Goal: Task Accomplishment & Management: Manage account settings

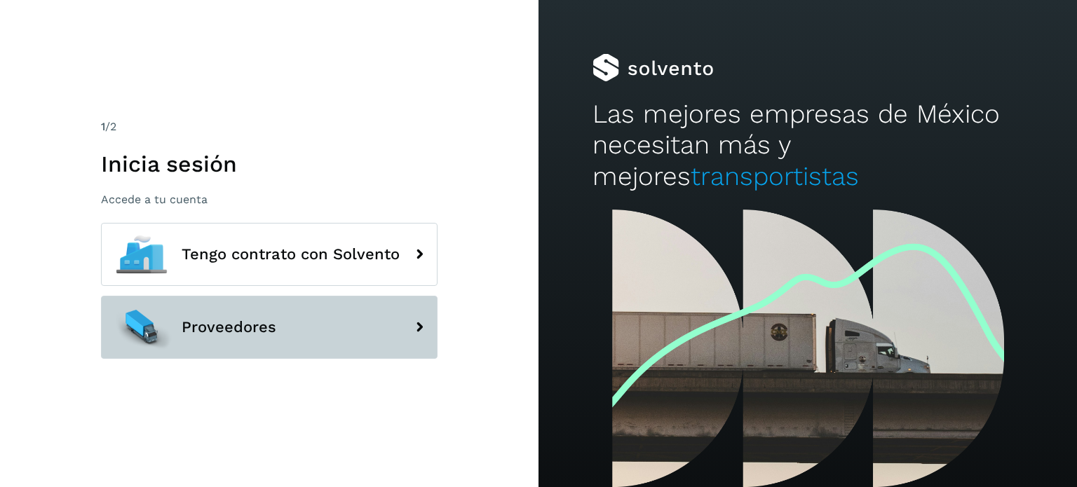
click at [283, 318] on button "Proveedores" at bounding box center [269, 327] width 337 height 63
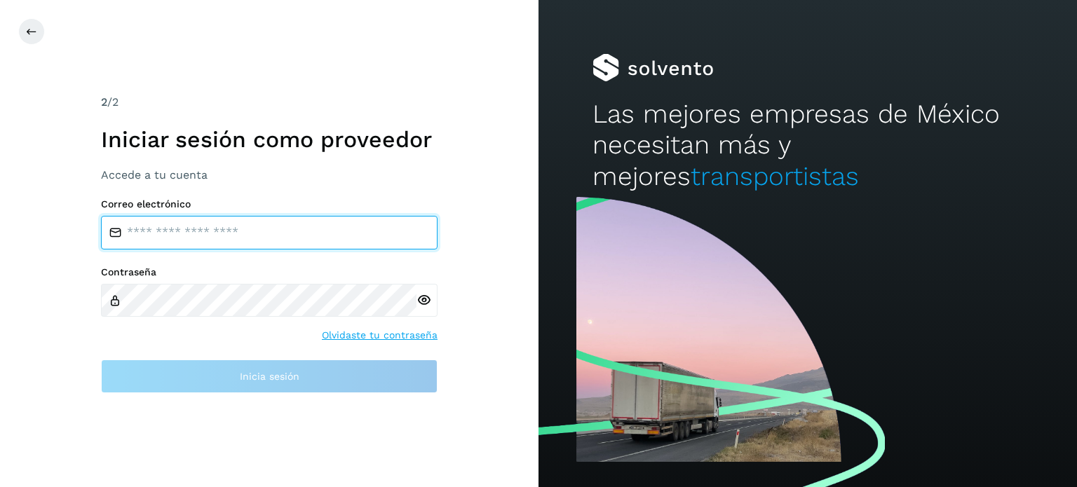
type input "**********"
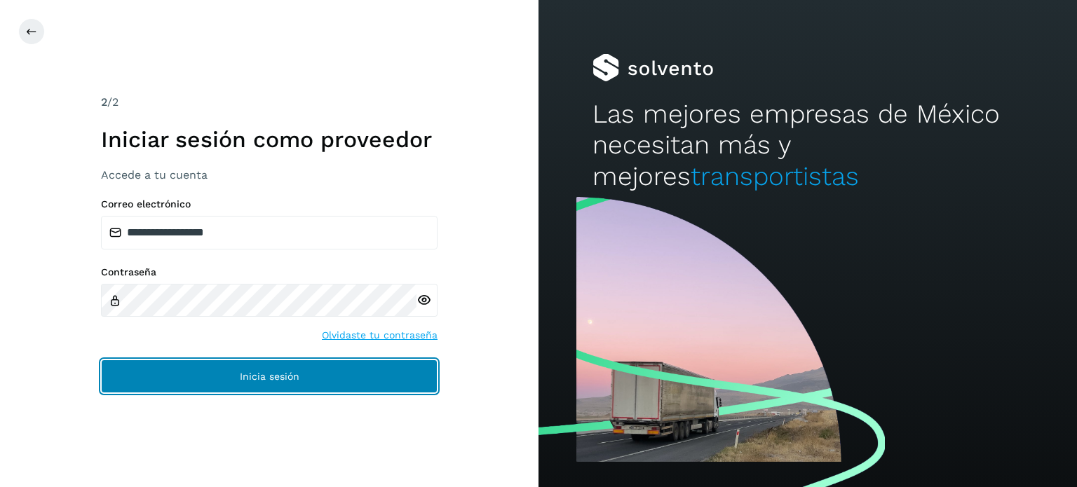
click at [320, 374] on button "Inicia sesión" at bounding box center [269, 377] width 337 height 34
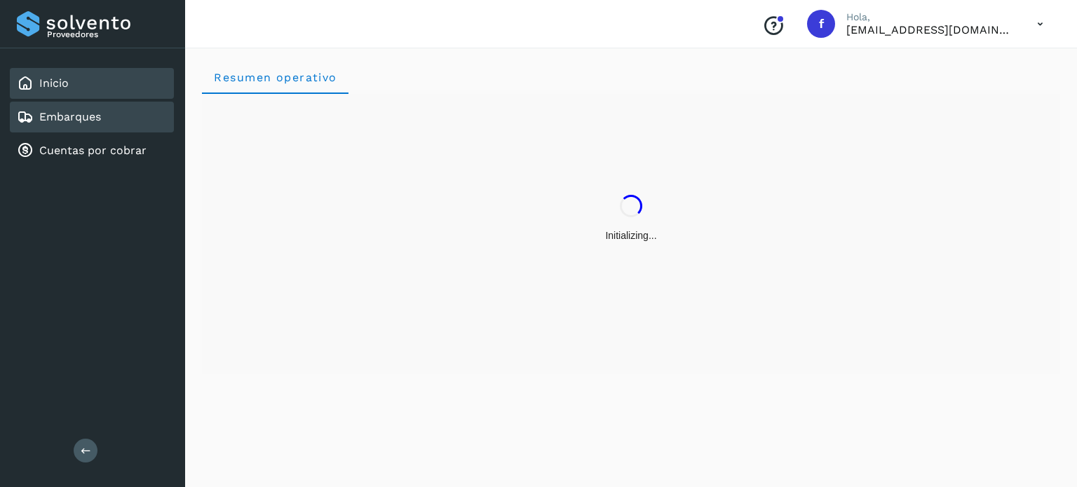
click at [121, 125] on div "Embarques" at bounding box center [92, 117] width 164 height 31
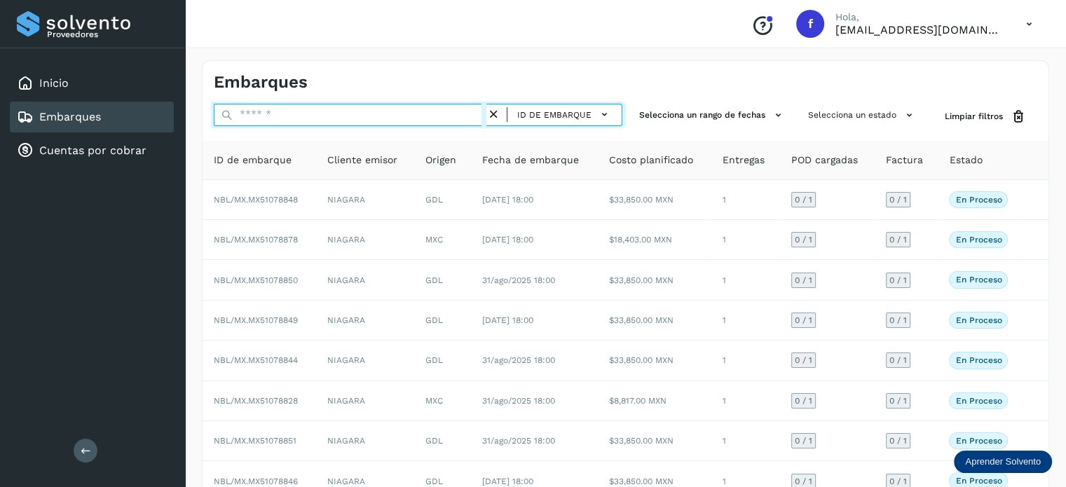
click at [262, 122] on input "text" at bounding box center [350, 115] width 273 height 22
paste input "**********"
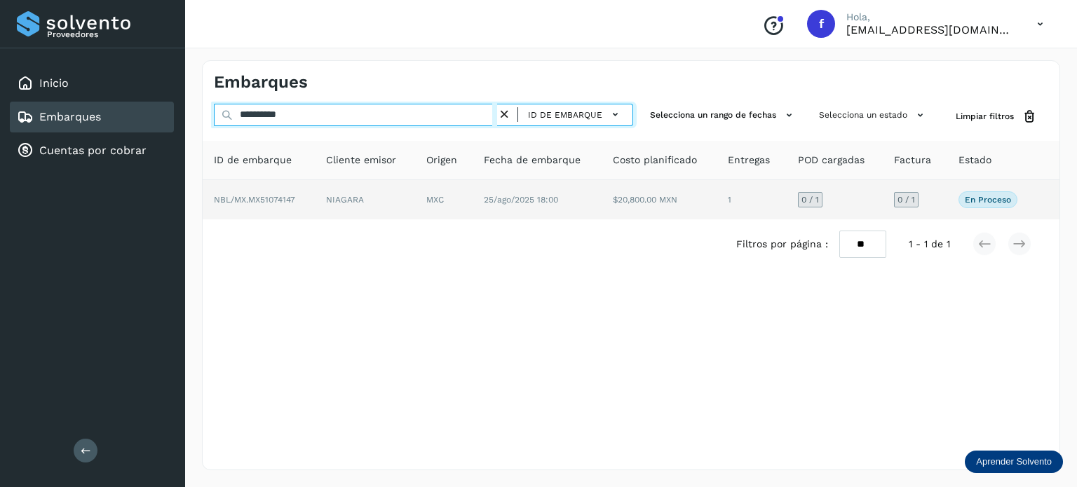
type input "**********"
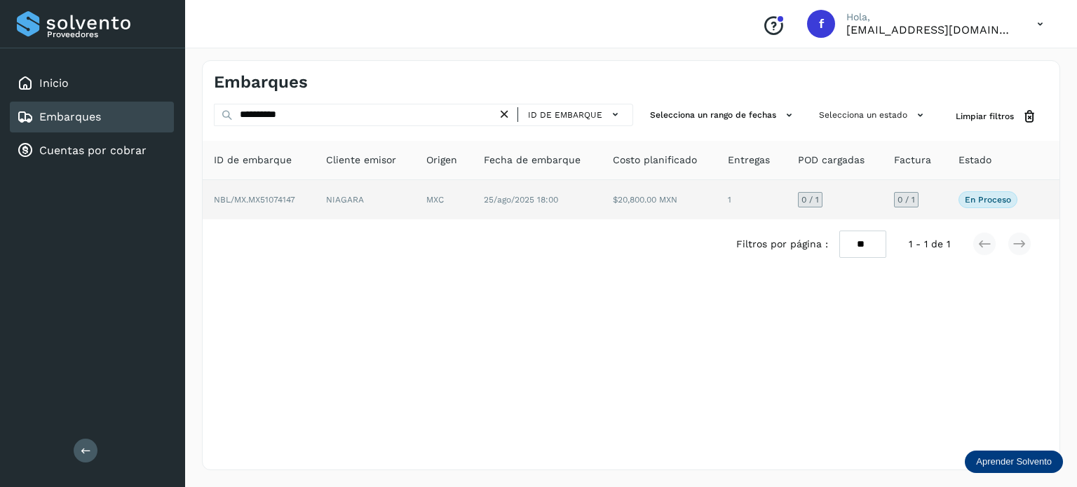
click at [424, 190] on td "MXC" at bounding box center [443, 199] width 57 height 39
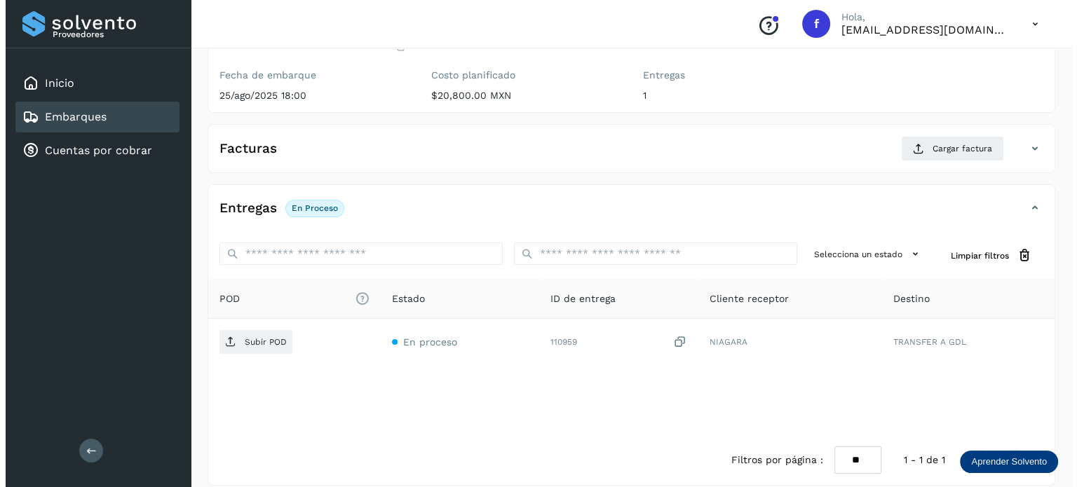
scroll to position [177, 0]
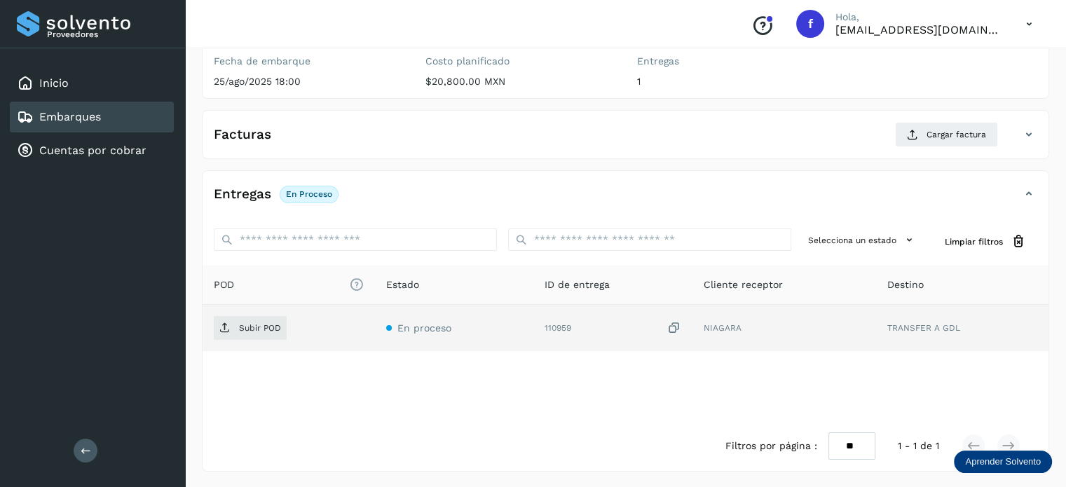
click at [673, 325] on icon at bounding box center [674, 328] width 14 height 15
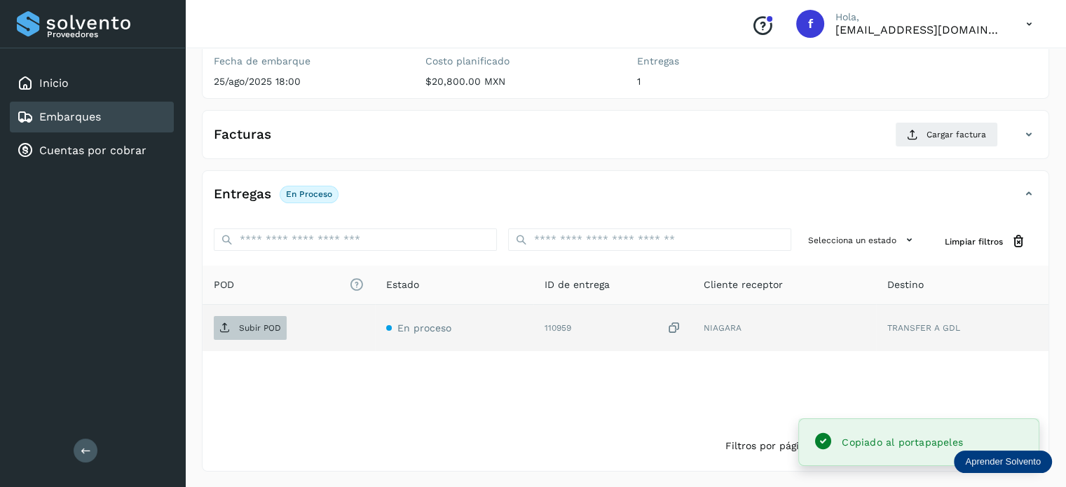
click at [239, 325] on p "Subir POD" at bounding box center [260, 328] width 42 height 10
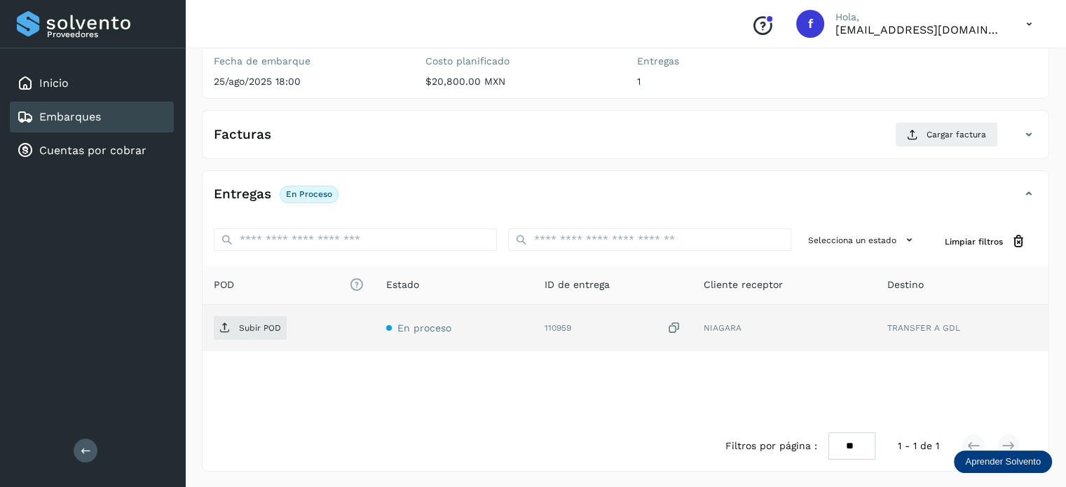
click at [675, 328] on icon at bounding box center [674, 328] width 14 height 15
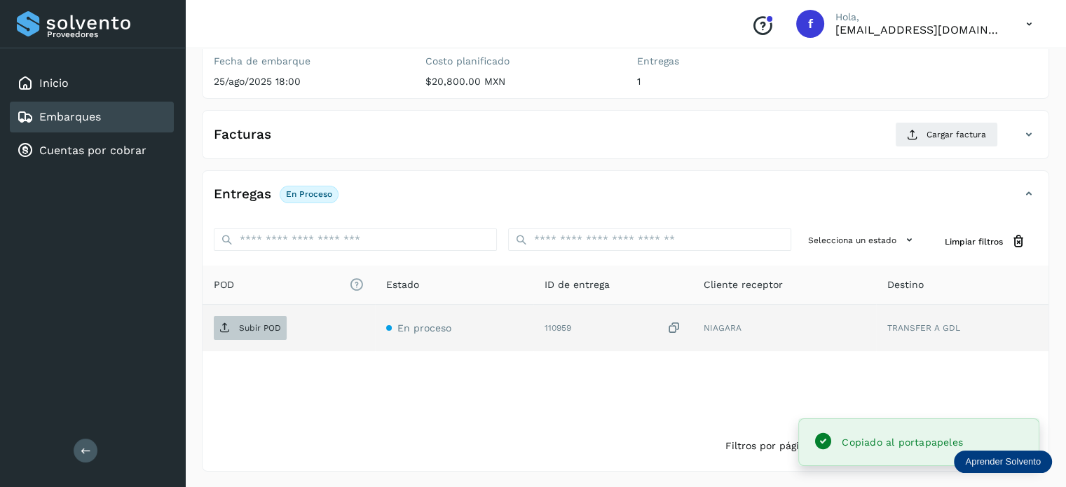
click at [271, 334] on span "Subir POD" at bounding box center [250, 328] width 73 height 22
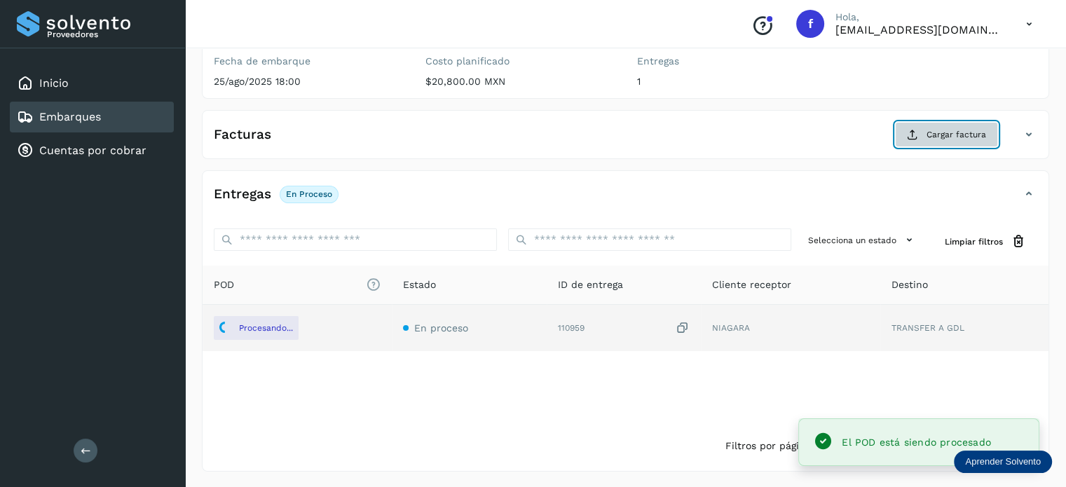
click at [947, 129] on span "Cargar factura" at bounding box center [957, 134] width 60 height 13
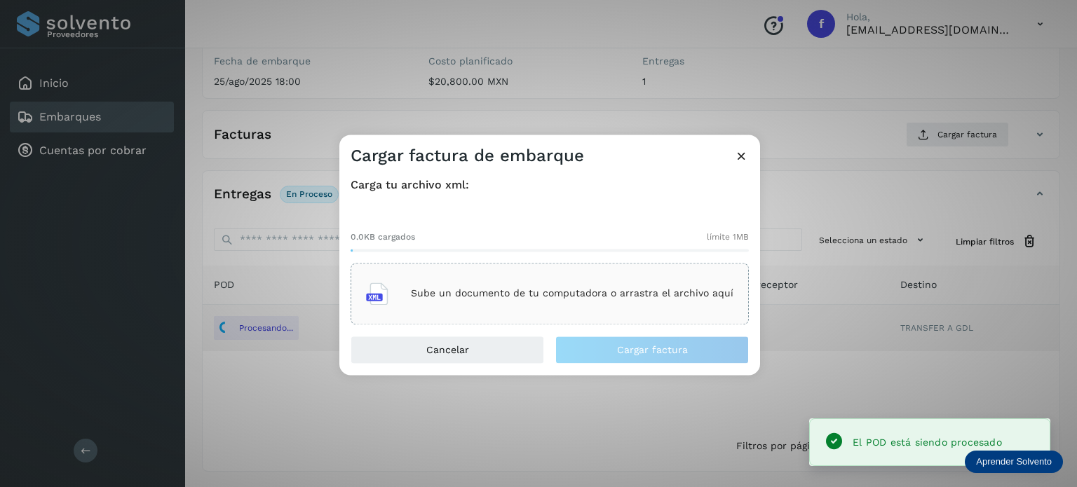
click at [480, 279] on div "Sube un documento de tu computadora o arrastra el archivo aquí" at bounding box center [549, 294] width 367 height 38
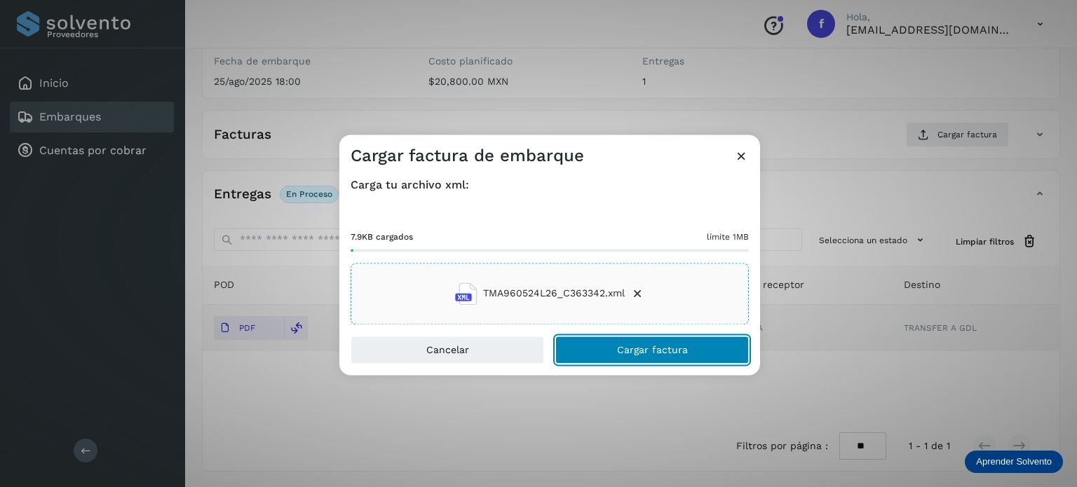
click at [584, 350] on button "Cargar factura" at bounding box center [652, 350] width 194 height 28
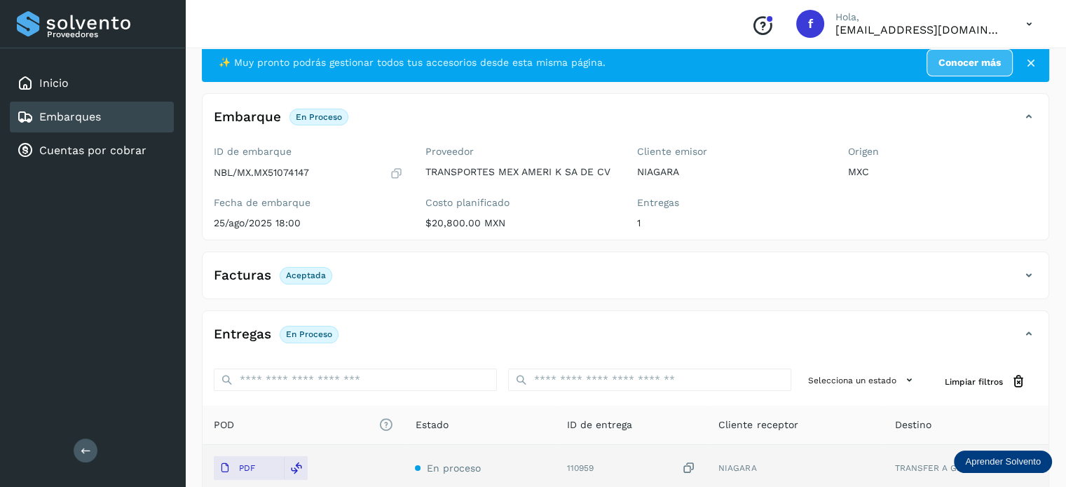
scroll to position [0, 0]
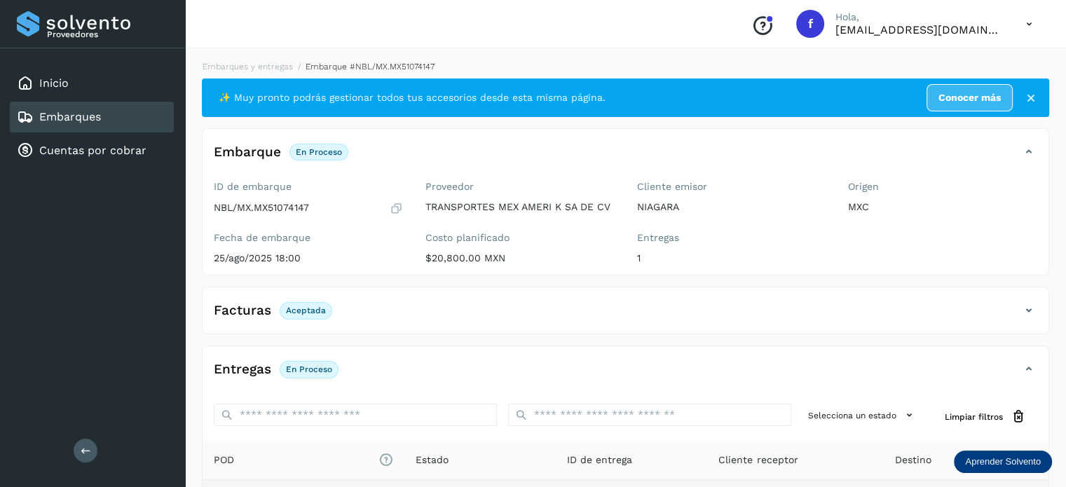
drag, startPoint x: 268, startPoint y: 69, endPoint x: 358, endPoint y: 52, distance: 91.4
click at [268, 69] on link "Embarques y entregas" at bounding box center [248, 67] width 90 height 10
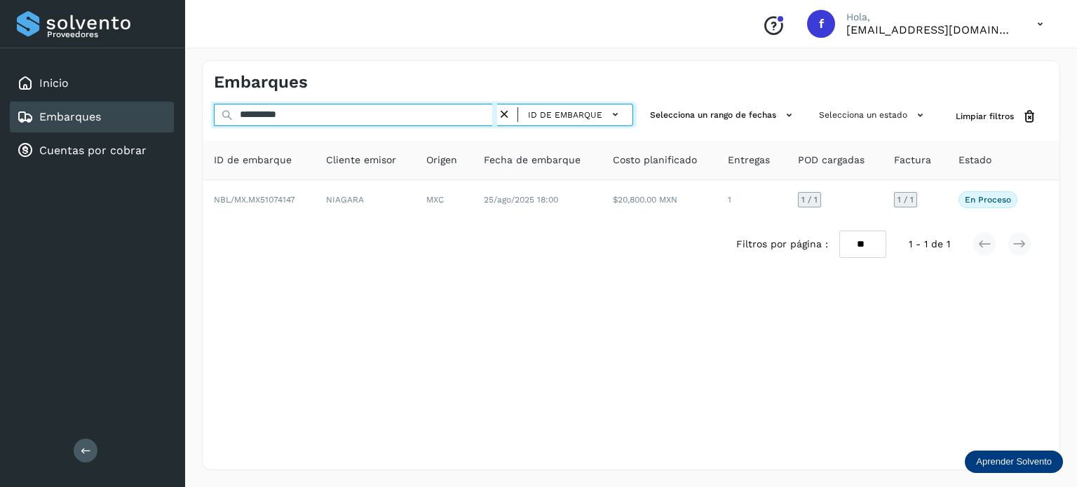
click at [285, 120] on input "**********" at bounding box center [355, 115] width 283 height 22
paste input "text"
type input "**********"
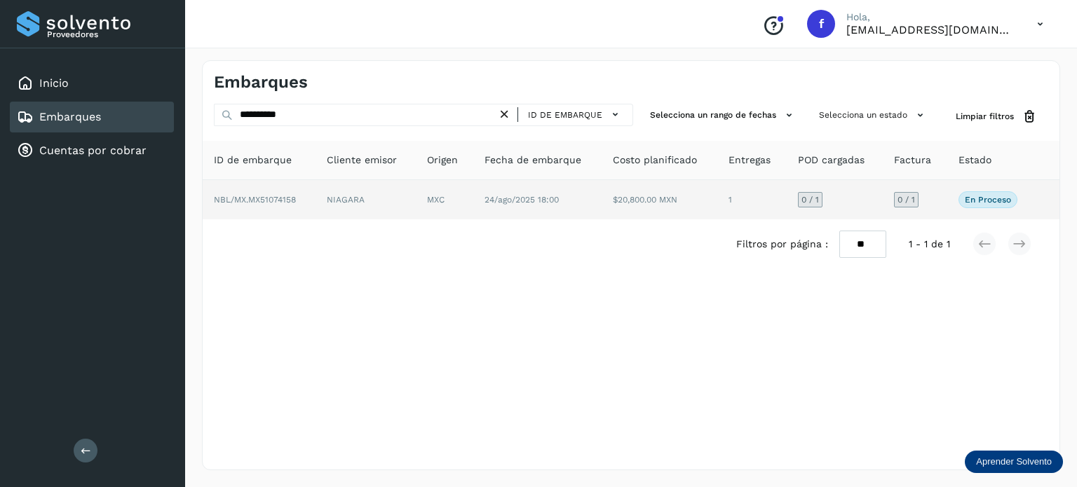
click at [471, 206] on td "MXC" at bounding box center [444, 199] width 57 height 39
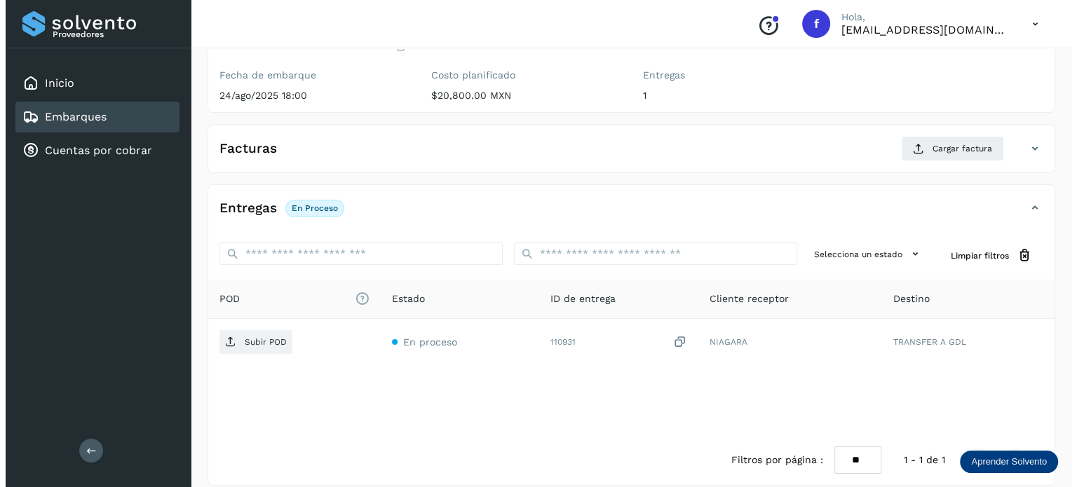
scroll to position [177, 0]
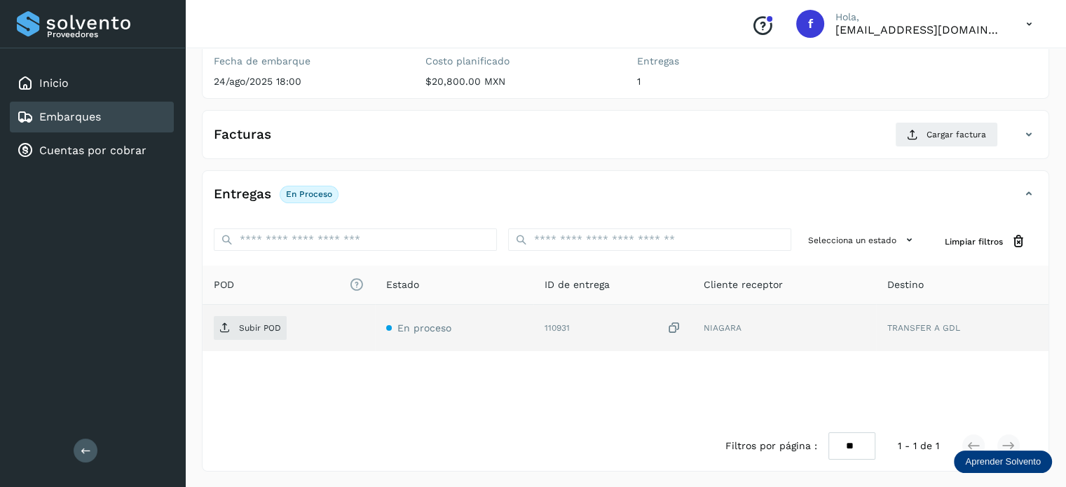
click at [675, 325] on icon at bounding box center [674, 328] width 14 height 15
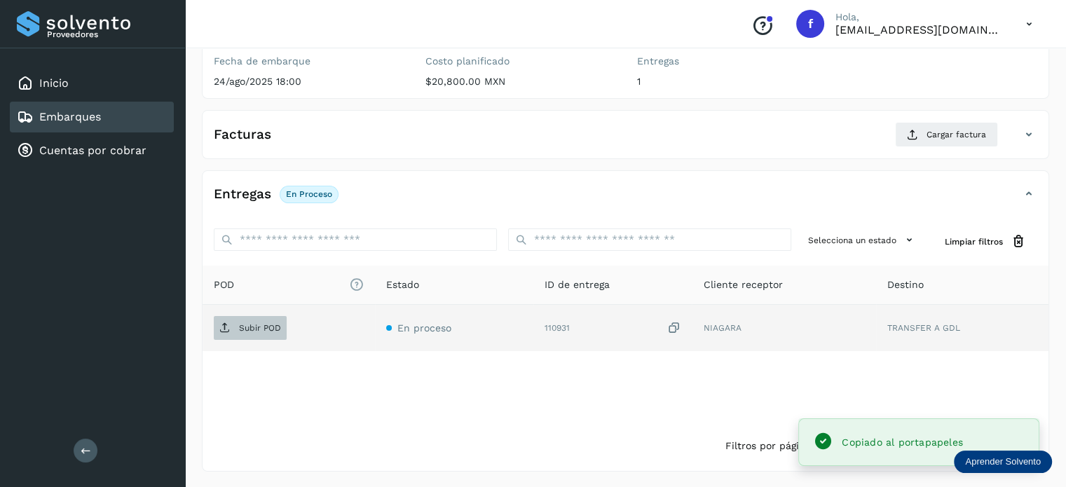
click at [283, 330] on span "Subir POD" at bounding box center [250, 328] width 73 height 22
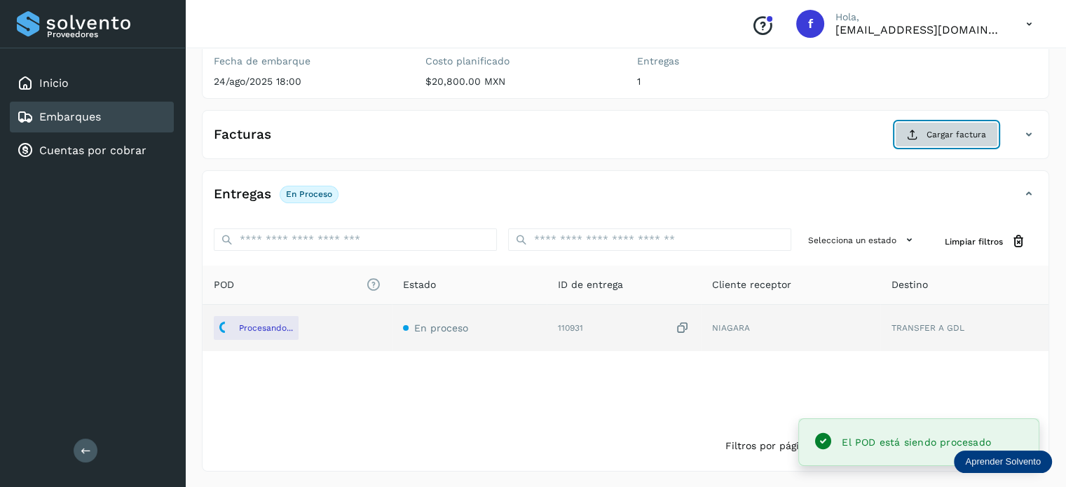
click at [956, 133] on span "Cargar factura" at bounding box center [957, 134] width 60 height 13
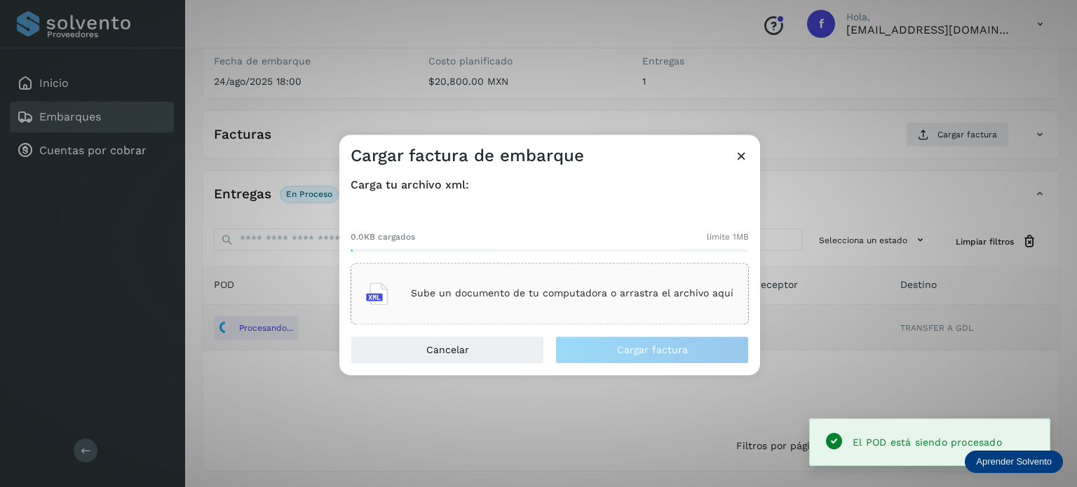
click at [572, 280] on div "Sube un documento de tu computadora o arrastra el archivo aquí" at bounding box center [549, 294] width 367 height 38
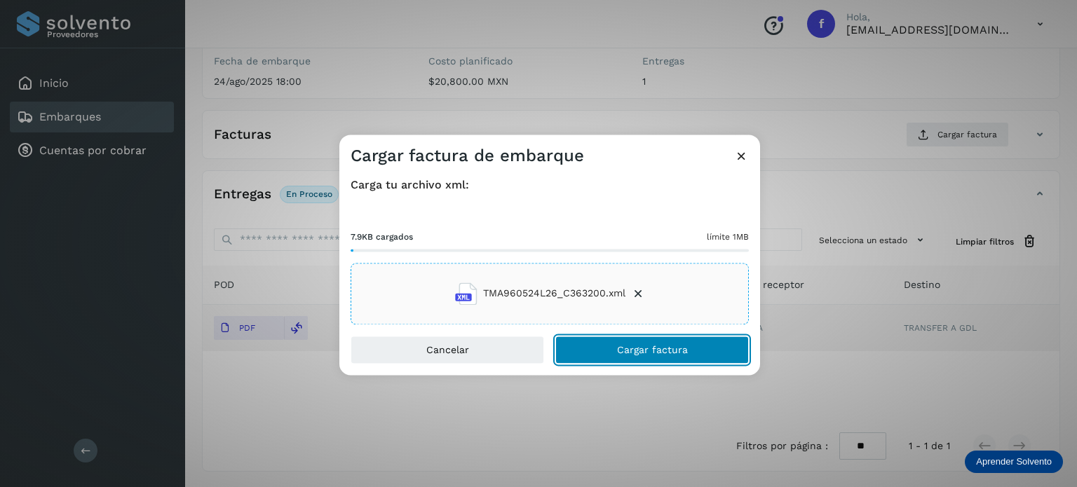
click at [618, 345] on span "Cargar factura" at bounding box center [652, 350] width 71 height 10
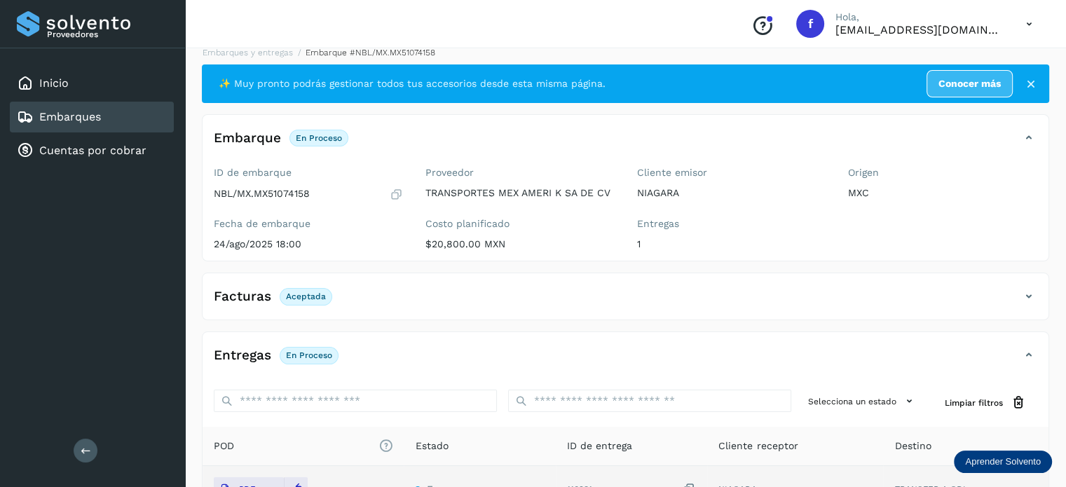
scroll to position [0, 0]
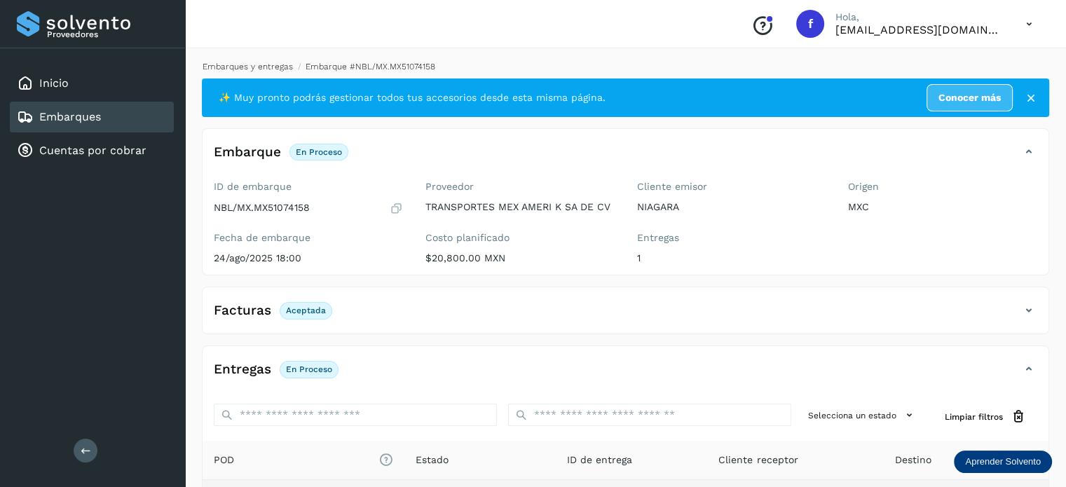
click at [244, 67] on link "Embarques y entregas" at bounding box center [248, 67] width 90 height 10
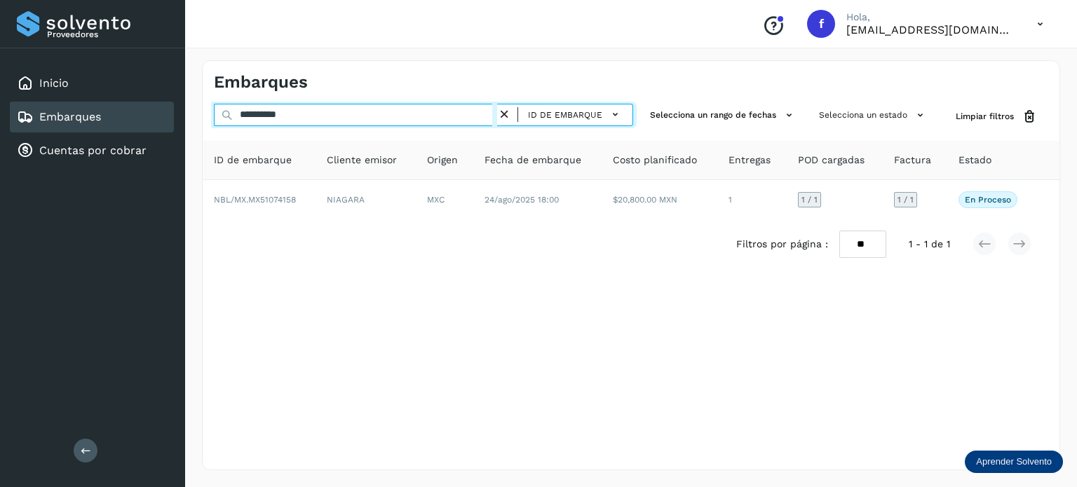
click at [271, 118] on input "**********" at bounding box center [355, 115] width 283 height 22
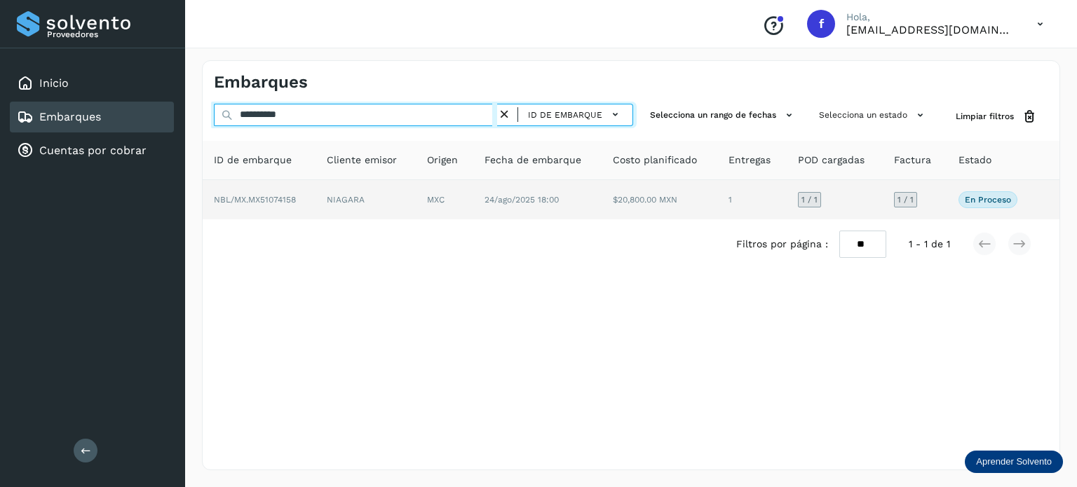
paste input "text"
type input "**********"
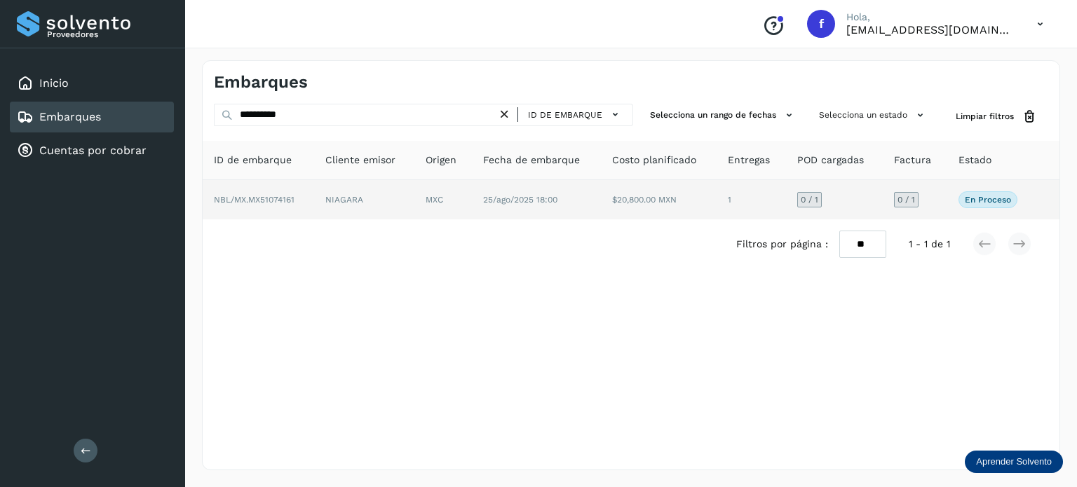
click at [541, 217] on td "25/ago/2025 18:00" at bounding box center [536, 199] width 129 height 39
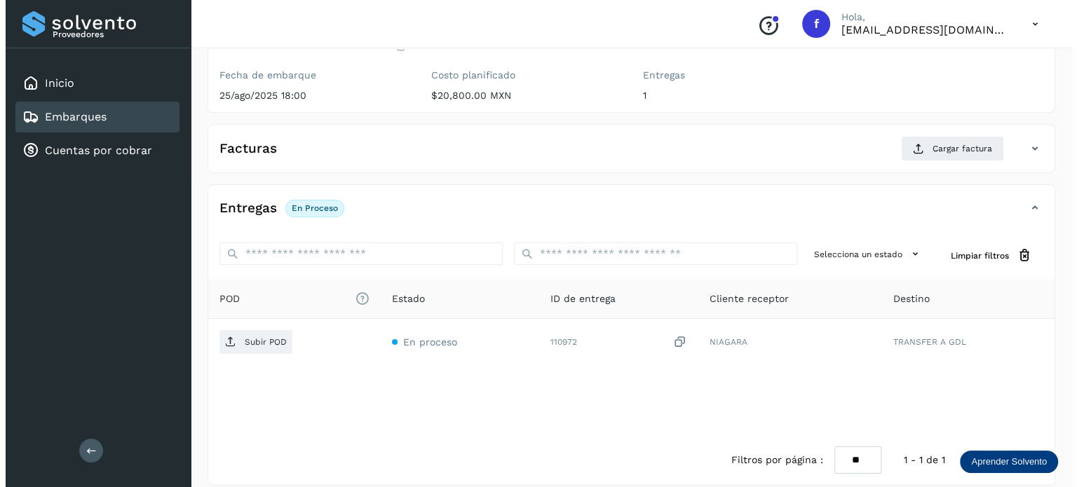
scroll to position [177, 0]
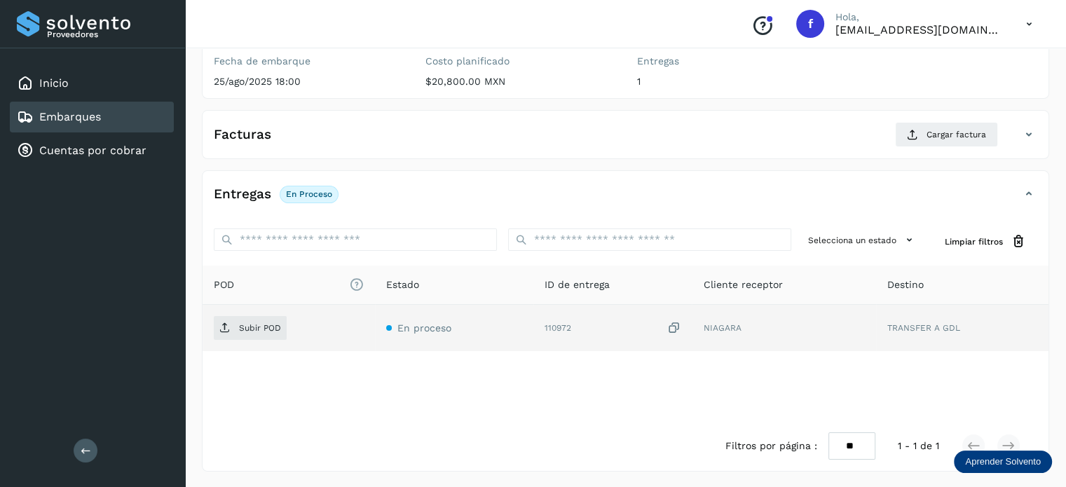
click at [675, 327] on icon at bounding box center [674, 328] width 14 height 15
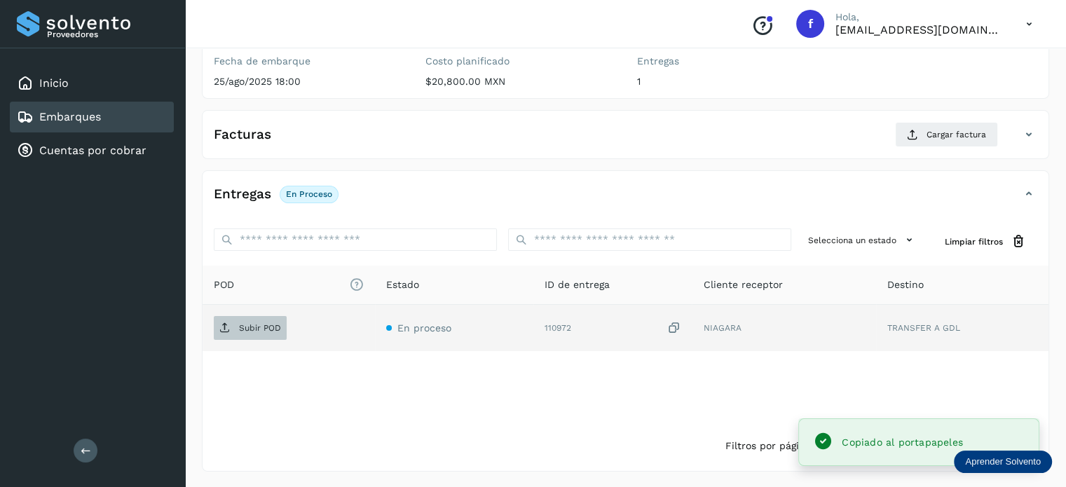
click at [256, 334] on span "Subir POD" at bounding box center [250, 328] width 73 height 22
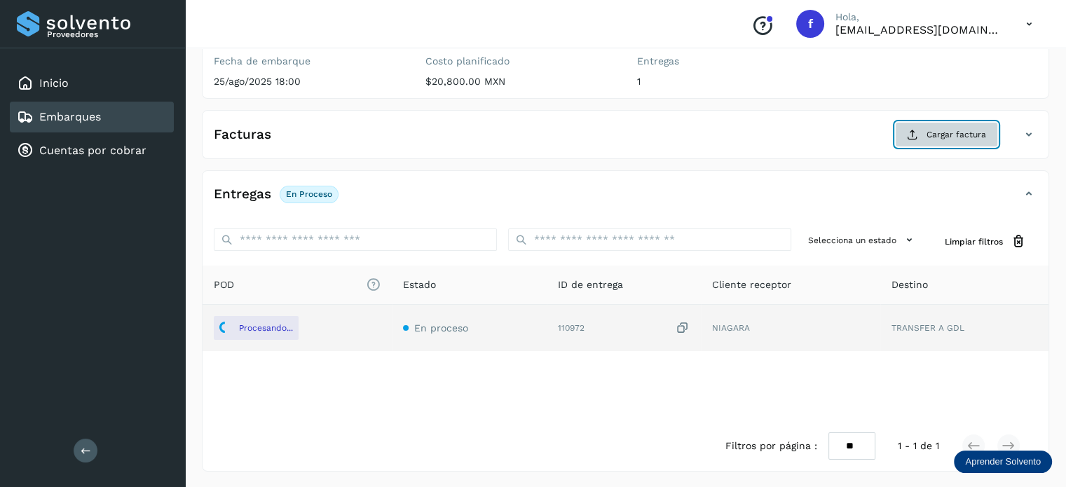
click at [916, 133] on icon at bounding box center [912, 134] width 11 height 11
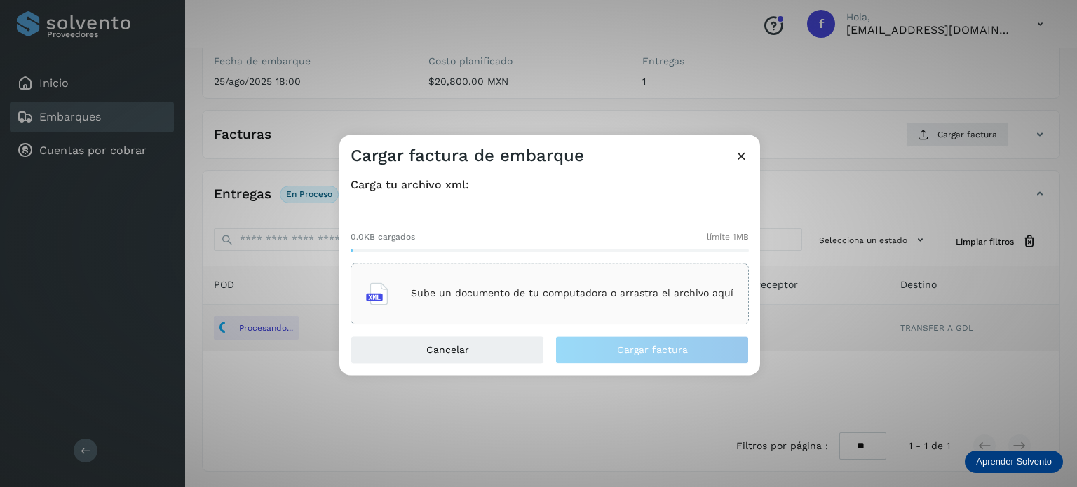
click at [589, 304] on div "Sube un documento de tu computadora o arrastra el archivo aquí" at bounding box center [549, 294] width 367 height 38
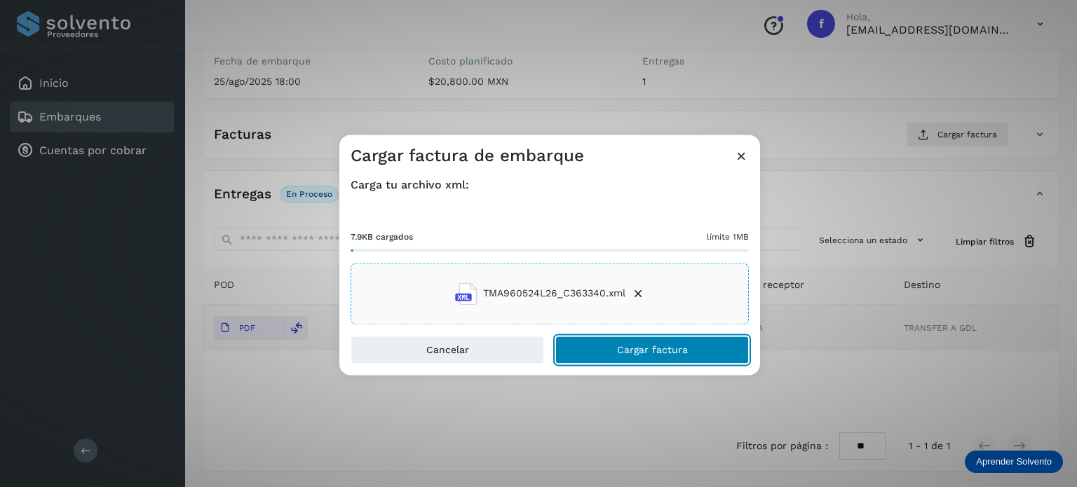
click at [613, 351] on button "Cargar factura" at bounding box center [652, 350] width 194 height 28
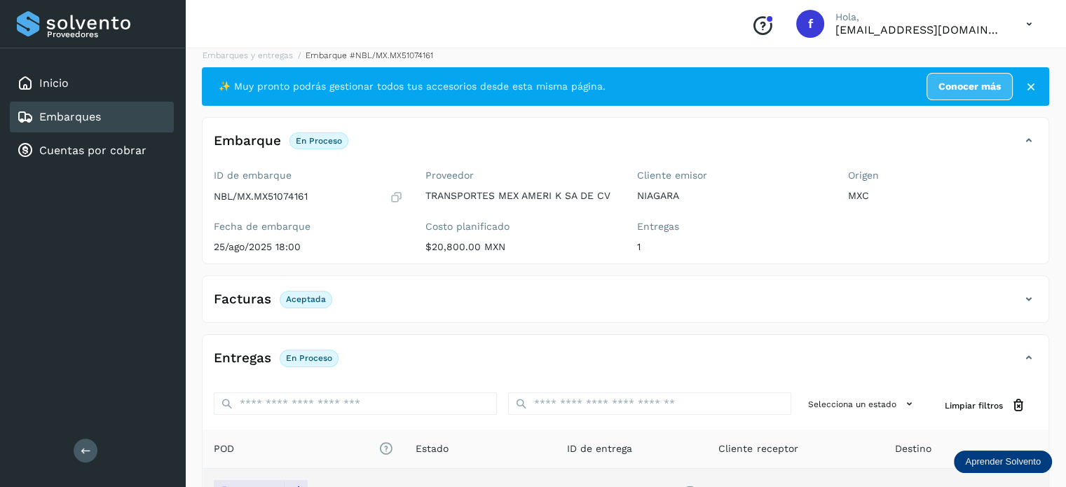
scroll to position [0, 0]
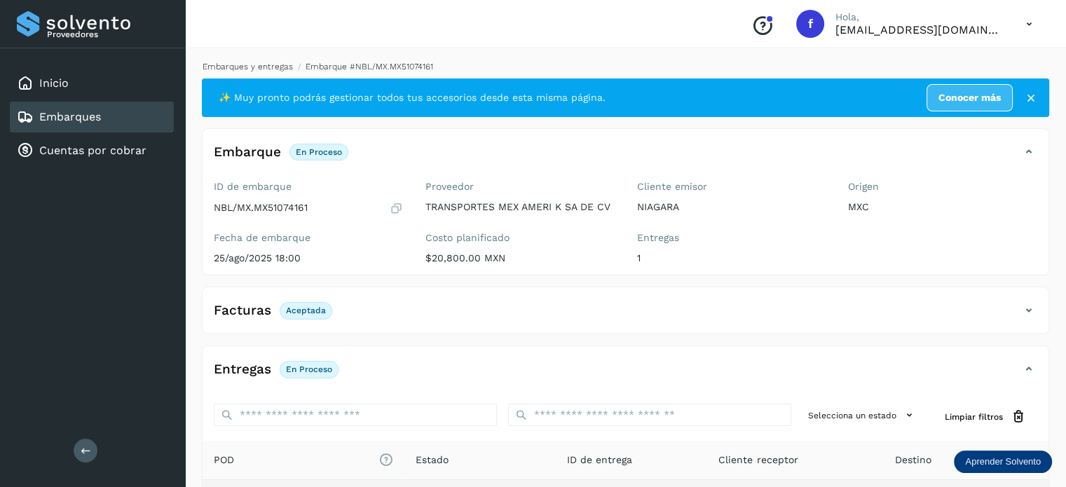
click at [249, 65] on link "Embarques y entregas" at bounding box center [248, 67] width 90 height 10
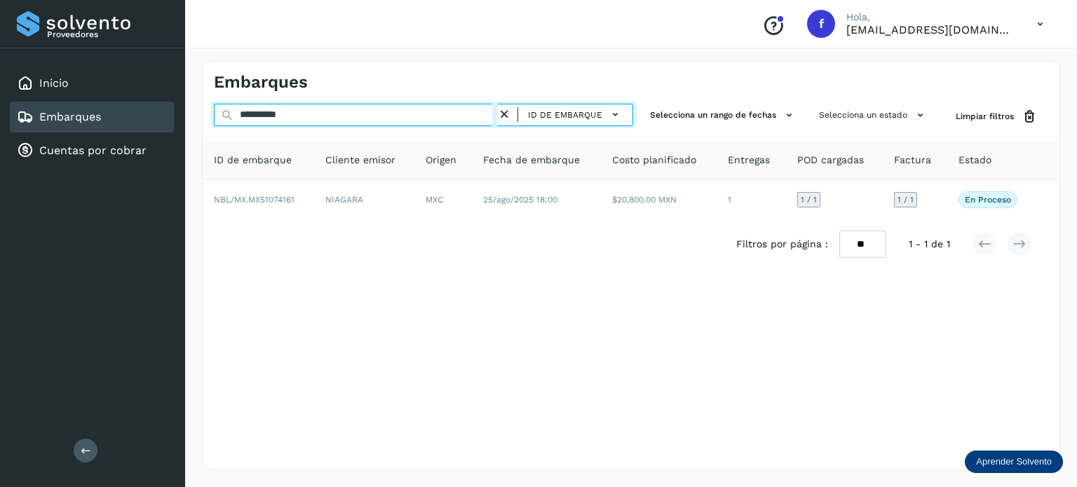
click at [273, 117] on input "**********" at bounding box center [355, 115] width 283 height 22
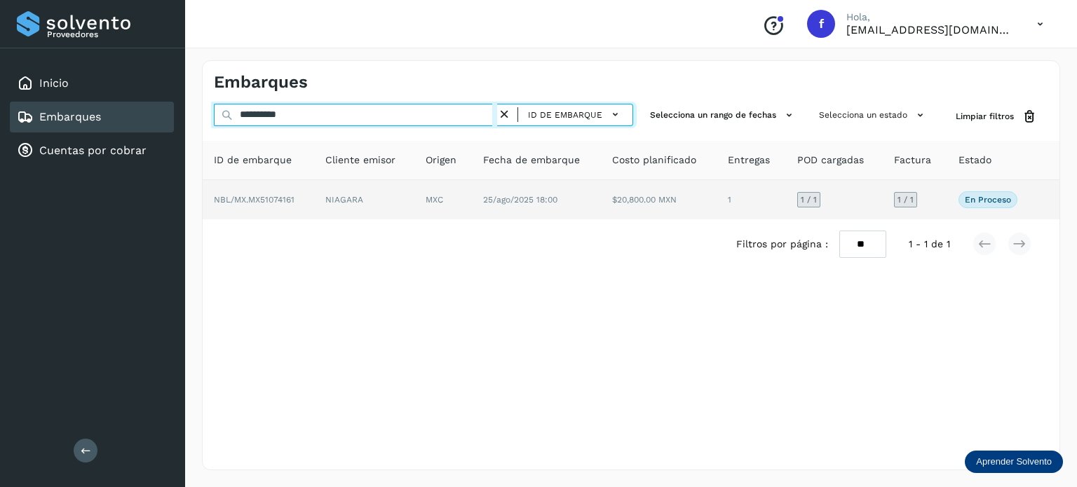
paste input "text"
type input "**********"
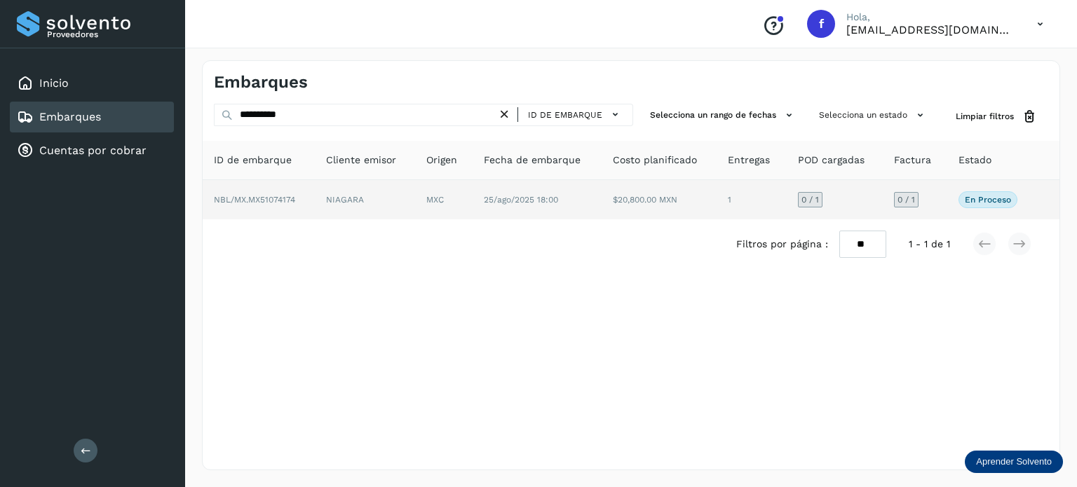
click at [463, 207] on td "MXC" at bounding box center [443, 199] width 57 height 39
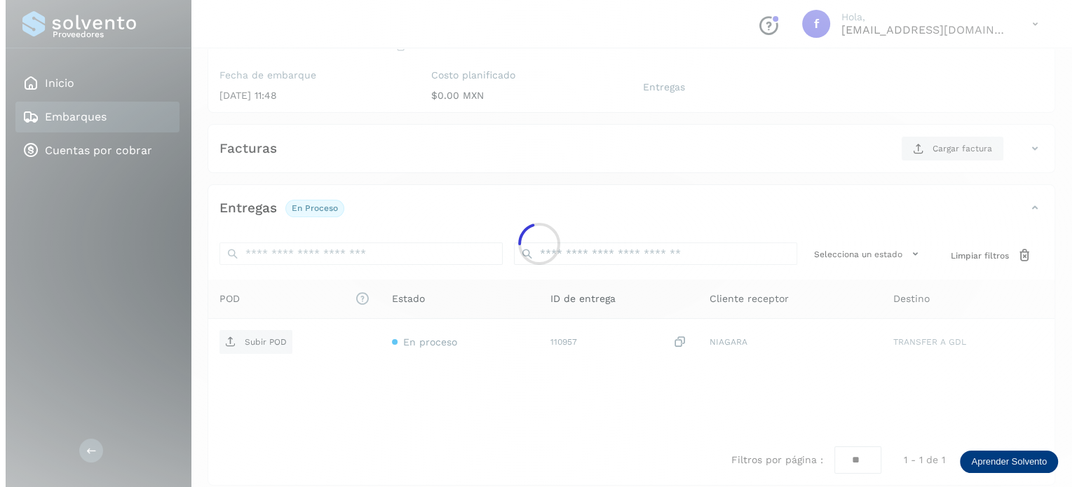
scroll to position [177, 0]
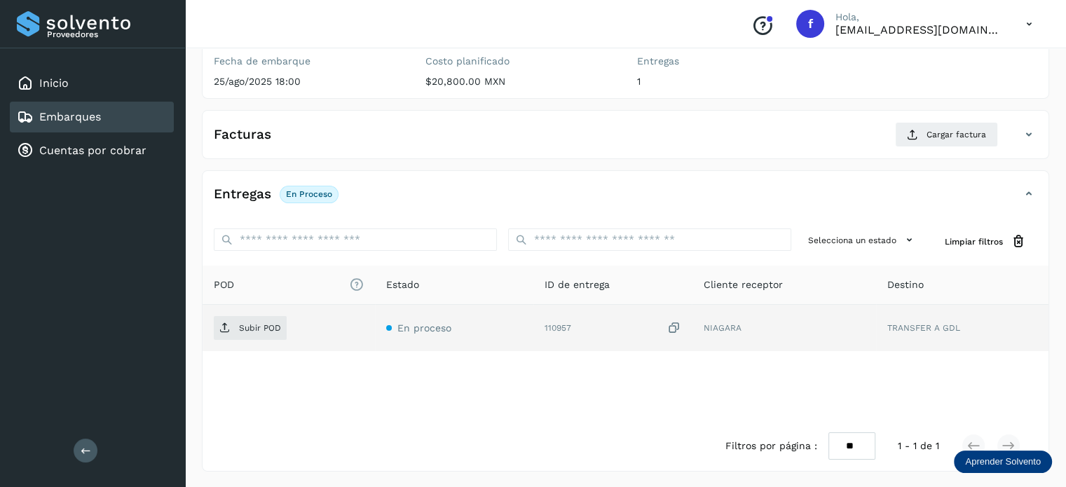
drag, startPoint x: 679, startPoint y: 330, endPoint x: 637, endPoint y: 333, distance: 42.2
click at [678, 330] on icon at bounding box center [674, 328] width 14 height 15
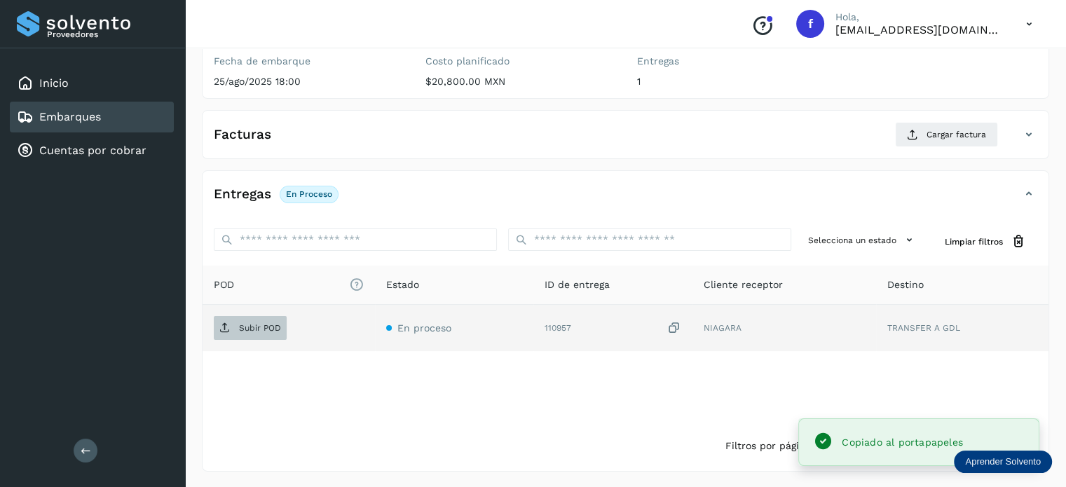
click at [257, 334] on span "Subir POD" at bounding box center [250, 328] width 73 height 22
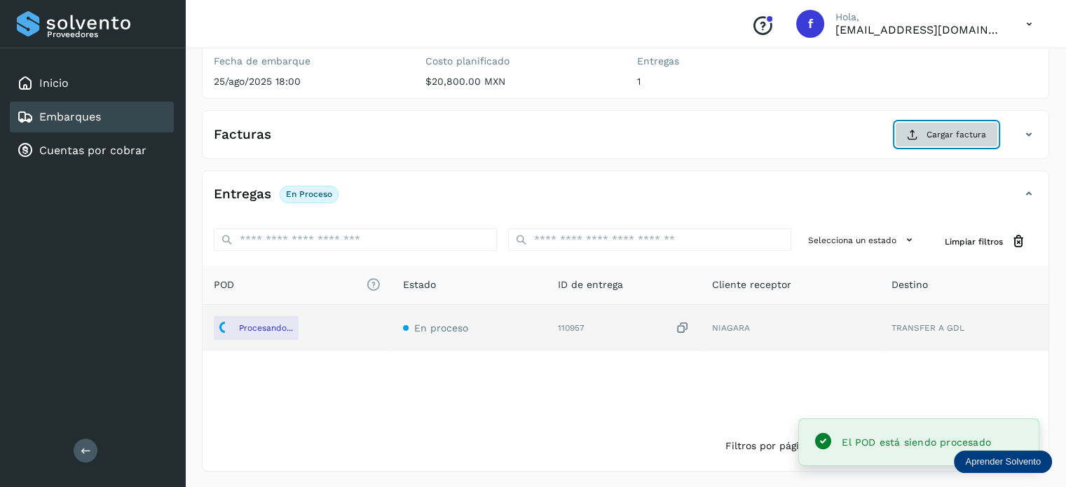
click at [926, 137] on button "Cargar factura" at bounding box center [946, 134] width 103 height 25
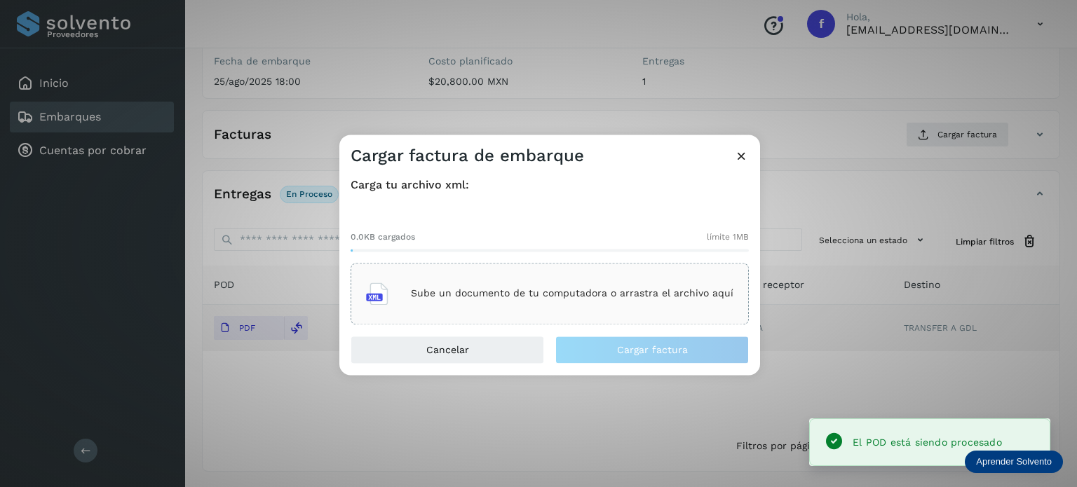
click at [566, 297] on p "Sube un documento de tu computadora o arrastra el archivo aquí" at bounding box center [572, 294] width 323 height 12
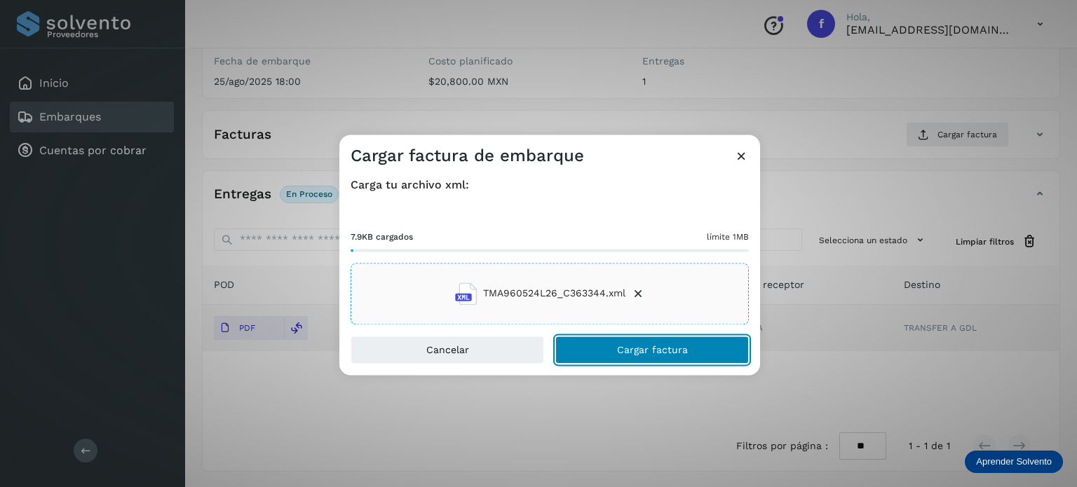
click at [676, 351] on span "Cargar factura" at bounding box center [652, 350] width 71 height 10
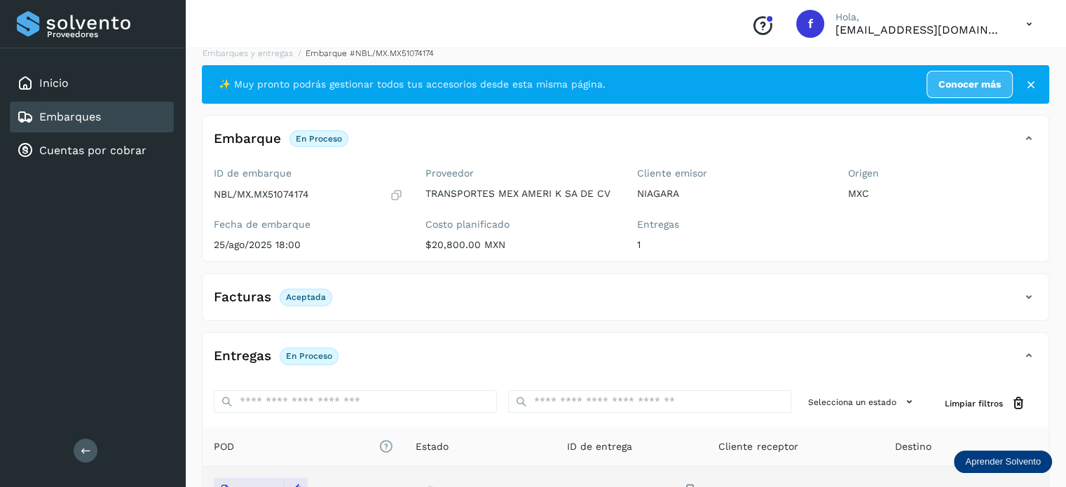
scroll to position [0, 0]
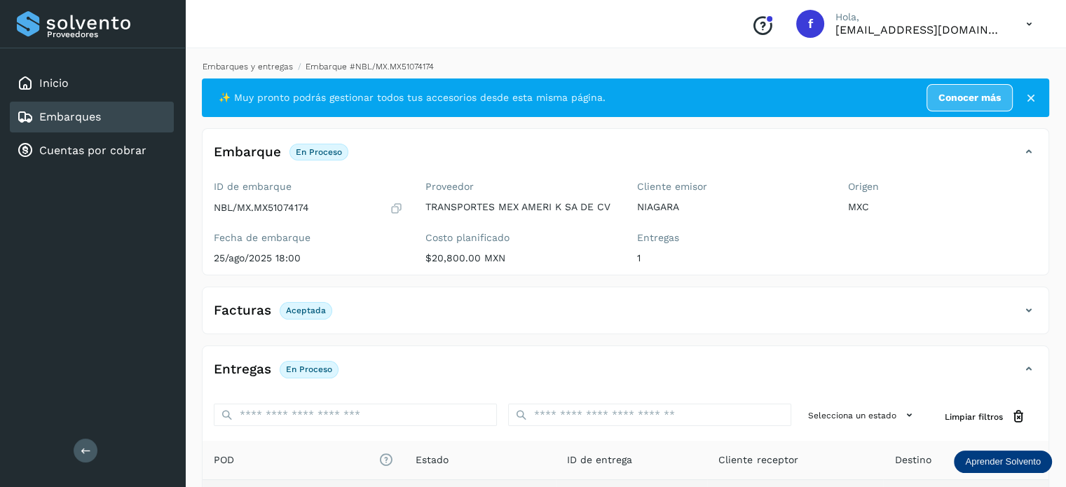
click at [263, 65] on link "Embarques y entregas" at bounding box center [248, 67] width 90 height 10
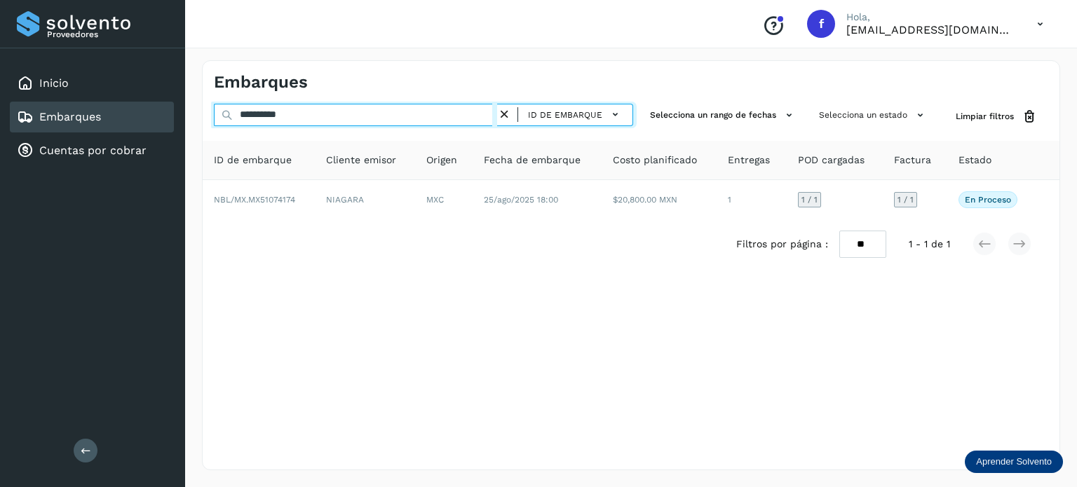
click at [282, 114] on input "**********" at bounding box center [355, 115] width 283 height 22
paste input "text"
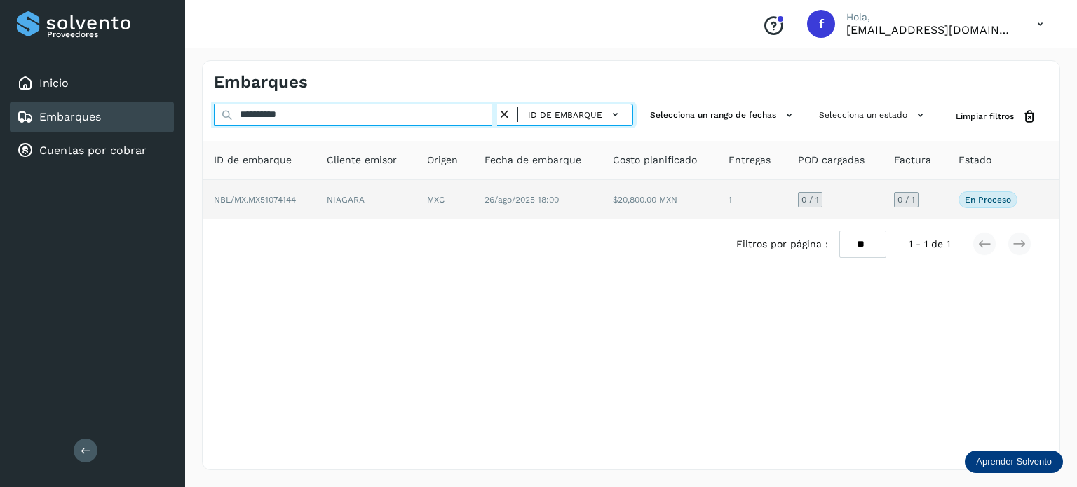
type input "**********"
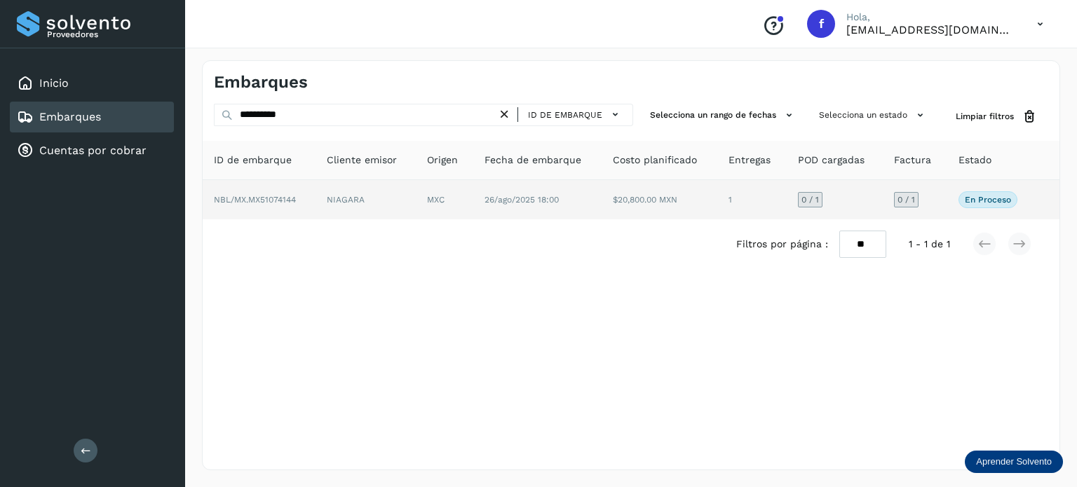
click at [490, 208] on td "26/ago/2025 18:00" at bounding box center [537, 199] width 129 height 39
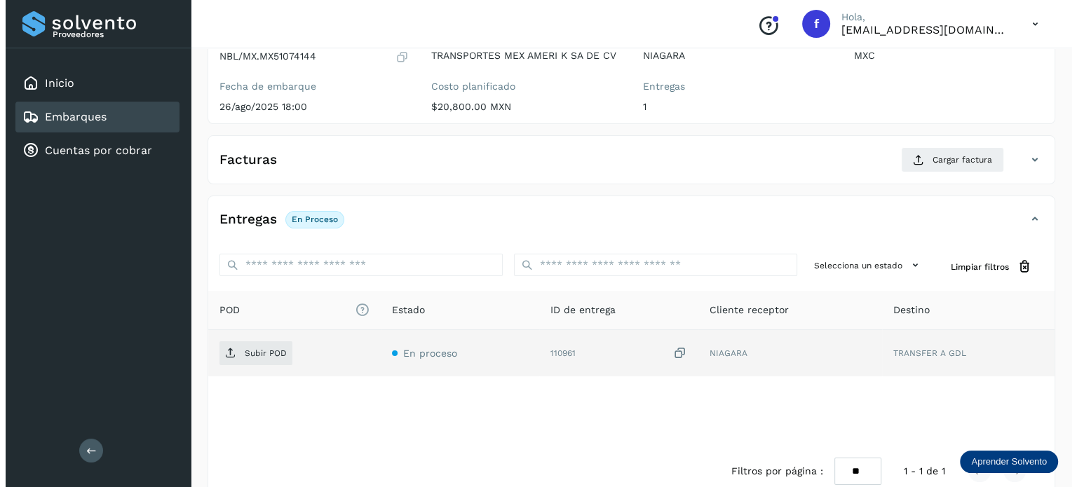
scroll to position [177, 0]
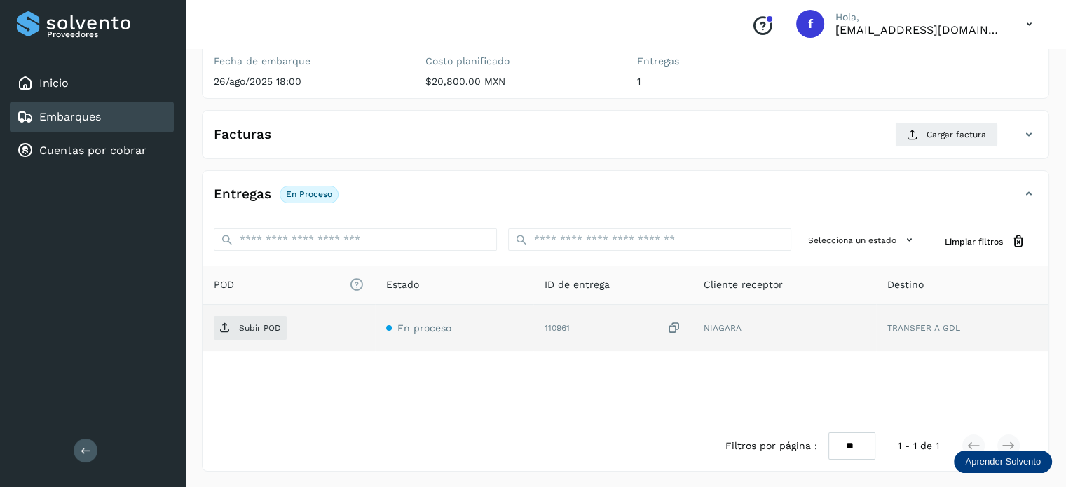
click at [675, 324] on icon at bounding box center [674, 328] width 14 height 15
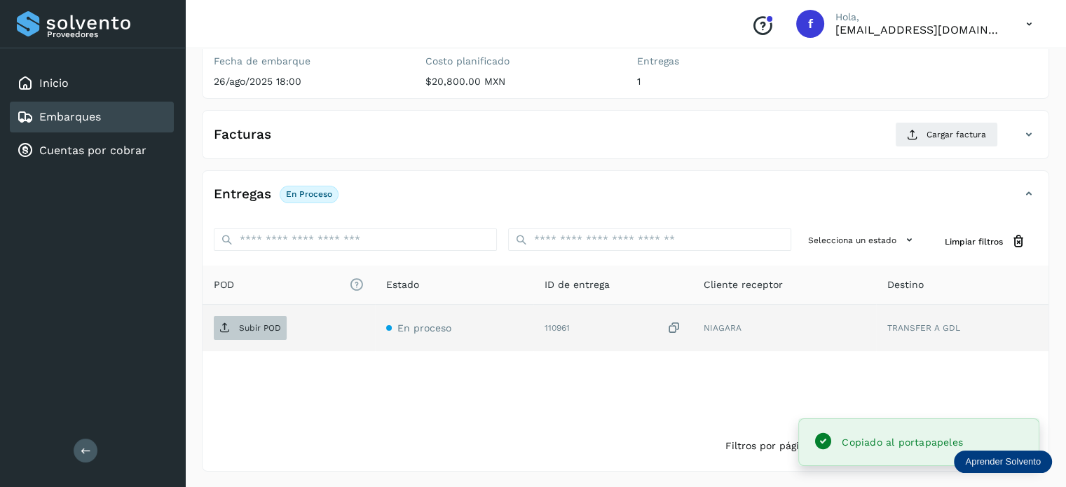
click at [260, 328] on p "Subir POD" at bounding box center [260, 328] width 42 height 10
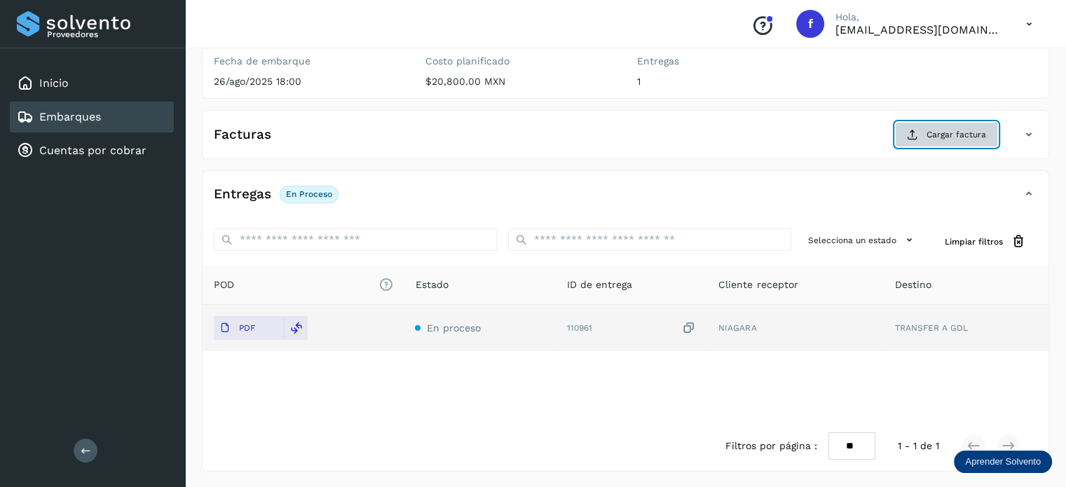
click at [942, 133] on span "Cargar factura" at bounding box center [957, 134] width 60 height 13
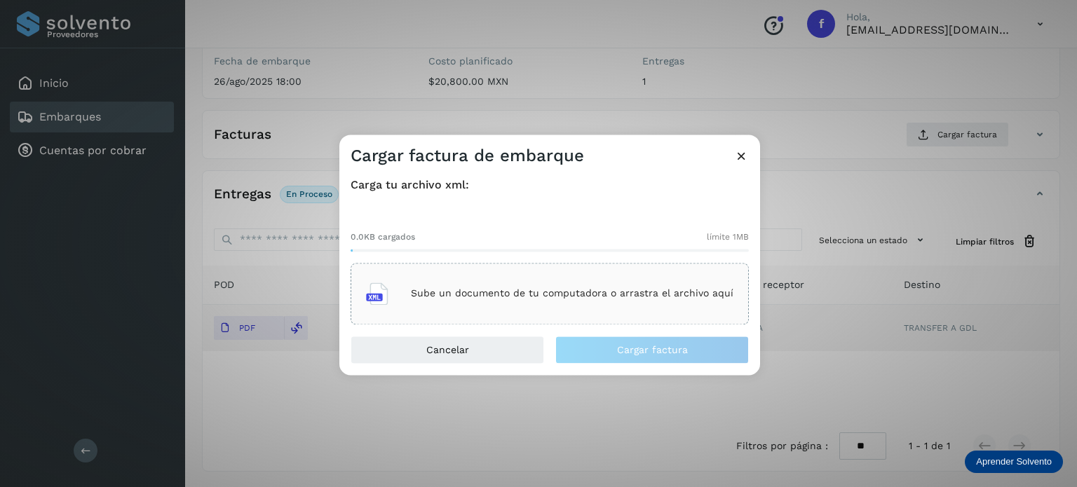
click at [578, 294] on p "Sube un documento de tu computadora o arrastra el archivo aquí" at bounding box center [572, 294] width 323 height 12
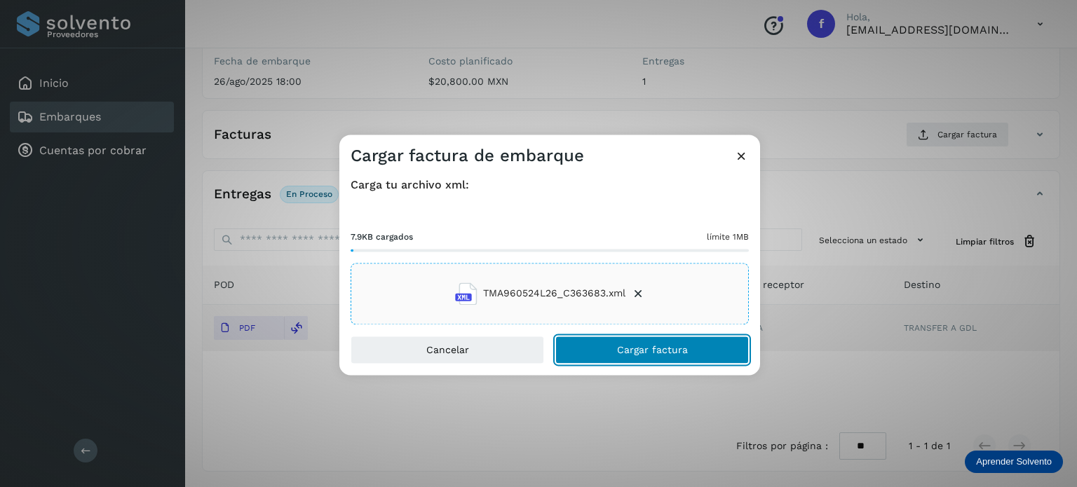
click at [587, 345] on button "Cargar factura" at bounding box center [652, 350] width 194 height 28
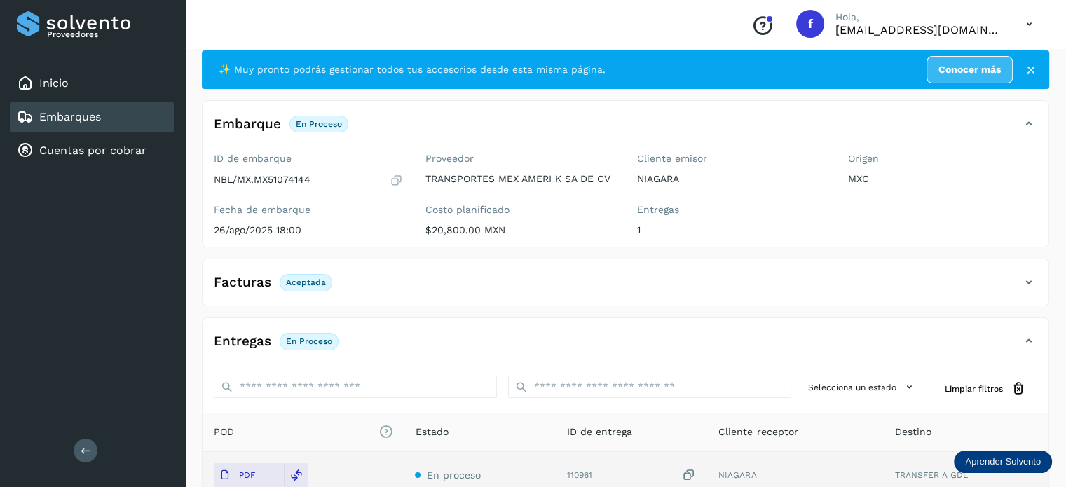
scroll to position [0, 0]
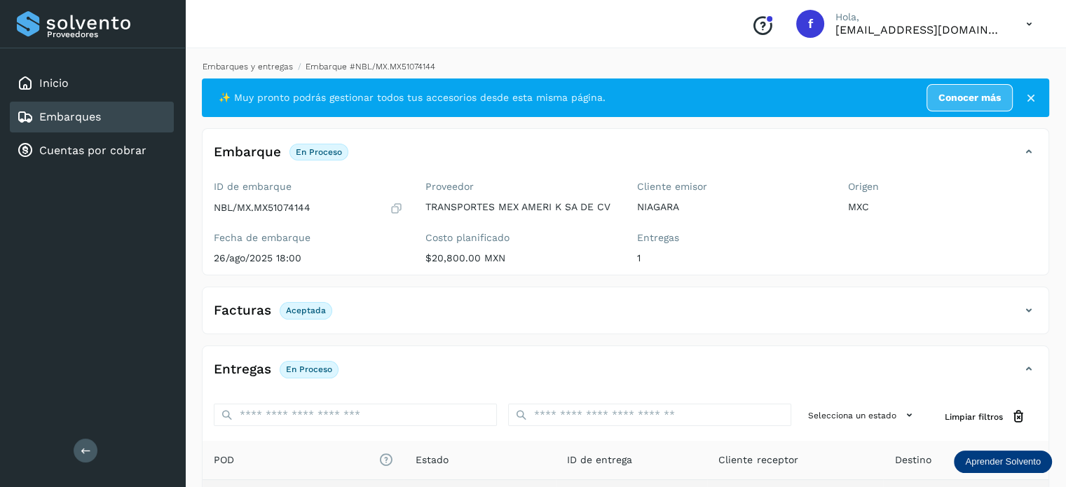
click at [266, 62] on link "Embarques y entregas" at bounding box center [248, 67] width 90 height 10
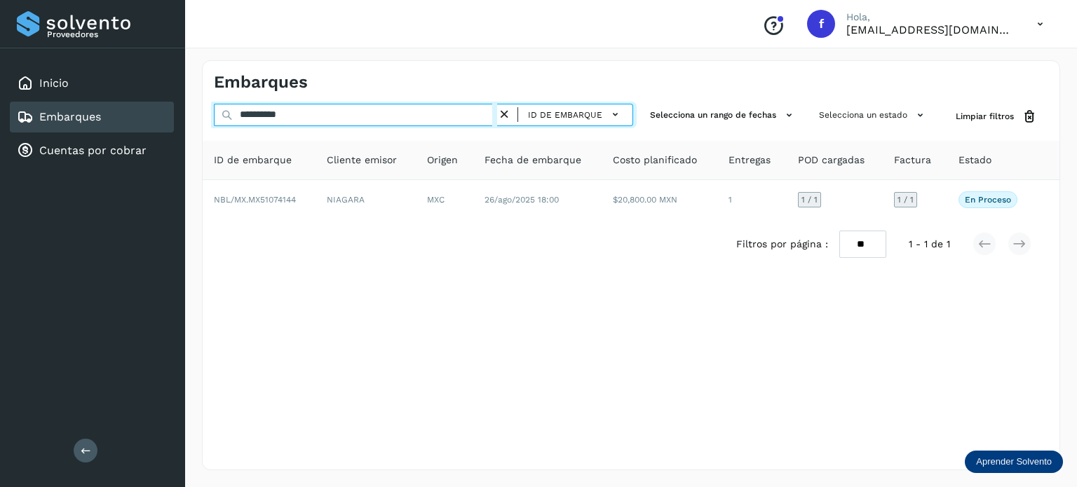
click at [278, 114] on input "**********" at bounding box center [355, 115] width 283 height 22
click at [278, 113] on input "**********" at bounding box center [355, 115] width 283 height 22
paste input "**********"
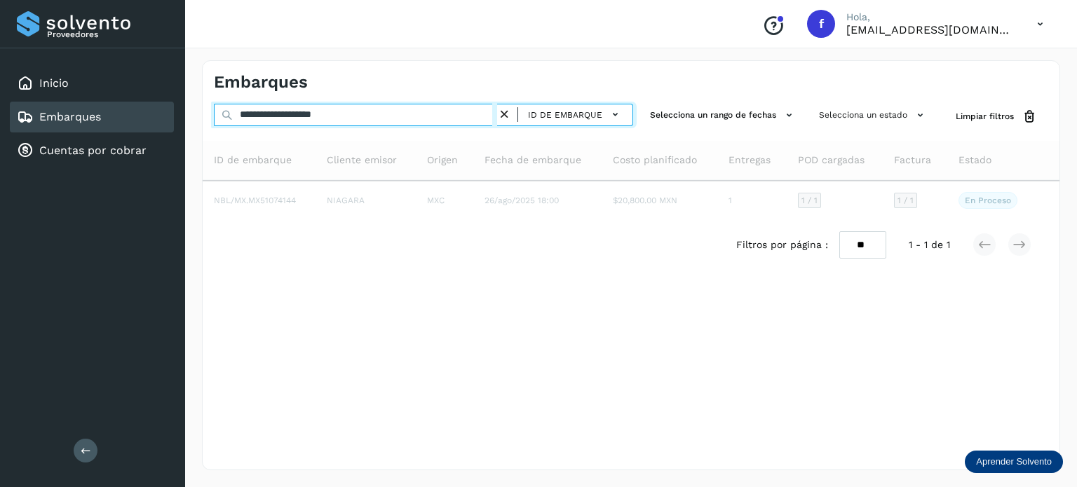
drag, startPoint x: 361, startPoint y: 117, endPoint x: 110, endPoint y: 109, distance: 251.2
click at [65, 103] on div "**********" at bounding box center [538, 243] width 1077 height 487
paste input "text"
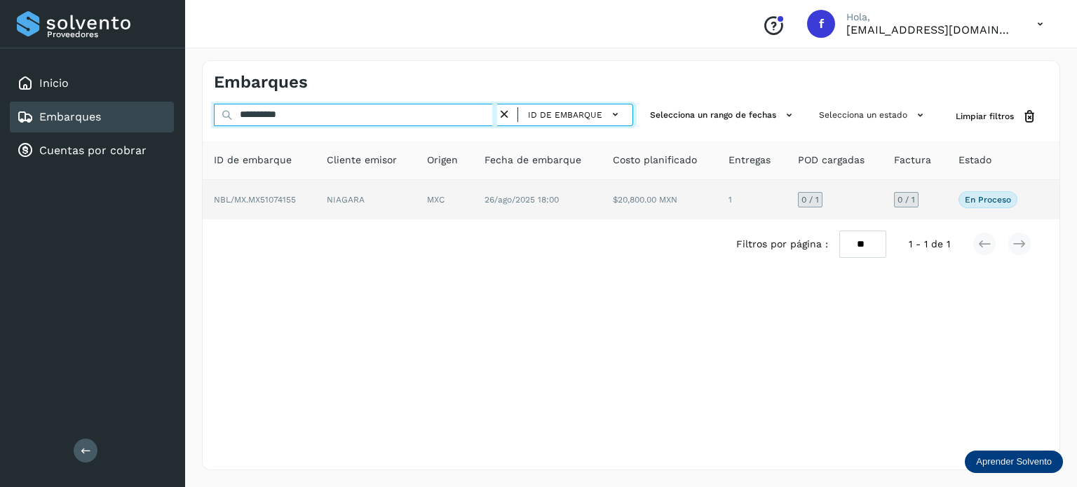
type input "**********"
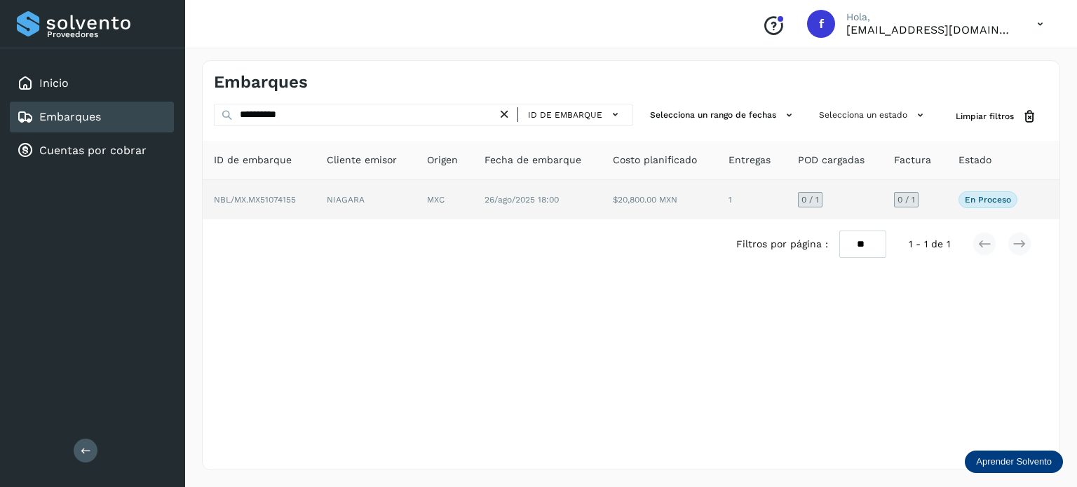
click at [557, 209] on td "26/ago/2025 18:00" at bounding box center [537, 199] width 129 height 39
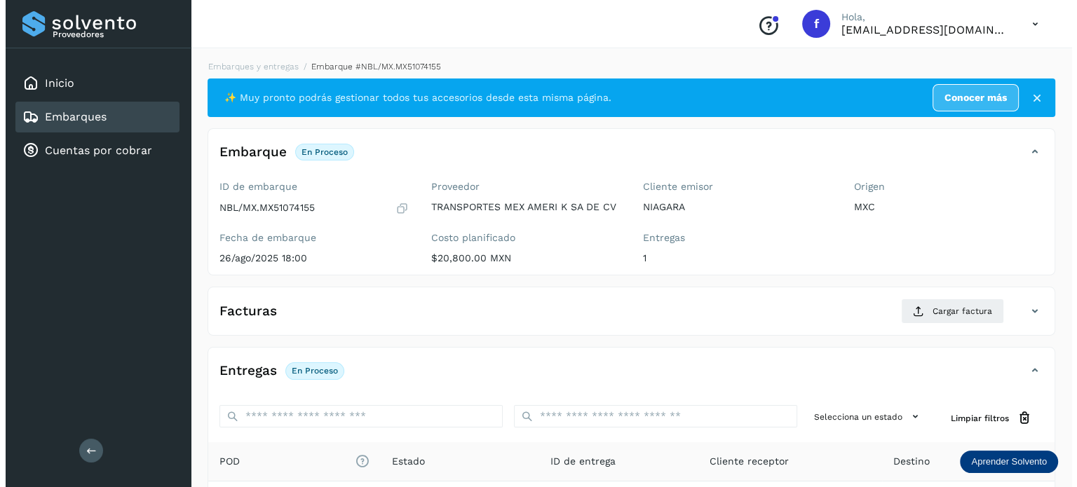
scroll to position [177, 0]
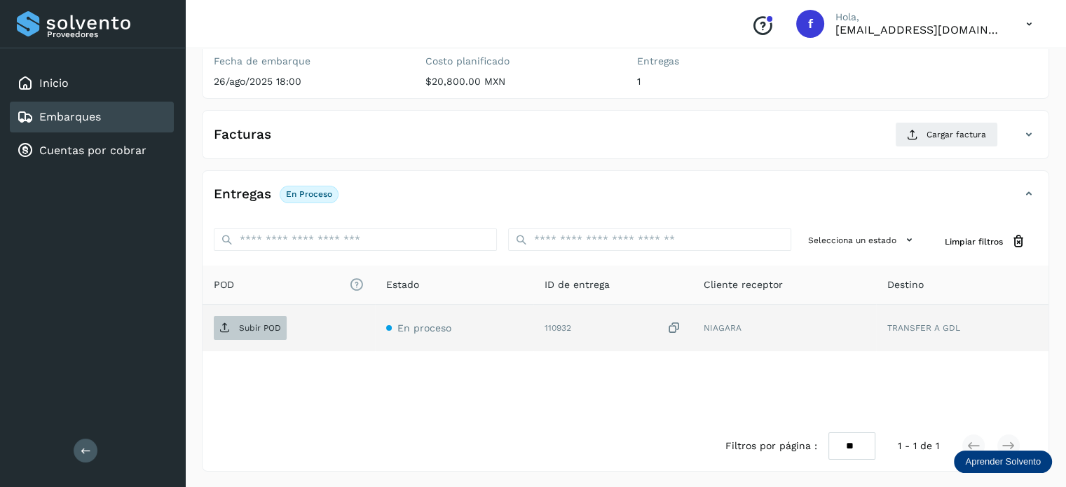
click at [244, 330] on p "Subir POD" at bounding box center [260, 328] width 42 height 10
drag, startPoint x: 677, startPoint y: 327, endPoint x: 420, endPoint y: 337, distance: 256.8
click at [677, 326] on icon at bounding box center [674, 328] width 14 height 15
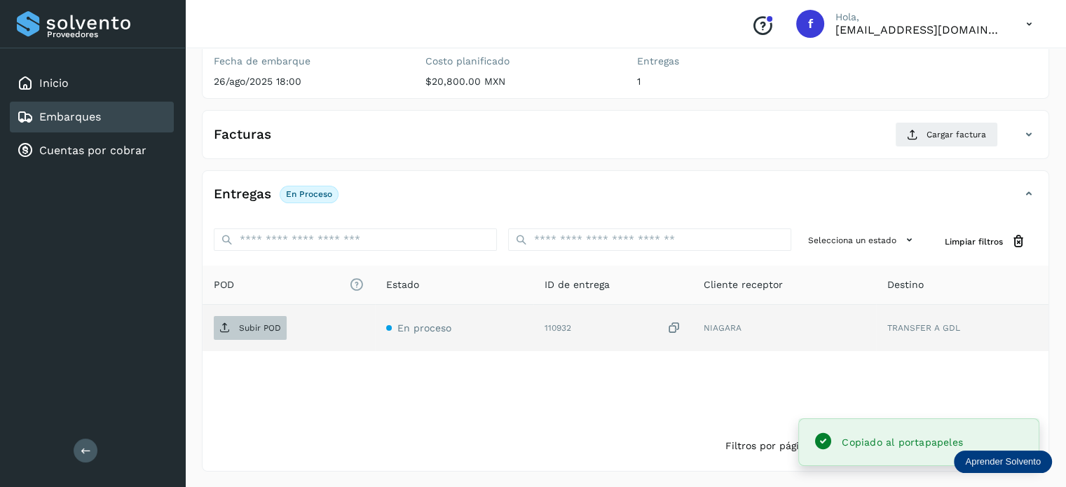
click at [277, 335] on span "Subir POD" at bounding box center [250, 328] width 73 height 22
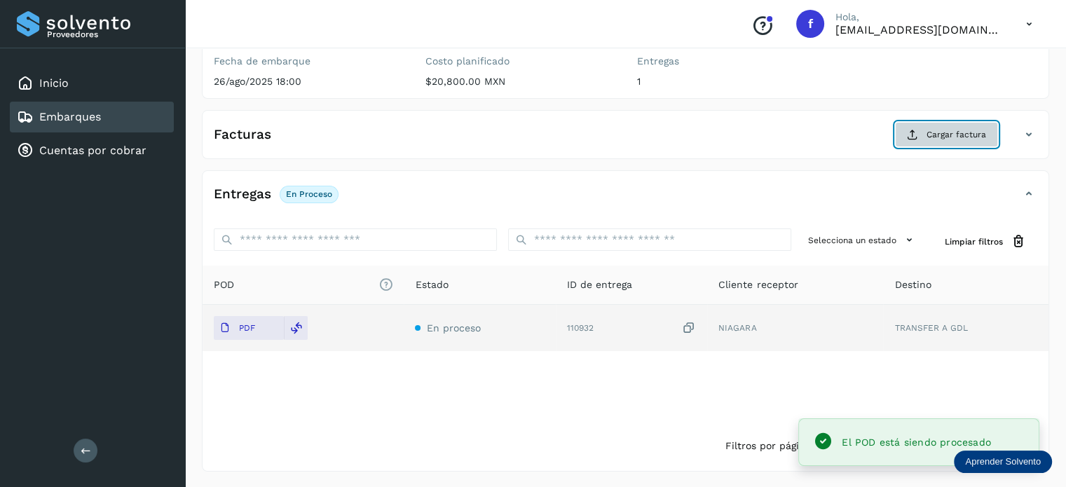
click at [923, 134] on button "Cargar factura" at bounding box center [946, 134] width 103 height 25
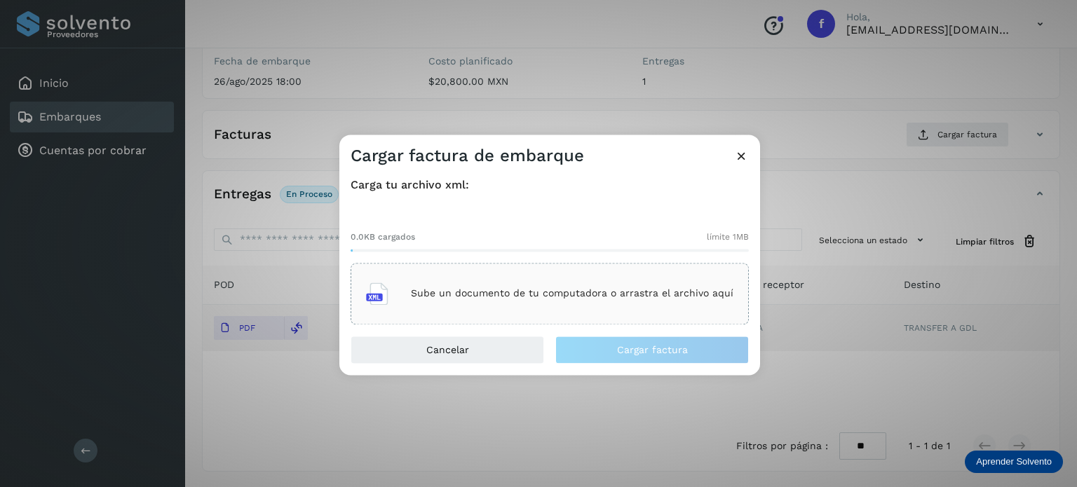
click at [562, 308] on div "Sube un documento de tu computadora o arrastra el archivo aquí" at bounding box center [549, 294] width 367 height 38
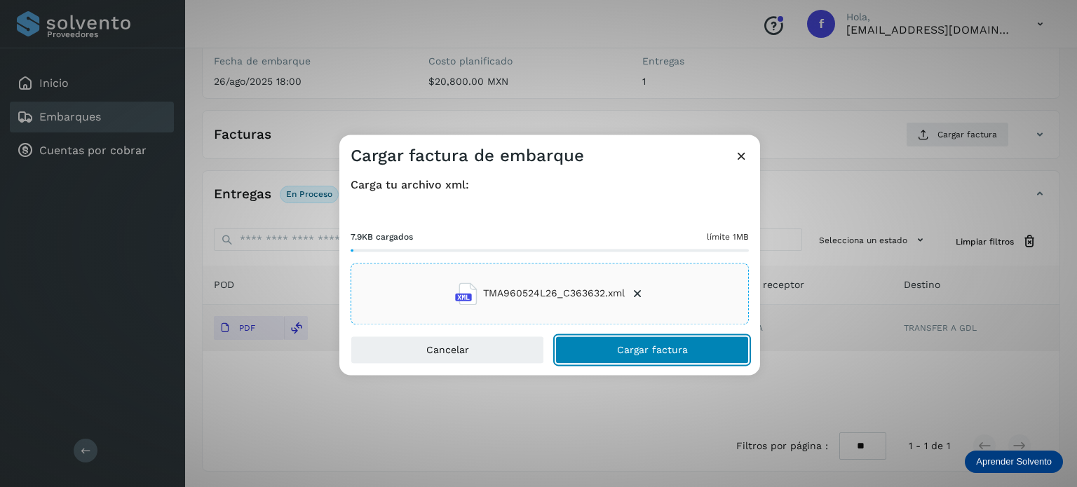
click at [664, 353] on span "Cargar factura" at bounding box center [652, 350] width 71 height 10
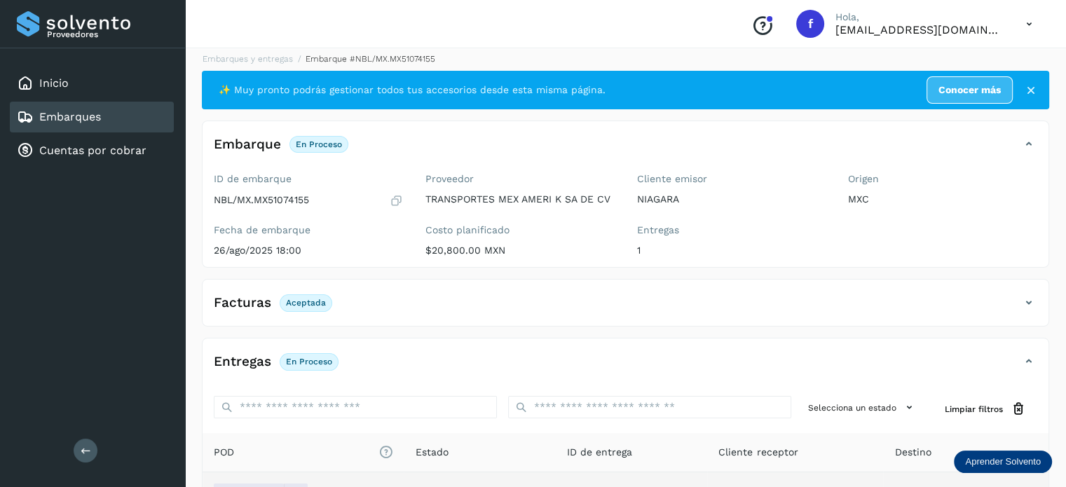
scroll to position [0, 0]
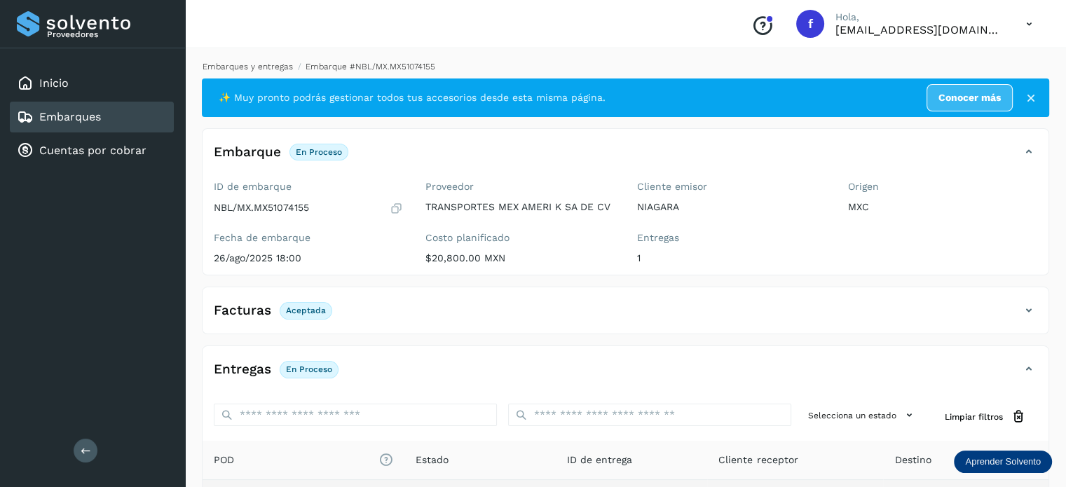
click at [273, 67] on link "Embarques y entregas" at bounding box center [248, 67] width 90 height 10
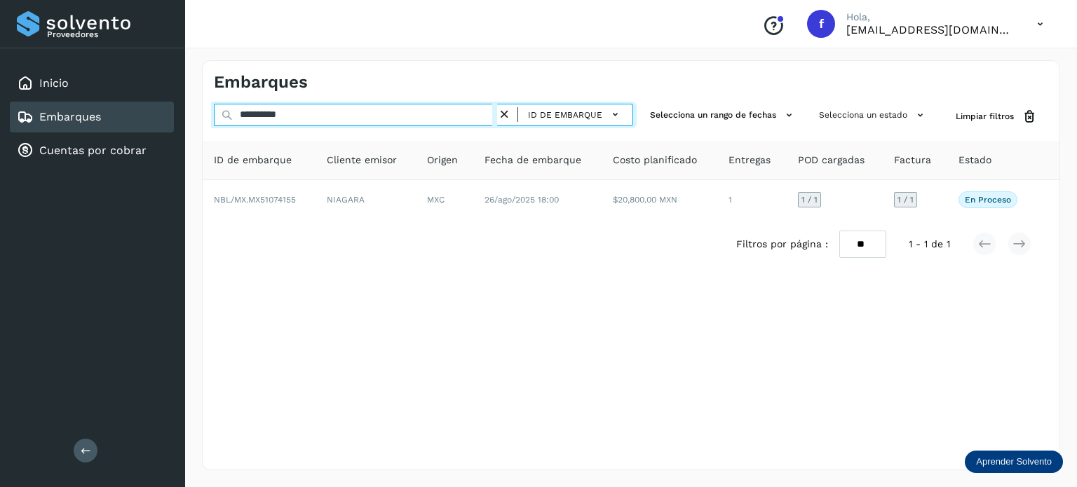
click at [280, 117] on input "**********" at bounding box center [355, 115] width 283 height 22
paste input "text"
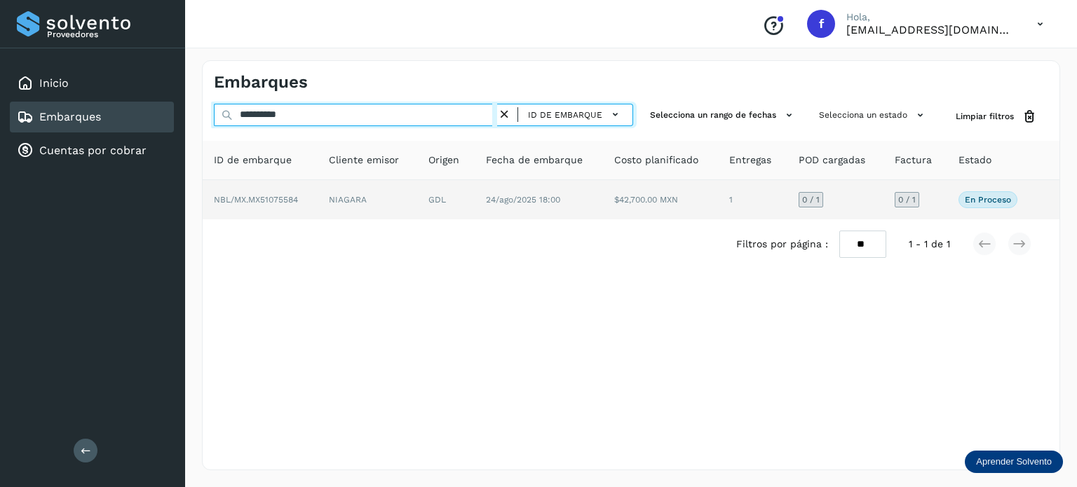
type input "**********"
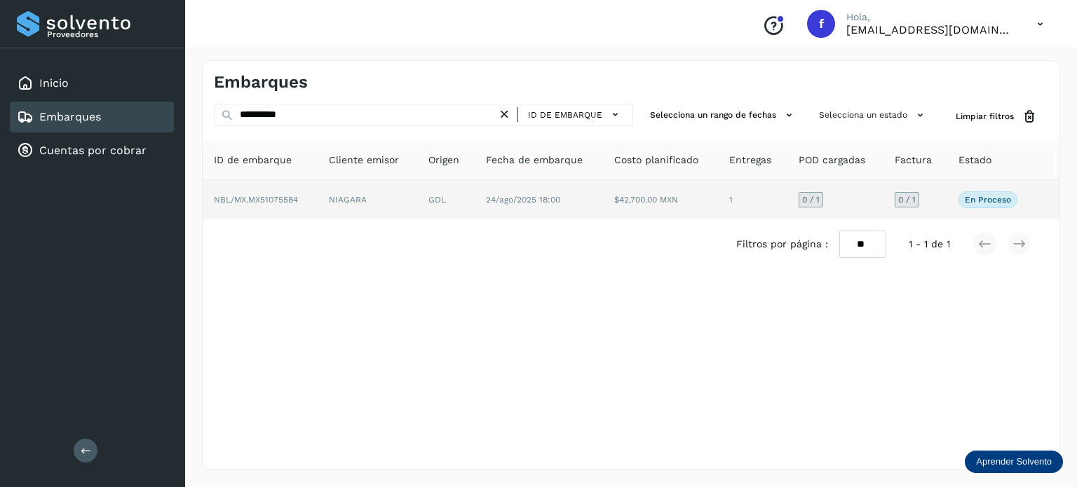
click at [499, 207] on td "24/ago/2025 18:00" at bounding box center [539, 199] width 128 height 39
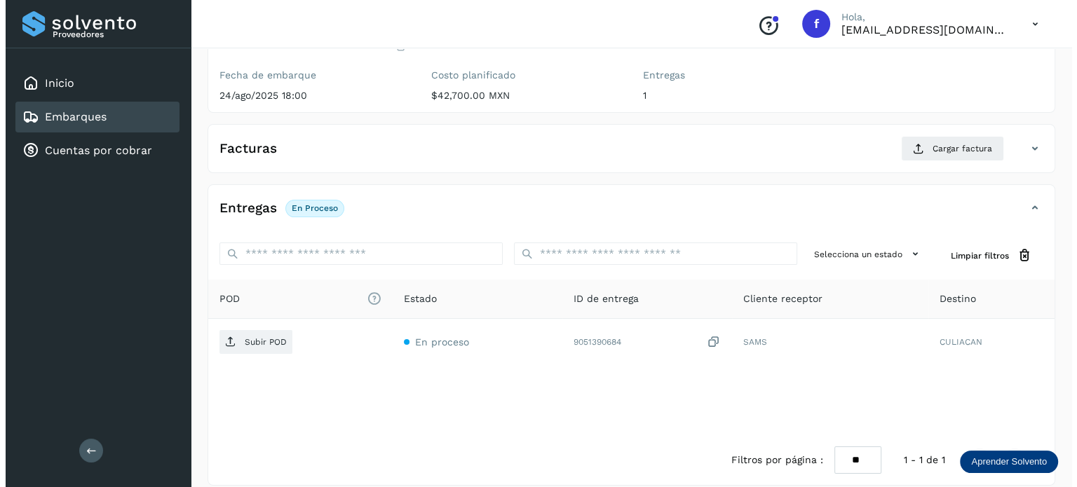
scroll to position [177, 0]
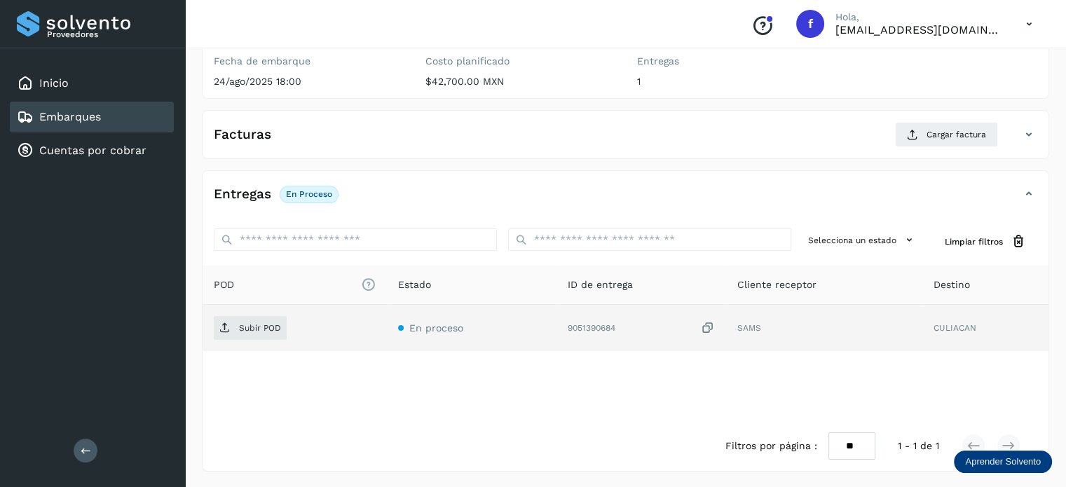
click at [710, 329] on icon at bounding box center [708, 328] width 14 height 15
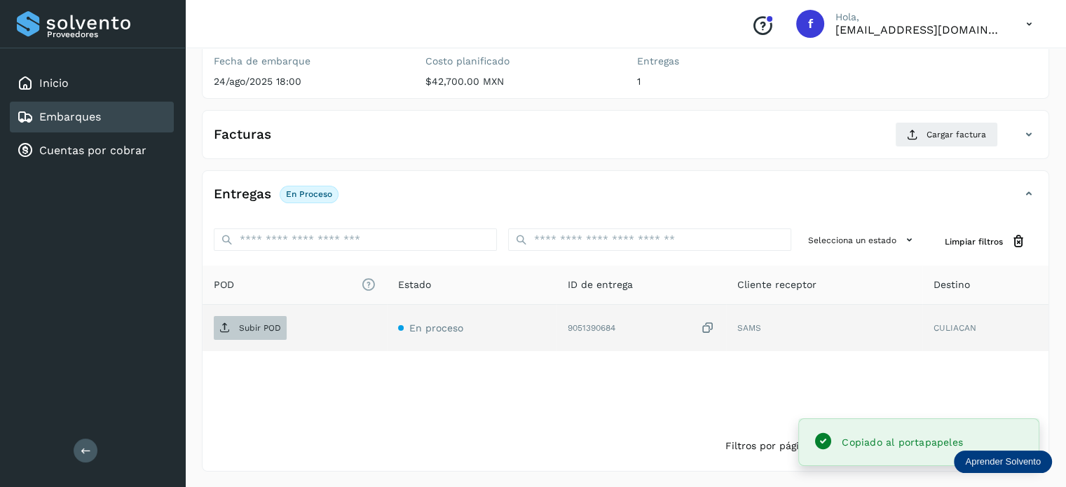
click at [276, 332] on p "Subir POD" at bounding box center [260, 328] width 42 height 10
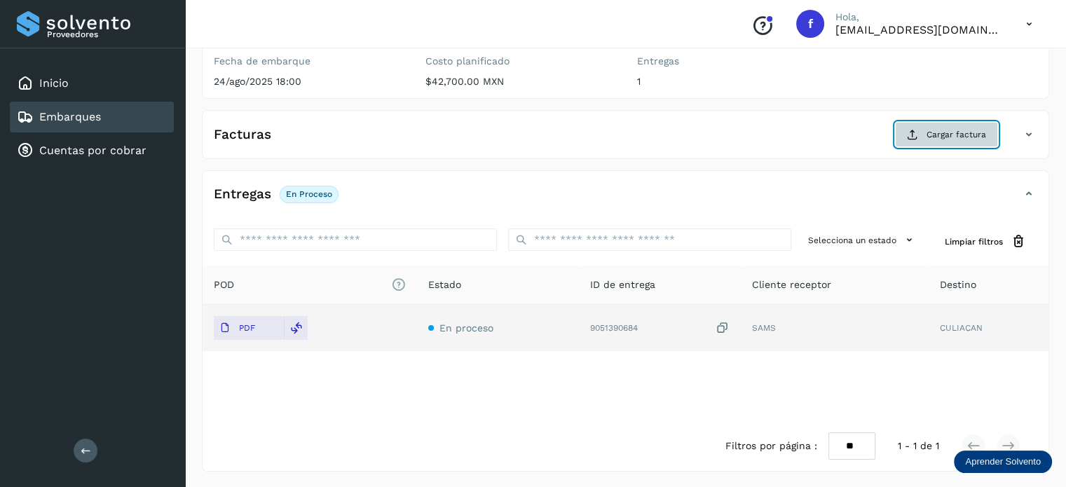
click at [952, 137] on span "Cargar factura" at bounding box center [957, 134] width 60 height 13
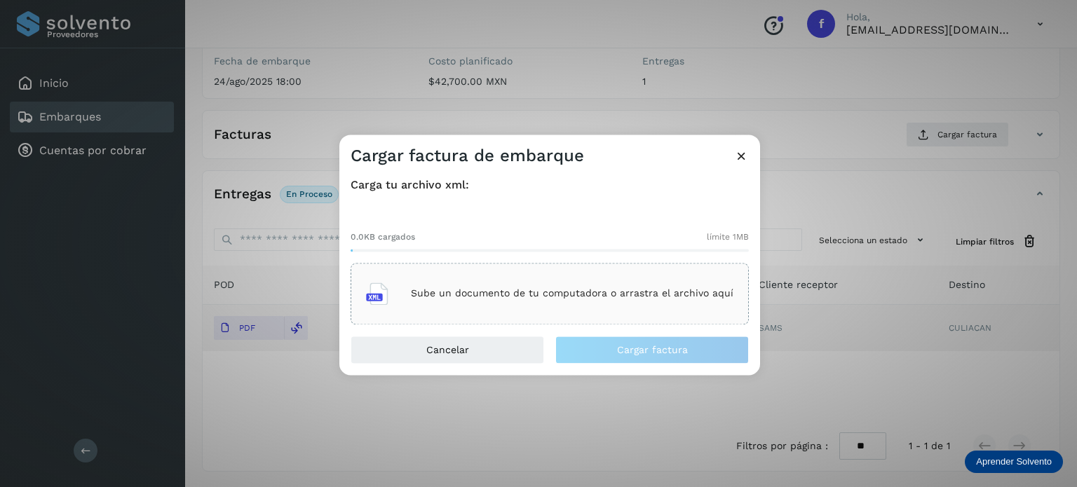
click at [611, 291] on p "Sube un documento de tu computadora o arrastra el archivo aquí" at bounding box center [572, 294] width 323 height 12
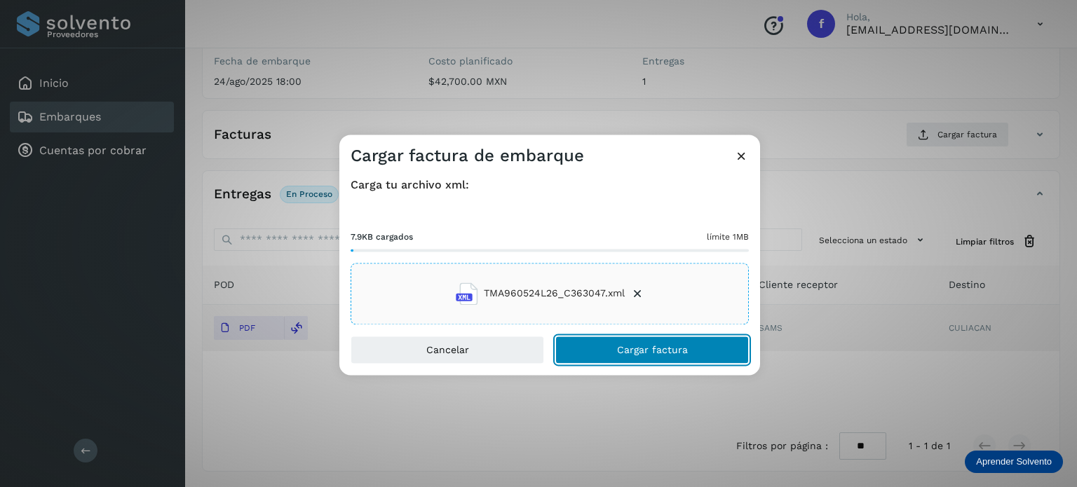
click at [644, 347] on span "Cargar factura" at bounding box center [652, 350] width 71 height 10
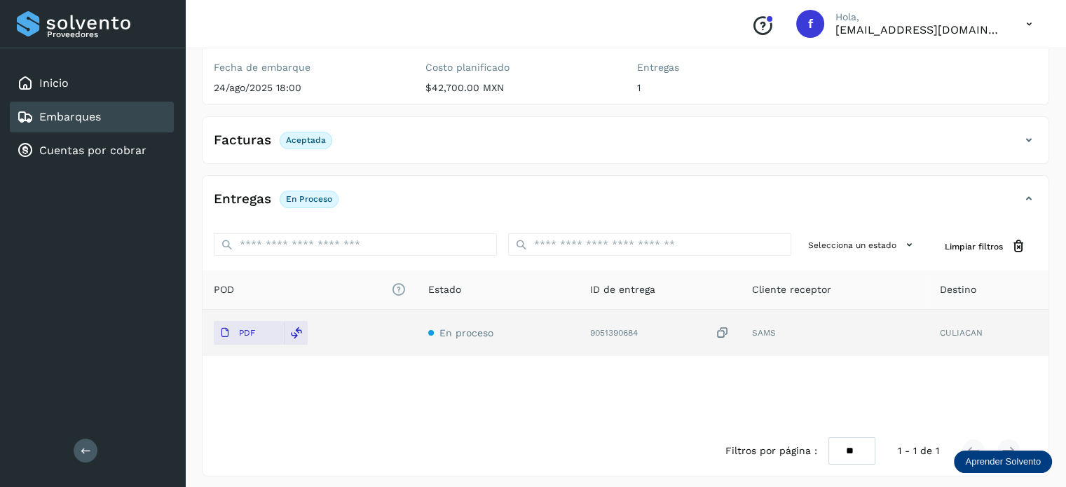
scroll to position [0, 0]
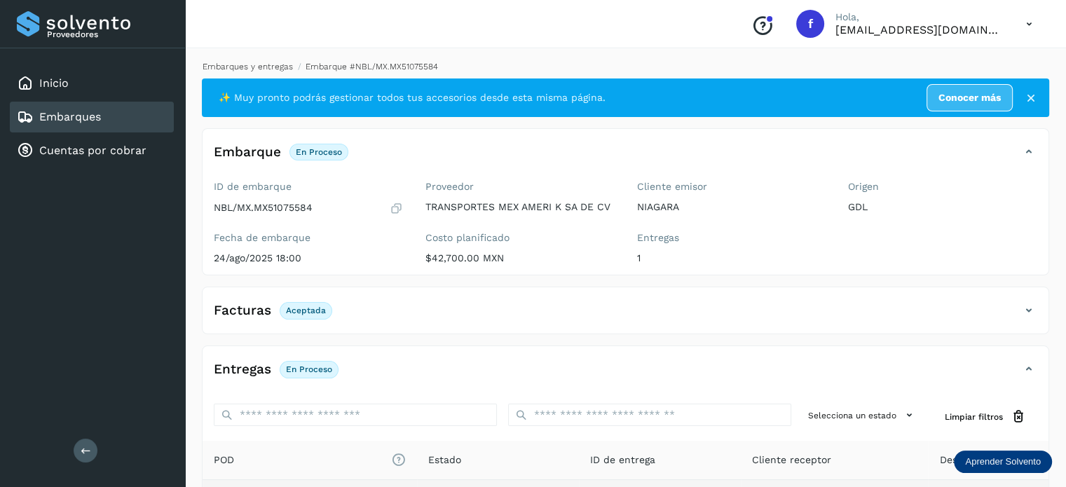
click at [275, 67] on link "Embarques y entregas" at bounding box center [248, 67] width 90 height 10
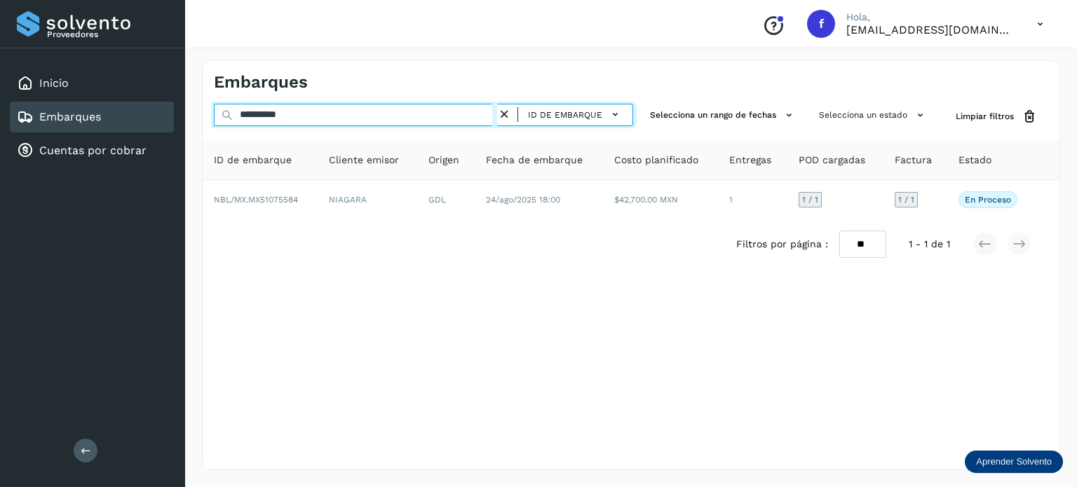
click at [280, 120] on input "**********" at bounding box center [355, 115] width 283 height 22
paste input "text"
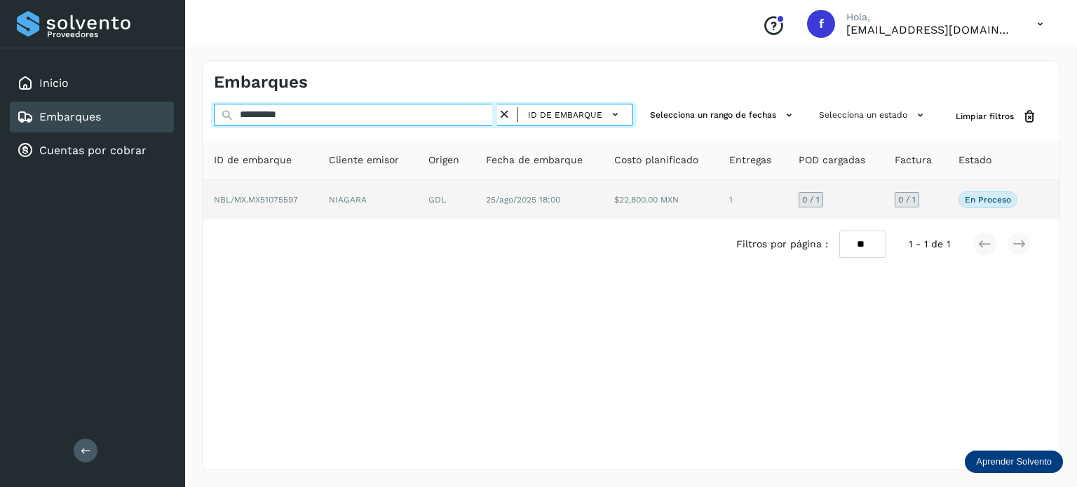
type input "**********"
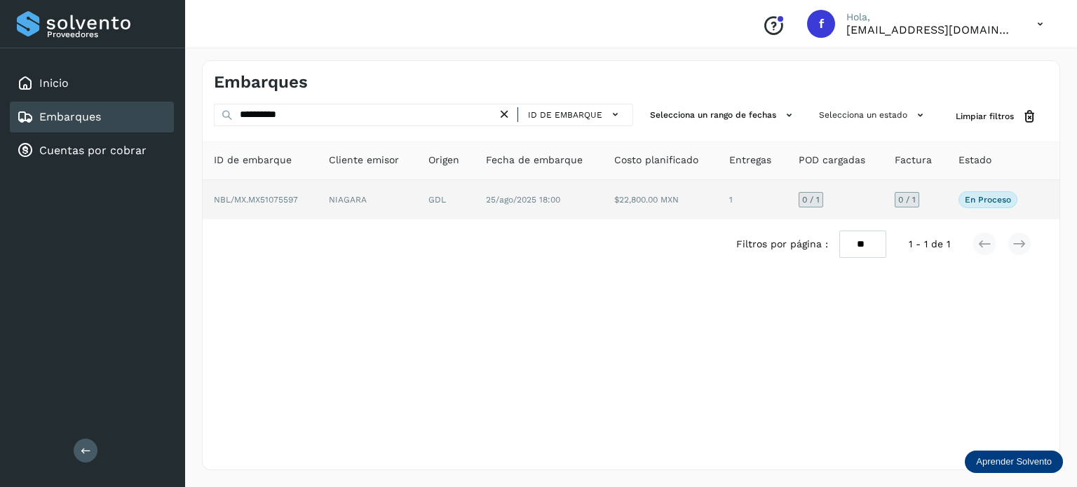
click at [433, 196] on td "GDL" at bounding box center [445, 199] width 57 height 39
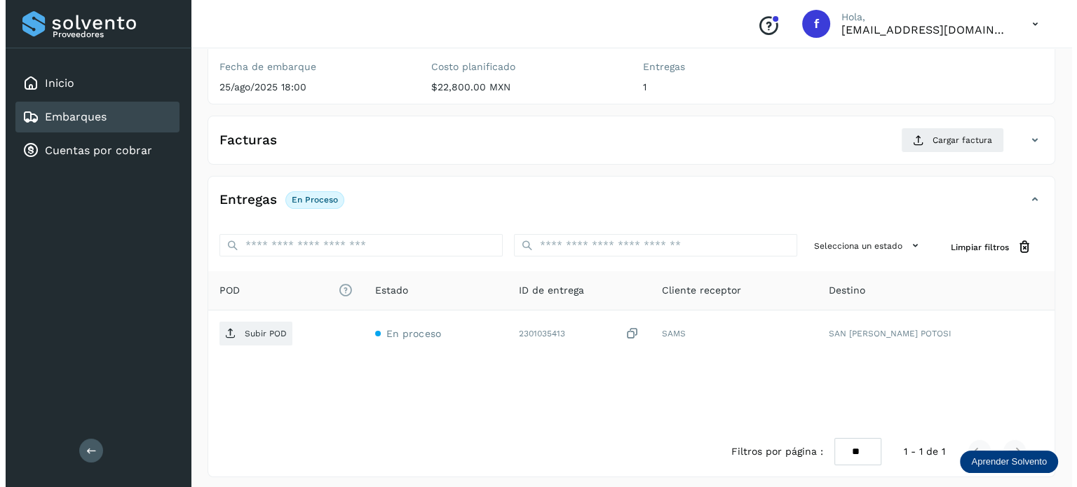
scroll to position [177, 0]
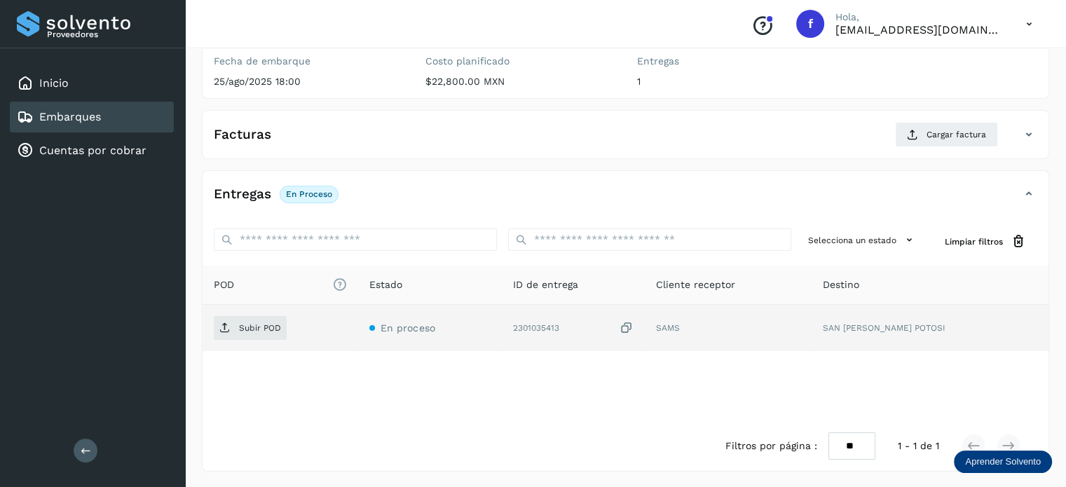
click at [634, 327] on icon at bounding box center [627, 328] width 14 height 15
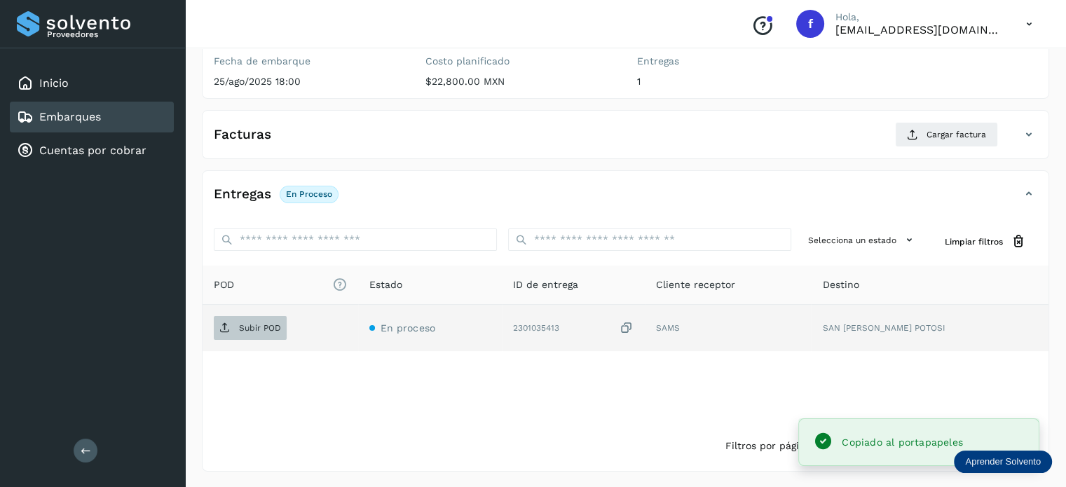
click at [227, 333] on span "Subir POD" at bounding box center [250, 328] width 73 height 22
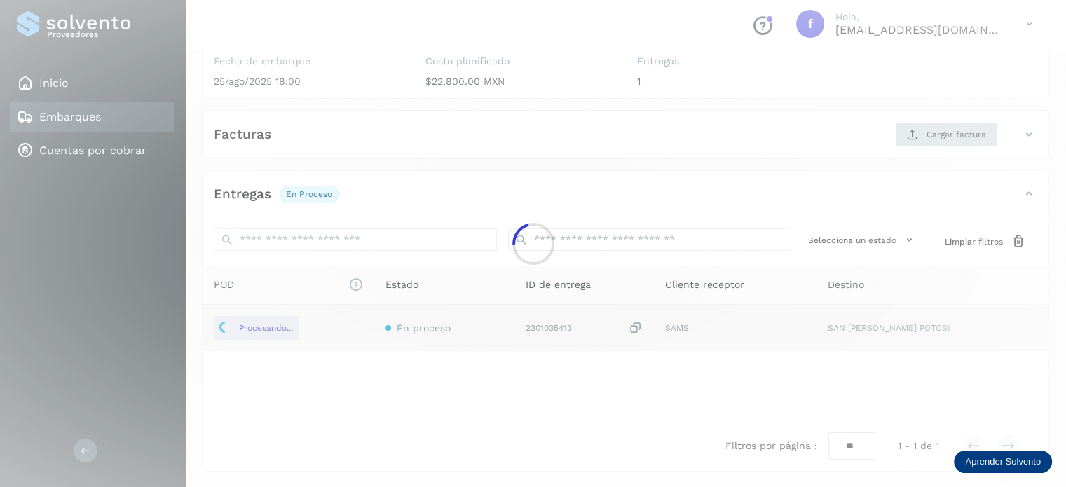
click at [906, 137] on div at bounding box center [533, 243] width 1066 height 487
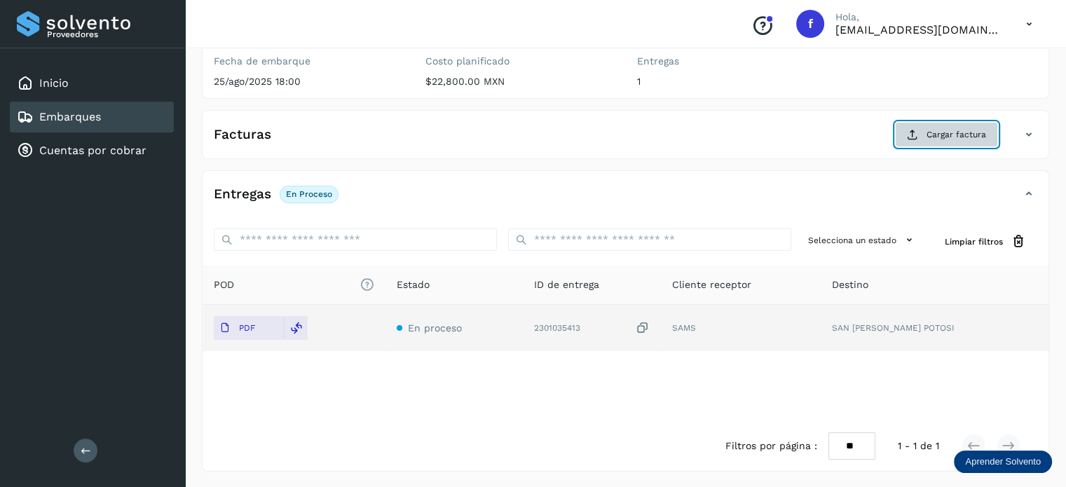
click at [949, 142] on button "Cargar factura" at bounding box center [946, 134] width 103 height 25
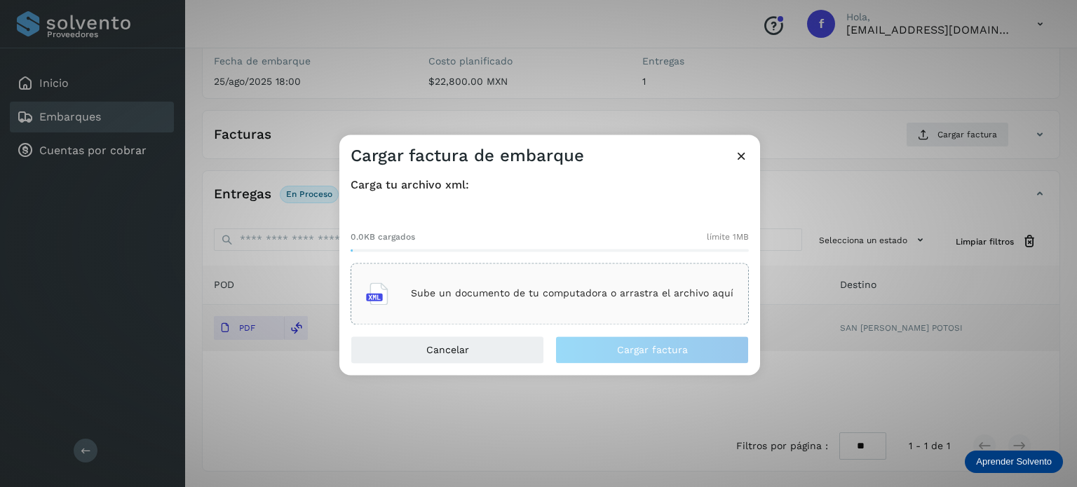
click at [533, 294] on p "Sube un documento de tu computadora o arrastra el archivo aquí" at bounding box center [572, 294] width 323 height 12
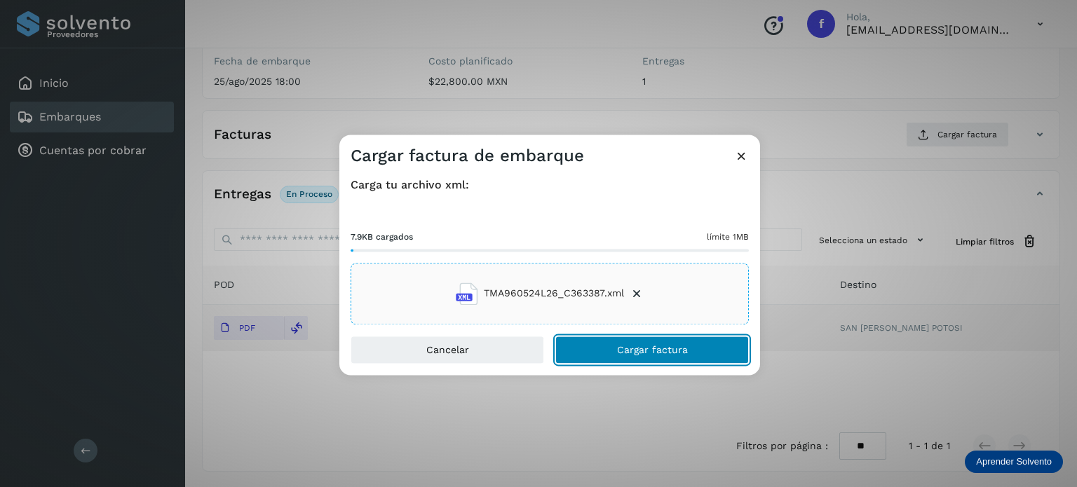
click at [637, 347] on span "Cargar factura" at bounding box center [652, 350] width 71 height 10
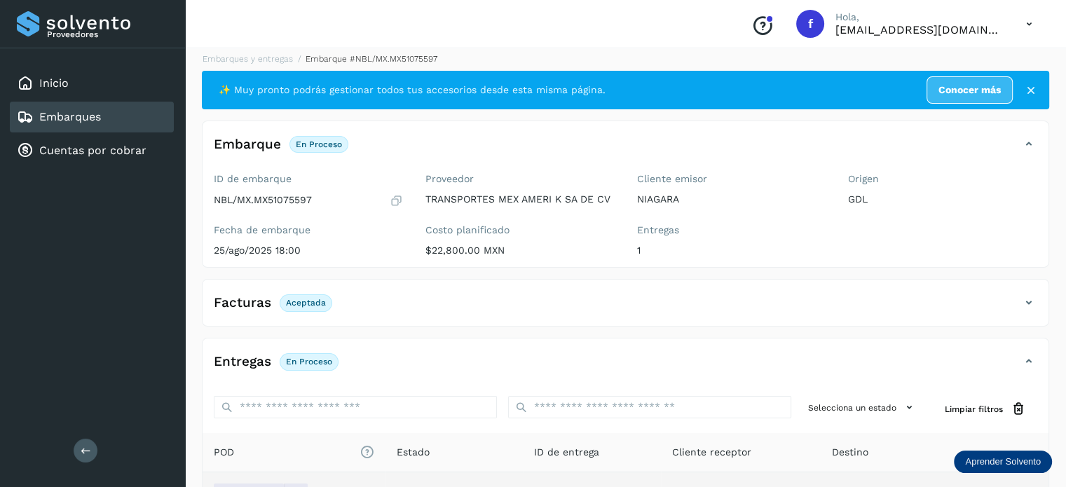
scroll to position [0, 0]
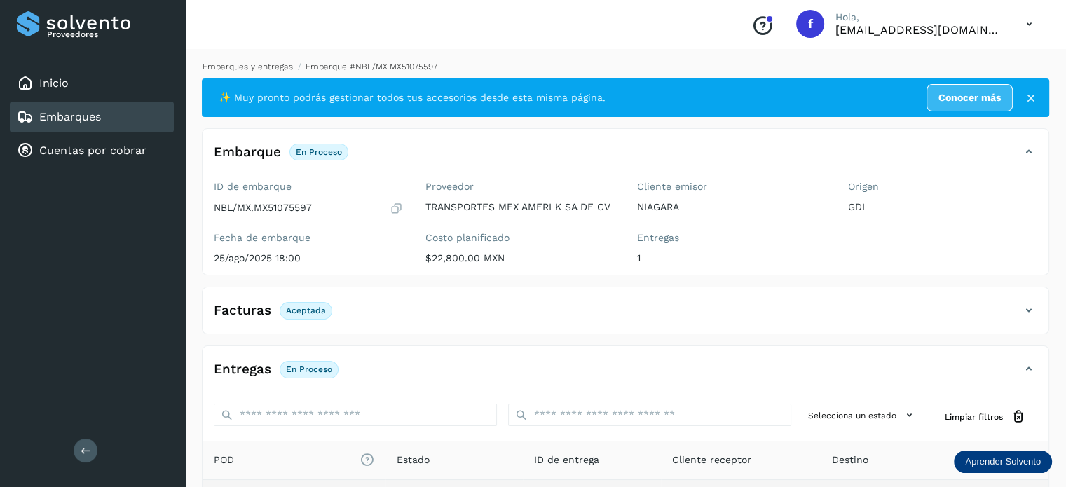
click at [255, 62] on link "Embarques y entregas" at bounding box center [248, 67] width 90 height 10
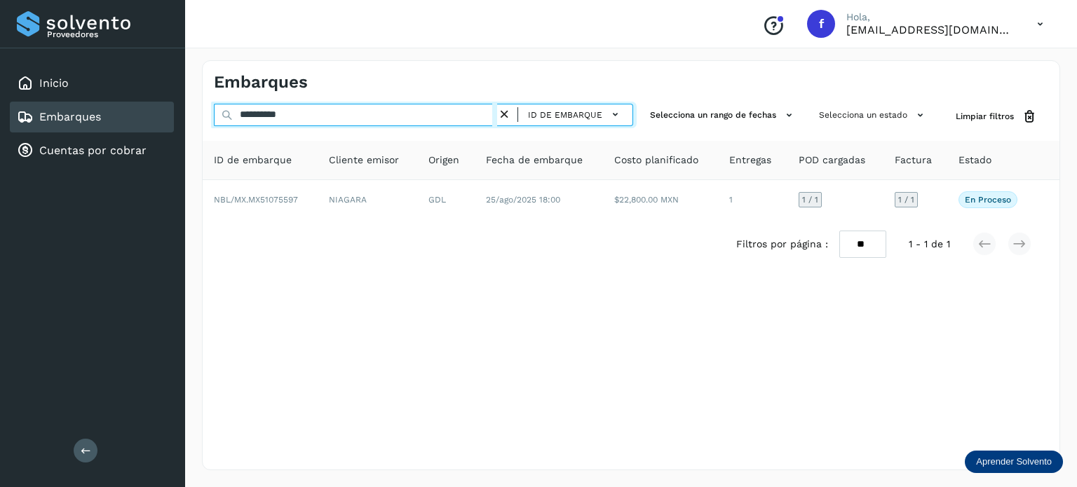
click at [274, 114] on input "**********" at bounding box center [355, 115] width 283 height 22
paste input "text"
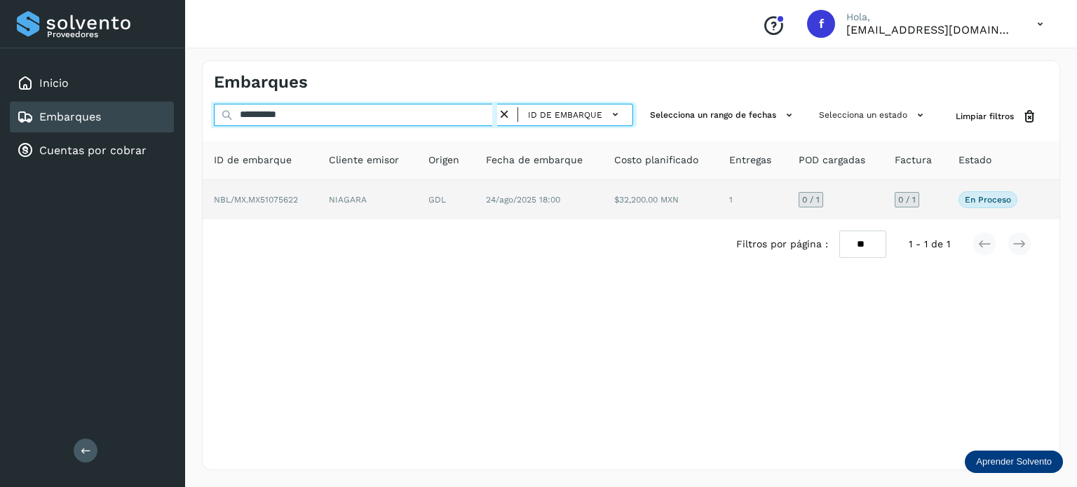
type input "**********"
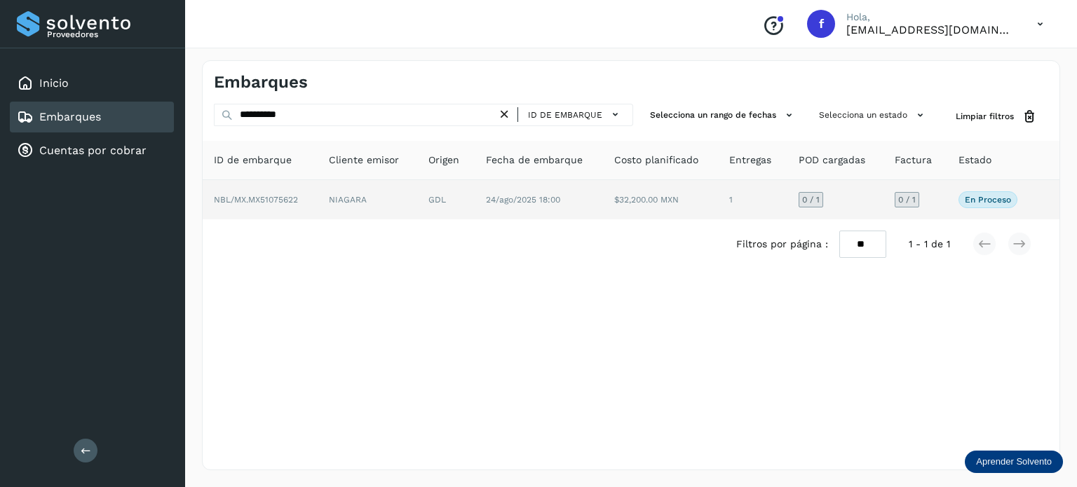
click at [433, 208] on td "GDL" at bounding box center [445, 199] width 57 height 39
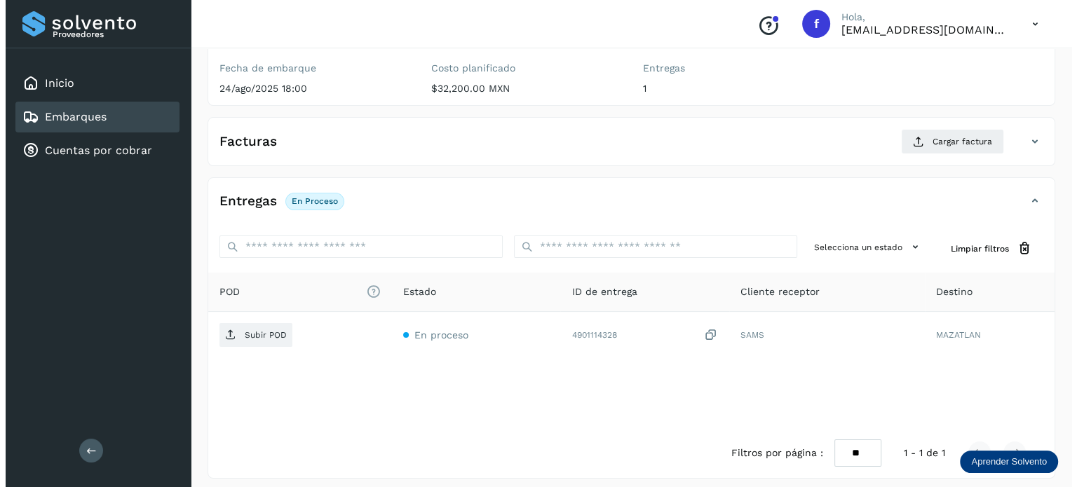
scroll to position [177, 0]
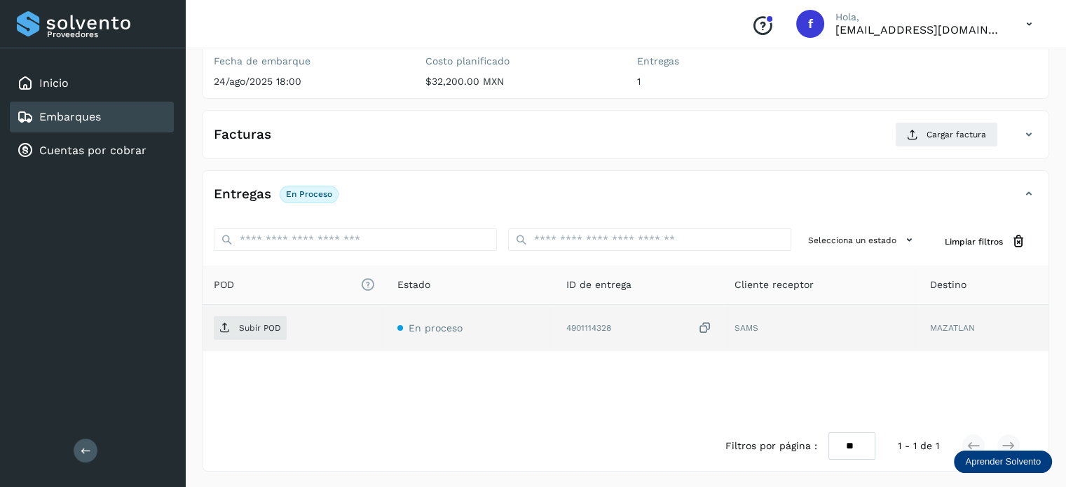
click at [704, 323] on icon at bounding box center [705, 328] width 14 height 15
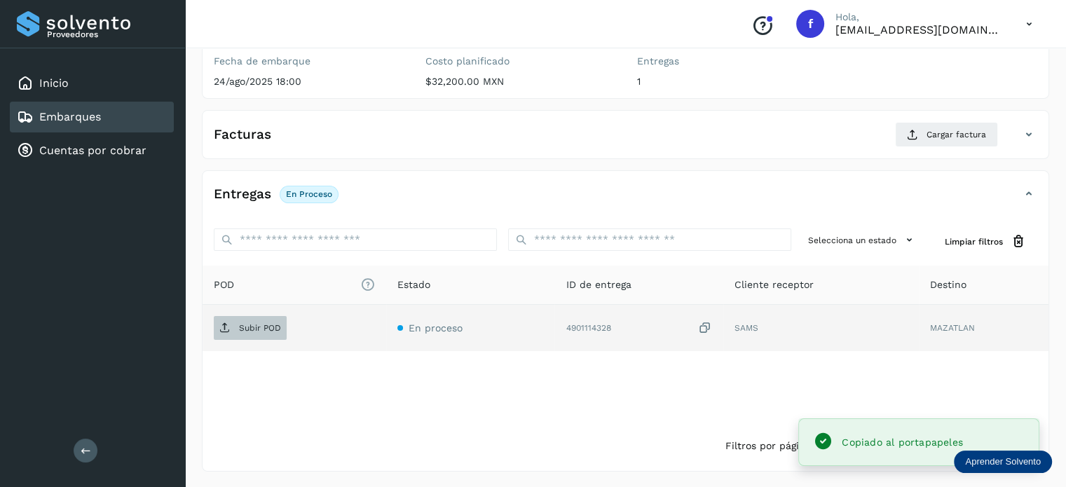
click at [238, 333] on span "Subir POD" at bounding box center [250, 328] width 73 height 22
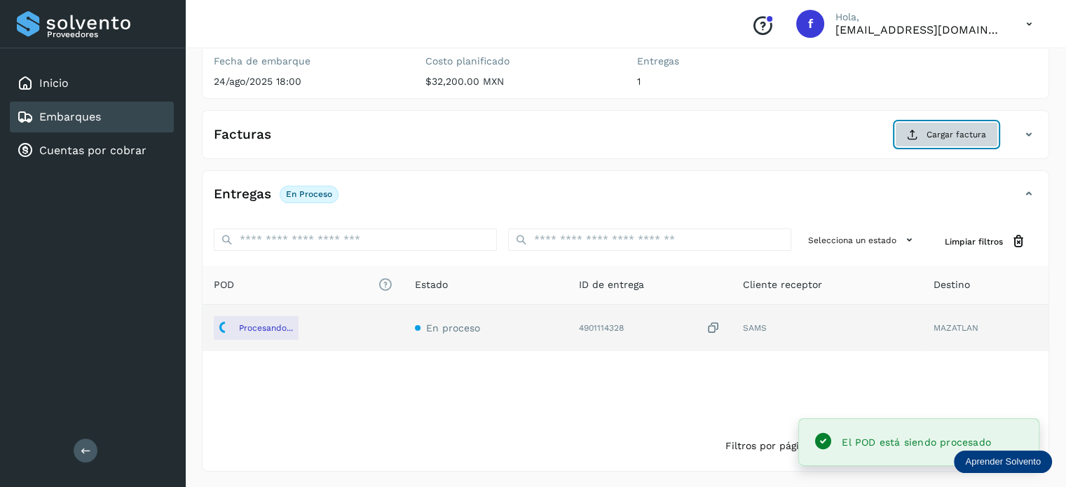
click at [938, 134] on span "Cargar factura" at bounding box center [957, 134] width 60 height 13
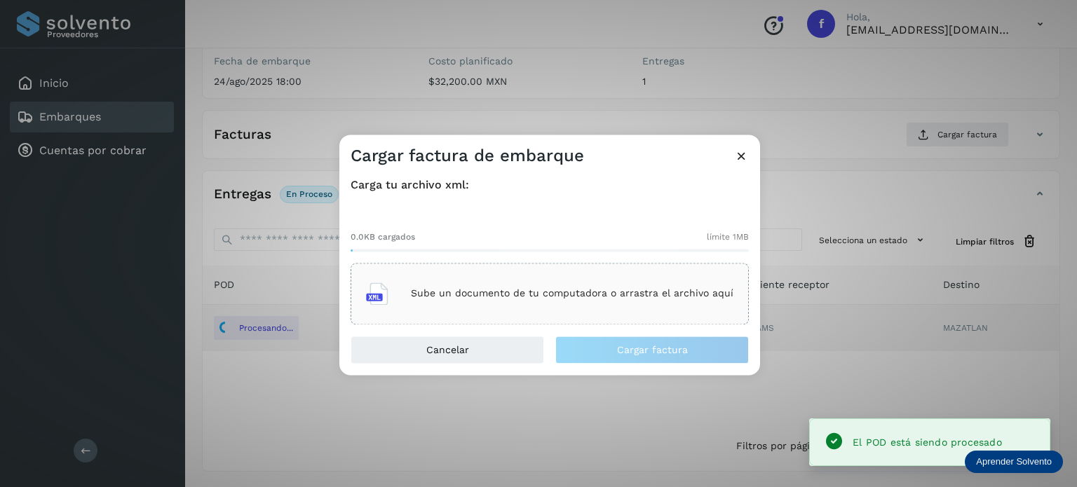
click at [553, 284] on div "Sube un documento de tu computadora o arrastra el archivo aquí" at bounding box center [549, 294] width 367 height 38
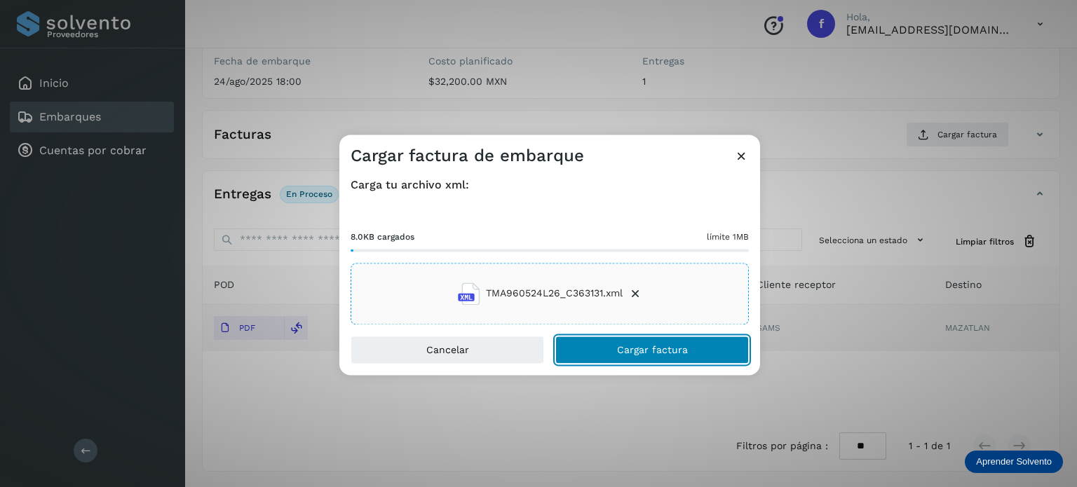
click at [623, 343] on button "Cargar factura" at bounding box center [652, 350] width 194 height 28
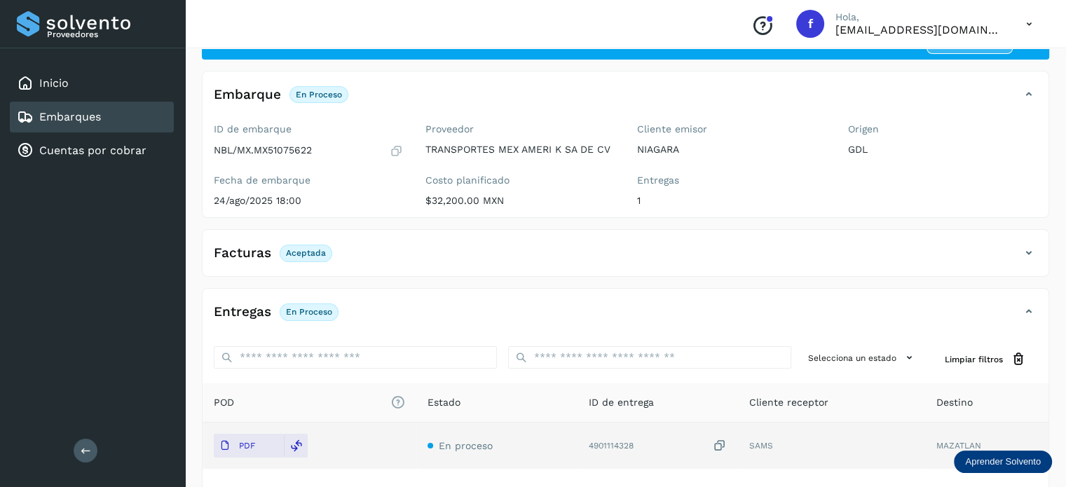
scroll to position [0, 0]
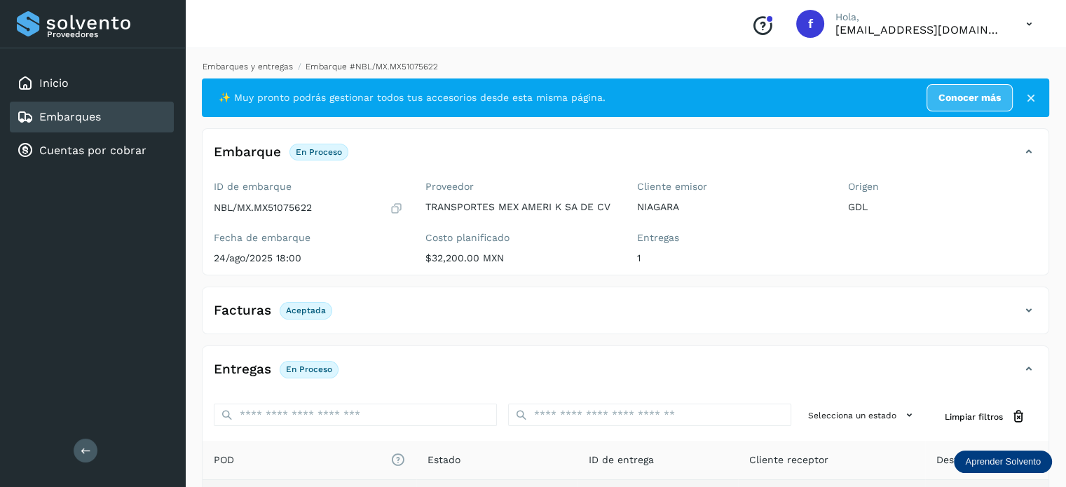
click at [248, 64] on link "Embarques y entregas" at bounding box center [248, 67] width 90 height 10
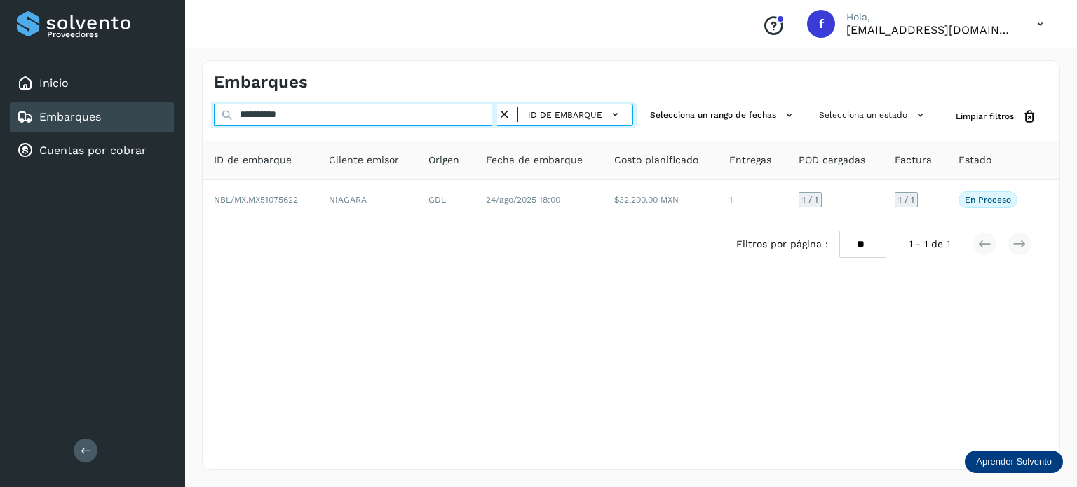
click at [263, 114] on input "**********" at bounding box center [355, 115] width 283 height 22
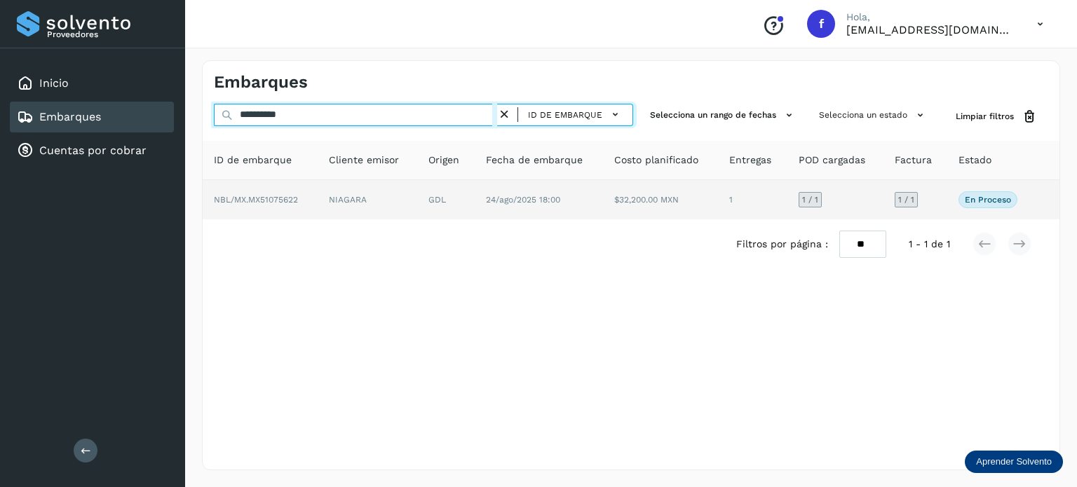
paste input "text"
type input "**********"
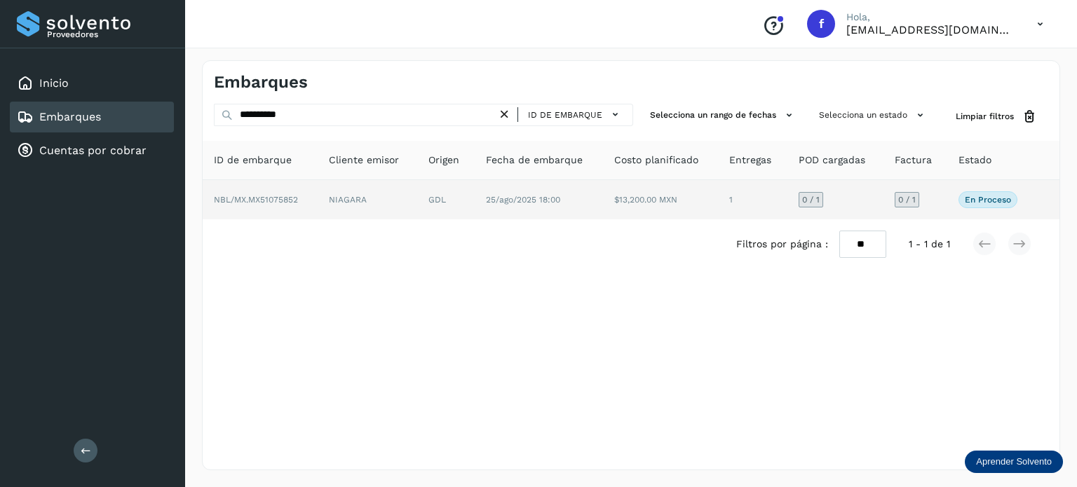
click at [583, 207] on td "25/ago/2025 18:00" at bounding box center [539, 199] width 128 height 39
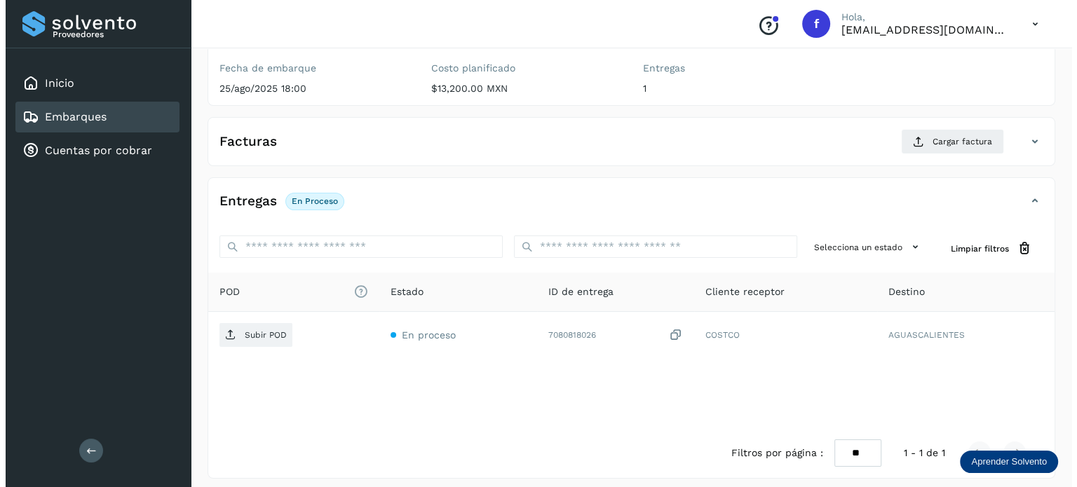
scroll to position [177, 0]
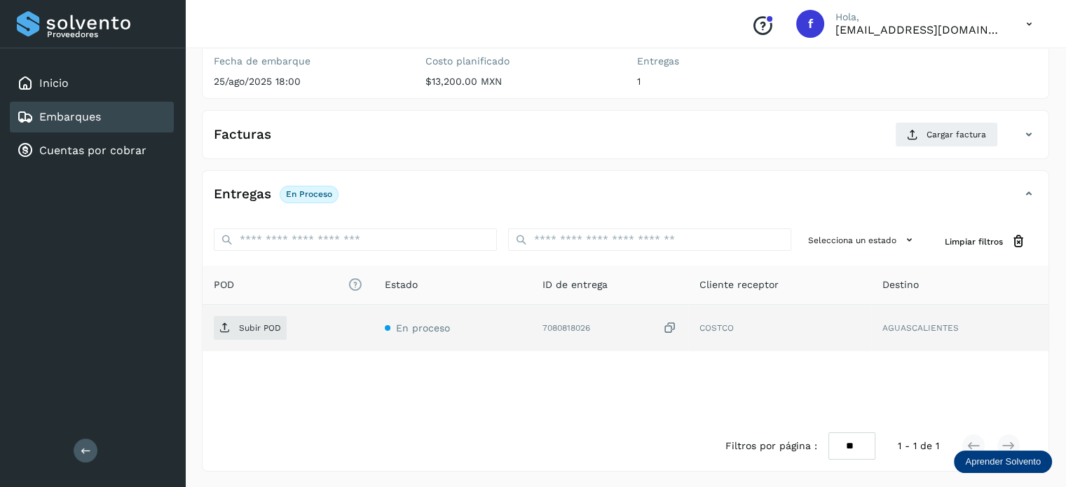
click at [675, 327] on icon at bounding box center [670, 328] width 14 height 15
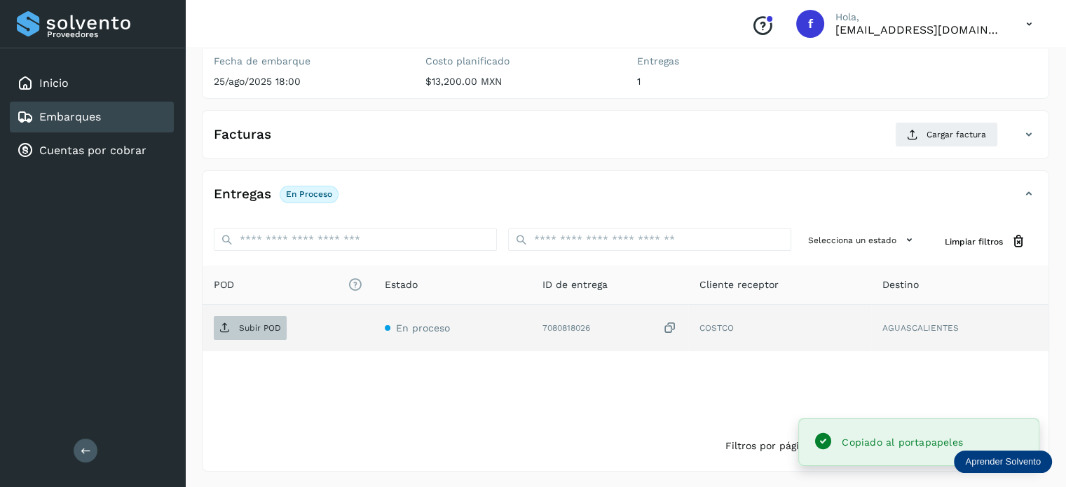
click at [238, 331] on span "Subir POD" at bounding box center [250, 328] width 73 height 22
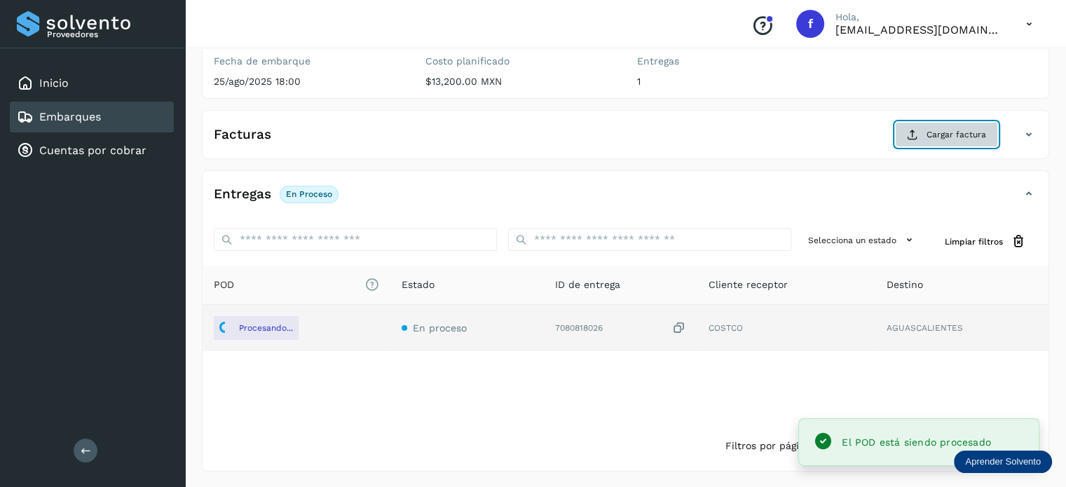
click at [923, 141] on button "Cargar factura" at bounding box center [946, 134] width 103 height 25
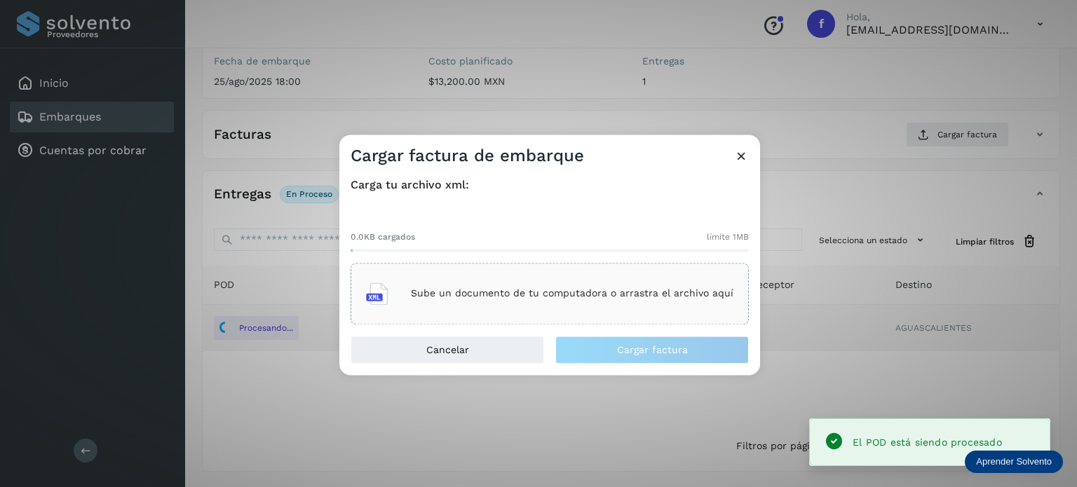
click at [634, 294] on p "Sube un documento de tu computadora o arrastra el archivo aquí" at bounding box center [572, 294] width 323 height 12
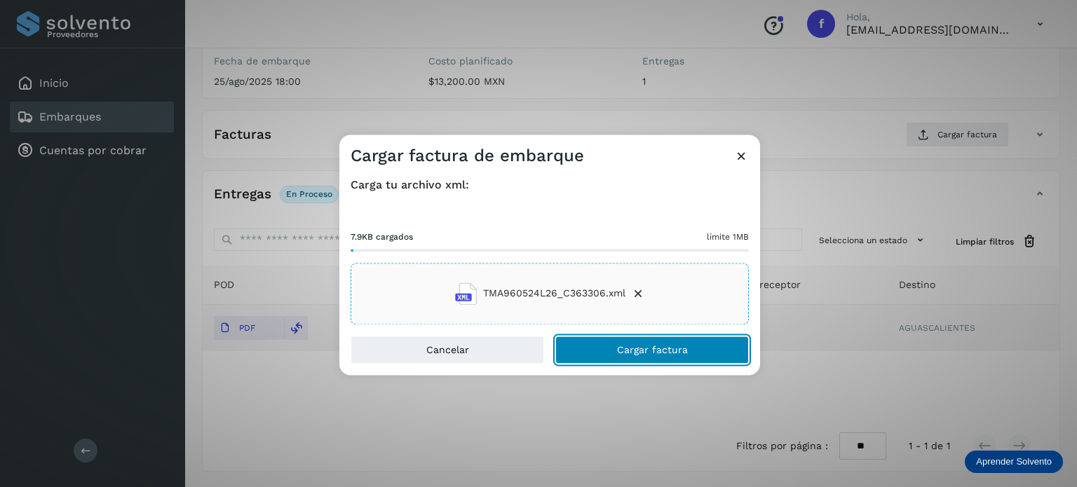
click at [616, 349] on button "Cargar factura" at bounding box center [652, 350] width 194 height 28
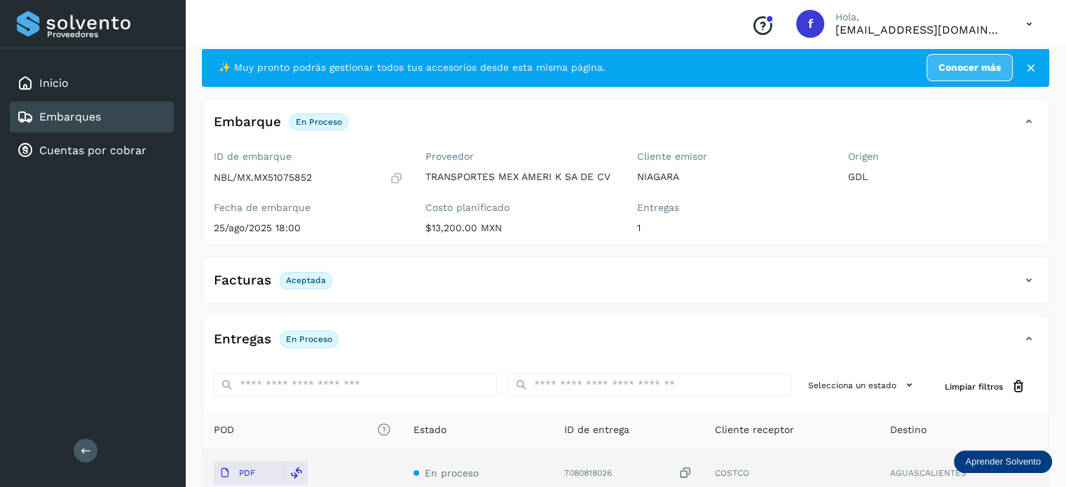
scroll to position [0, 0]
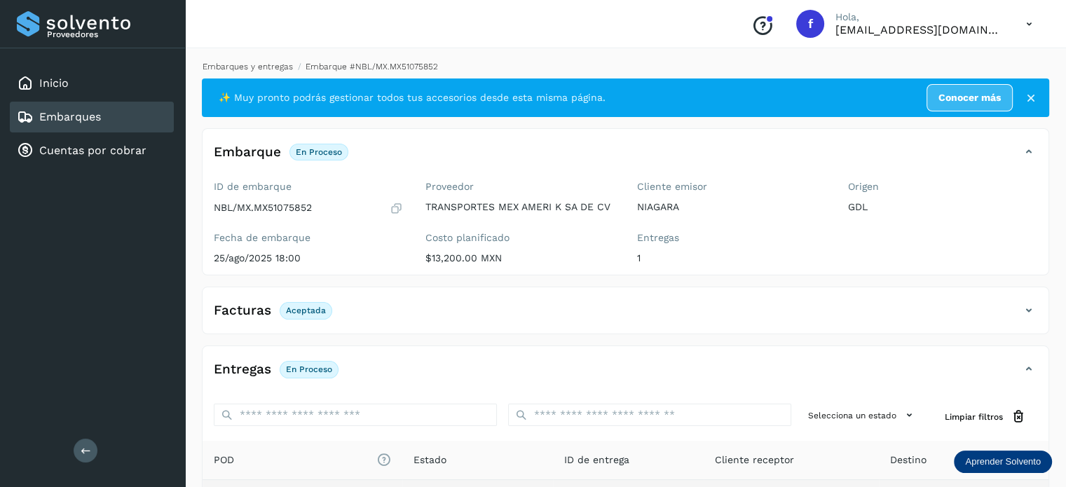
click at [244, 68] on link "Embarques y entregas" at bounding box center [248, 67] width 90 height 10
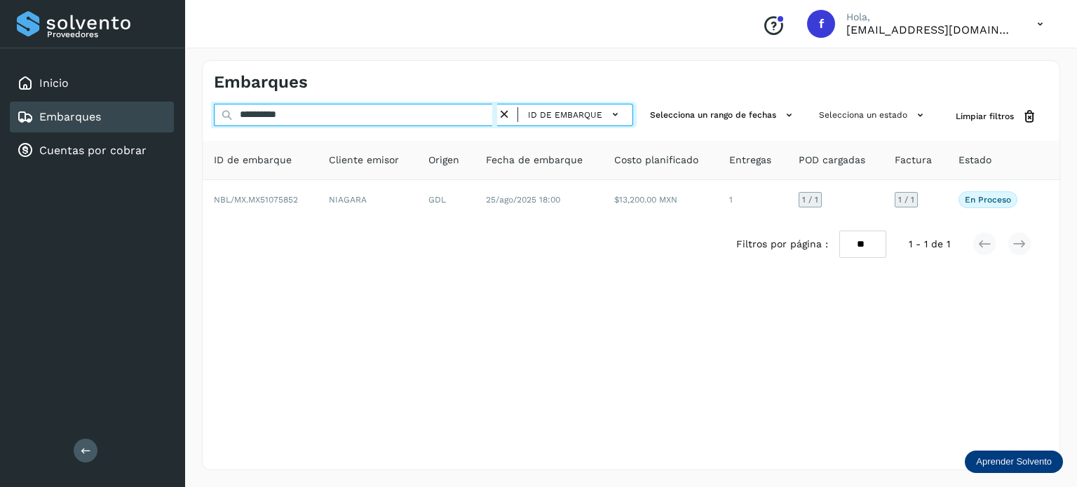
click at [261, 115] on input "**********" at bounding box center [355, 115] width 283 height 22
paste input "text"
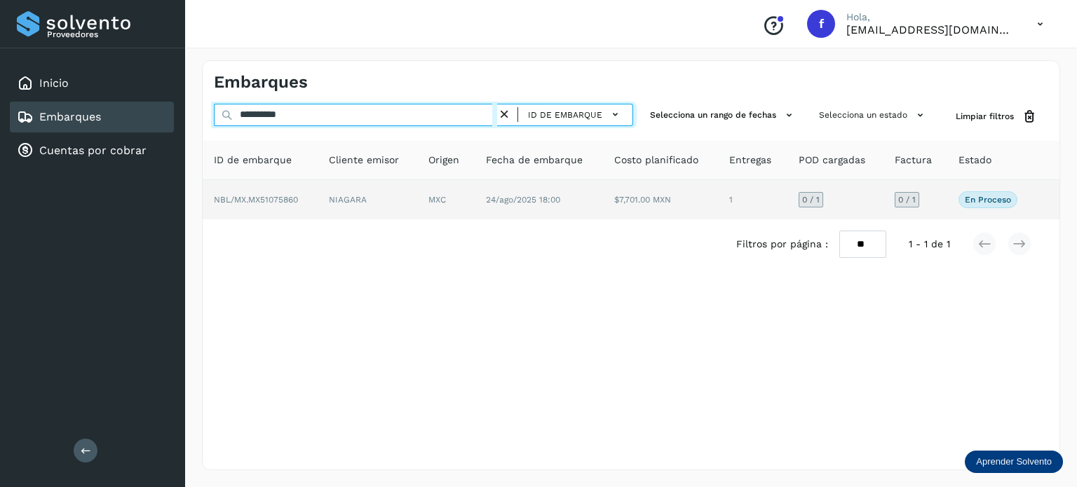
type input "**********"
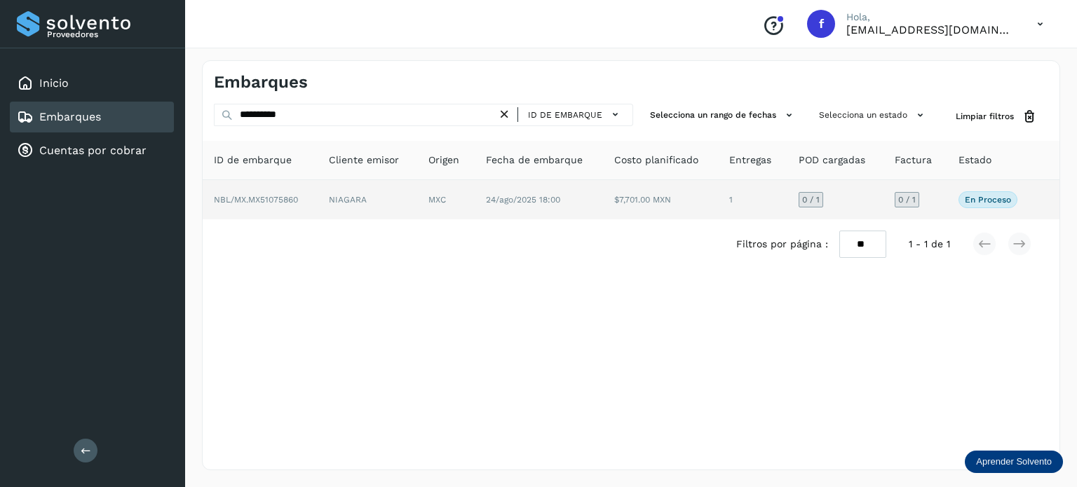
click at [406, 208] on td "NIAGARA" at bounding box center [368, 199] width 100 height 39
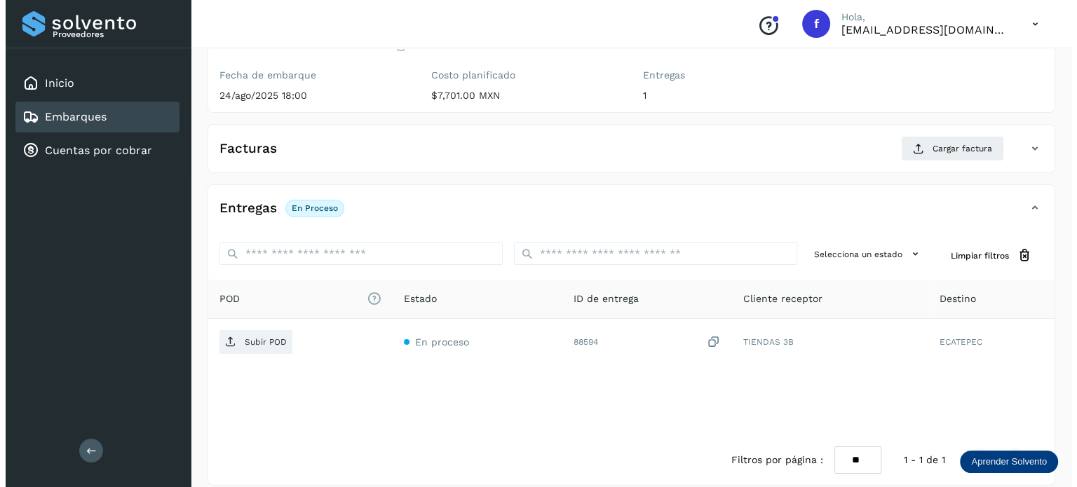
scroll to position [177, 0]
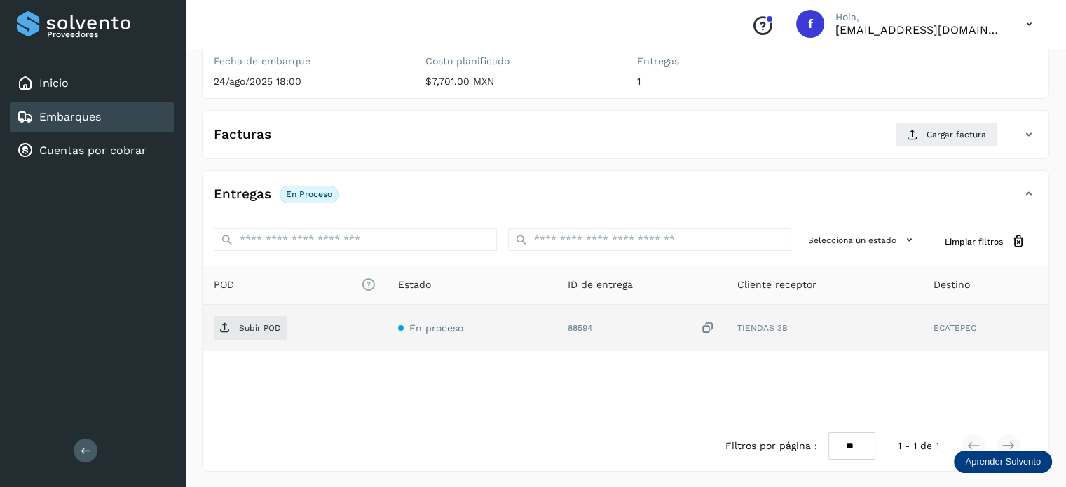
click at [707, 327] on icon at bounding box center [708, 328] width 14 height 15
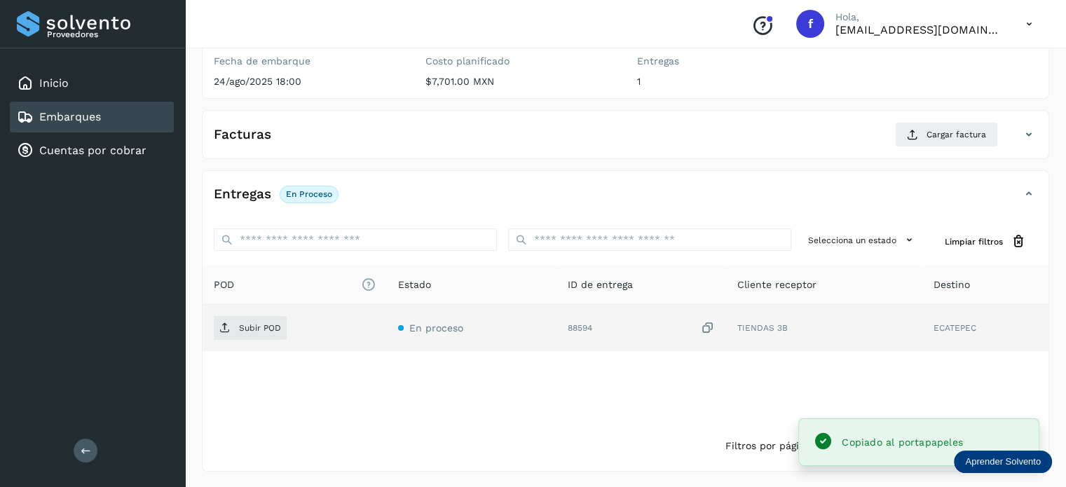
click at [258, 340] on td "Subir POD" at bounding box center [295, 328] width 184 height 46
click at [256, 330] on p "Subir POD" at bounding box center [260, 328] width 42 height 10
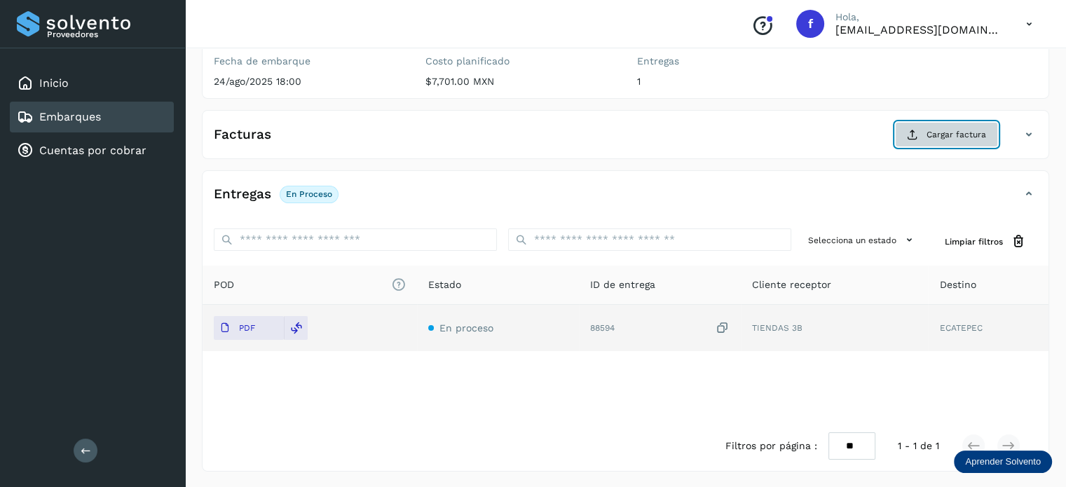
click at [906, 144] on button "Cargar factura" at bounding box center [946, 134] width 103 height 25
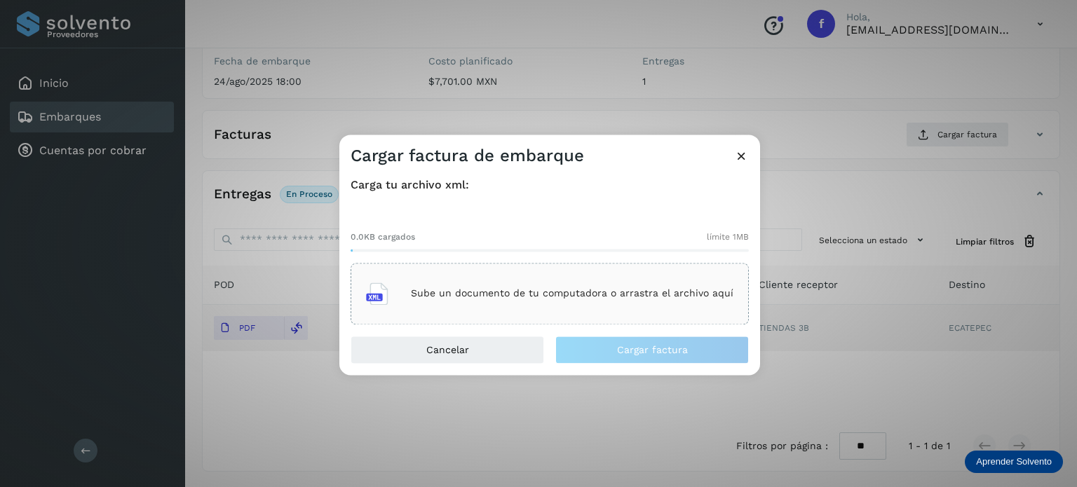
click at [621, 294] on p "Sube un documento de tu computadora o arrastra el archivo aquí" at bounding box center [572, 294] width 323 height 12
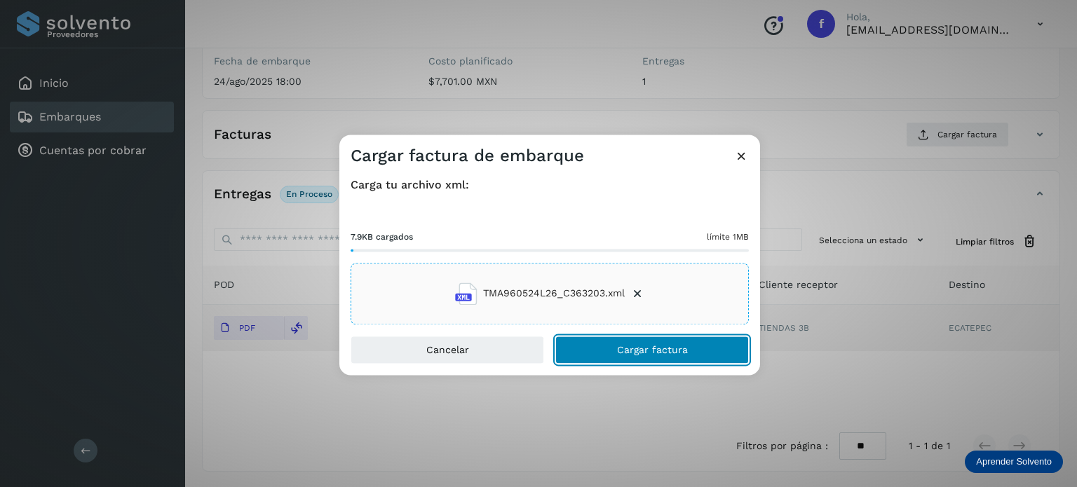
click at [614, 351] on button "Cargar factura" at bounding box center [652, 350] width 194 height 28
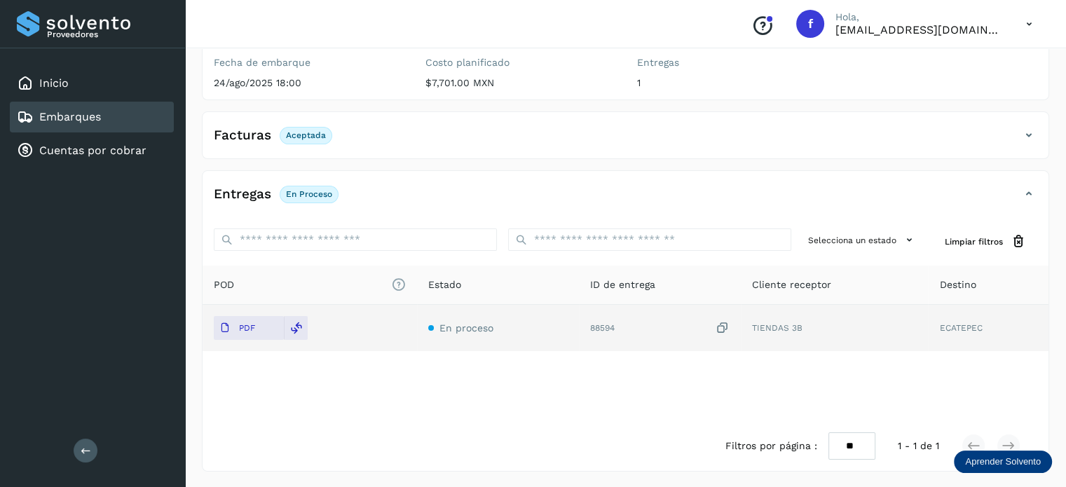
scroll to position [0, 0]
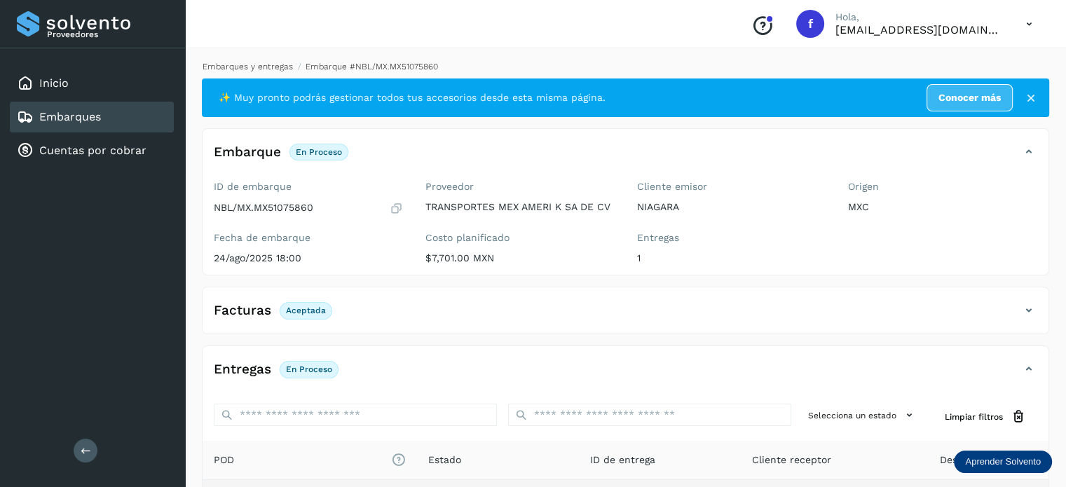
click at [245, 68] on link "Embarques y entregas" at bounding box center [248, 67] width 90 height 10
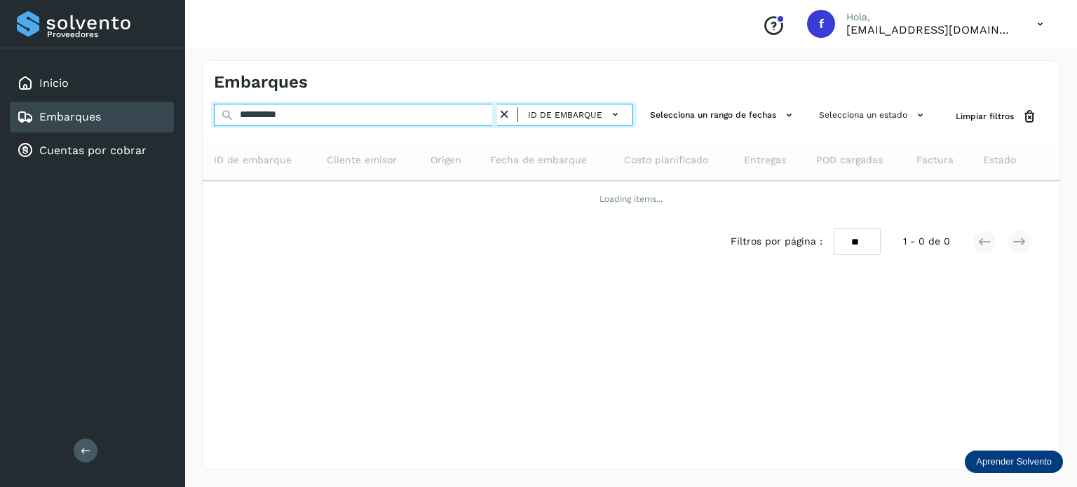
click at [276, 114] on input "**********" at bounding box center [355, 115] width 283 height 22
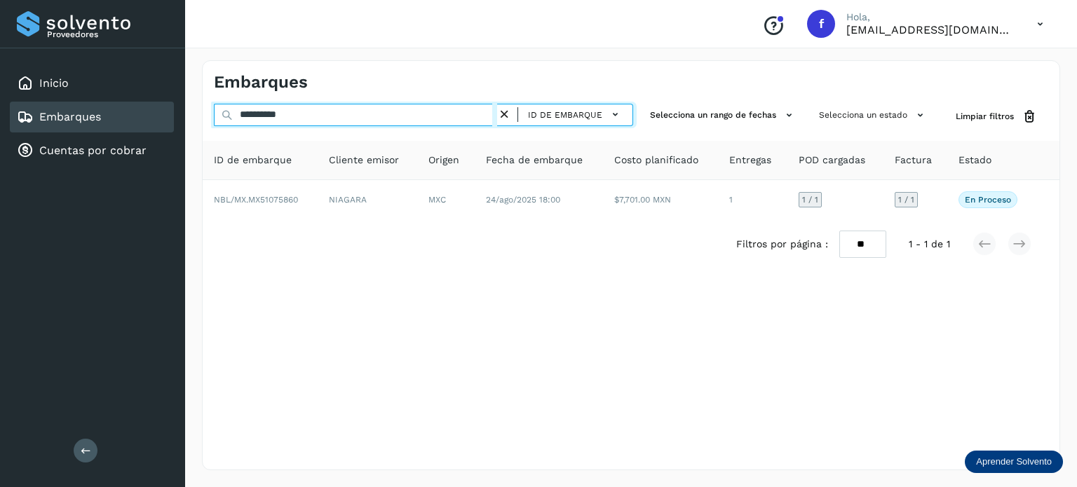
paste input "text"
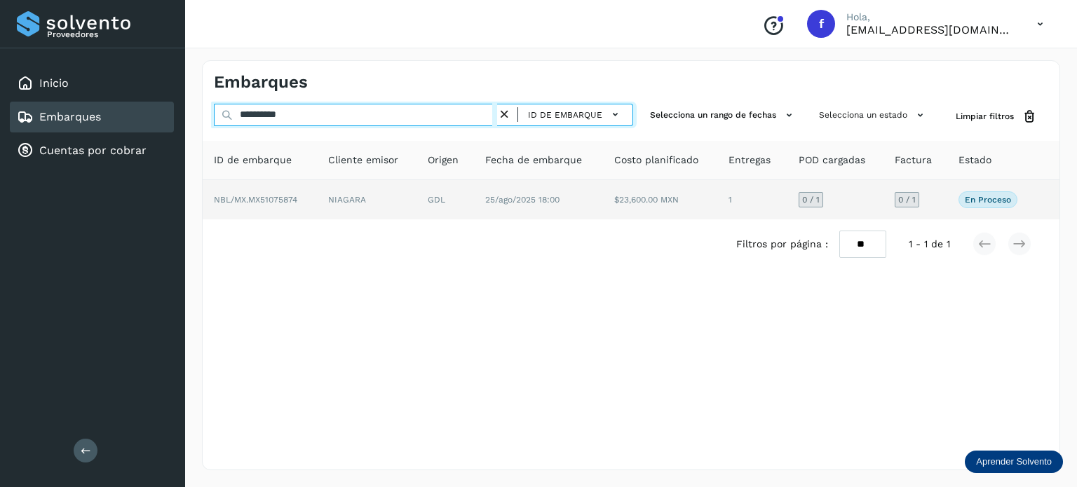
type input "**********"
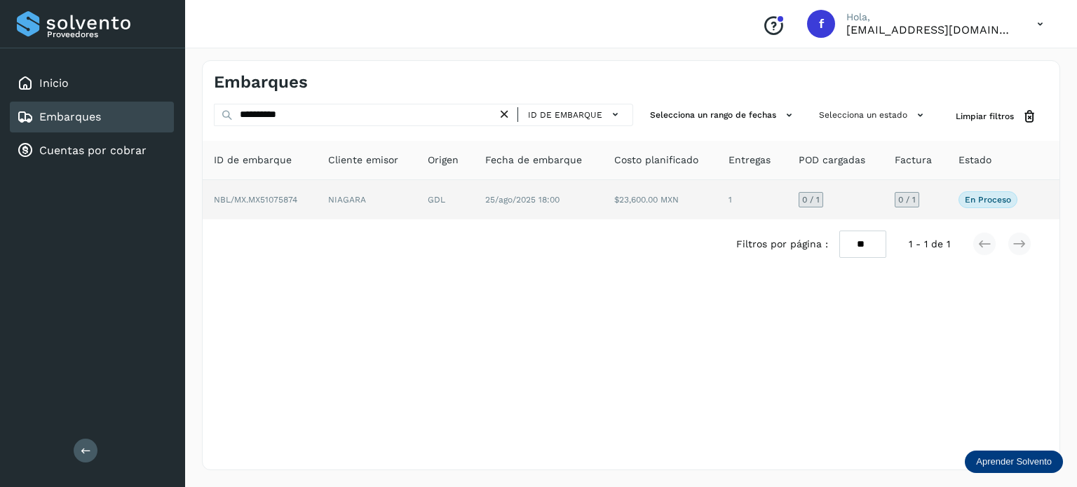
click at [449, 204] on td "GDL" at bounding box center [444, 199] width 57 height 39
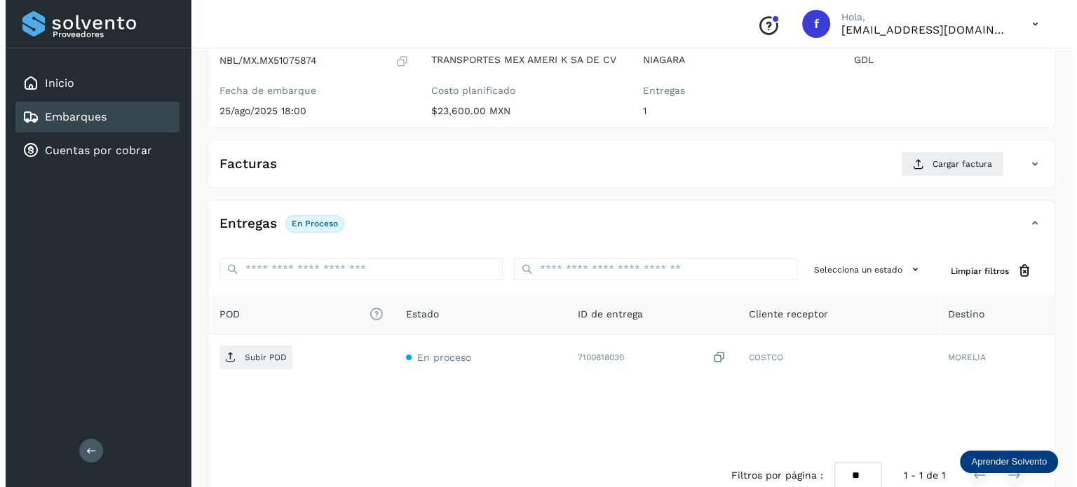
scroll to position [177, 0]
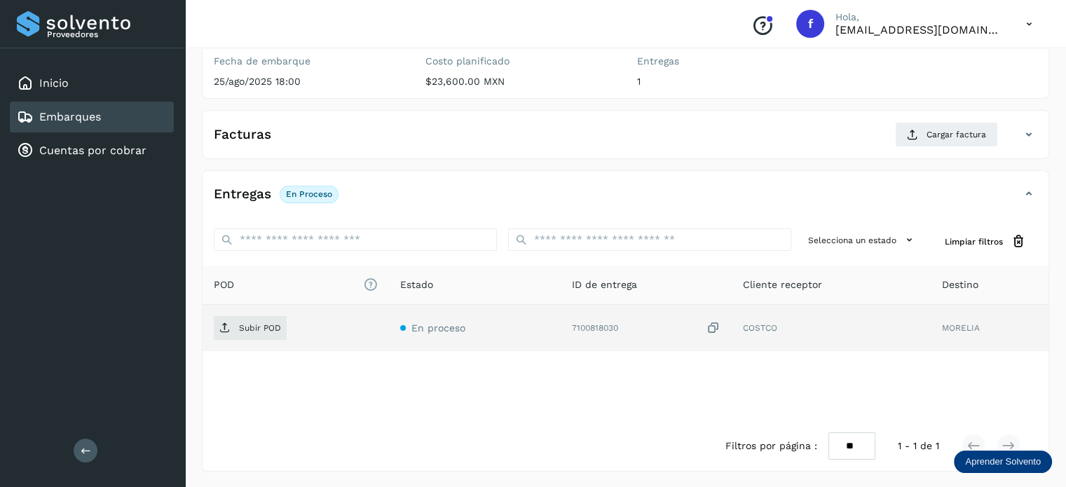
click at [714, 326] on icon at bounding box center [714, 328] width 14 height 15
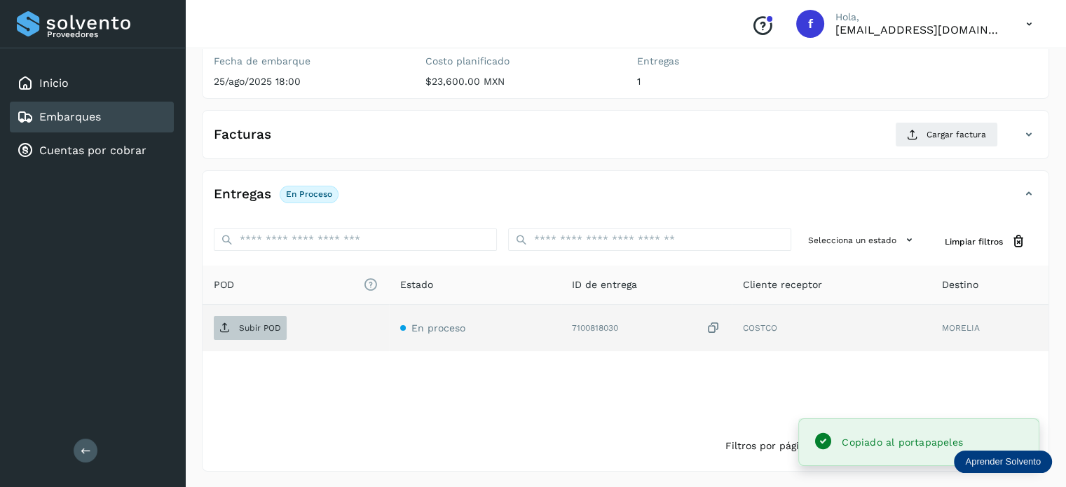
click at [277, 326] on p "Subir POD" at bounding box center [260, 328] width 42 height 10
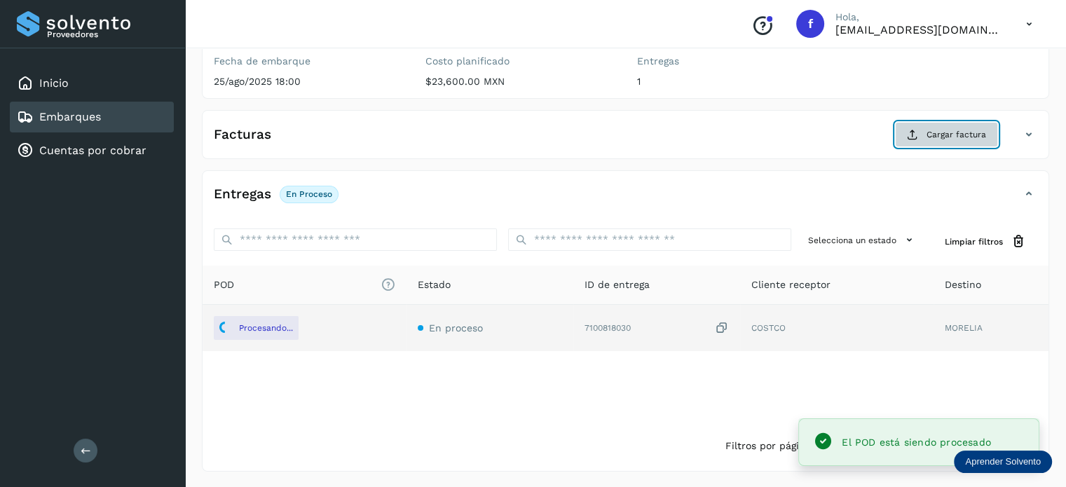
click at [934, 133] on span "Cargar factura" at bounding box center [957, 134] width 60 height 13
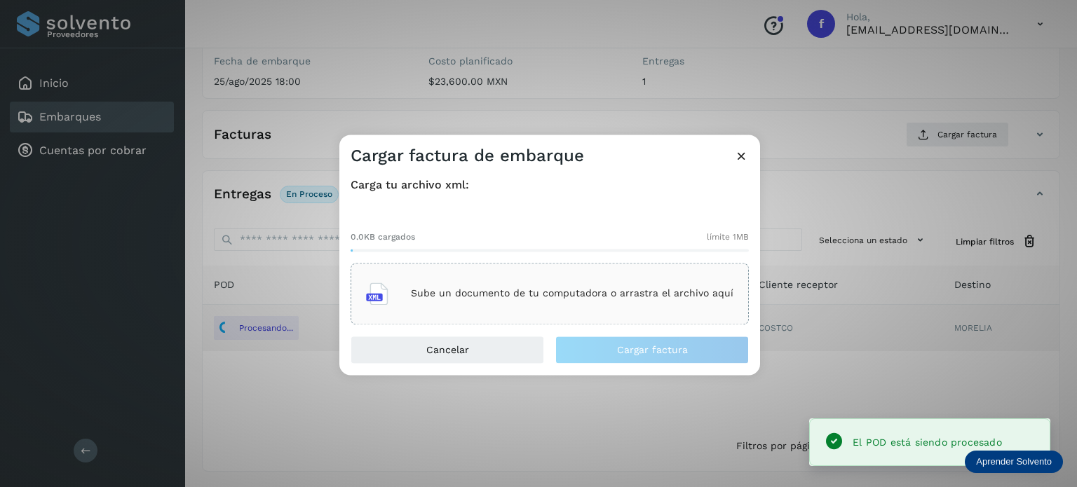
click at [432, 278] on div "Sube un documento de tu computadora o arrastra el archivo aquí" at bounding box center [549, 294] width 367 height 38
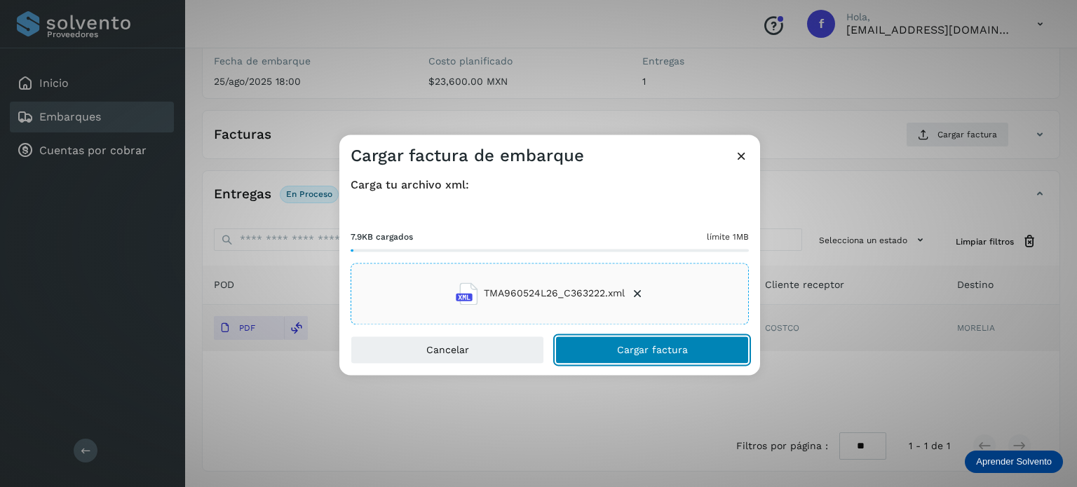
drag, startPoint x: 605, startPoint y: 351, endPoint x: 604, endPoint y: 341, distance: 10.6
click at [604, 351] on button "Cargar factura" at bounding box center [652, 350] width 194 height 28
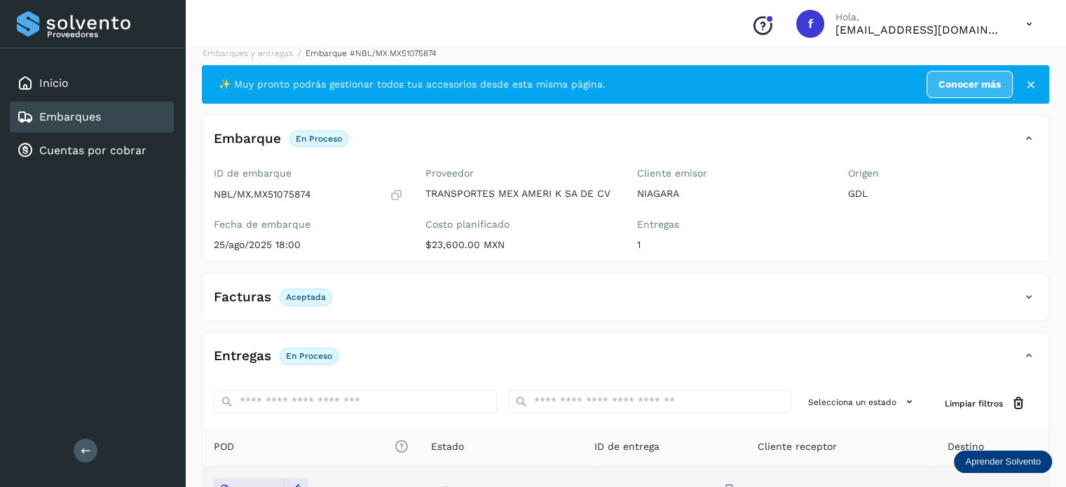
scroll to position [0, 0]
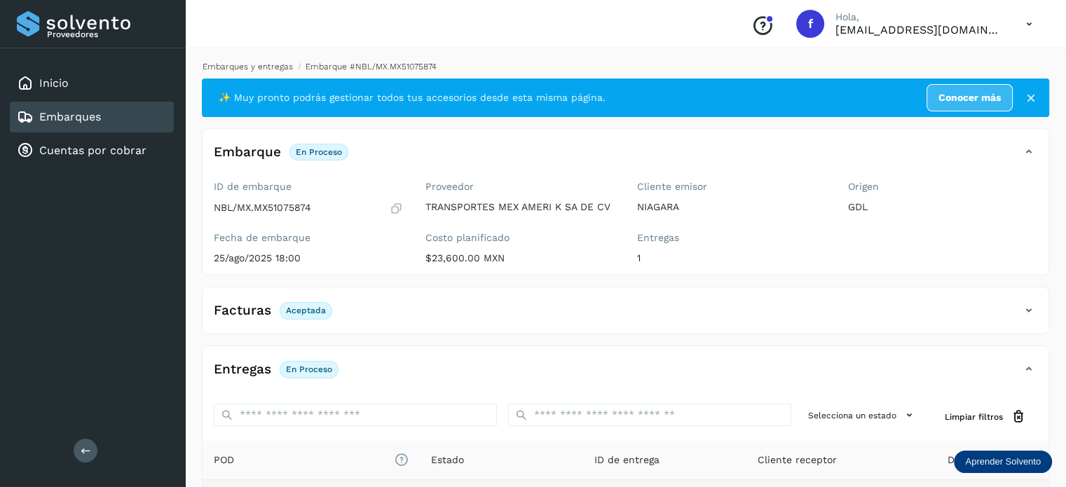
click at [250, 65] on link "Embarques y entregas" at bounding box center [248, 67] width 90 height 10
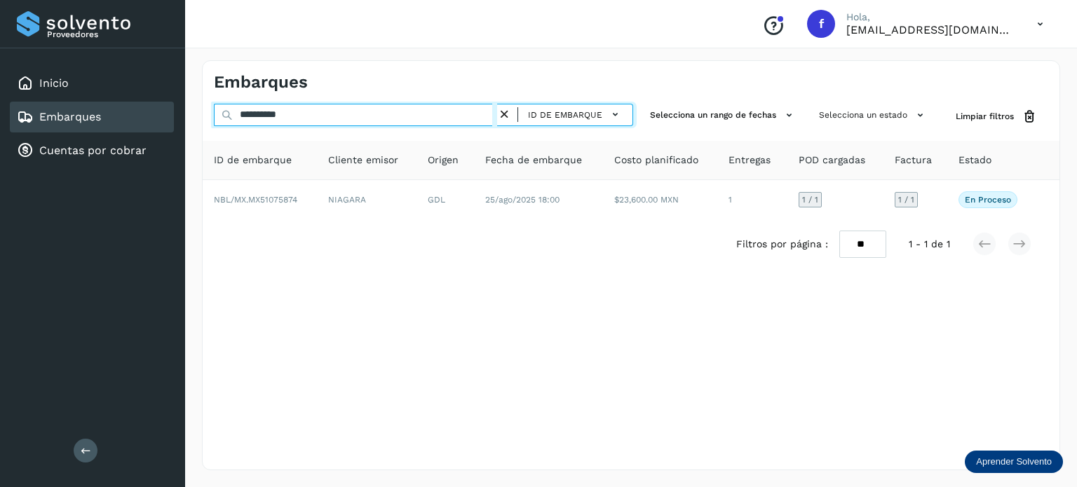
click at [265, 110] on input "**********" at bounding box center [355, 115] width 283 height 22
paste input "text"
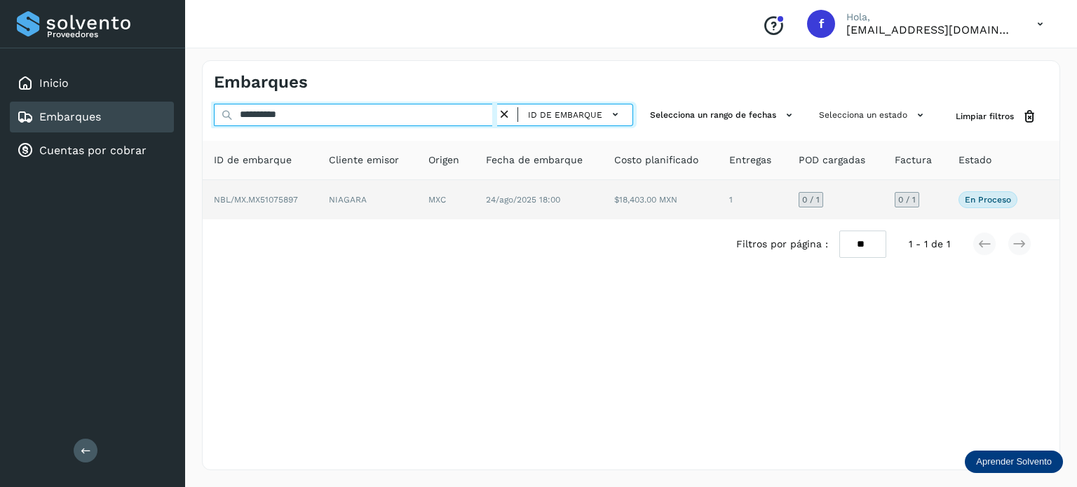
type input "**********"
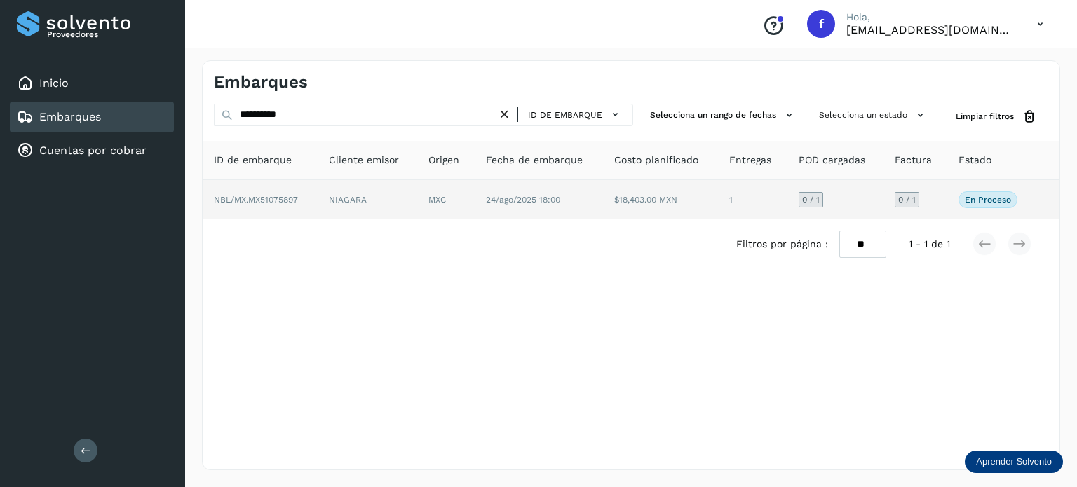
click at [576, 211] on td "24/ago/2025 18:00" at bounding box center [539, 199] width 128 height 39
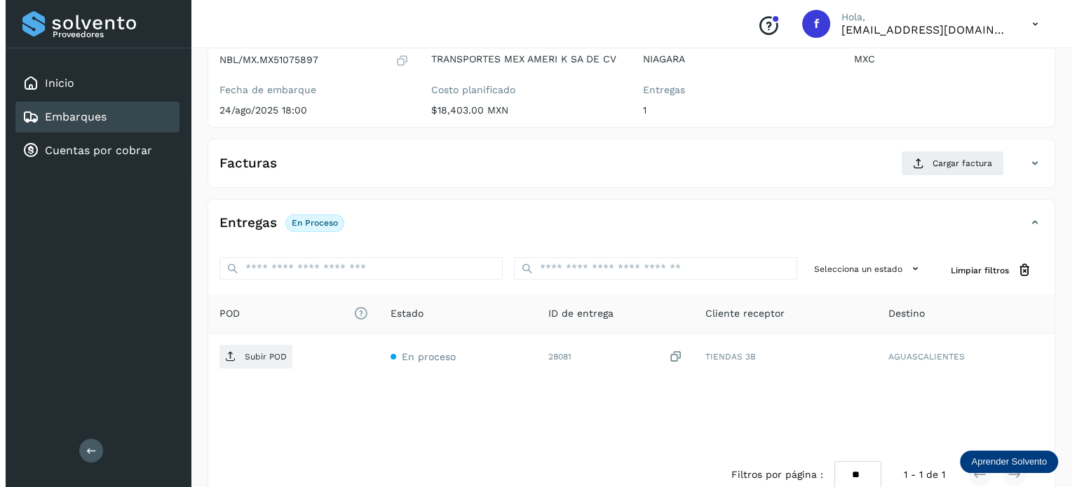
scroll to position [177, 0]
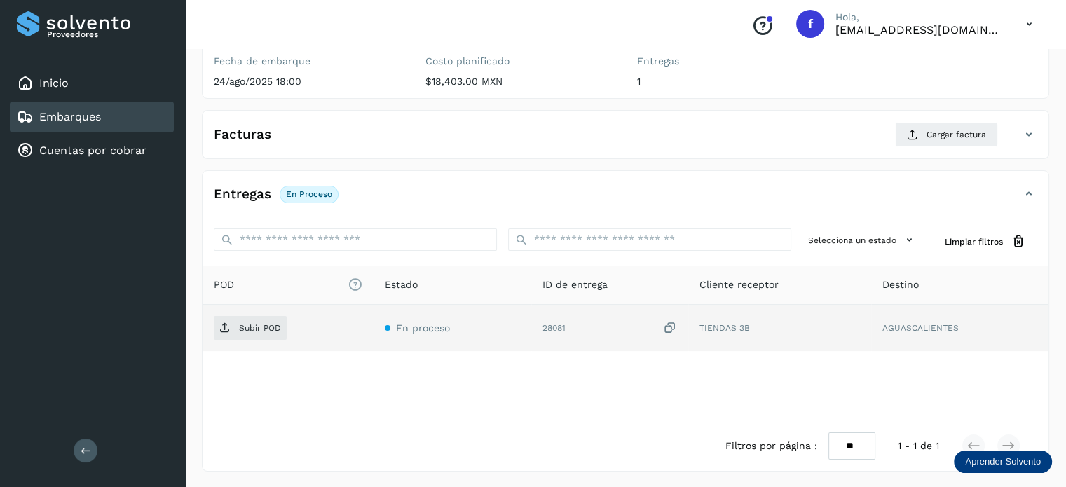
click at [668, 329] on icon at bounding box center [670, 328] width 14 height 15
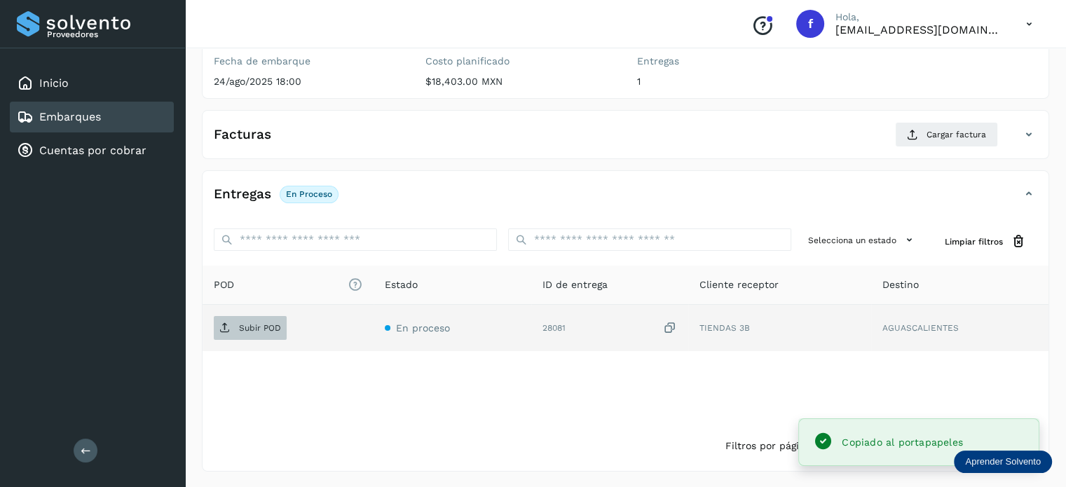
click at [272, 324] on p "Subir POD" at bounding box center [260, 328] width 42 height 10
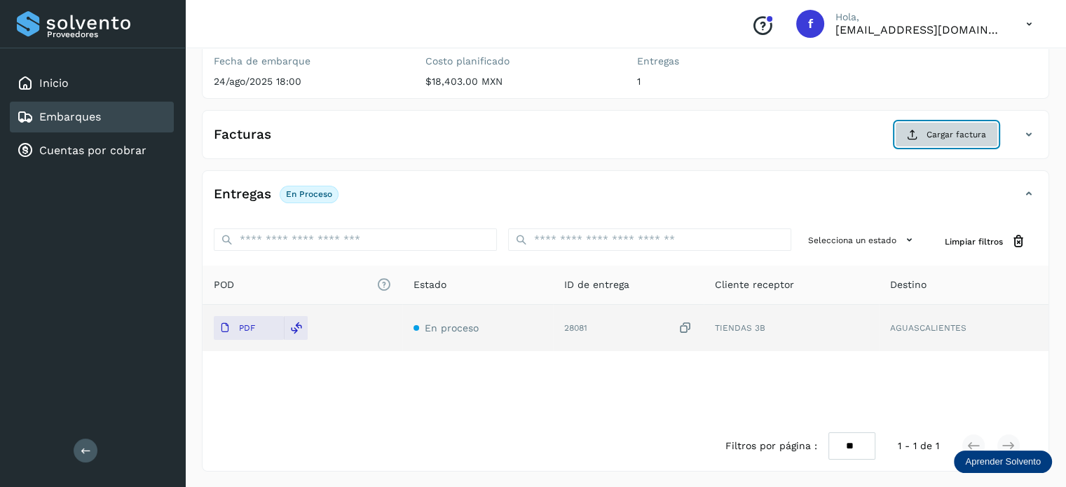
click at [934, 140] on span "Cargar factura" at bounding box center [957, 134] width 60 height 13
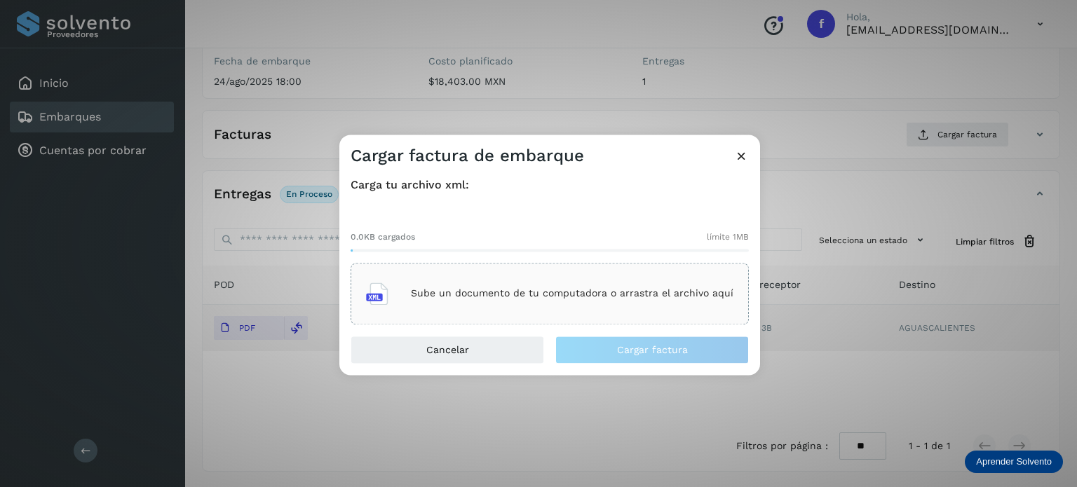
click at [567, 300] on div "Sube un documento de tu computadora o arrastra el archivo aquí" at bounding box center [549, 294] width 367 height 38
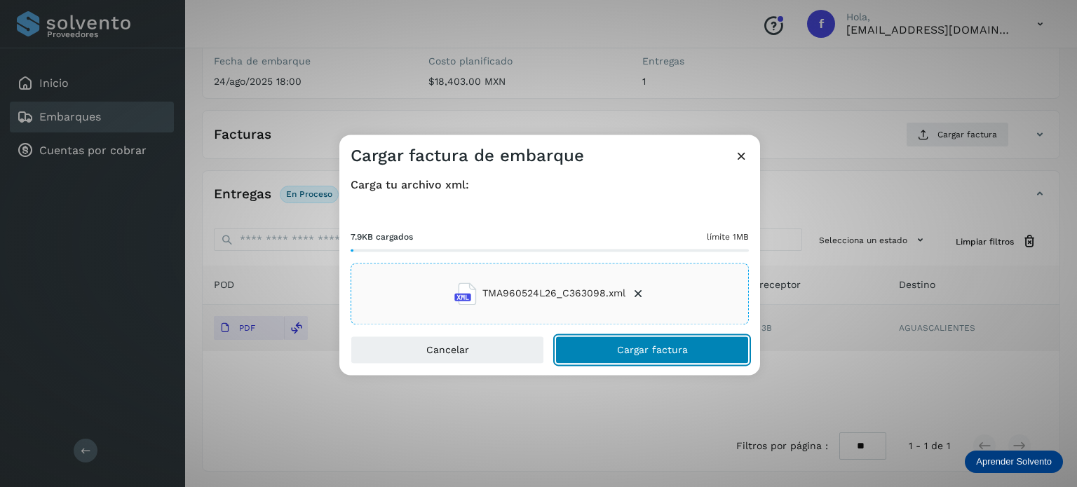
click at [621, 356] on button "Cargar factura" at bounding box center [652, 350] width 194 height 28
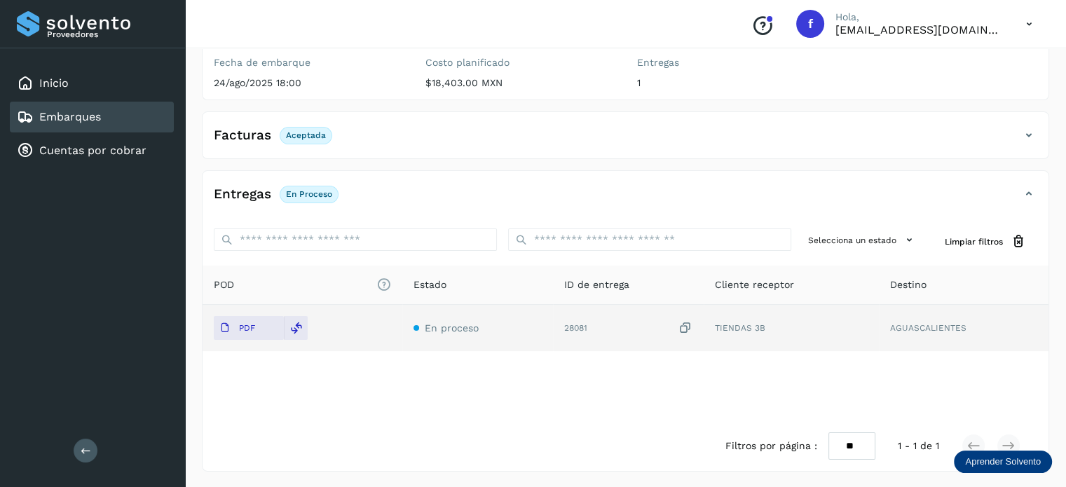
scroll to position [0, 0]
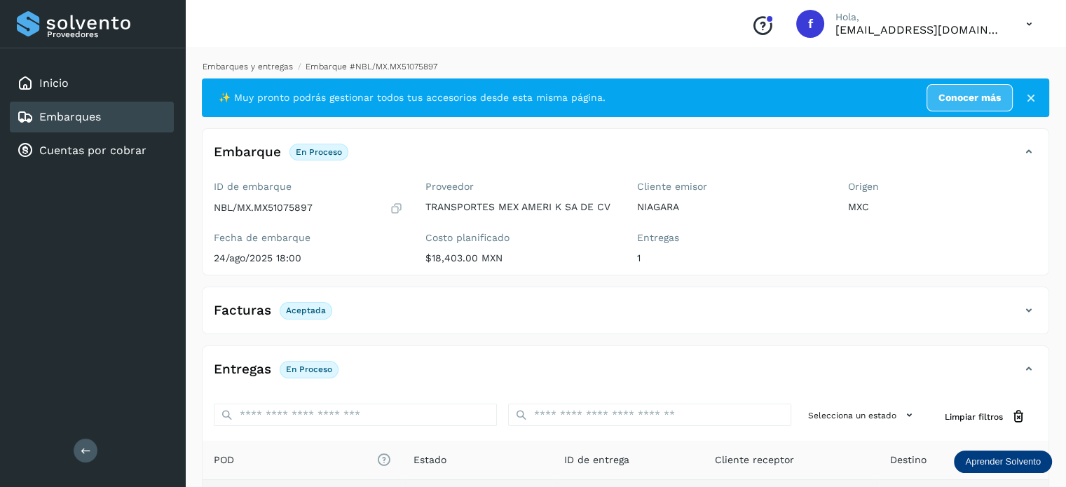
click at [276, 69] on link "Embarques y entregas" at bounding box center [248, 67] width 90 height 10
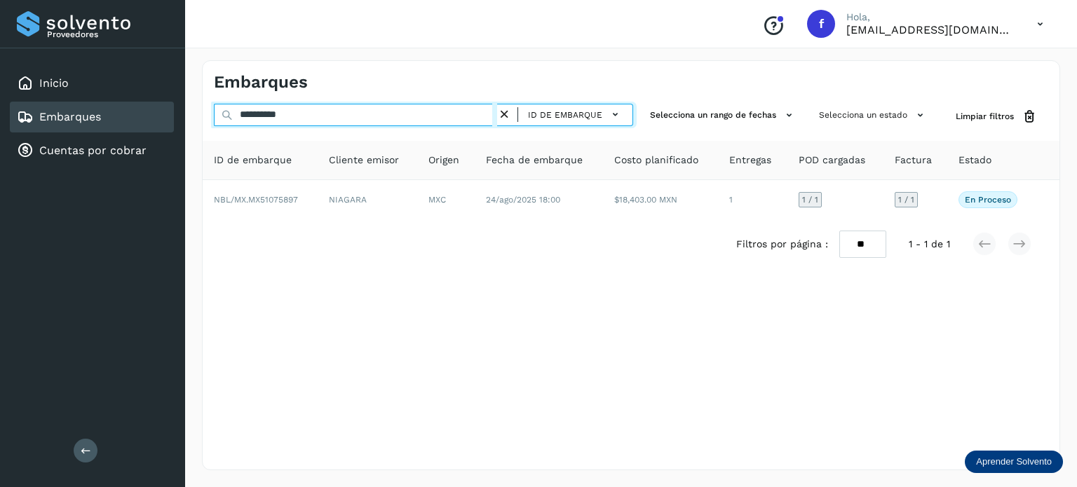
click at [289, 110] on input "**********" at bounding box center [355, 115] width 283 height 22
paste input "text"
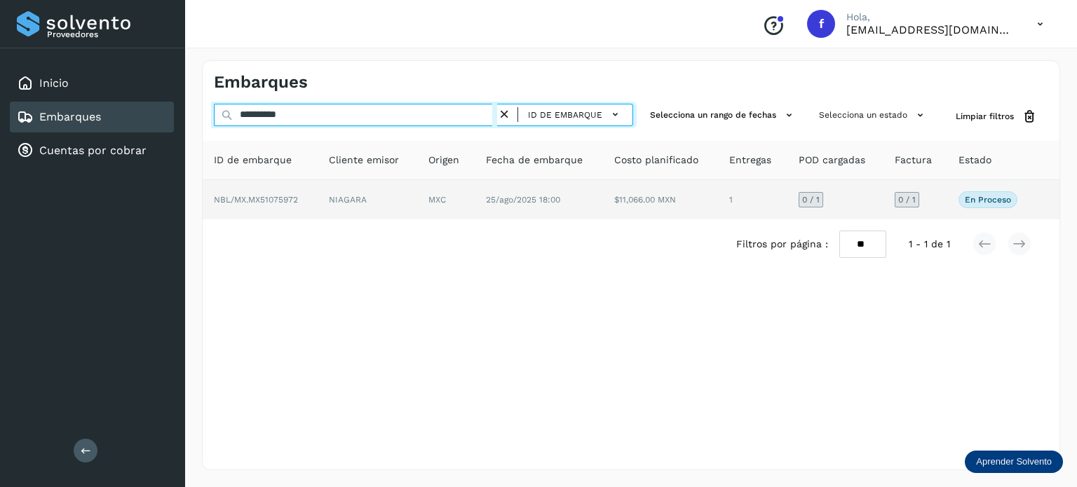
type input "**********"
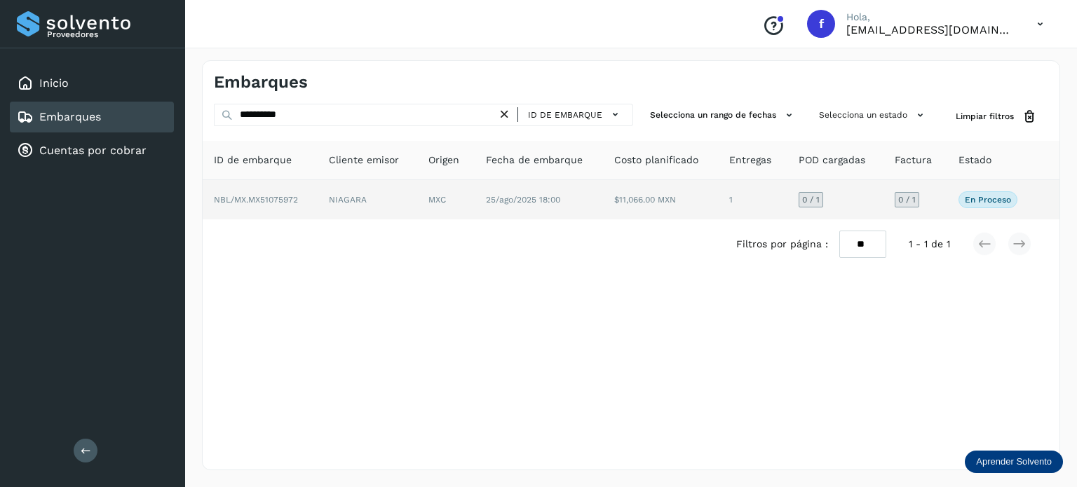
click at [434, 200] on td "MXC" at bounding box center [445, 199] width 57 height 39
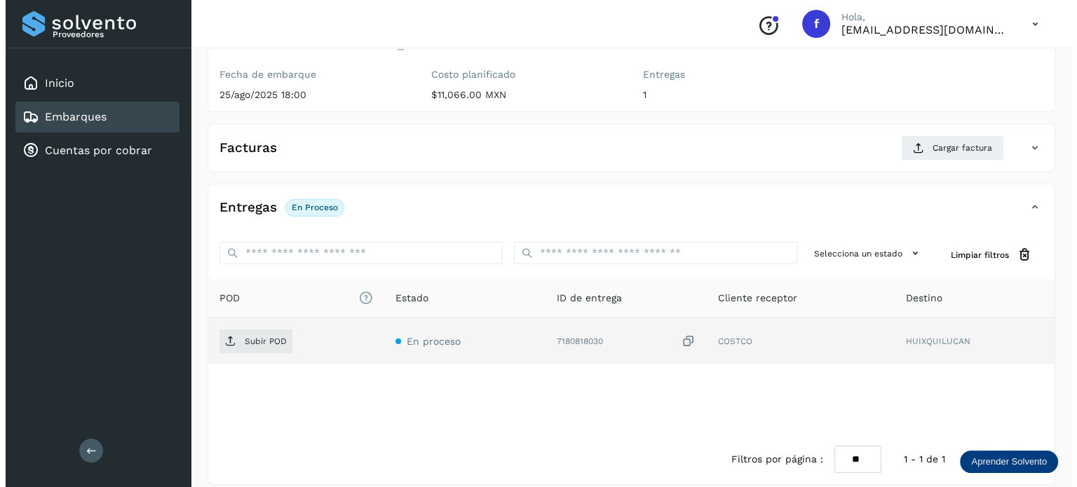
scroll to position [177, 0]
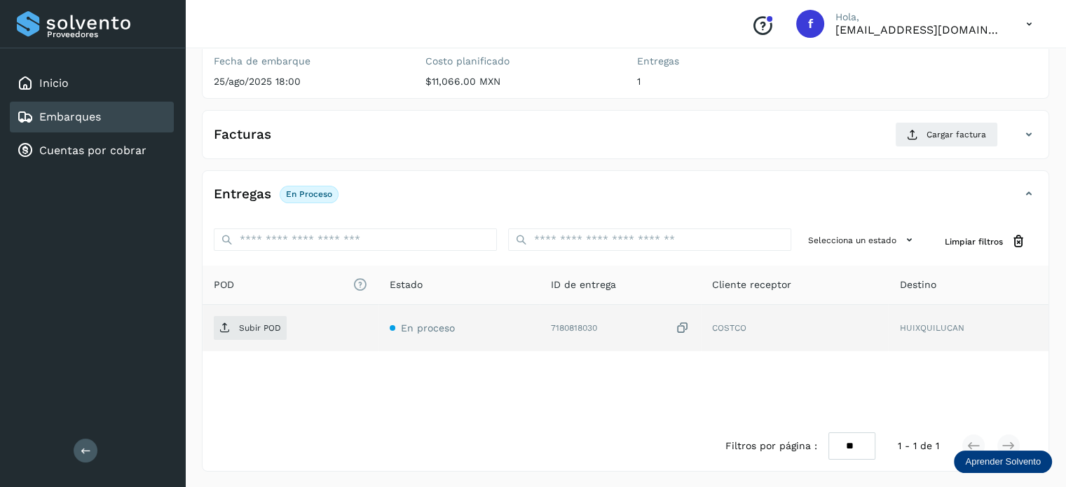
click at [684, 329] on icon at bounding box center [683, 328] width 14 height 15
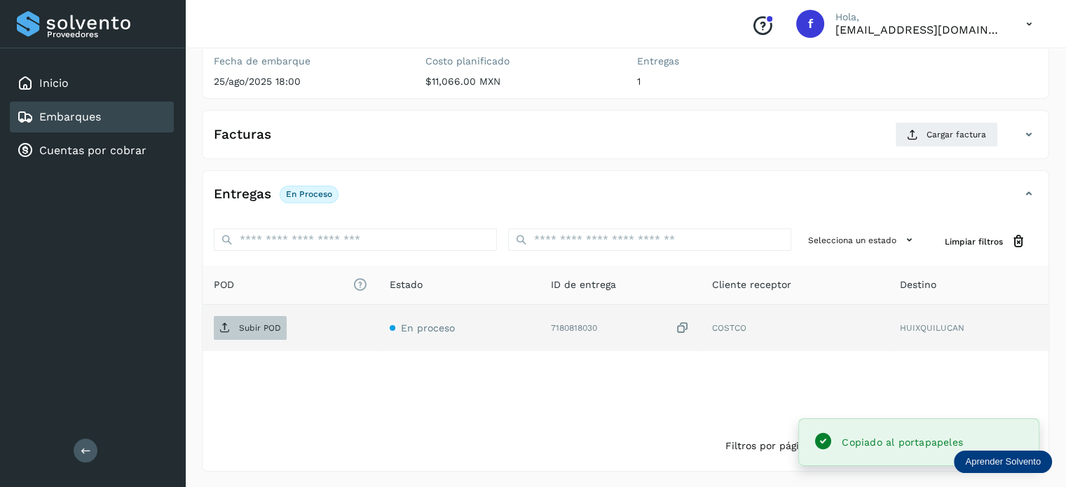
click at [261, 335] on span "Subir POD" at bounding box center [250, 328] width 73 height 22
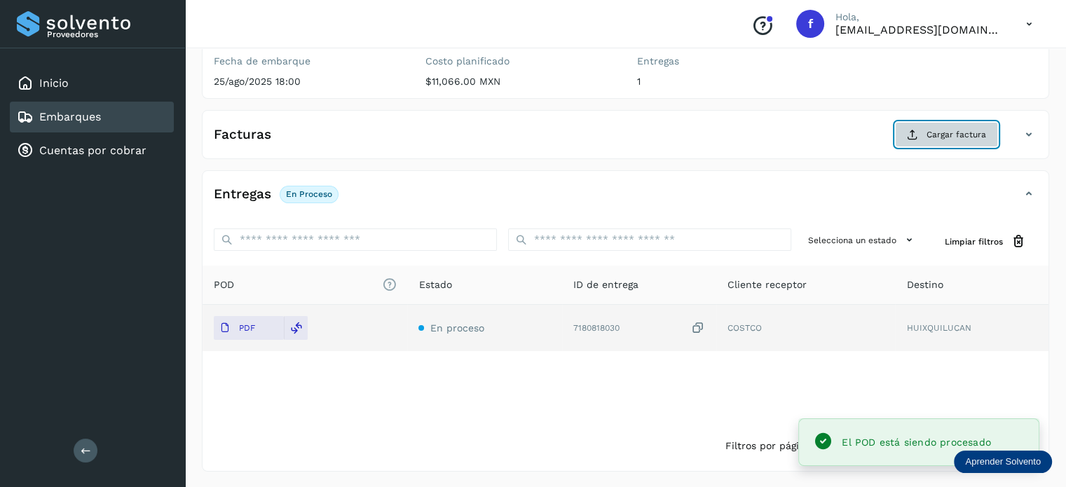
click at [921, 139] on button "Cargar factura" at bounding box center [946, 134] width 103 height 25
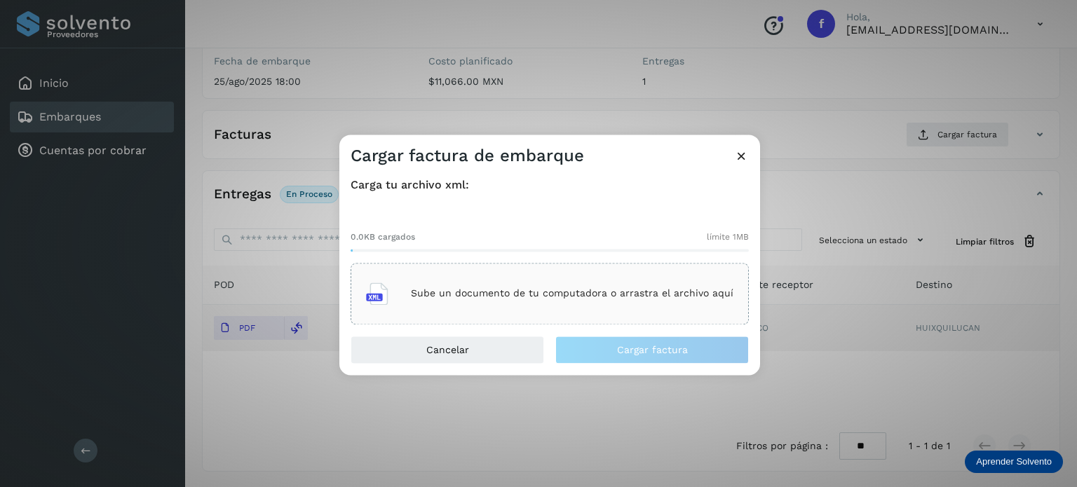
click at [568, 289] on p "Sube un documento de tu computadora o arrastra el archivo aquí" at bounding box center [572, 294] width 323 height 12
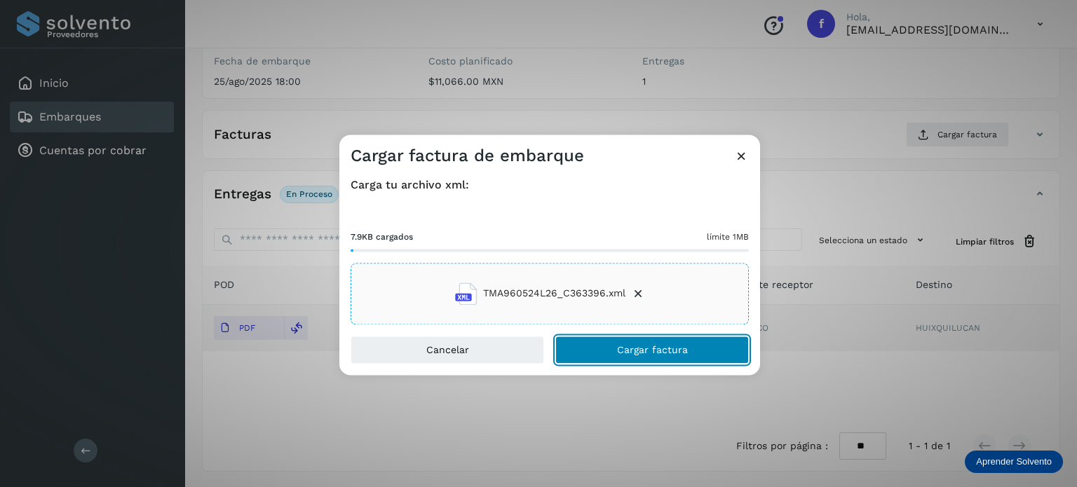
click at [603, 354] on button "Cargar factura" at bounding box center [652, 350] width 194 height 28
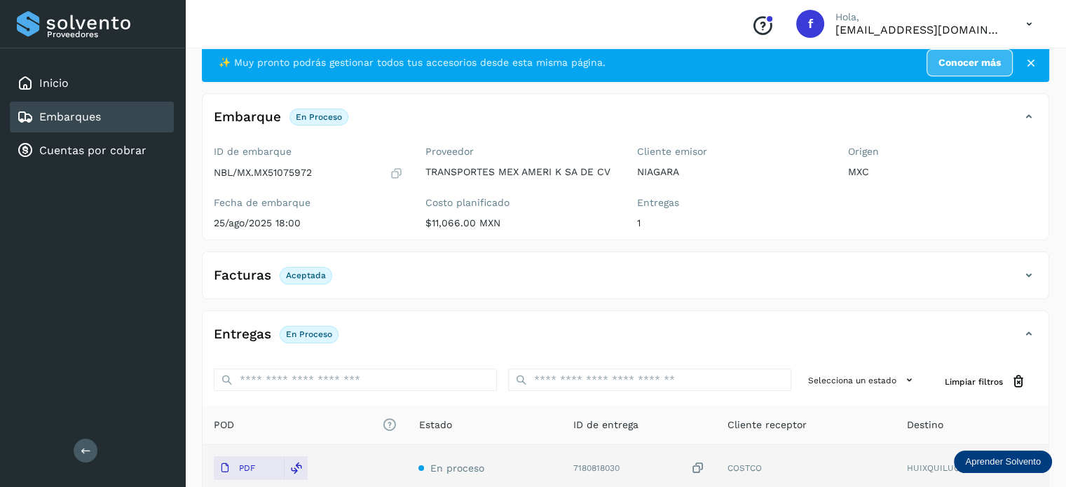
scroll to position [0, 0]
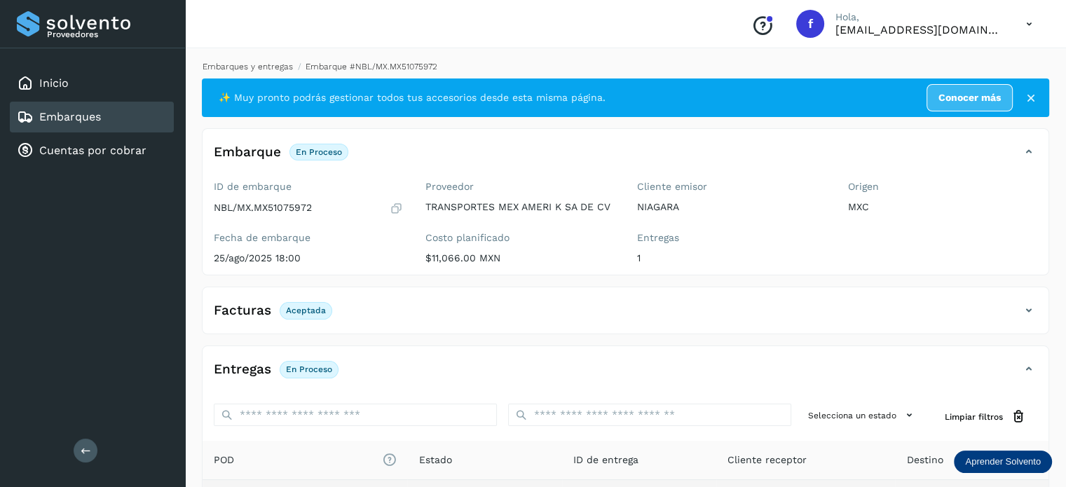
click at [257, 67] on link "Embarques y entregas" at bounding box center [248, 67] width 90 height 10
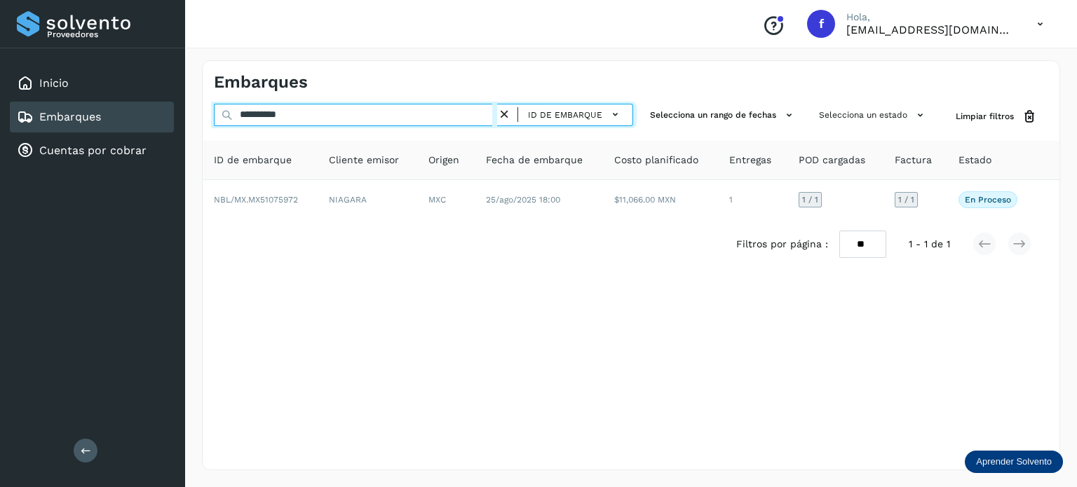
click at [266, 114] on input "**********" at bounding box center [355, 115] width 283 height 22
paste input "text"
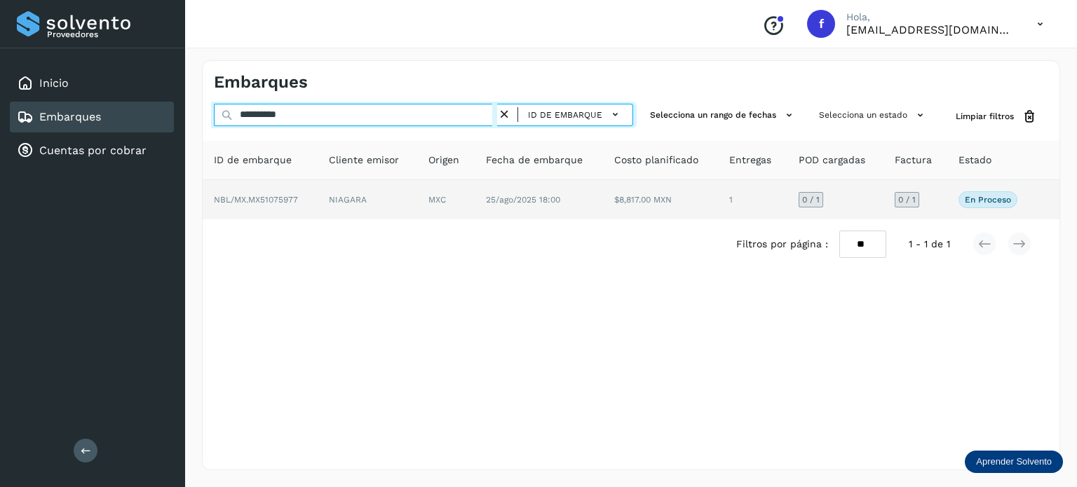
type input "**********"
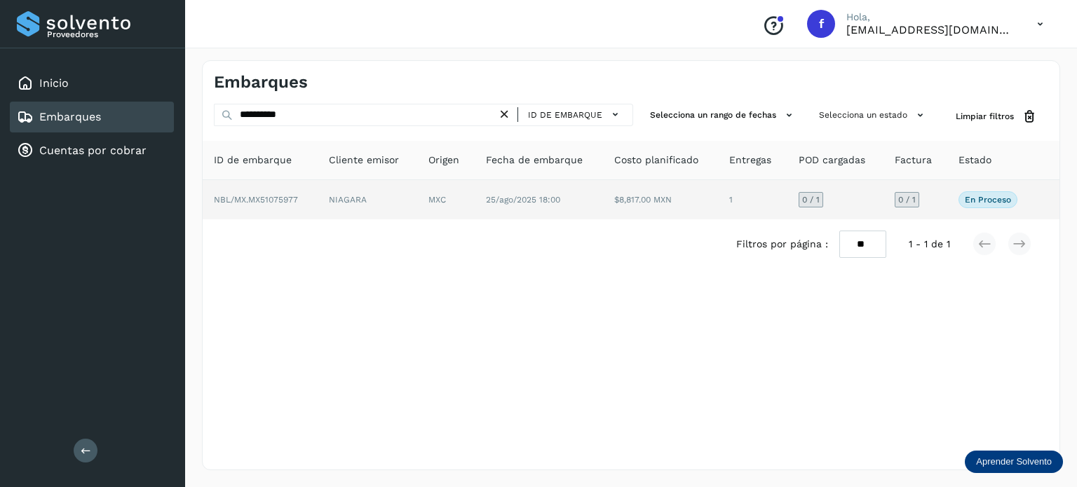
click at [404, 194] on td "NIAGARA" at bounding box center [368, 199] width 100 height 39
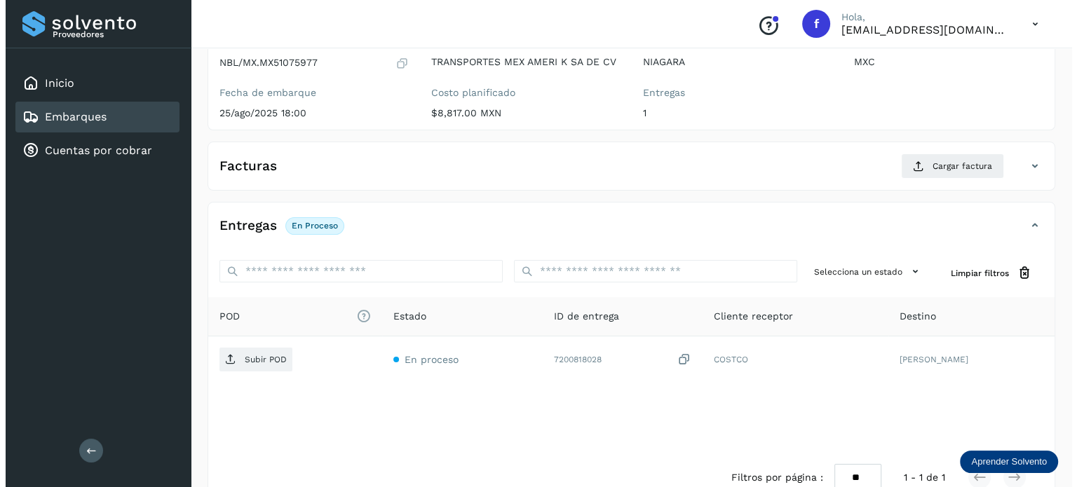
scroll to position [177, 0]
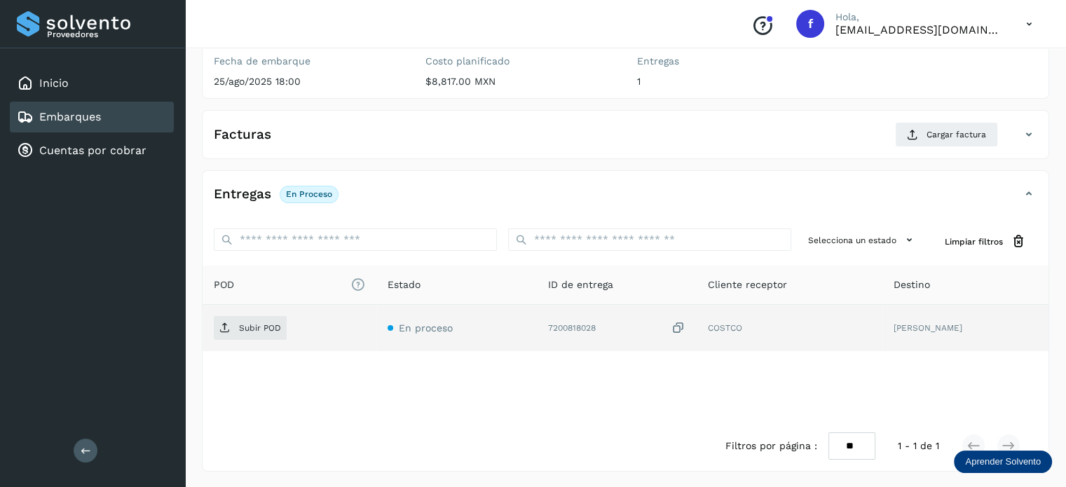
click at [673, 327] on icon at bounding box center [679, 328] width 14 height 15
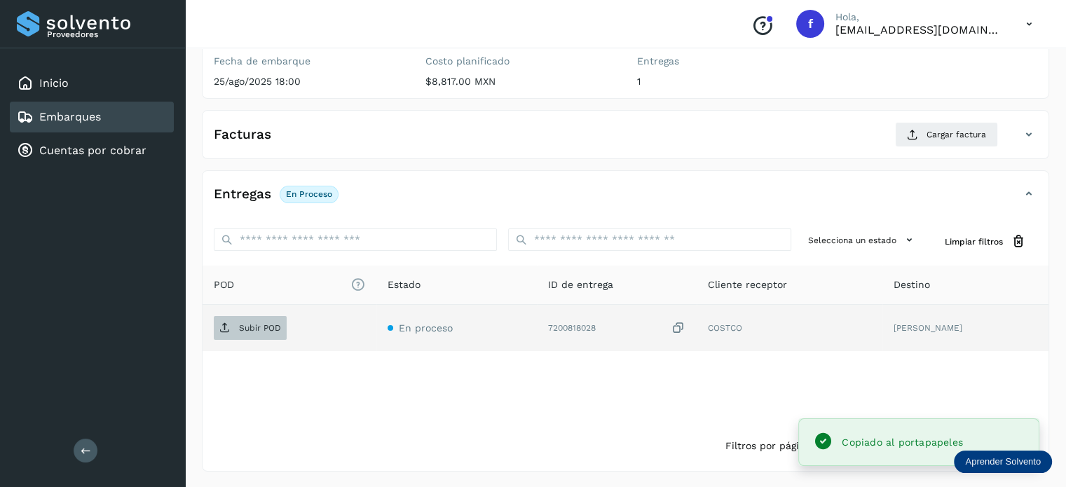
click at [256, 327] on p "Subir POD" at bounding box center [260, 328] width 42 height 10
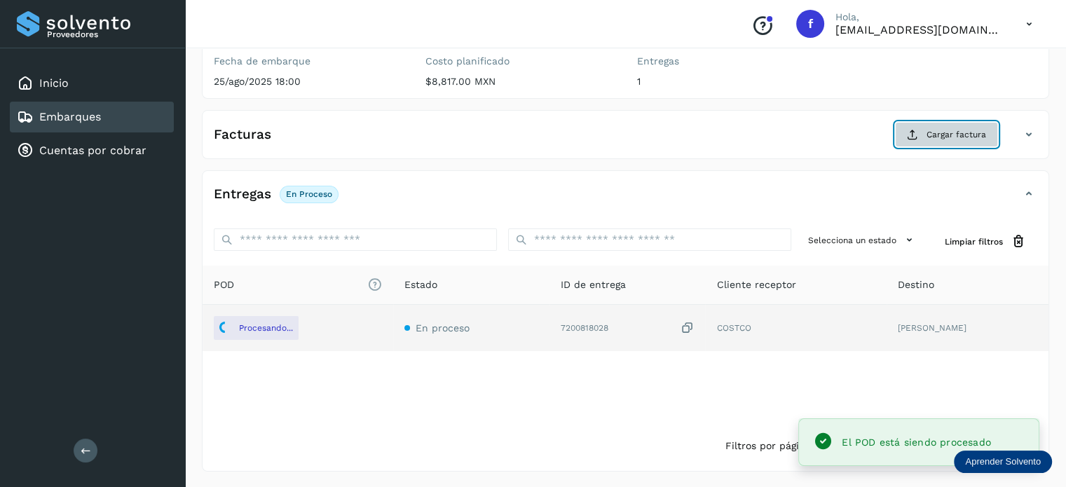
click at [921, 134] on button "Cargar factura" at bounding box center [946, 134] width 103 height 25
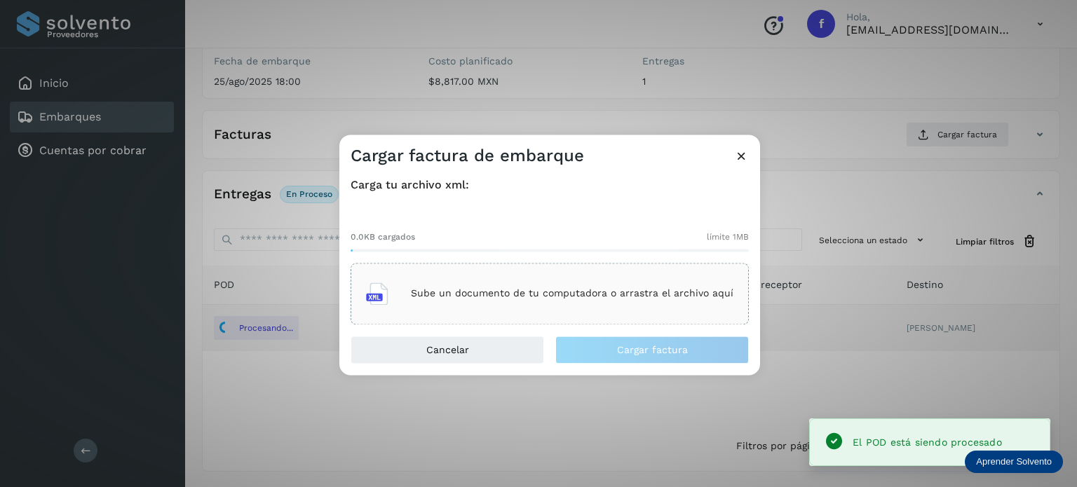
click at [686, 275] on div "Sube un documento de tu computadora o arrastra el archivo aquí" at bounding box center [549, 294] width 367 height 38
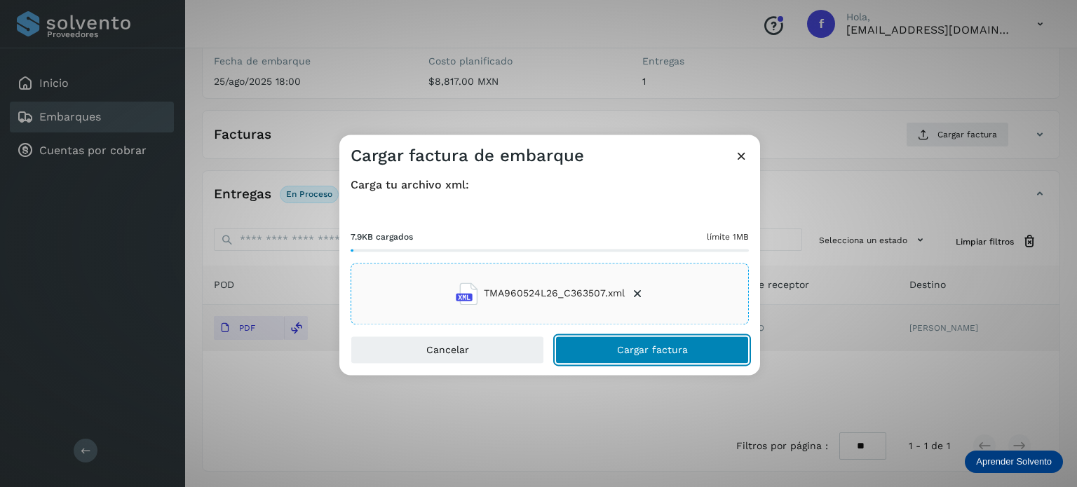
click at [677, 360] on button "Cargar factura" at bounding box center [652, 350] width 194 height 28
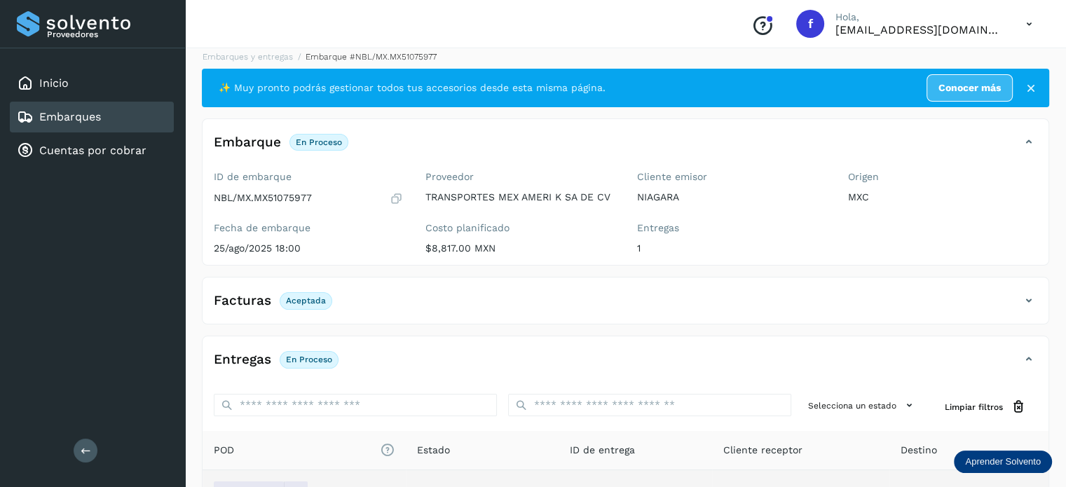
scroll to position [0, 0]
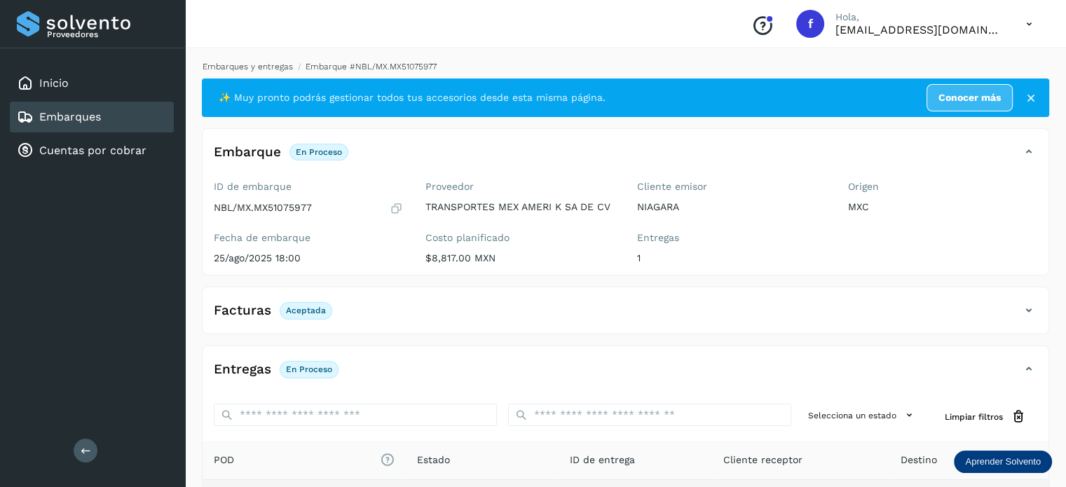
click at [259, 65] on link "Embarques y entregas" at bounding box center [248, 67] width 90 height 10
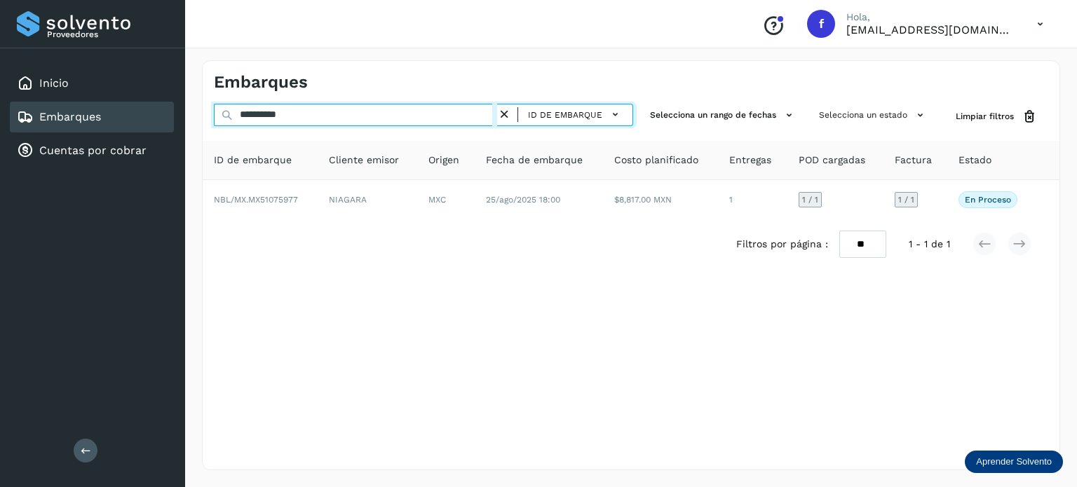
click at [278, 115] on input "**********" at bounding box center [355, 115] width 283 height 22
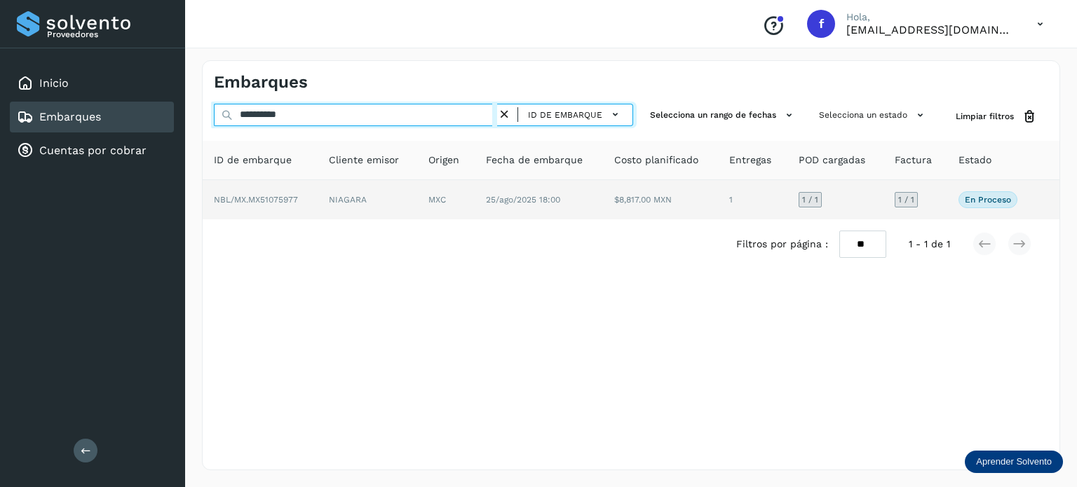
paste input "text"
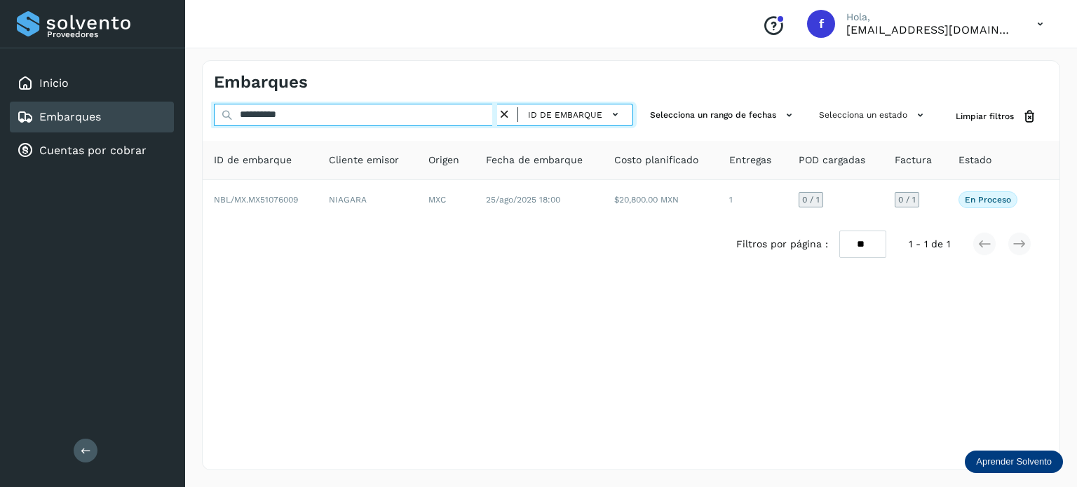
type input "**********"
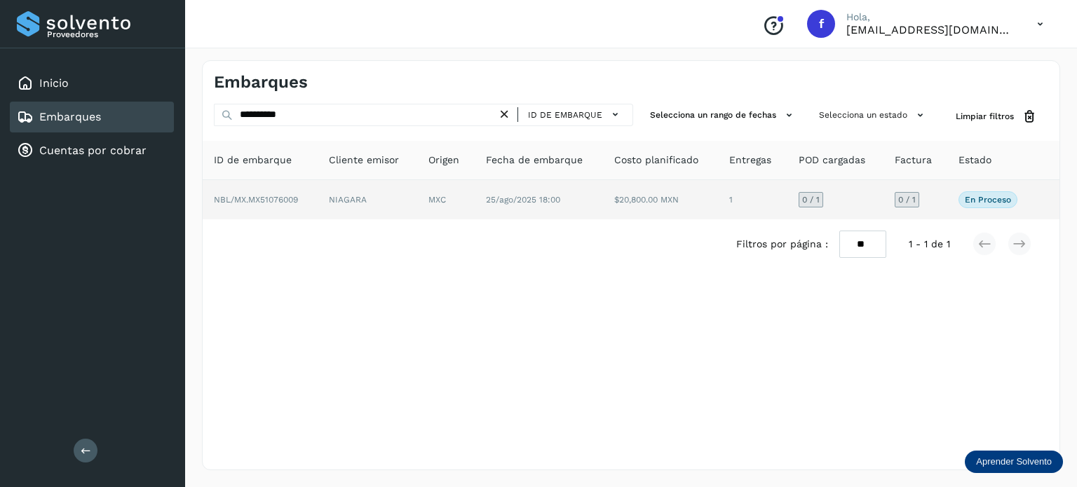
click at [394, 205] on td "NIAGARA" at bounding box center [368, 199] width 100 height 39
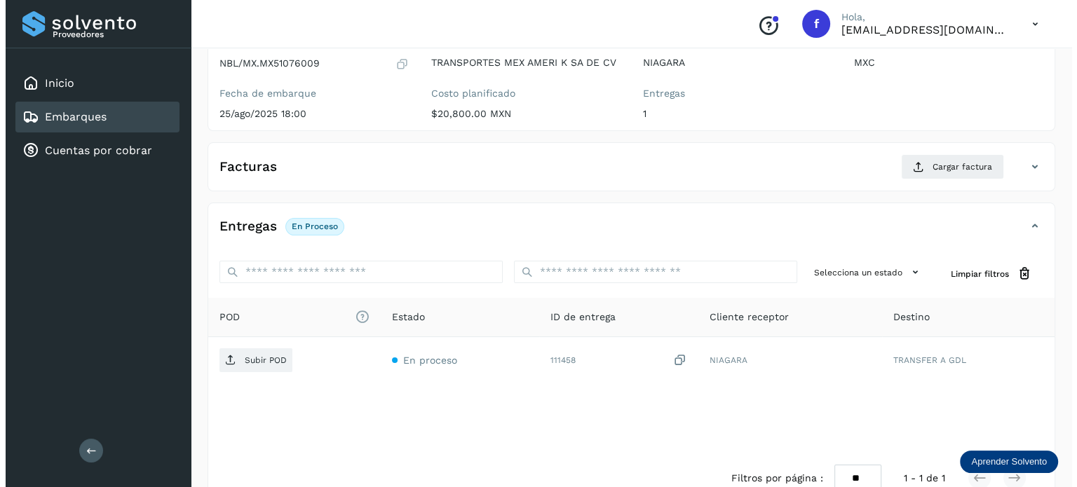
scroll to position [177, 0]
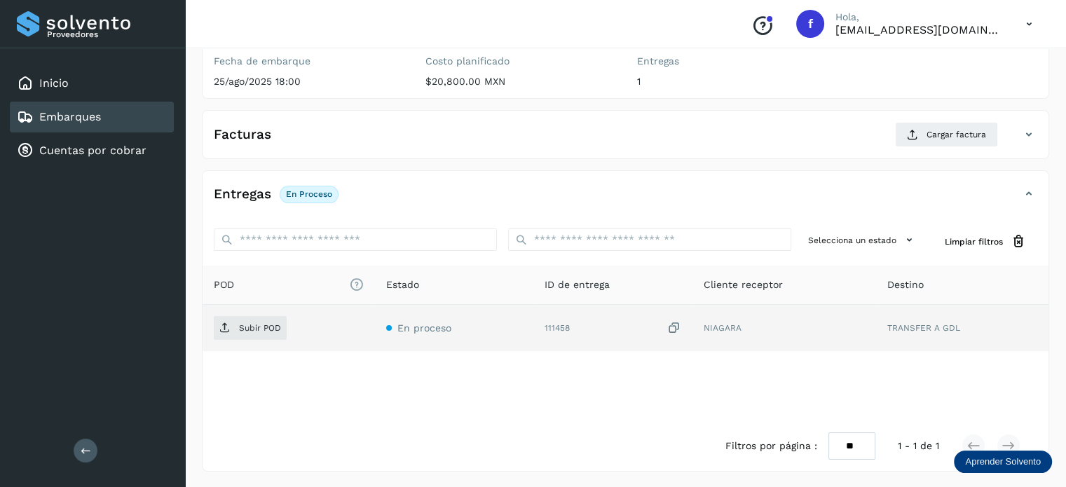
click at [670, 325] on icon at bounding box center [674, 328] width 14 height 15
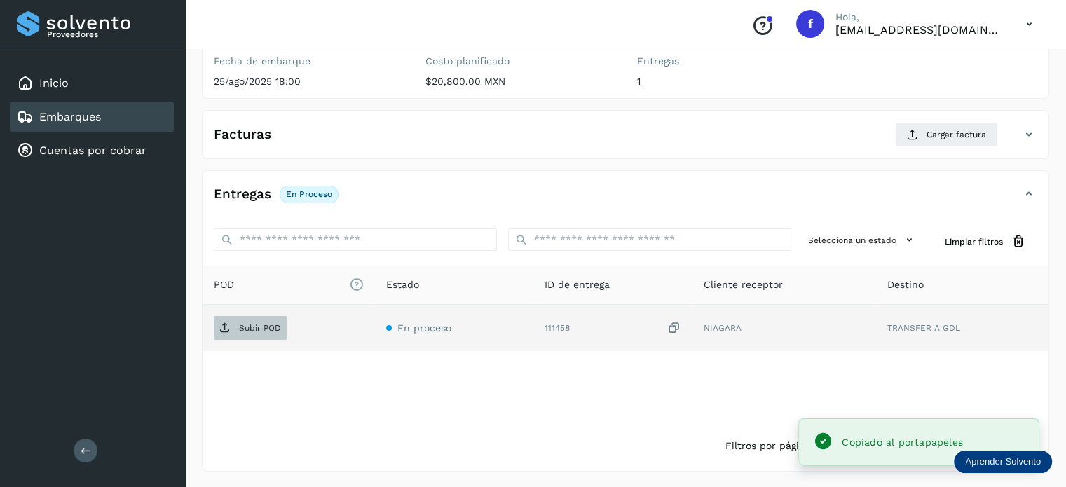
click at [244, 327] on p "Subir POD" at bounding box center [260, 328] width 42 height 10
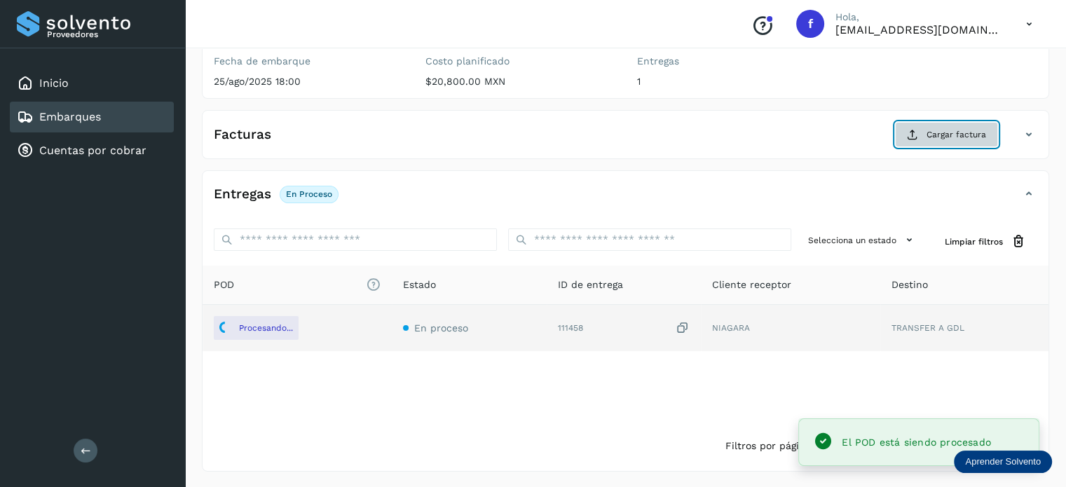
click at [956, 137] on span "Cargar factura" at bounding box center [957, 134] width 60 height 13
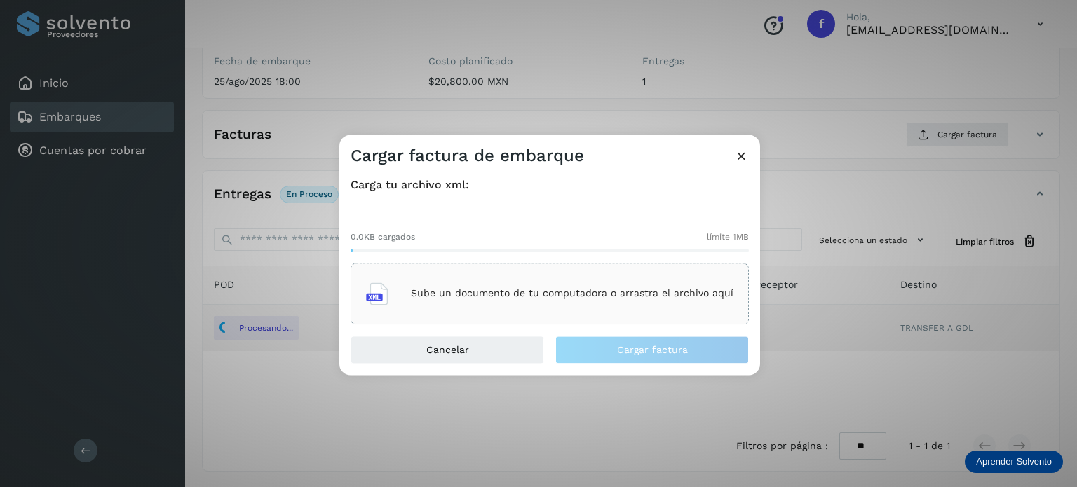
click at [642, 297] on p "Sube un documento de tu computadora o arrastra el archivo aquí" at bounding box center [572, 294] width 323 height 12
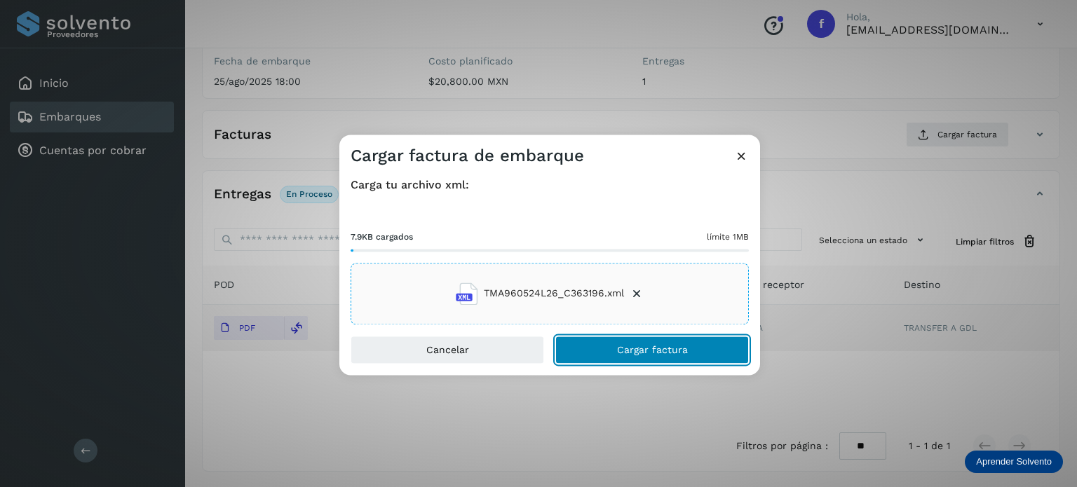
click at [618, 353] on span "Cargar factura" at bounding box center [652, 350] width 71 height 10
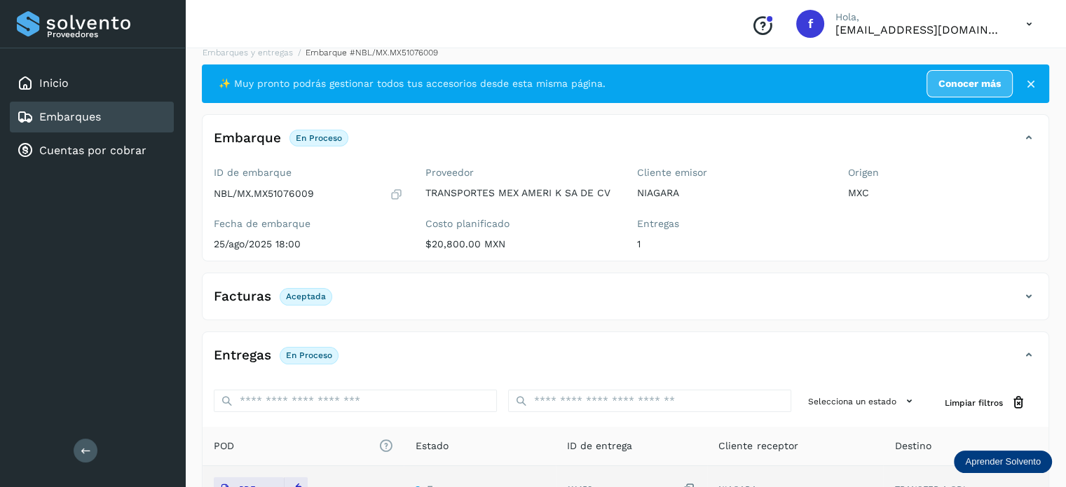
scroll to position [0, 0]
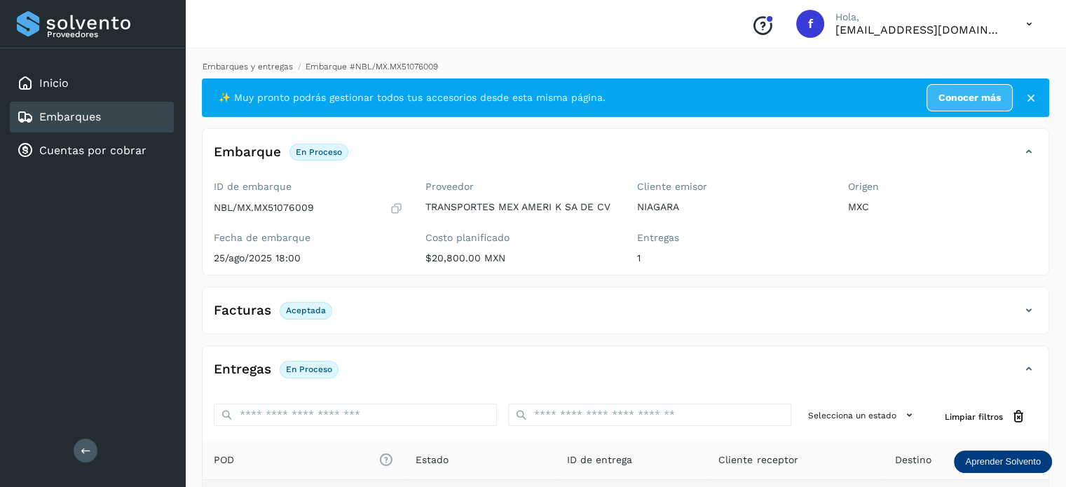
click at [238, 67] on link "Embarques y entregas" at bounding box center [248, 67] width 90 height 10
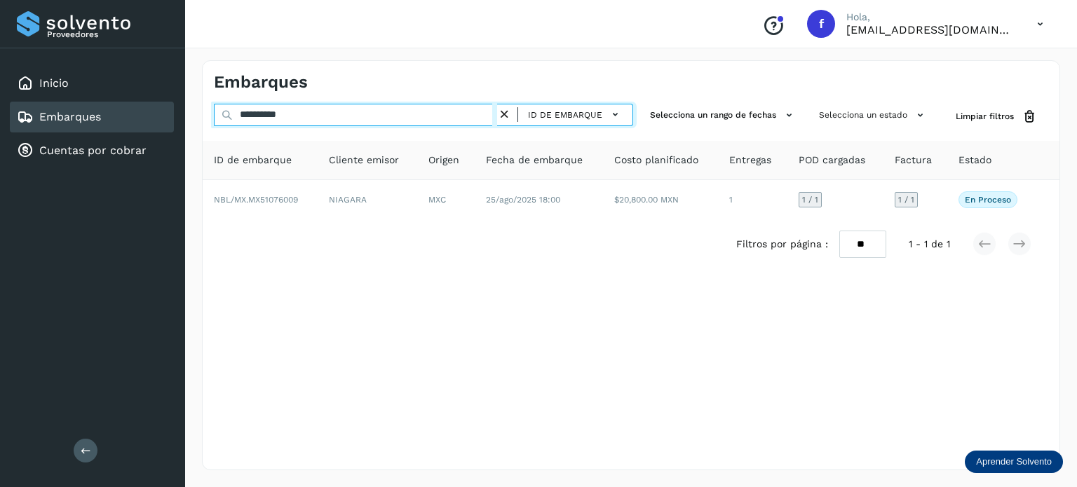
click at [292, 114] on input "**********" at bounding box center [355, 115] width 283 height 22
paste input "text"
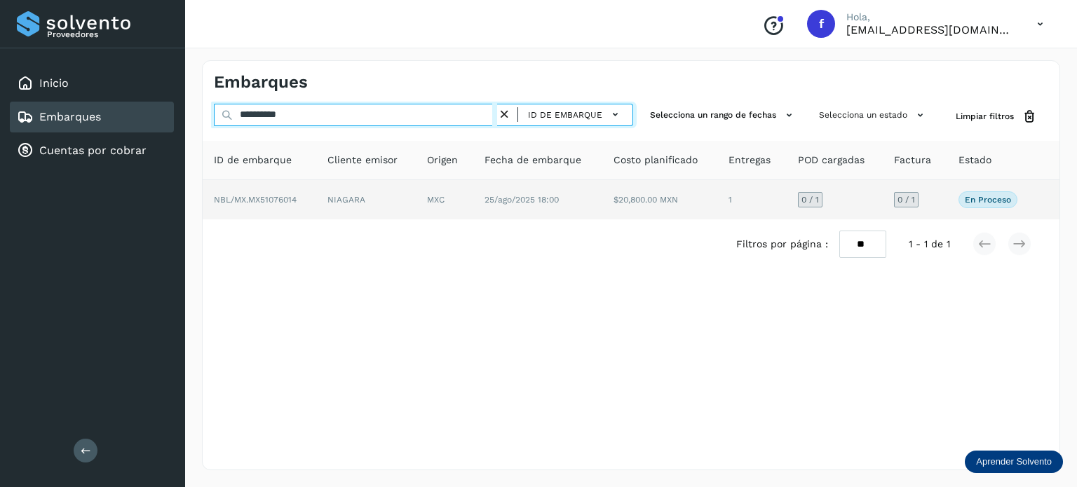
type input "**********"
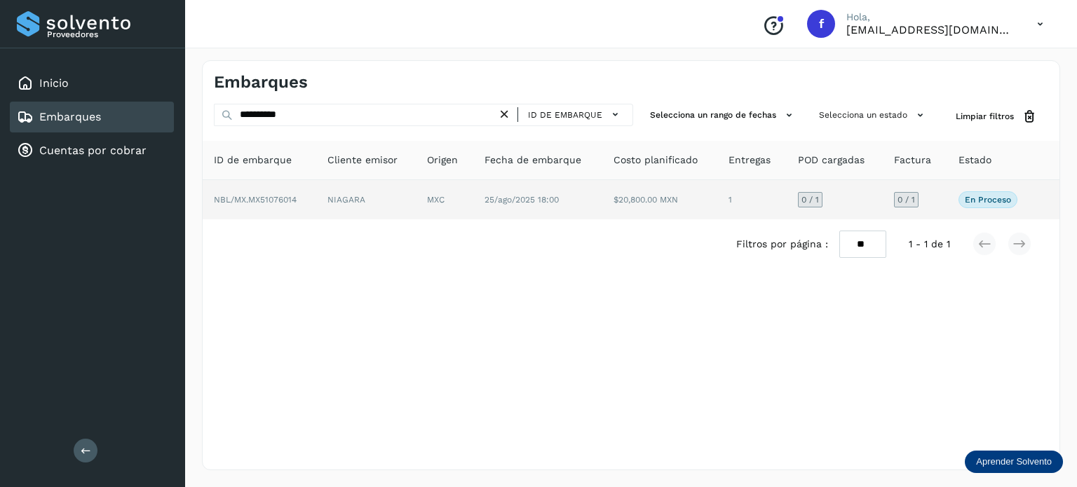
click at [595, 207] on td "25/ago/2025 18:00" at bounding box center [537, 199] width 129 height 39
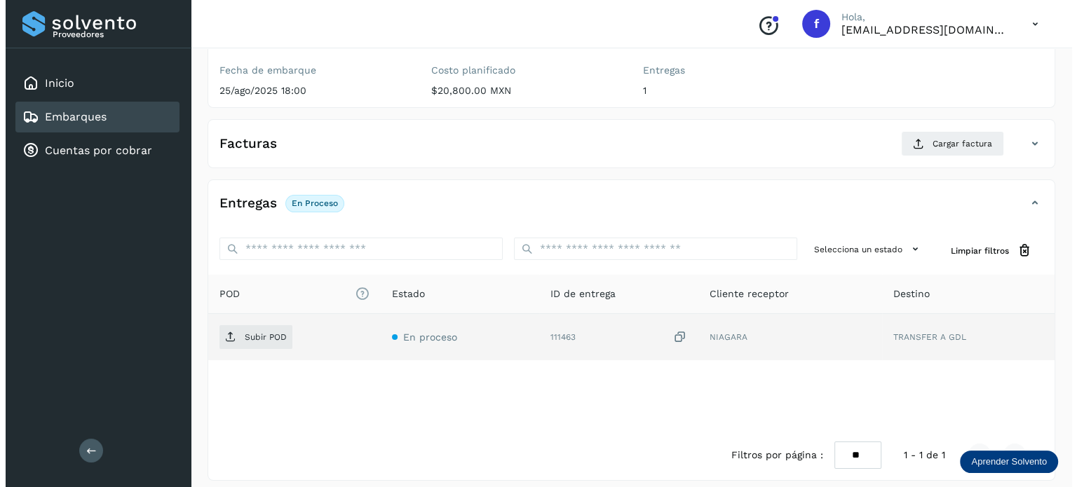
scroll to position [177, 0]
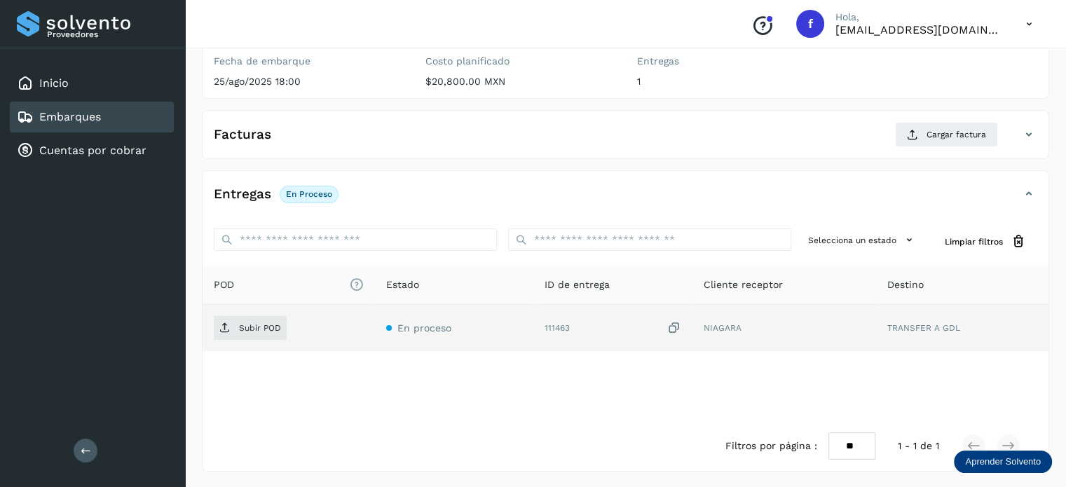
click at [673, 325] on icon at bounding box center [674, 328] width 14 height 15
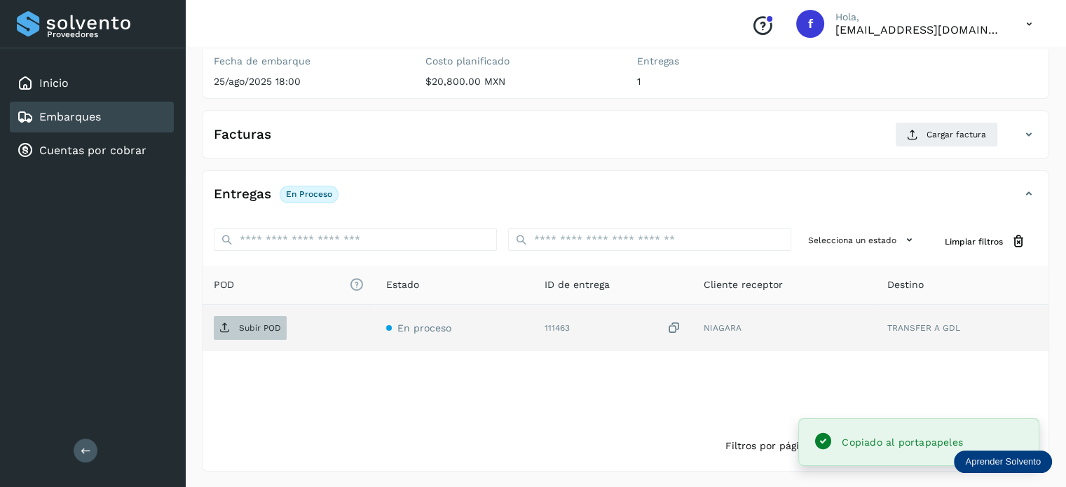
click at [262, 338] on button "Subir POD" at bounding box center [250, 328] width 73 height 24
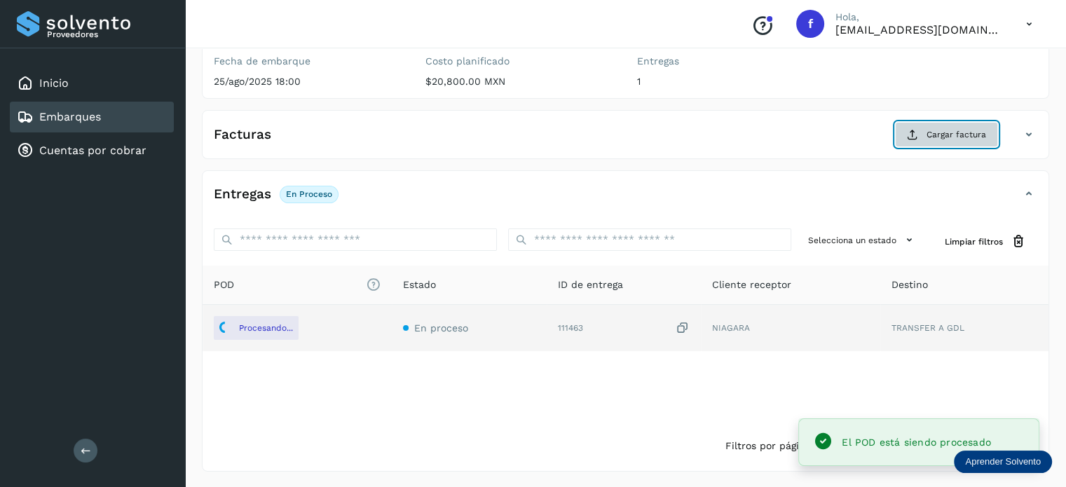
click at [916, 133] on icon at bounding box center [912, 134] width 11 height 11
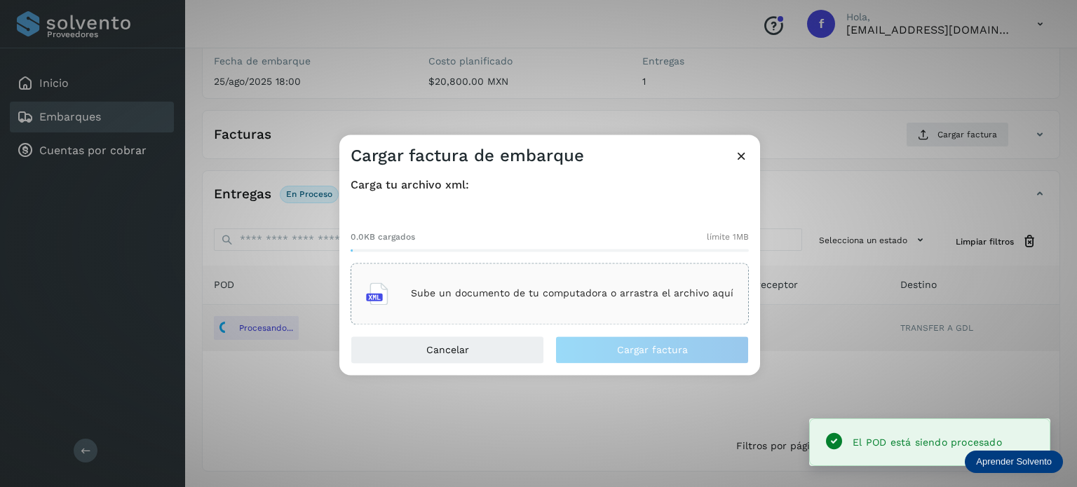
click at [559, 288] on p "Sube un documento de tu computadora o arrastra el archivo aquí" at bounding box center [572, 294] width 323 height 12
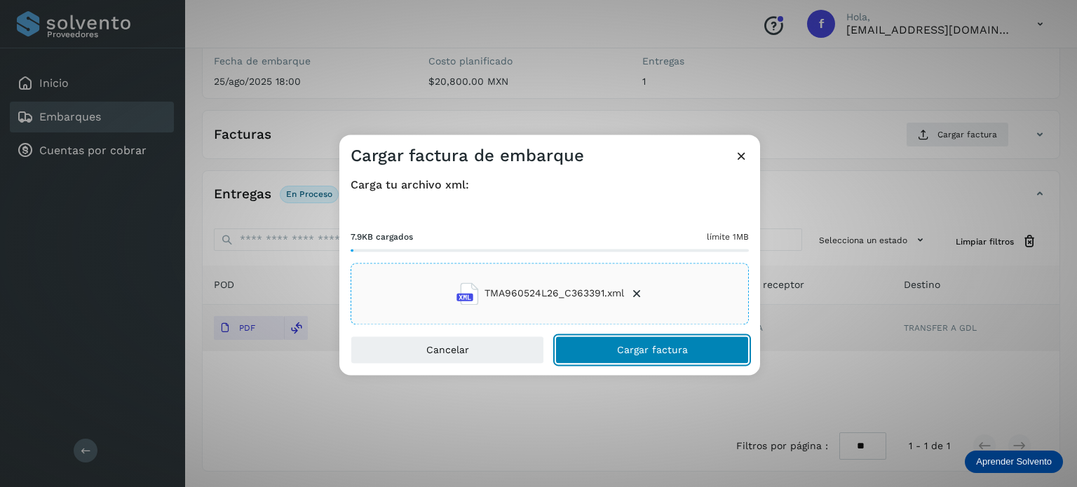
click at [645, 351] on span "Cargar factura" at bounding box center [652, 350] width 71 height 10
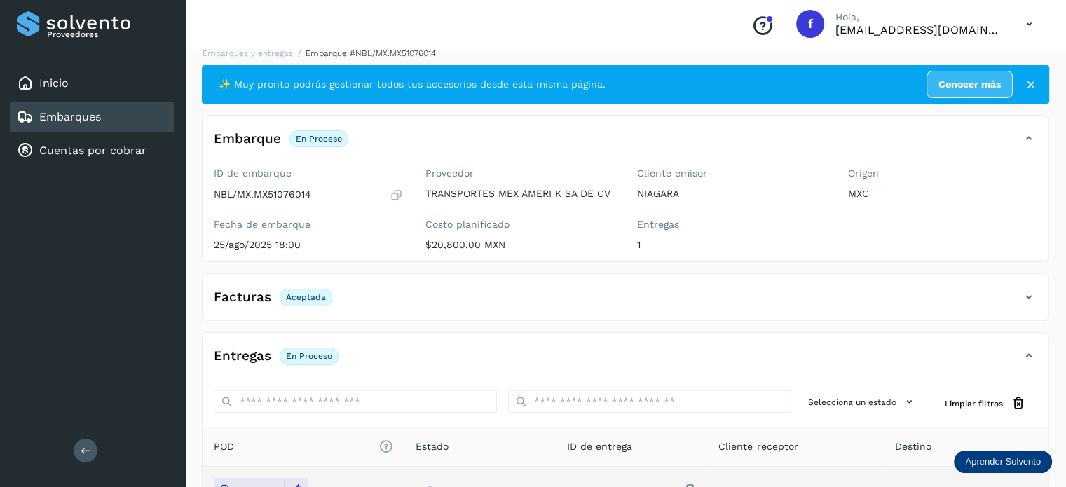
scroll to position [0, 0]
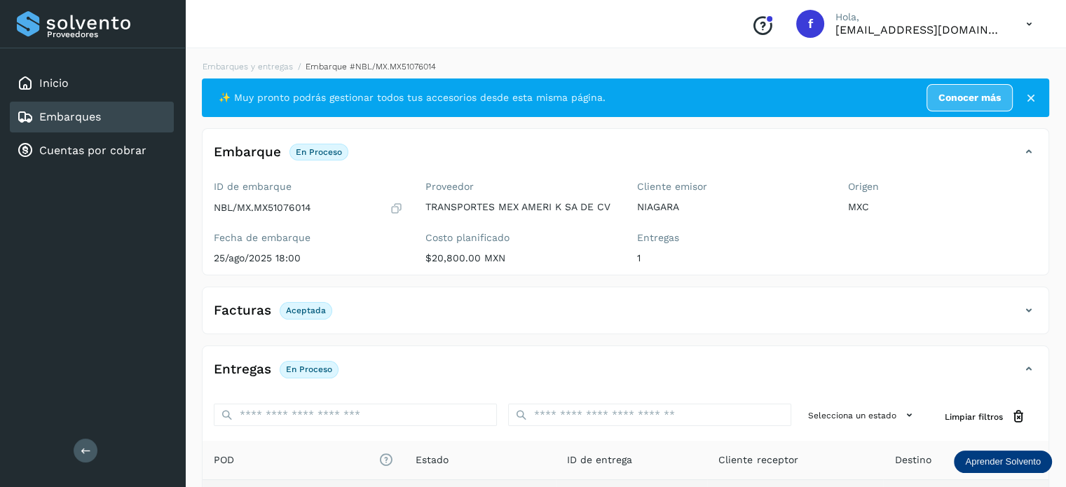
click at [222, 59] on div "Embarques y entregas Embarque #NBL/MX.MX51076014 ✨ Muy pronto podrás gestionar …" at bounding box center [625, 353] width 881 height 621
click at [231, 67] on link "Embarques y entregas" at bounding box center [248, 67] width 90 height 10
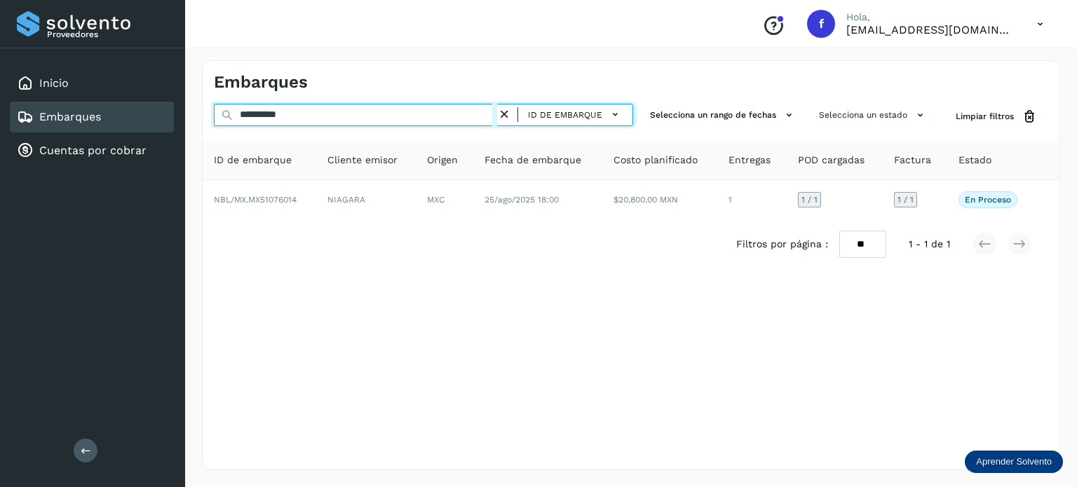
click at [268, 112] on input "**********" at bounding box center [355, 115] width 283 height 22
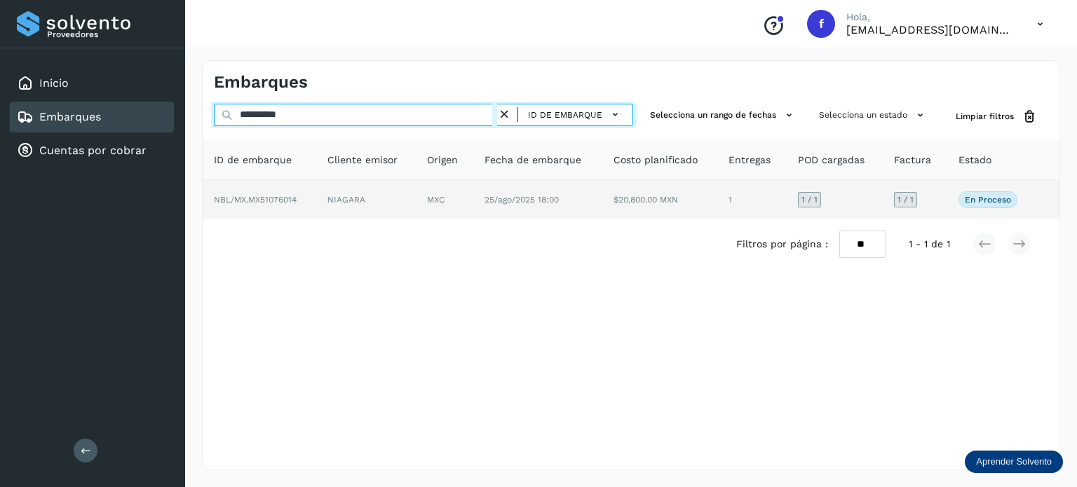
paste input "text"
type input "**********"
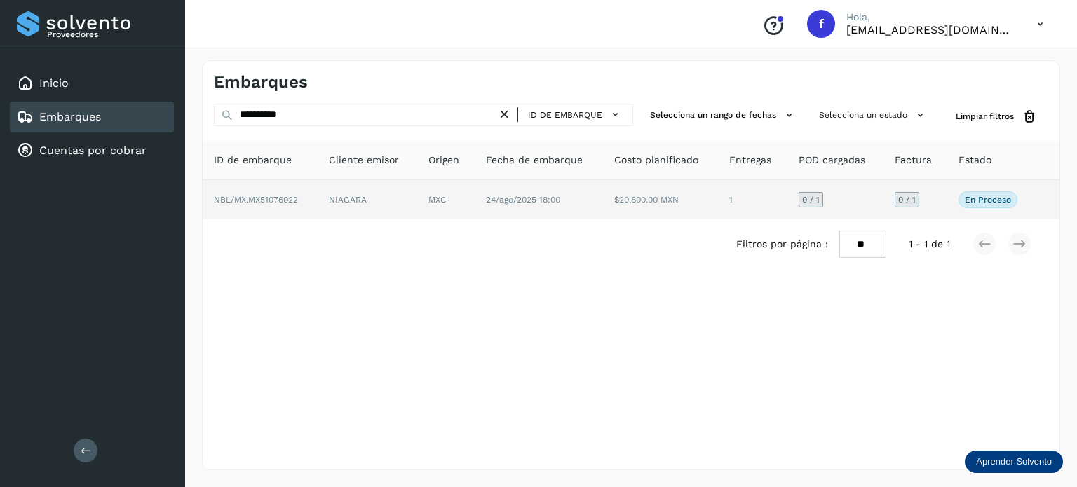
click at [580, 215] on td "24/ago/2025 18:00" at bounding box center [539, 199] width 128 height 39
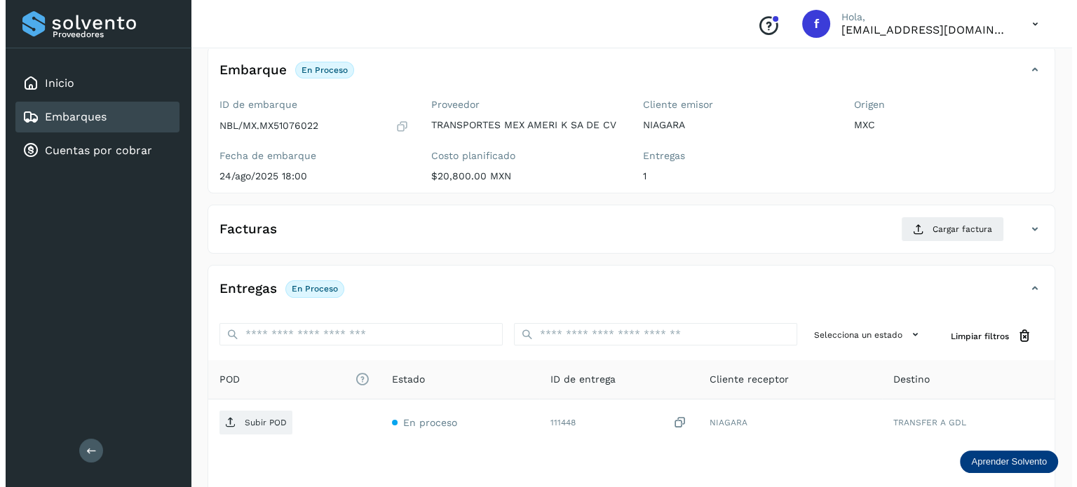
scroll to position [177, 0]
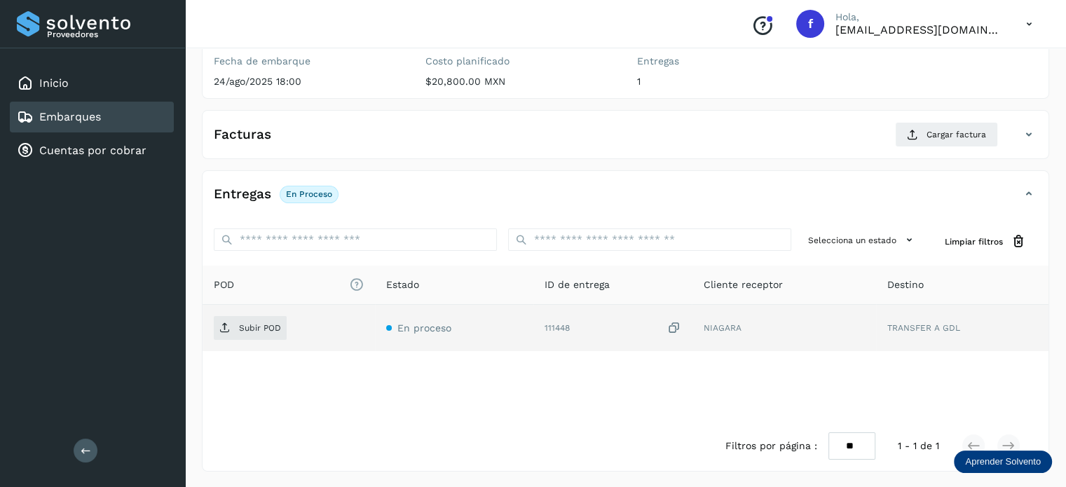
click at [677, 327] on icon at bounding box center [674, 328] width 14 height 15
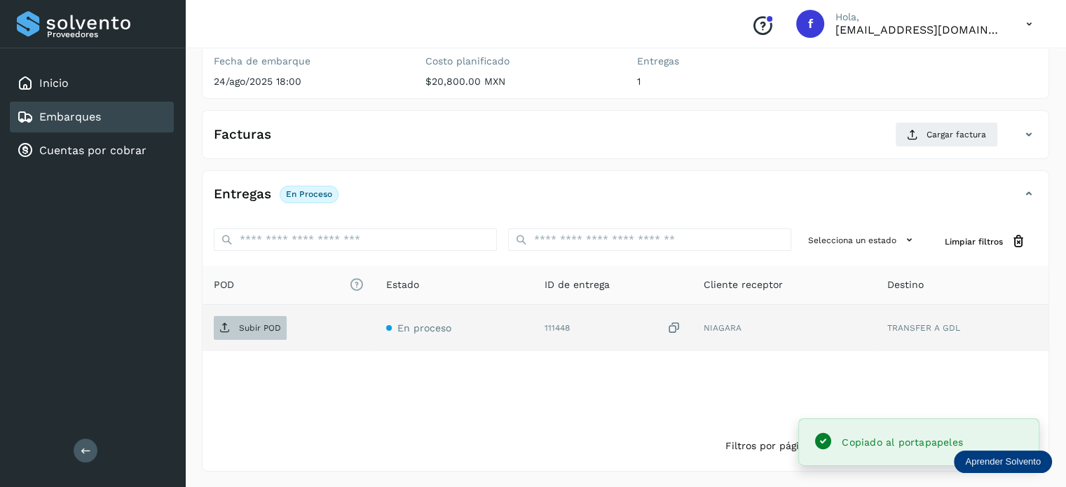
click at [264, 329] on p "Subir POD" at bounding box center [260, 328] width 42 height 10
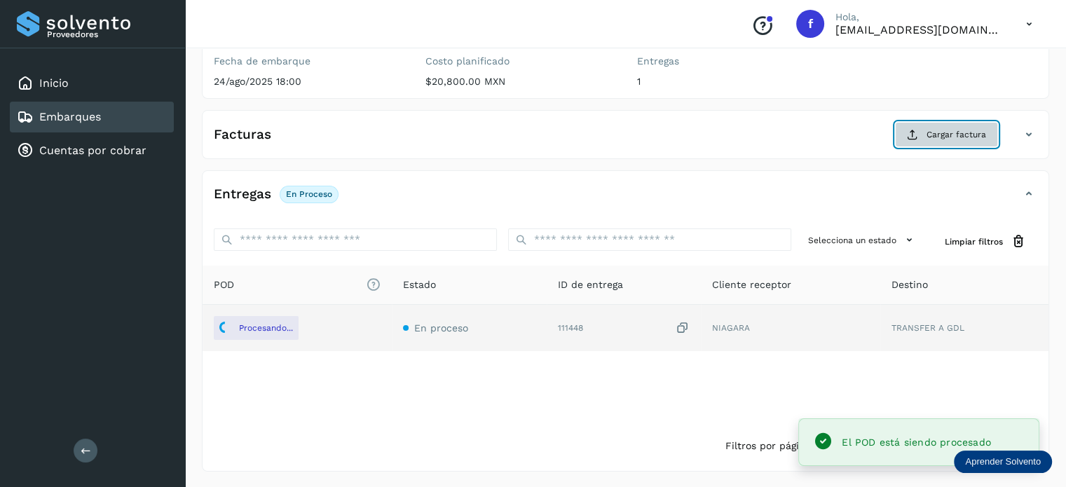
click at [926, 130] on button "Cargar factura" at bounding box center [946, 134] width 103 height 25
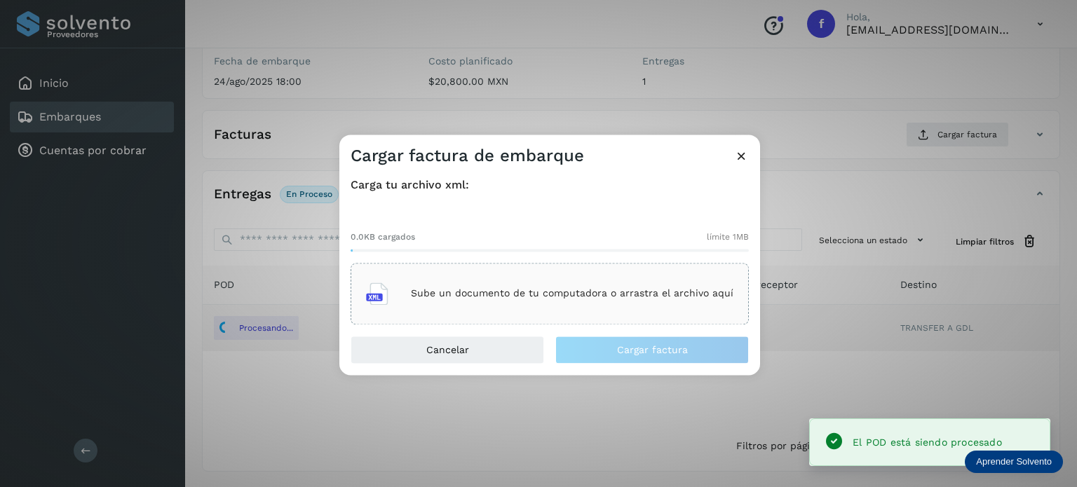
click at [616, 278] on div "Sube un documento de tu computadora o arrastra el archivo aquí" at bounding box center [549, 294] width 367 height 38
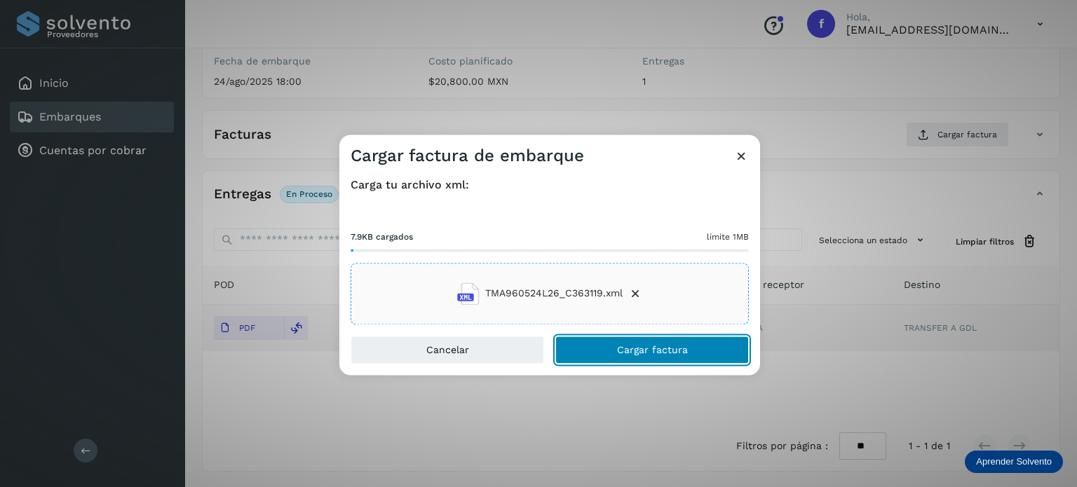
click at [610, 341] on button "Cargar factura" at bounding box center [652, 350] width 194 height 28
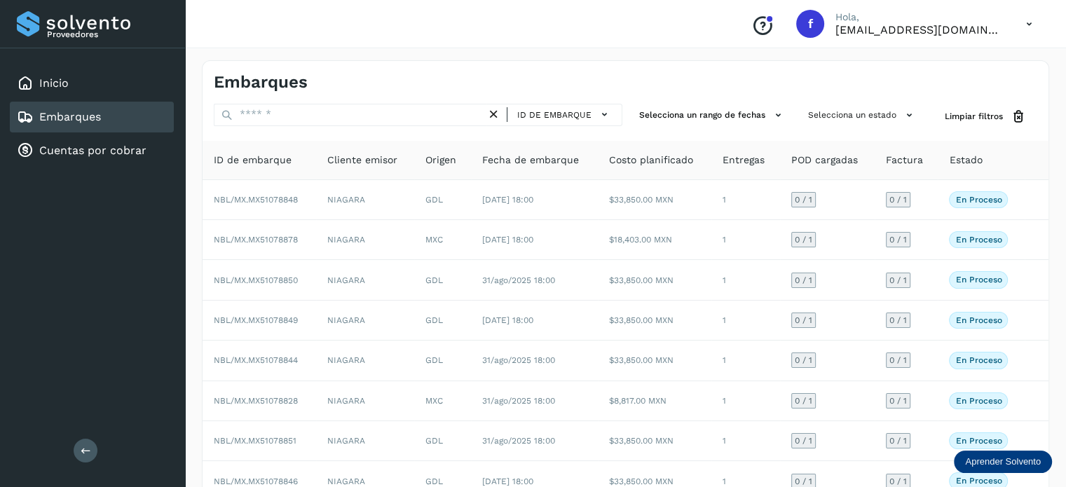
drag, startPoint x: 772, startPoint y: 0, endPoint x: 93, endPoint y: 123, distance: 689.7
click at [89, 124] on div "Embarques" at bounding box center [59, 117] width 84 height 17
click at [97, 120] on link "Embarques" at bounding box center [70, 116] width 62 height 13
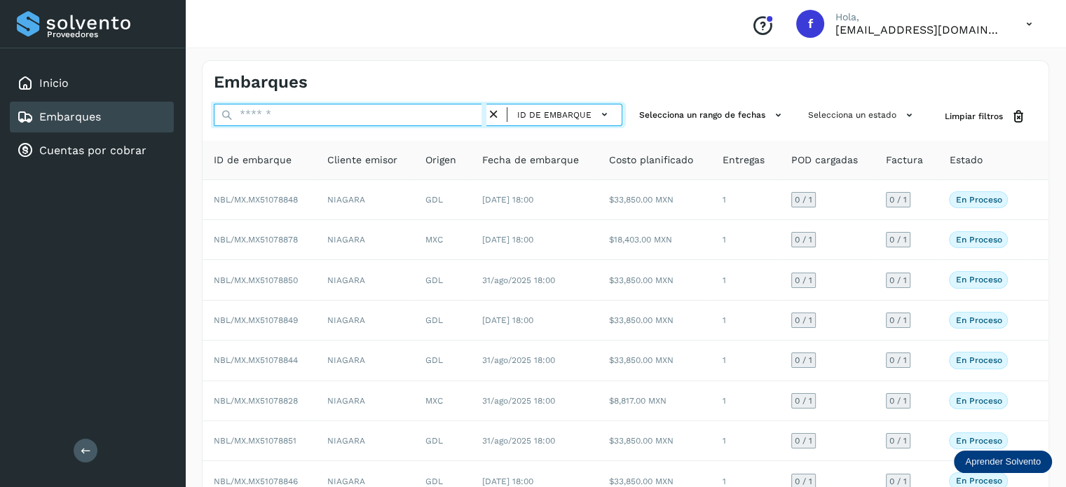
click at [287, 111] on input "text" at bounding box center [350, 115] width 273 height 22
paste input "**********"
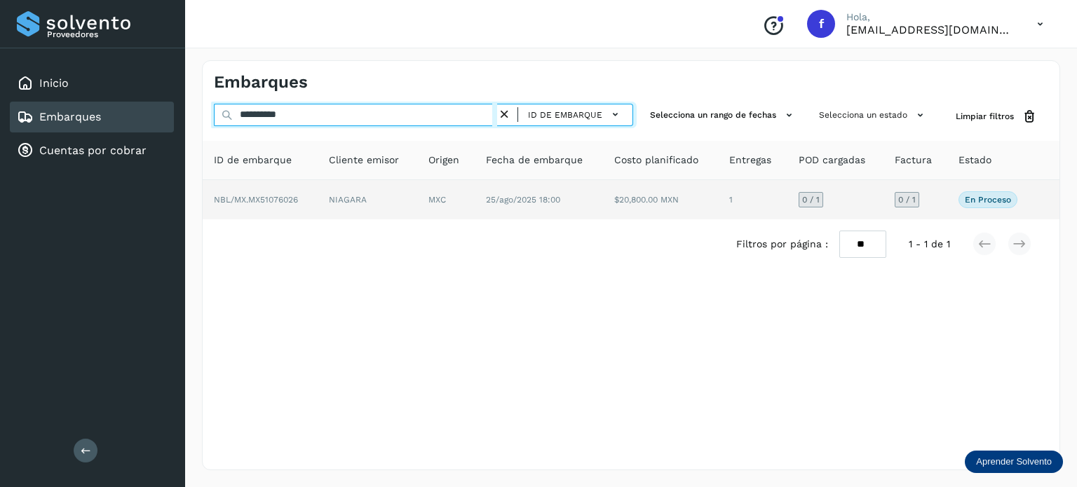
type input "**********"
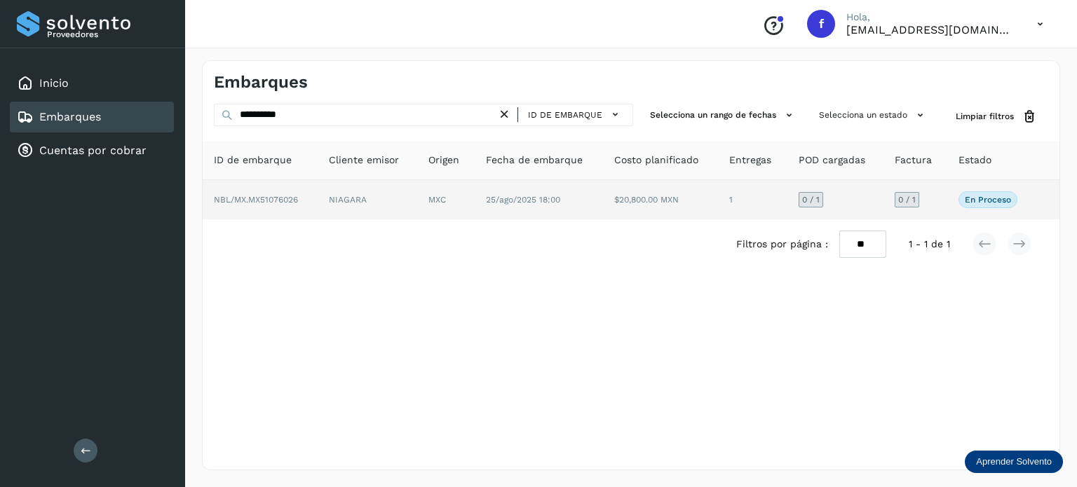
click at [538, 201] on span "25/ago/2025 18:00" at bounding box center [523, 200] width 74 height 10
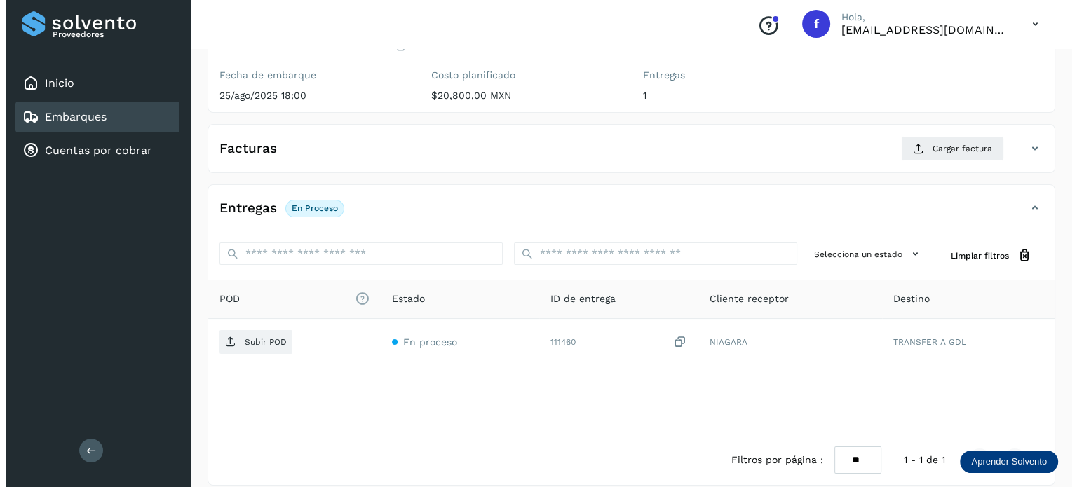
scroll to position [177, 0]
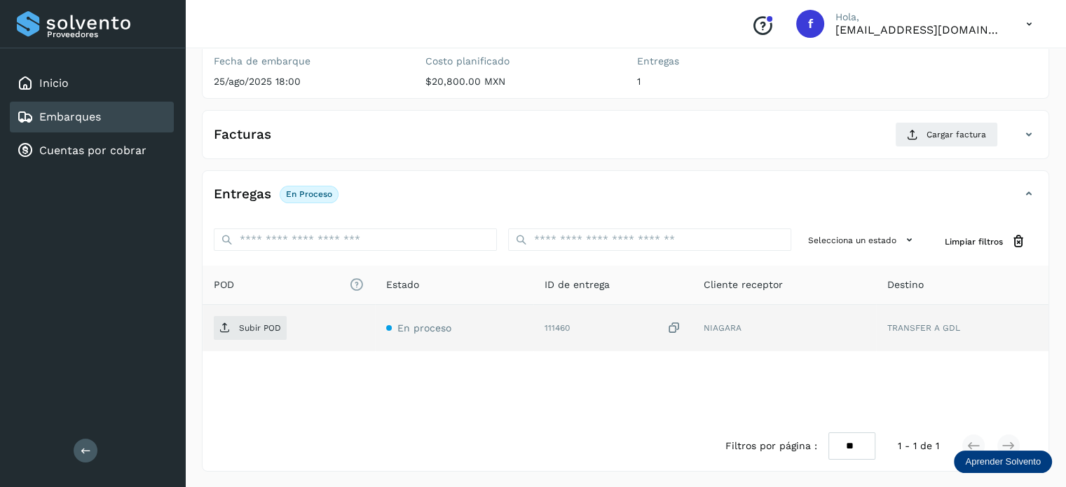
click at [676, 327] on icon at bounding box center [674, 328] width 14 height 15
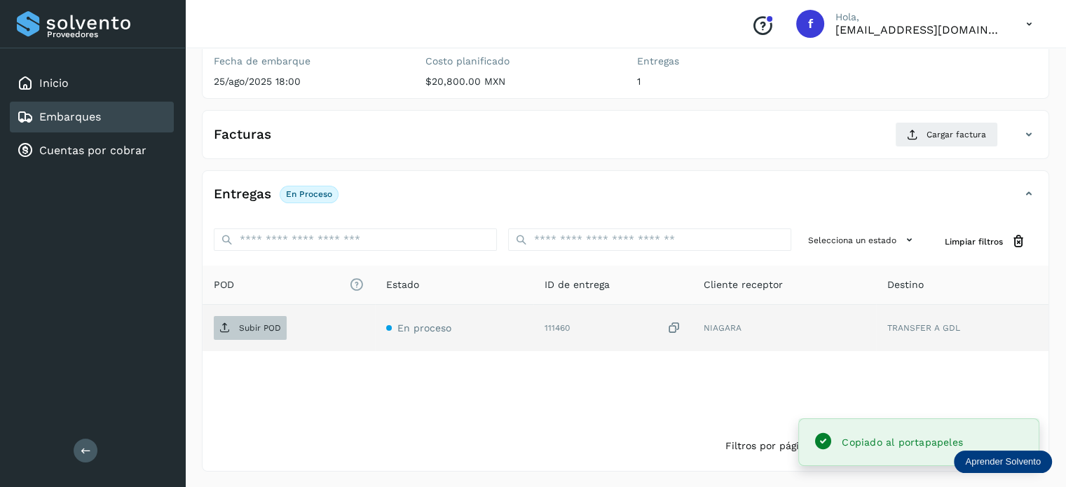
click at [241, 324] on p "Subir POD" at bounding box center [260, 328] width 42 height 10
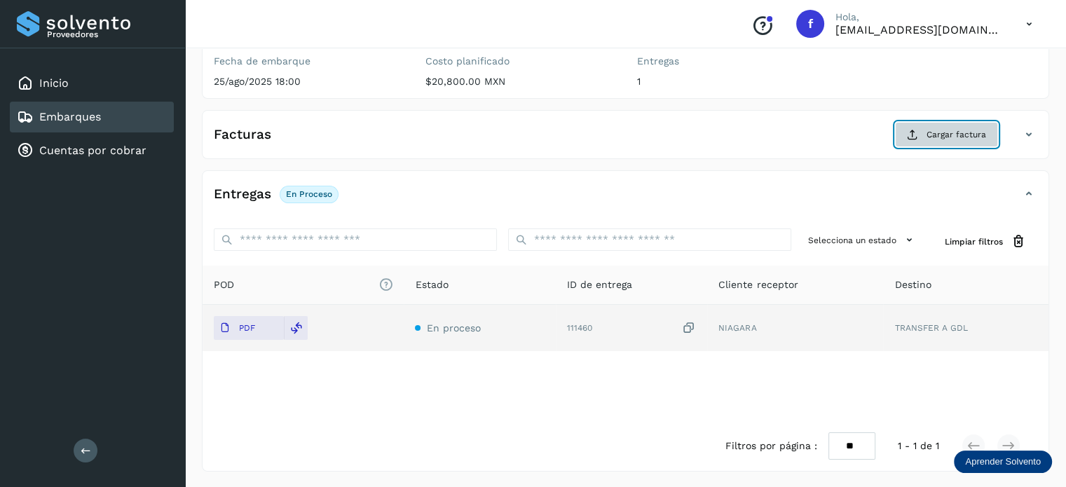
click at [919, 133] on icon at bounding box center [912, 134] width 11 height 11
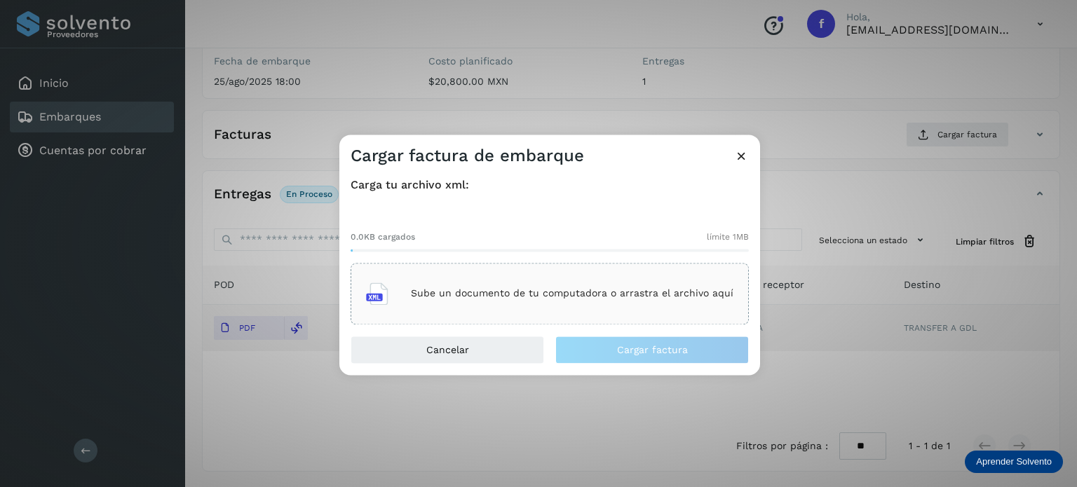
click at [585, 281] on div "Sube un documento de tu computadora o arrastra el archivo aquí" at bounding box center [549, 294] width 367 height 38
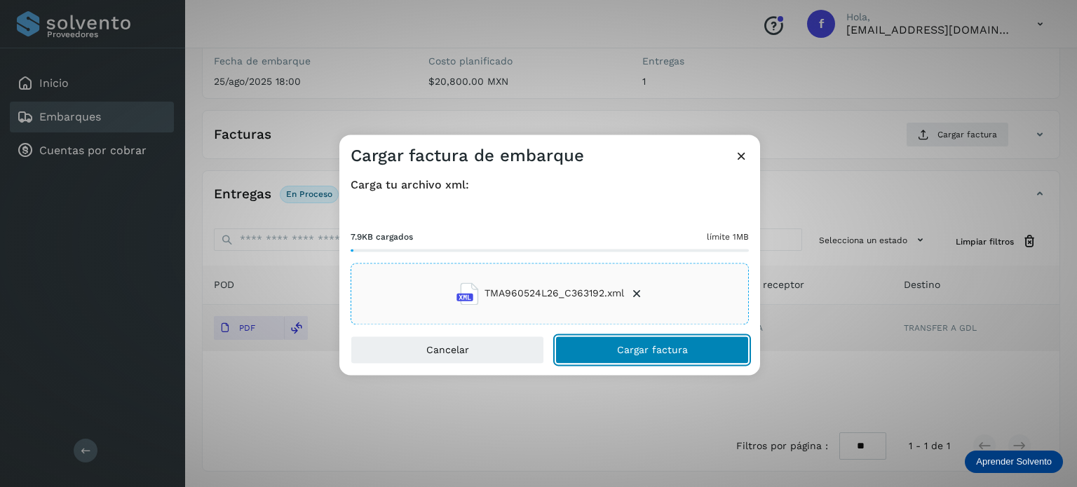
click at [588, 347] on button "Cargar factura" at bounding box center [652, 350] width 194 height 28
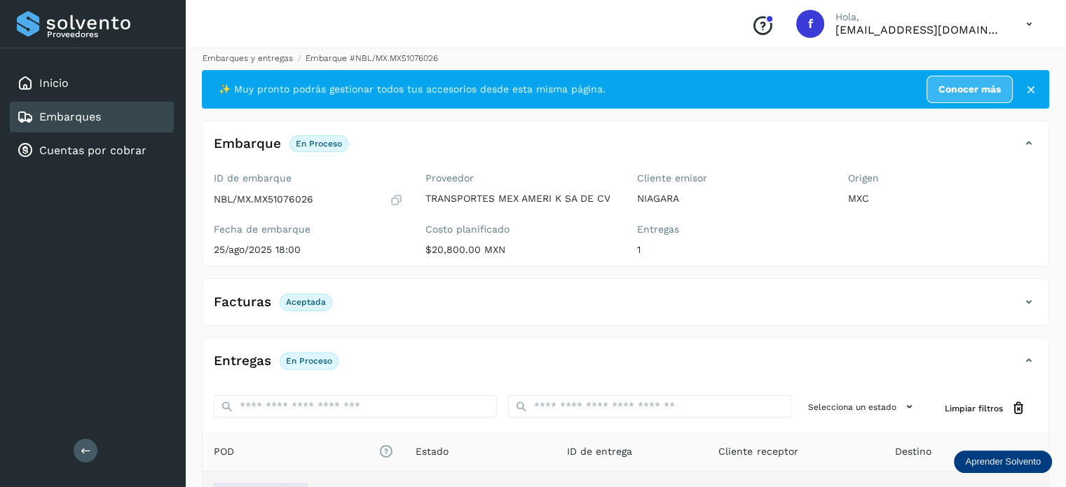
scroll to position [0, 0]
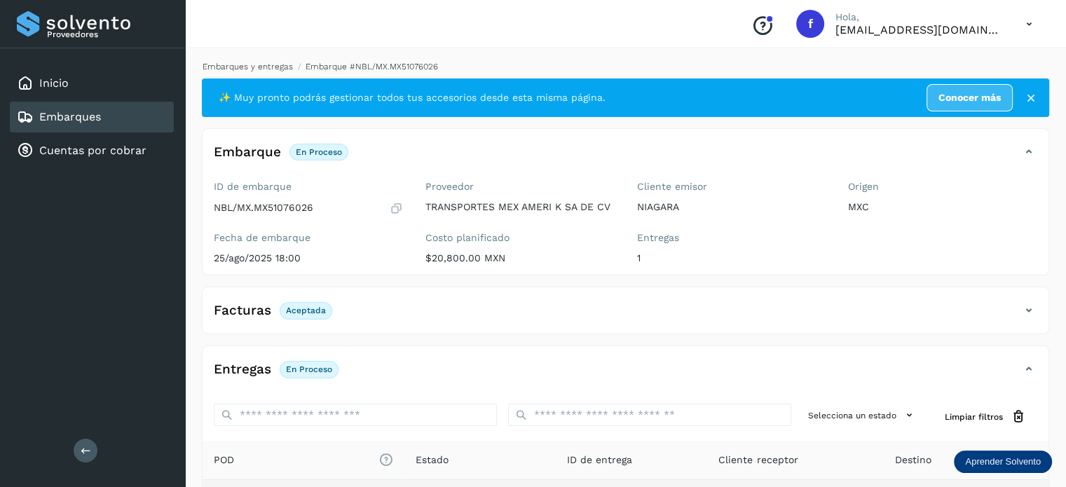
click at [273, 67] on link "Embarques y entregas" at bounding box center [248, 67] width 90 height 10
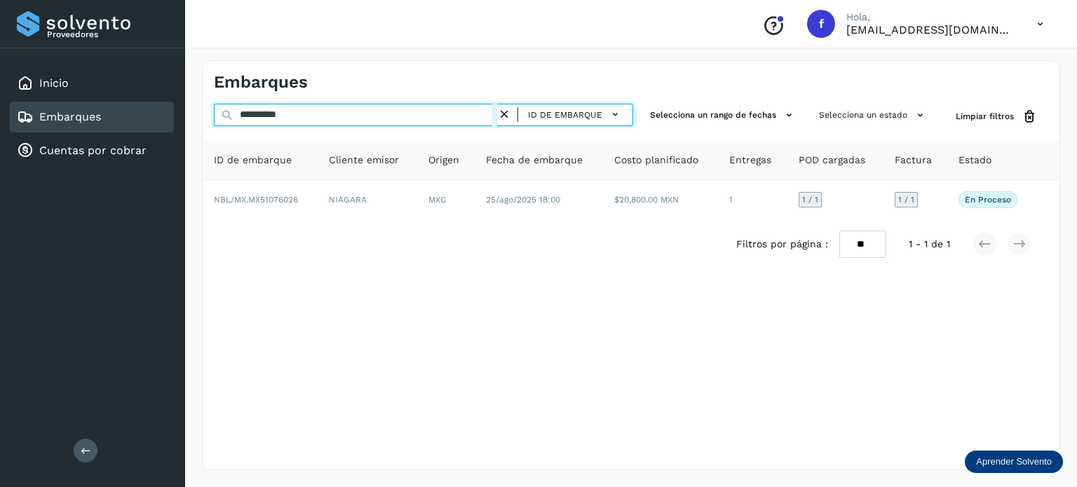
click at [281, 116] on input "**********" at bounding box center [355, 115] width 283 height 22
paste input "text"
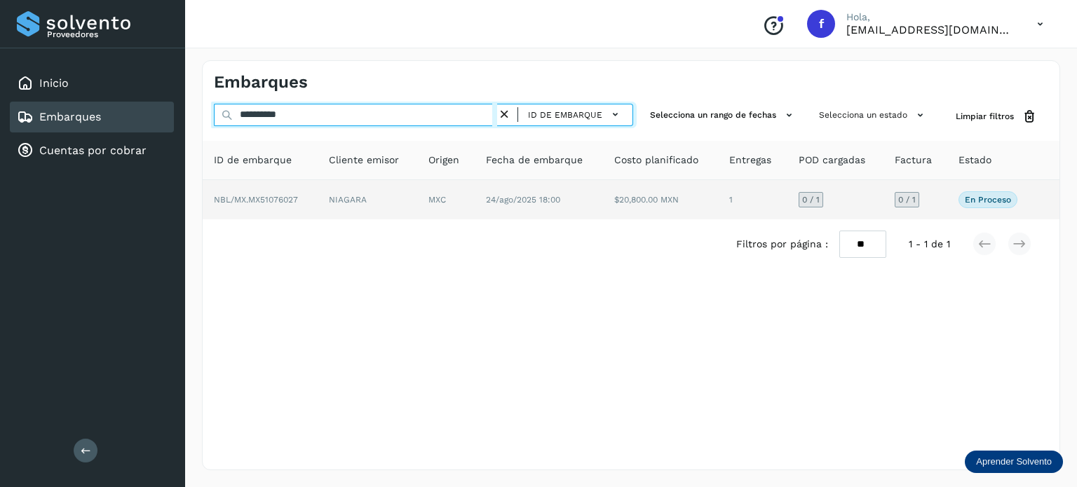
type input "**********"
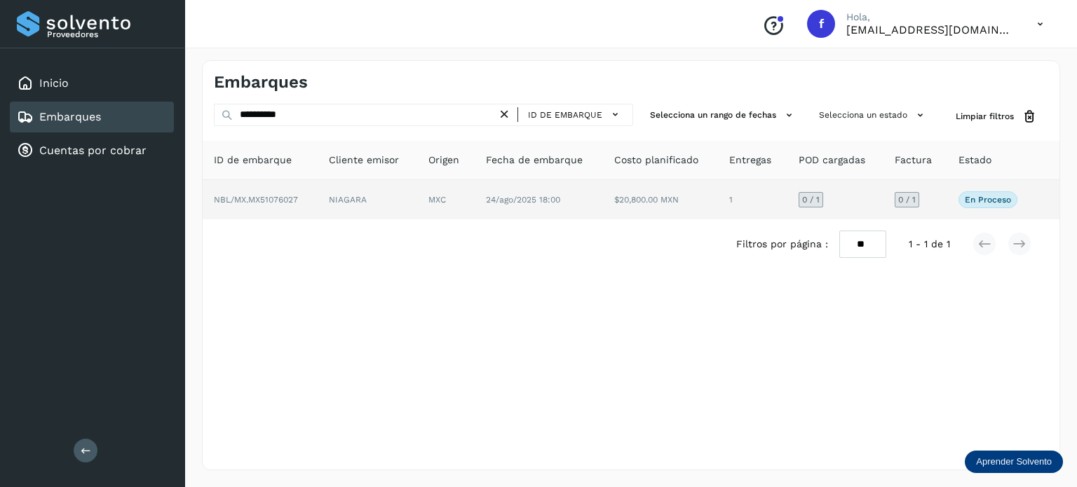
click at [454, 208] on td "MXC" at bounding box center [445, 199] width 57 height 39
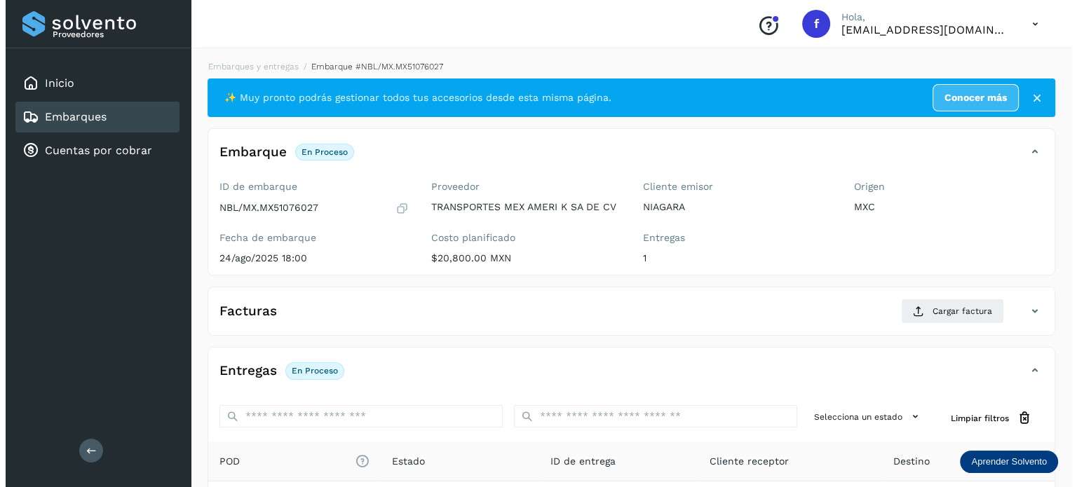
scroll to position [177, 0]
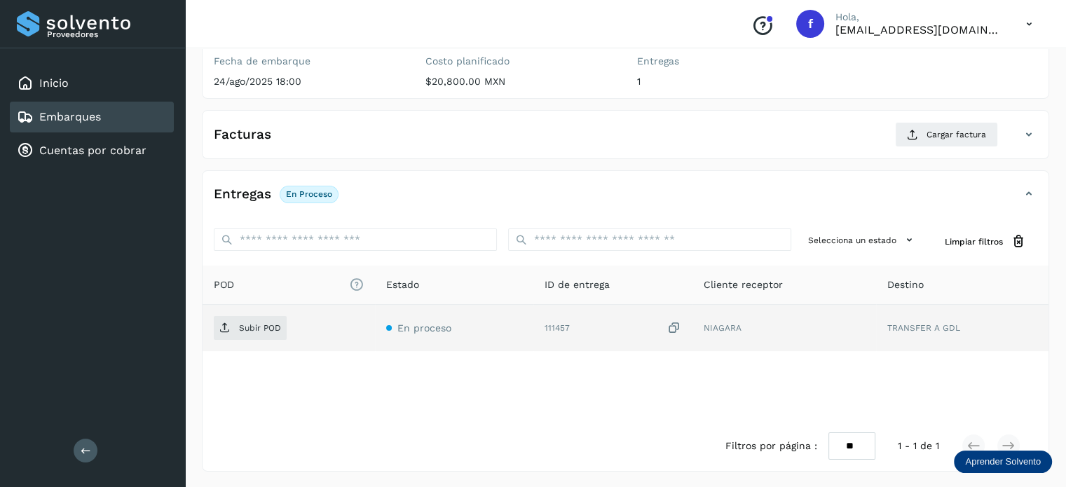
click at [677, 326] on icon at bounding box center [674, 328] width 14 height 15
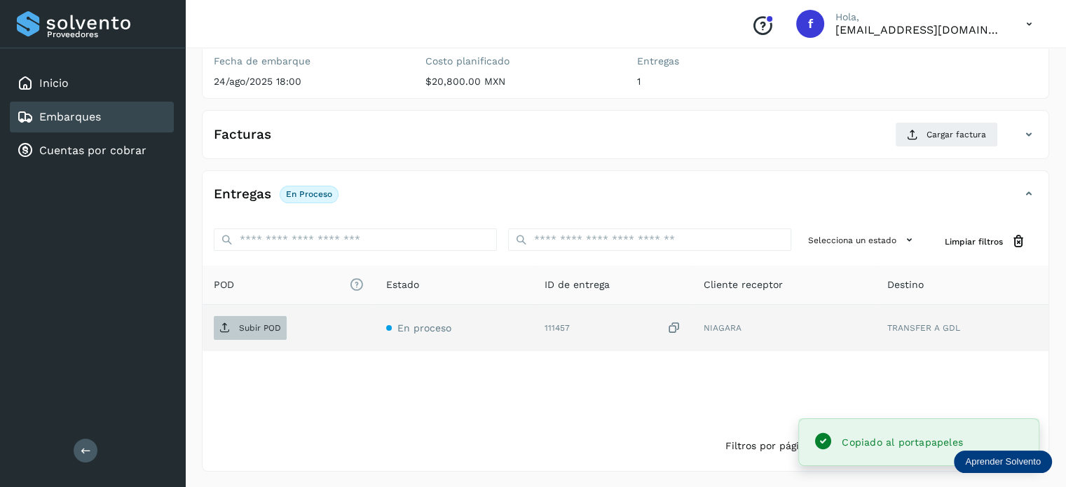
click at [264, 331] on p "Subir POD" at bounding box center [260, 328] width 42 height 10
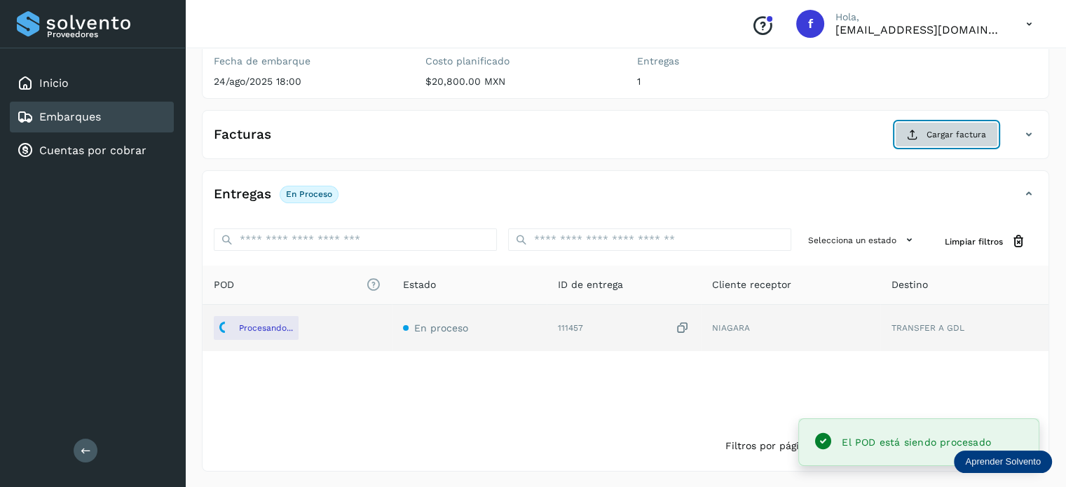
click at [912, 129] on icon at bounding box center [912, 134] width 11 height 11
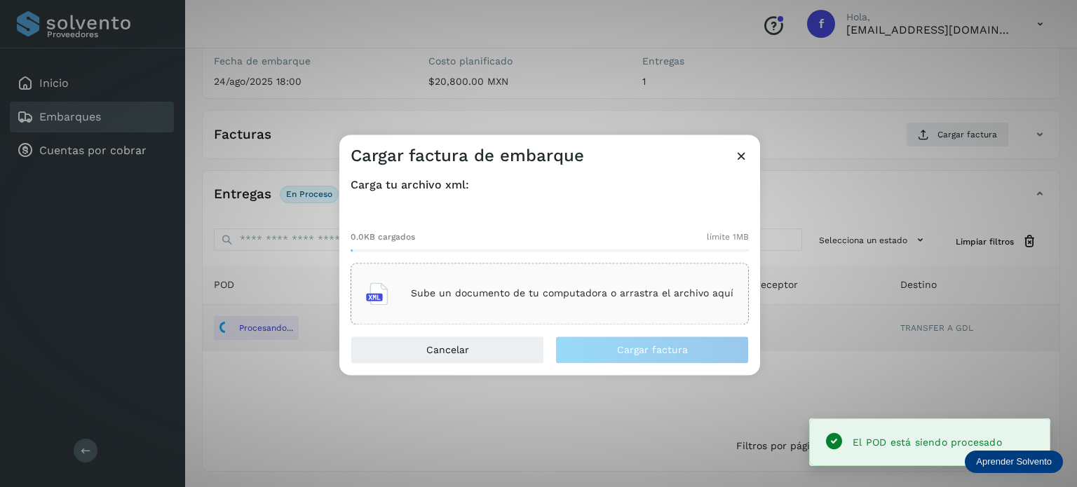
click at [575, 303] on div "Sube un documento de tu computadora o arrastra el archivo aquí" at bounding box center [549, 294] width 367 height 38
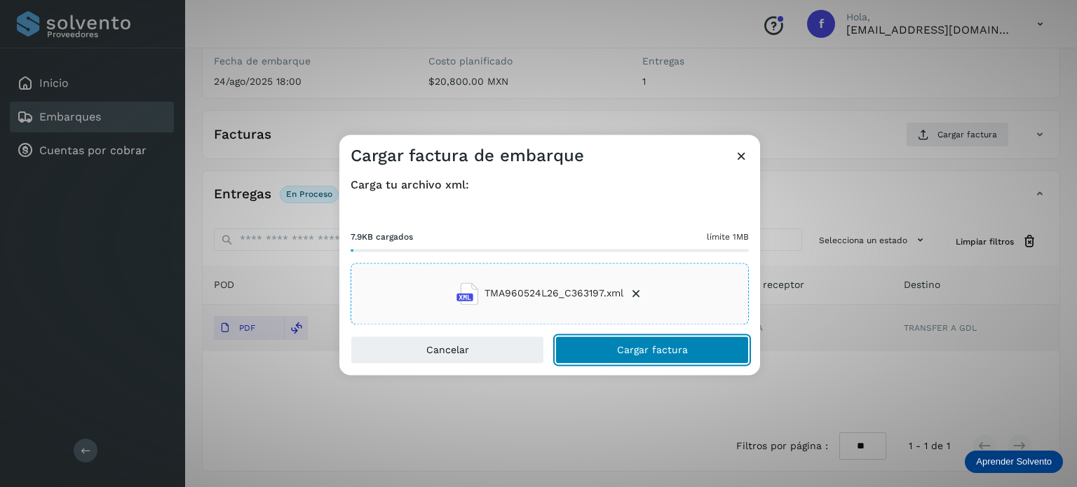
drag, startPoint x: 632, startPoint y: 343, endPoint x: 632, endPoint y: 333, distance: 9.8
click at [632, 343] on button "Cargar factura" at bounding box center [652, 350] width 194 height 28
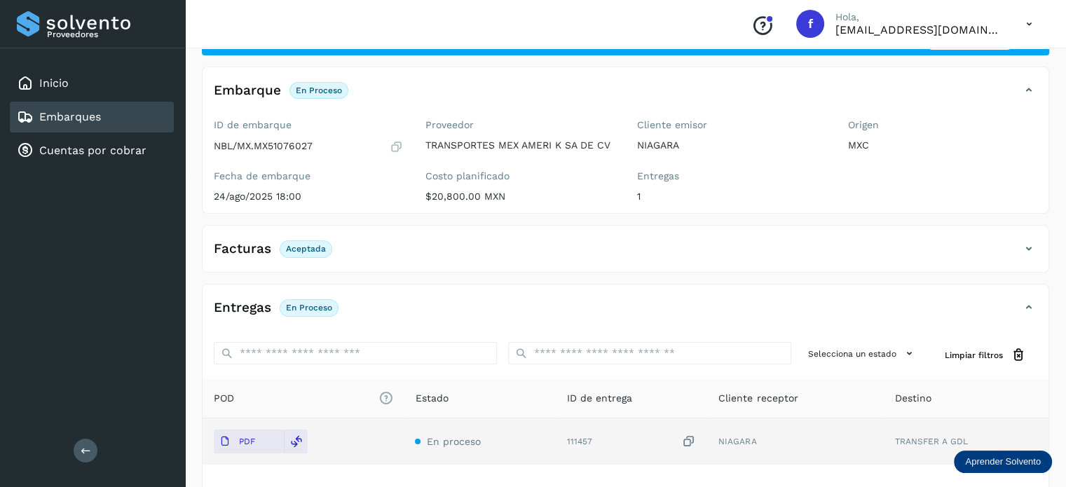
scroll to position [0, 0]
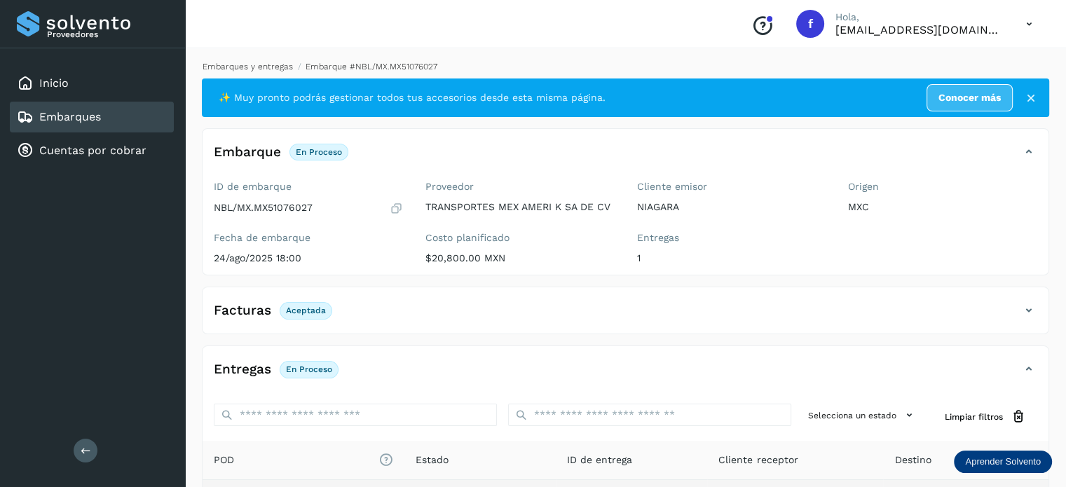
click at [236, 64] on link "Embarques y entregas" at bounding box center [248, 67] width 90 height 10
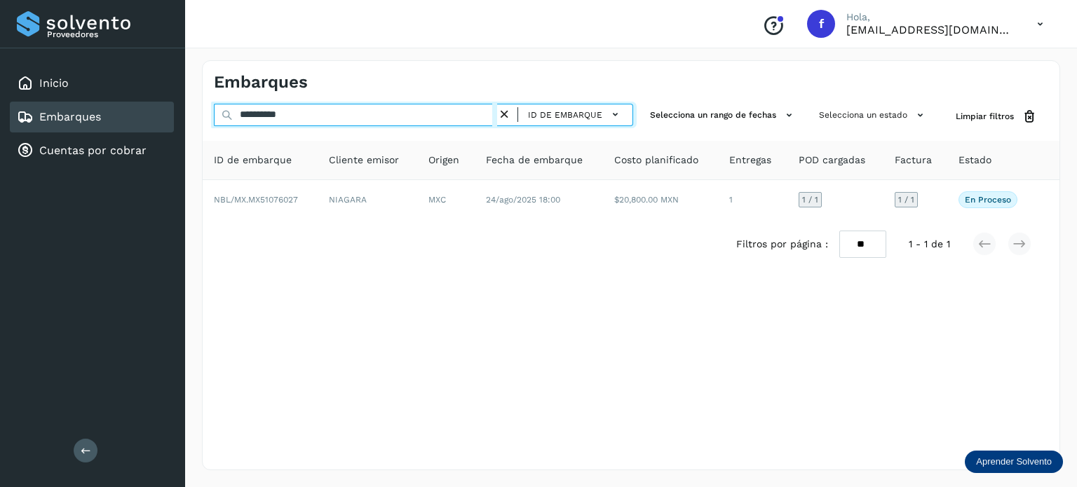
click at [265, 111] on input "**********" at bounding box center [355, 115] width 283 height 22
paste input "text"
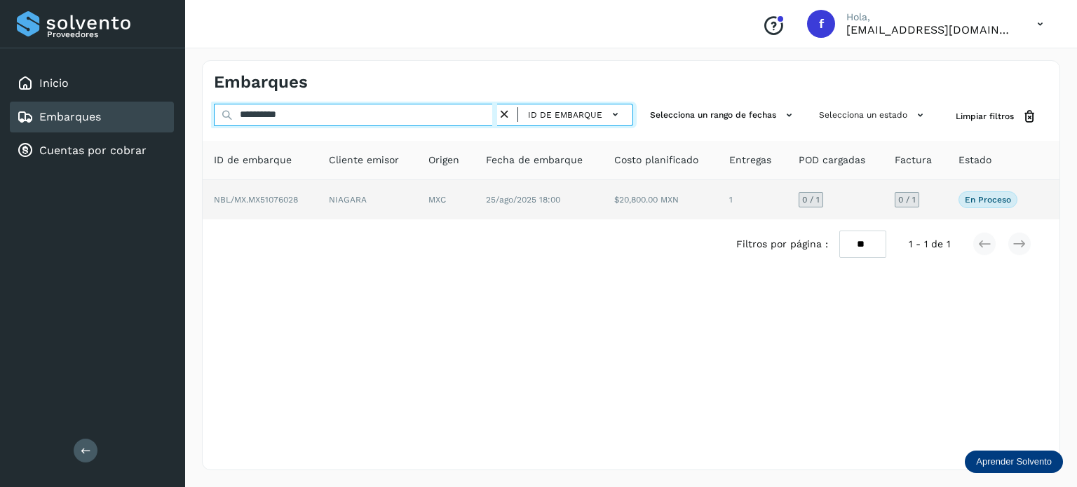
type input "**********"
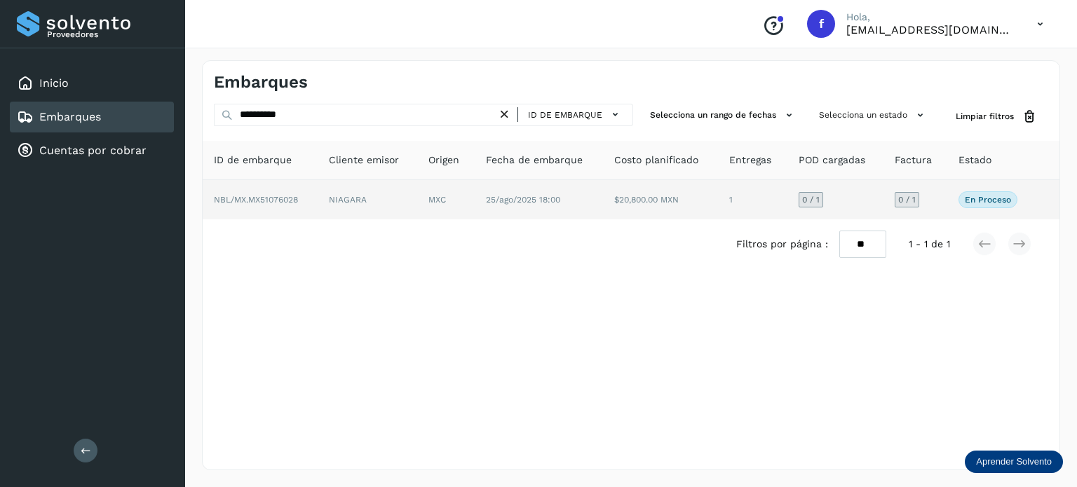
click at [503, 196] on span "25/ago/2025 18:00" at bounding box center [523, 200] width 74 height 10
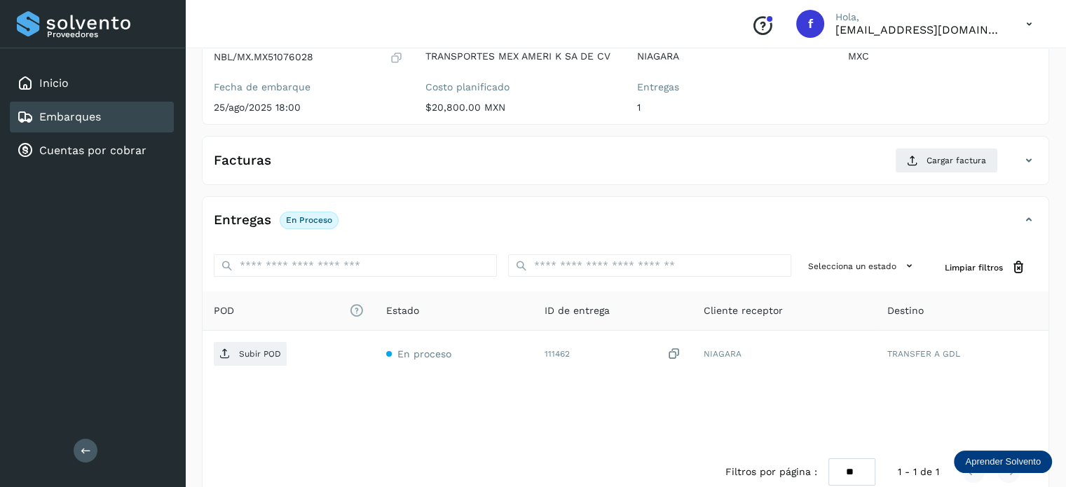
scroll to position [167, 0]
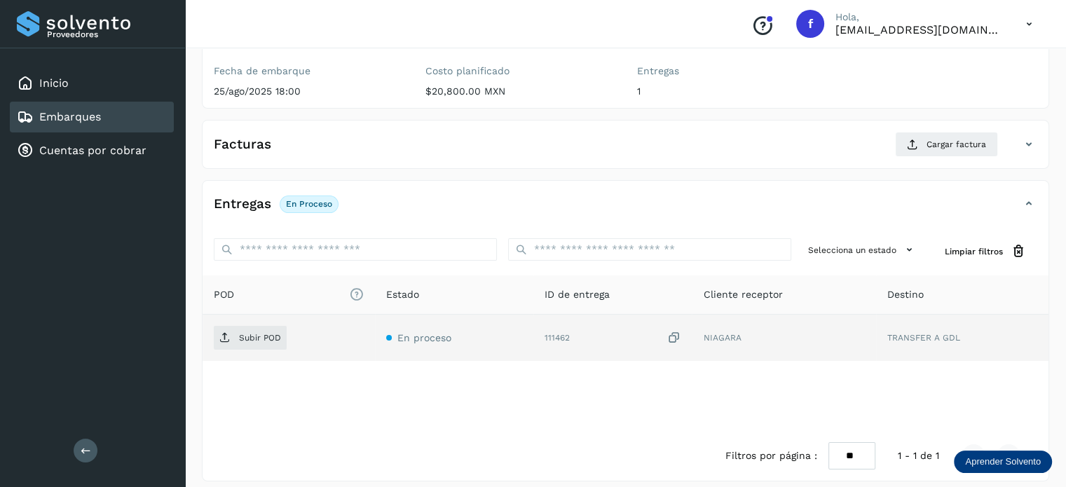
click at [676, 336] on icon at bounding box center [674, 338] width 14 height 15
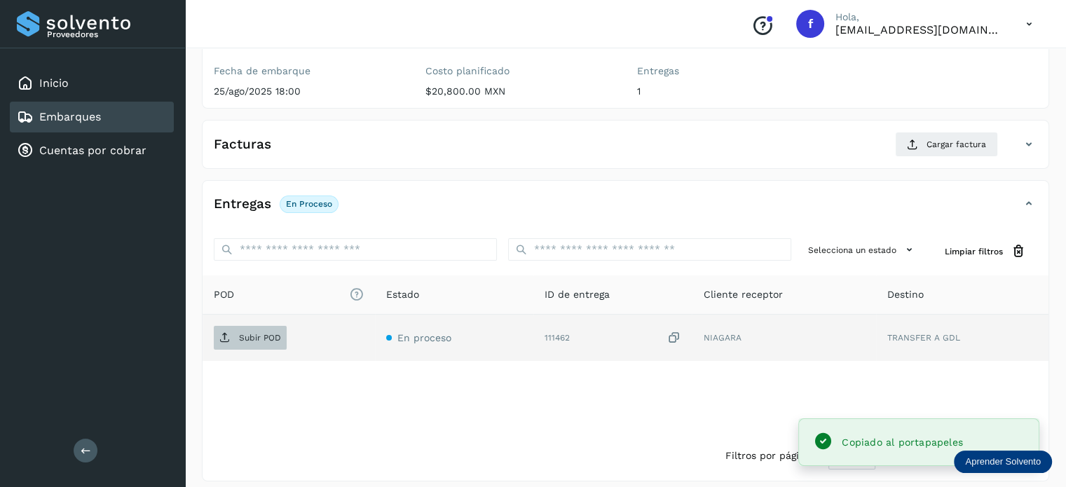
click at [227, 344] on span "Subir POD" at bounding box center [250, 338] width 73 height 22
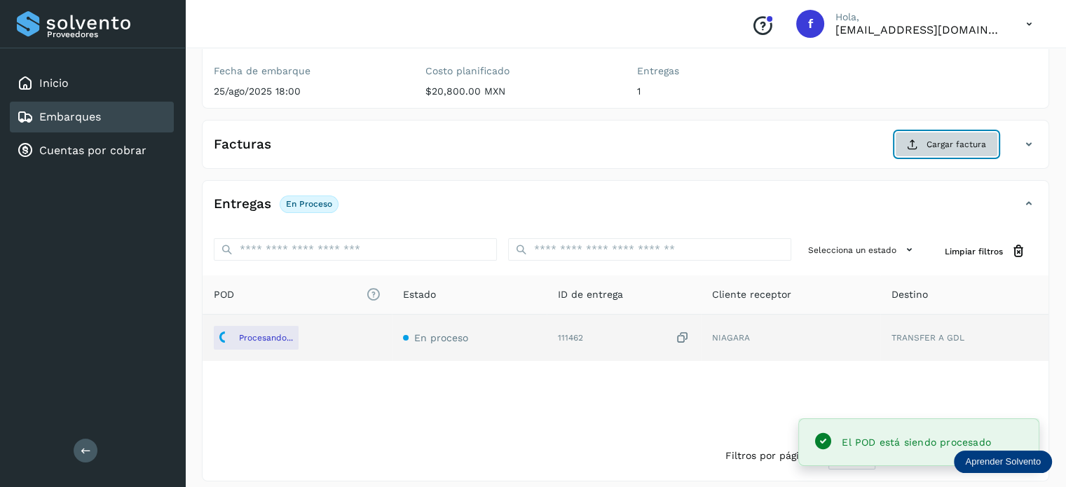
click at [933, 141] on span "Cargar factura" at bounding box center [957, 144] width 60 height 13
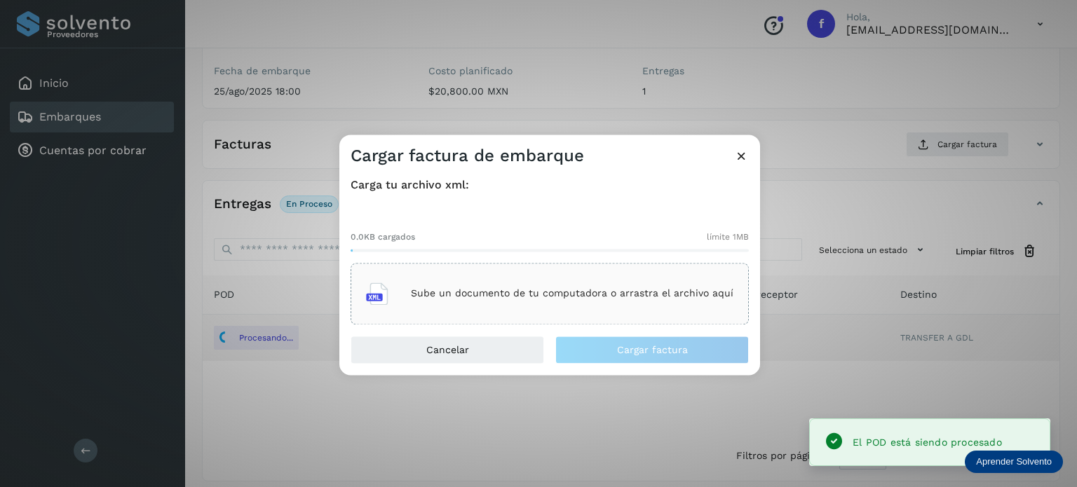
click at [607, 297] on p "Sube un documento de tu computadora o arrastra el archivo aquí" at bounding box center [572, 294] width 323 height 12
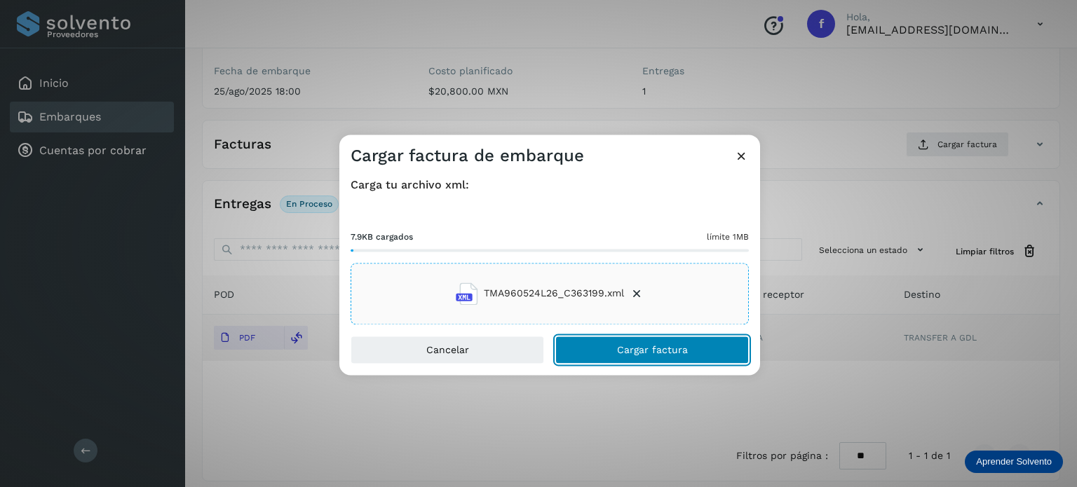
click at [647, 353] on span "Cargar factura" at bounding box center [652, 350] width 71 height 10
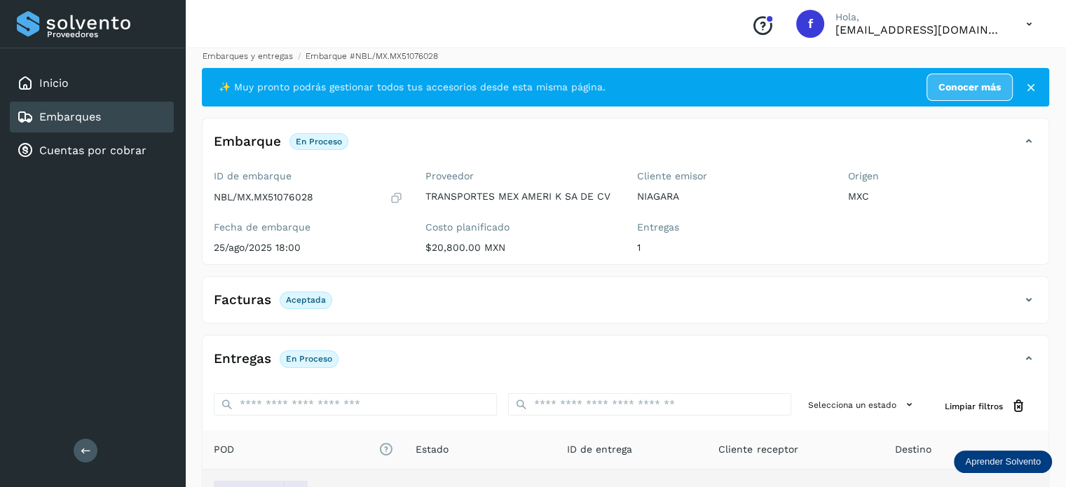
scroll to position [0, 0]
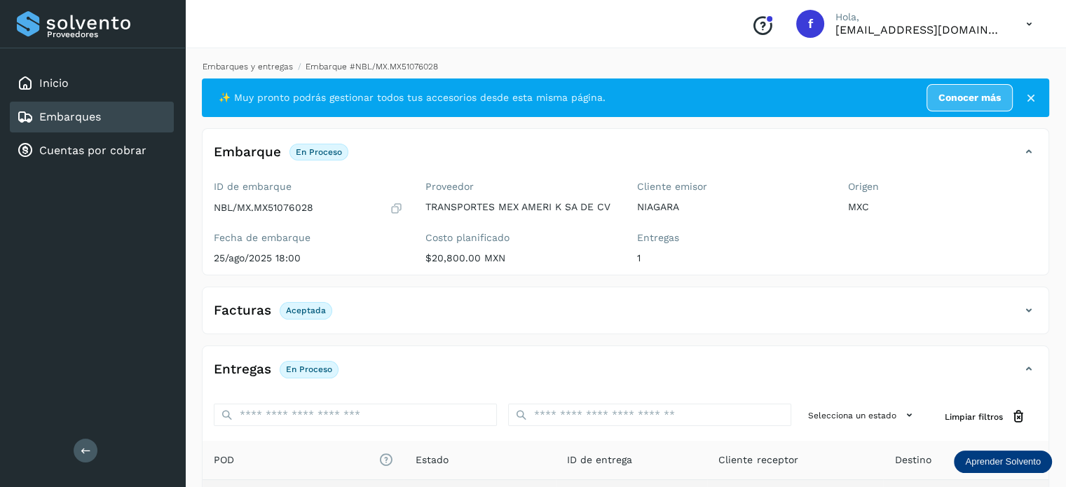
click at [269, 68] on link "Embarques y entregas" at bounding box center [248, 67] width 90 height 10
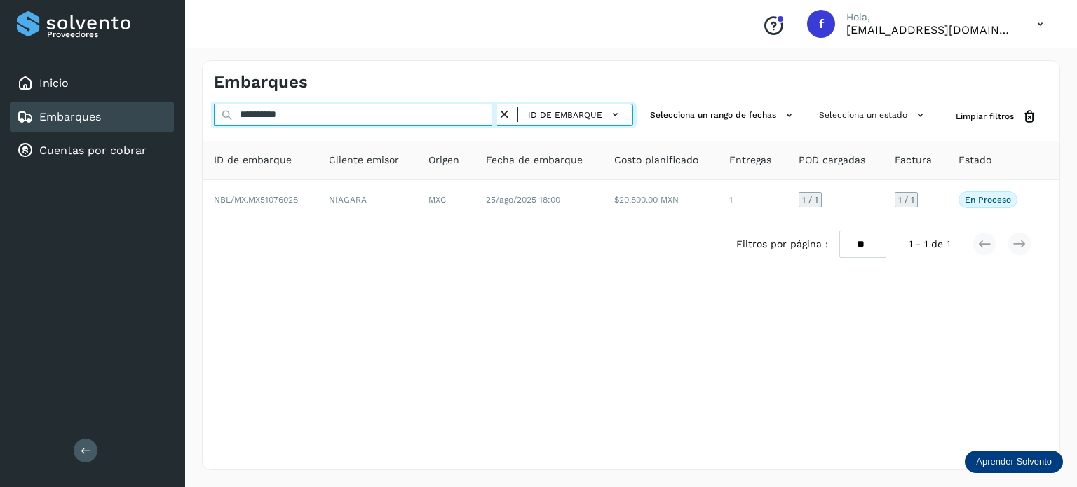
click at [268, 111] on input "**********" at bounding box center [355, 115] width 283 height 22
paste input "text"
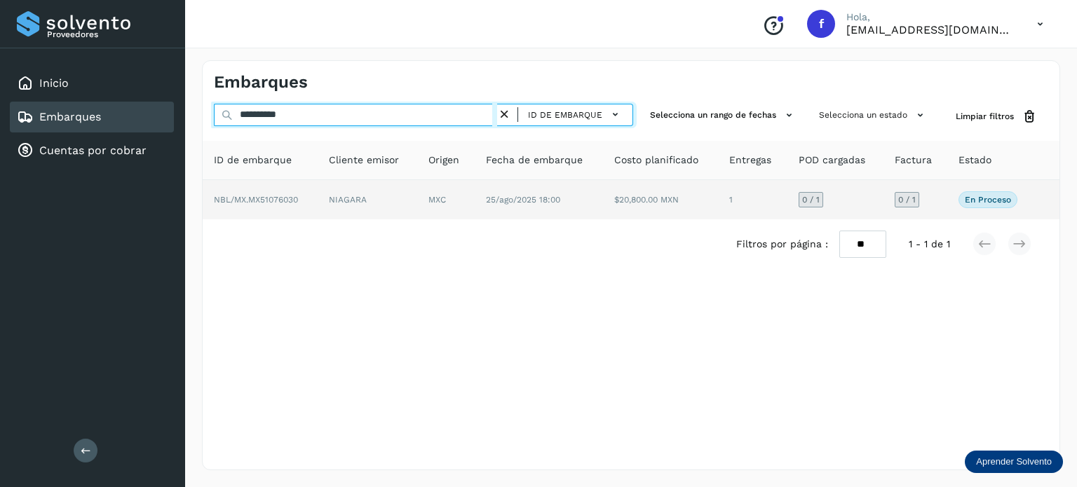
type input "**********"
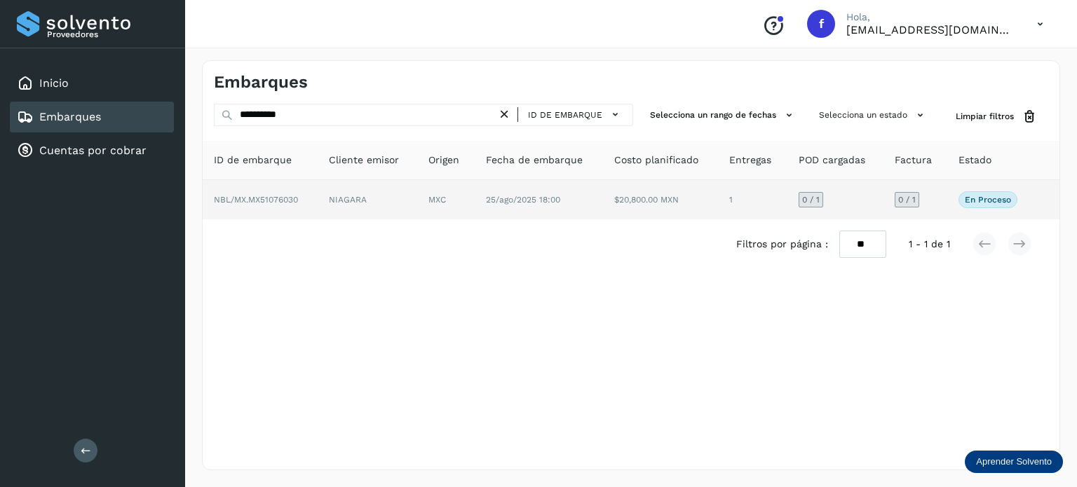
click at [429, 210] on td "MXC" at bounding box center [445, 199] width 57 height 39
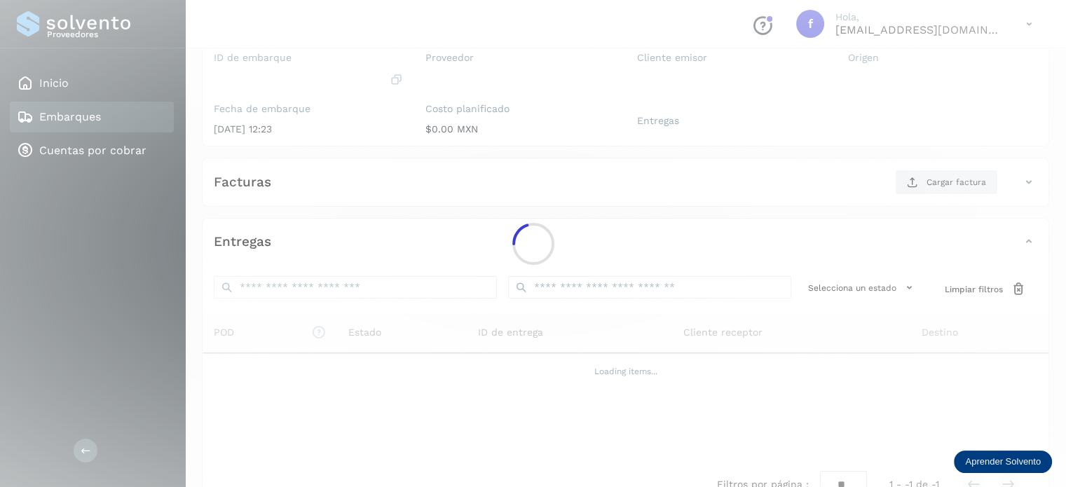
scroll to position [167, 0]
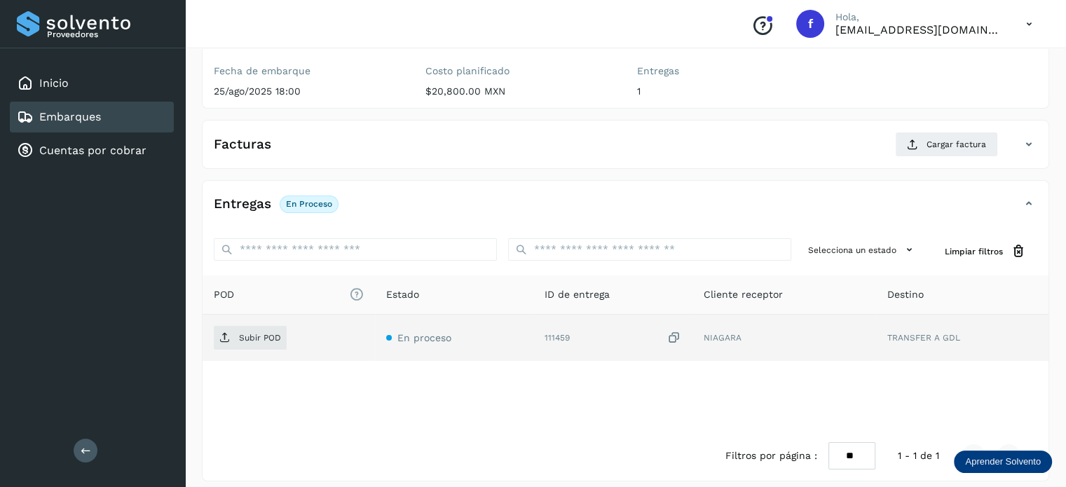
click at [675, 337] on icon at bounding box center [674, 338] width 14 height 15
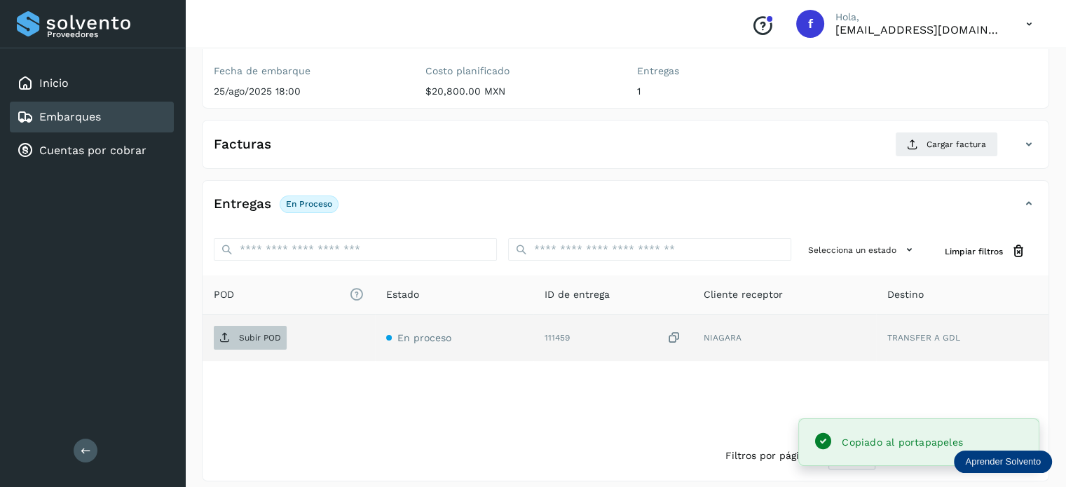
click at [258, 333] on p "Subir POD" at bounding box center [260, 338] width 42 height 10
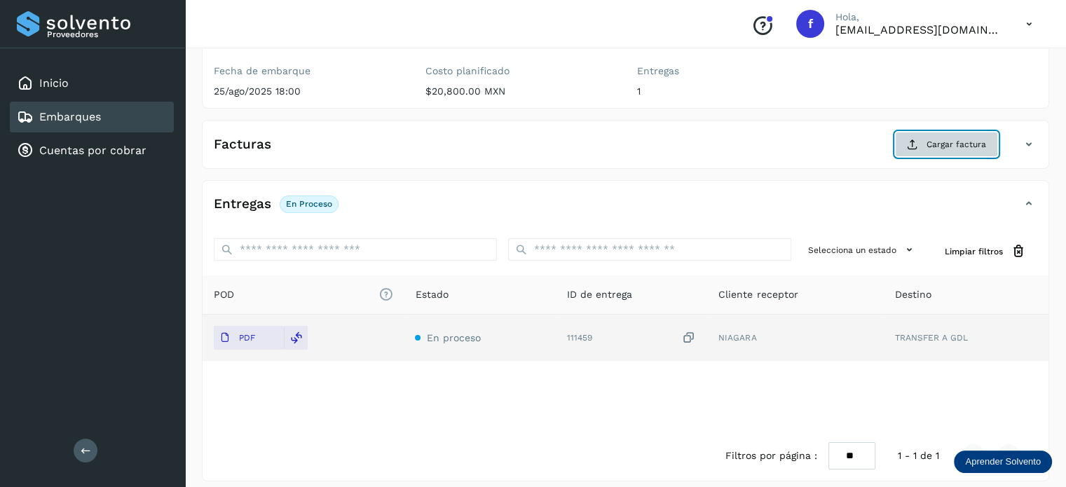
click at [910, 140] on icon at bounding box center [912, 144] width 11 height 11
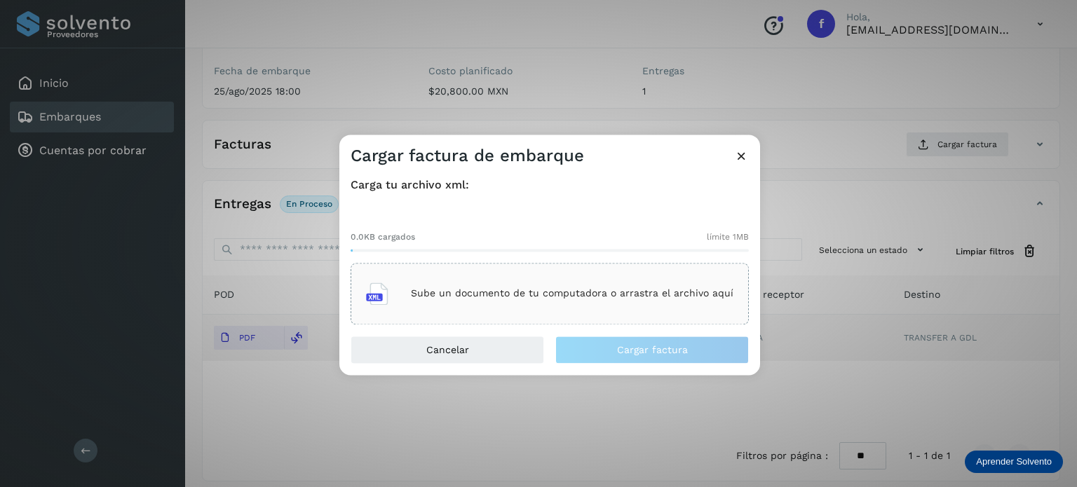
click at [498, 294] on p "Sube un documento de tu computadora o arrastra el archivo aquí" at bounding box center [572, 294] width 323 height 12
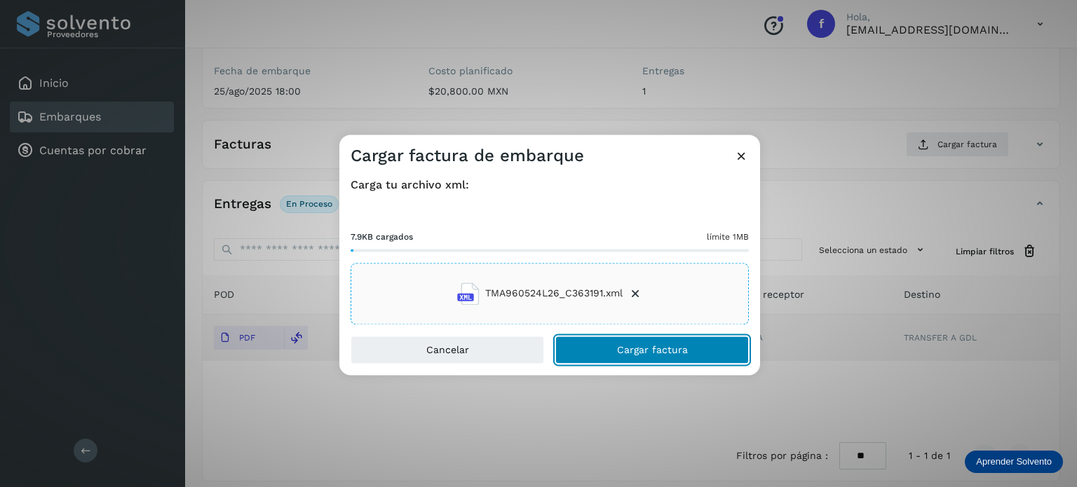
click at [642, 353] on span "Cargar factura" at bounding box center [652, 350] width 71 height 10
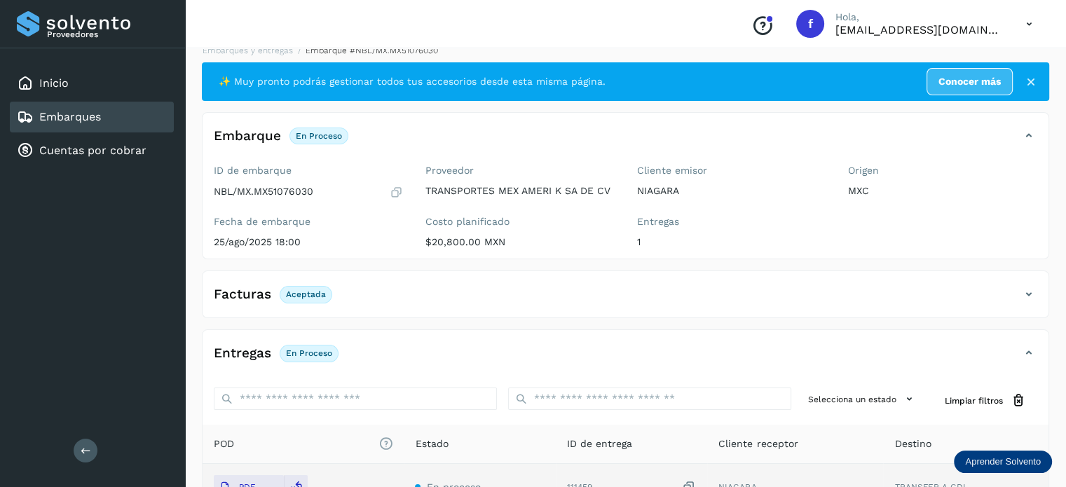
scroll to position [0, 0]
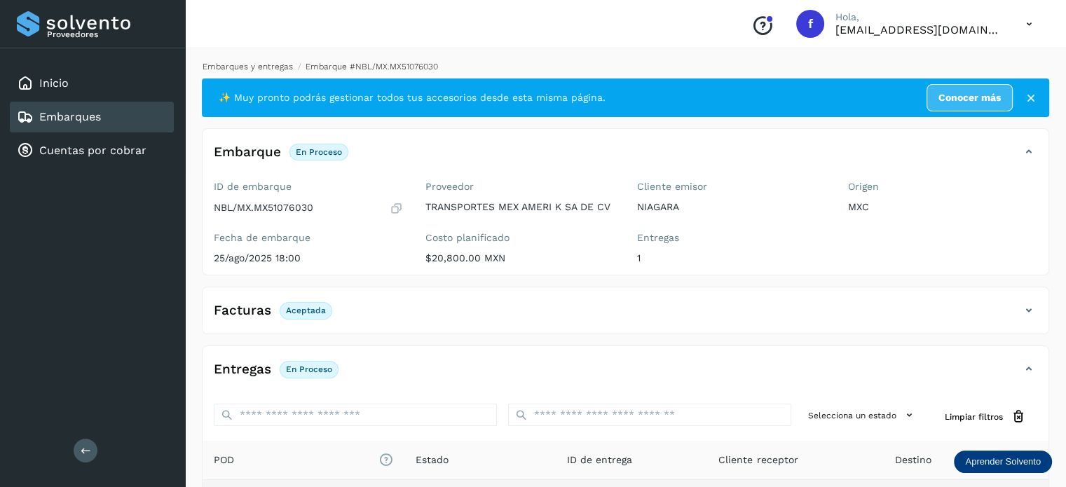
click at [249, 62] on link "Embarques y entregas" at bounding box center [248, 67] width 90 height 10
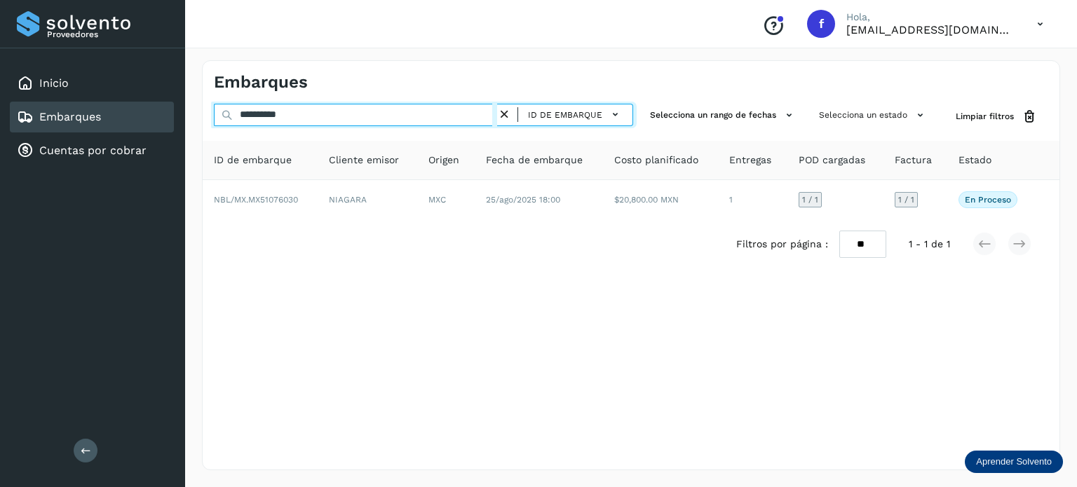
click at [263, 117] on input "**********" at bounding box center [355, 115] width 283 height 22
paste input "text"
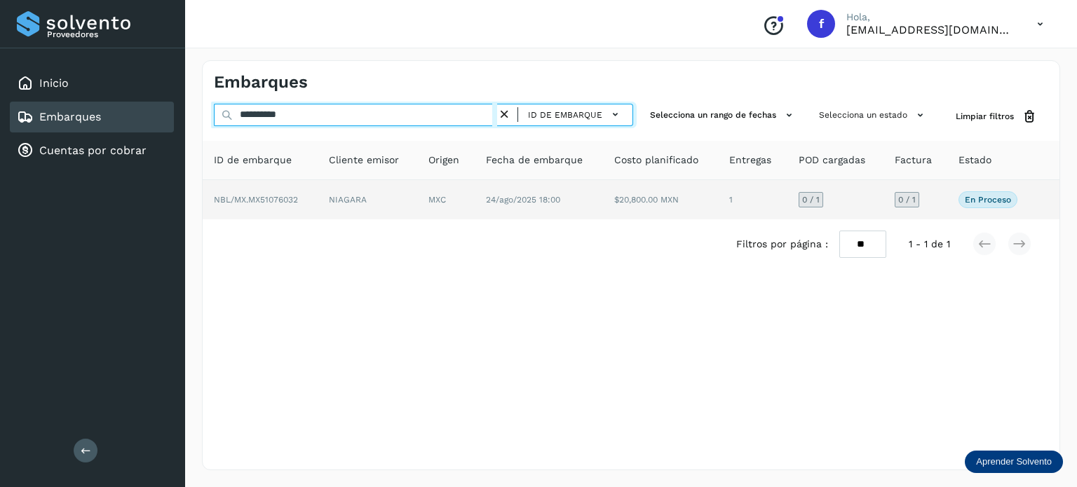
type input "**********"
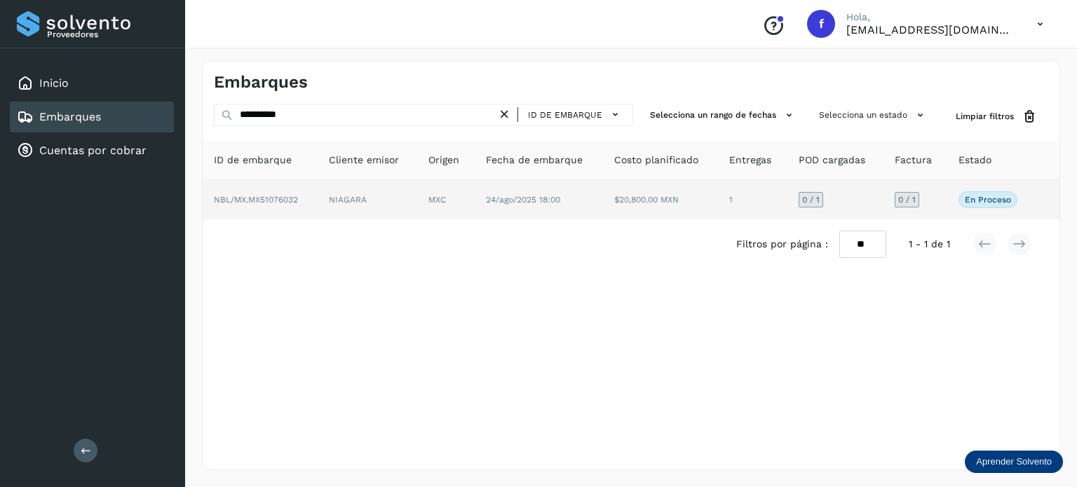
click at [485, 198] on td "24/ago/2025 18:00" at bounding box center [539, 199] width 128 height 39
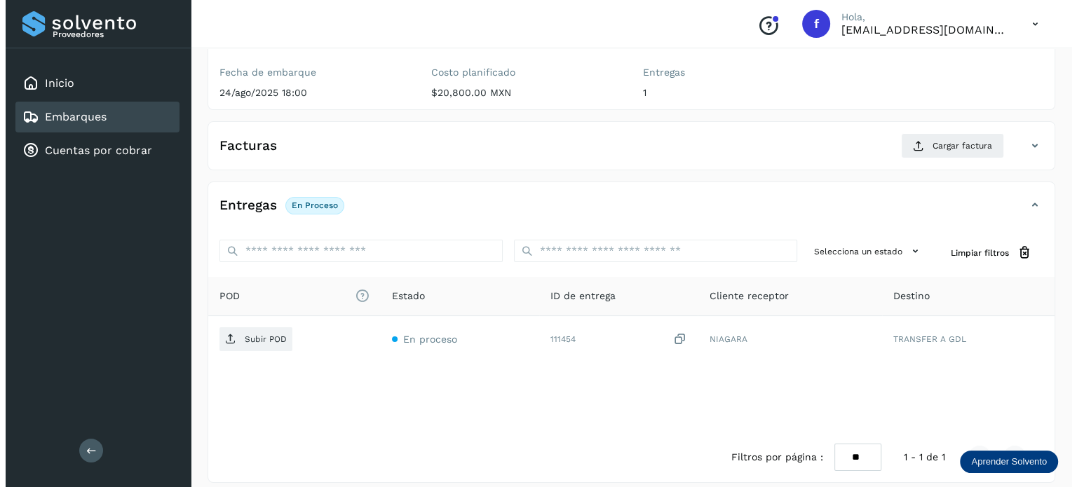
scroll to position [177, 0]
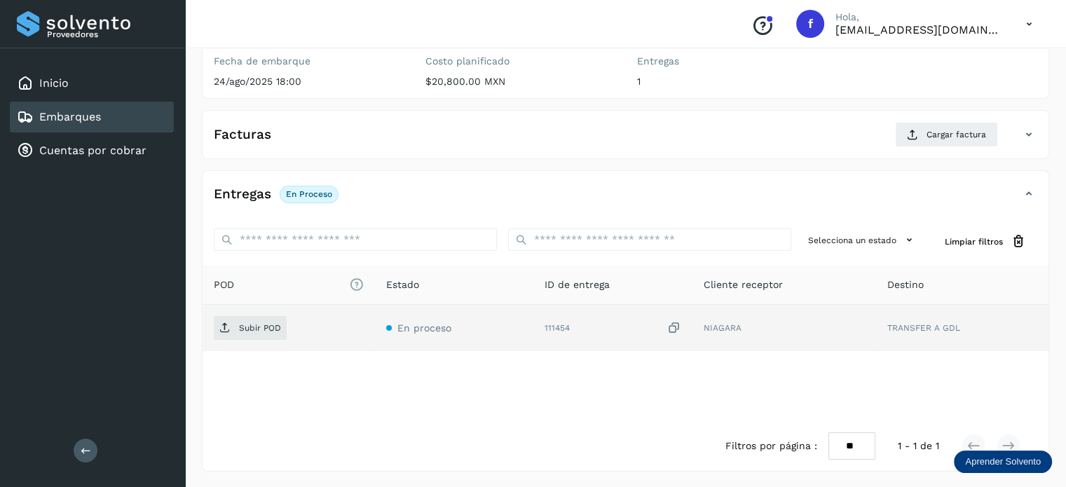
click at [675, 328] on icon at bounding box center [674, 328] width 14 height 15
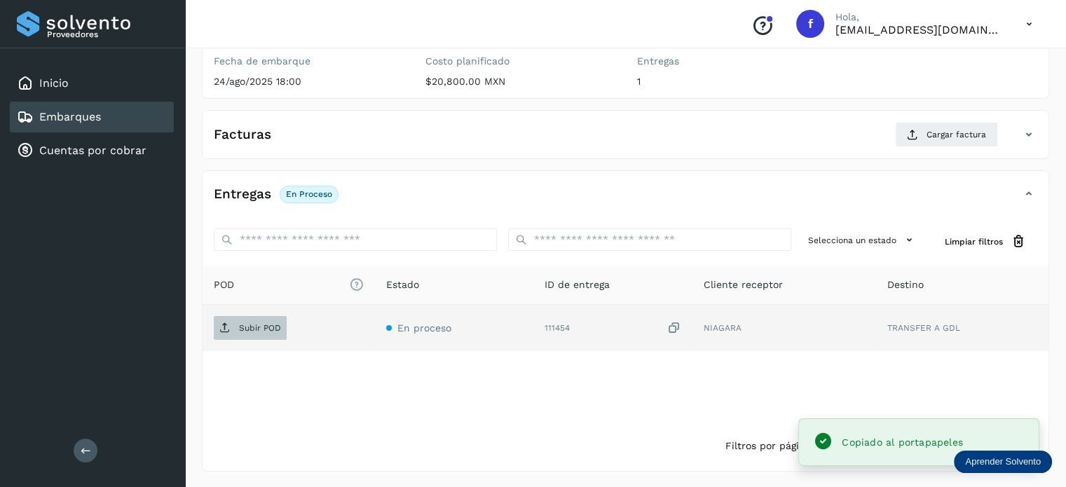
click at [263, 333] on span "Subir POD" at bounding box center [250, 328] width 73 height 22
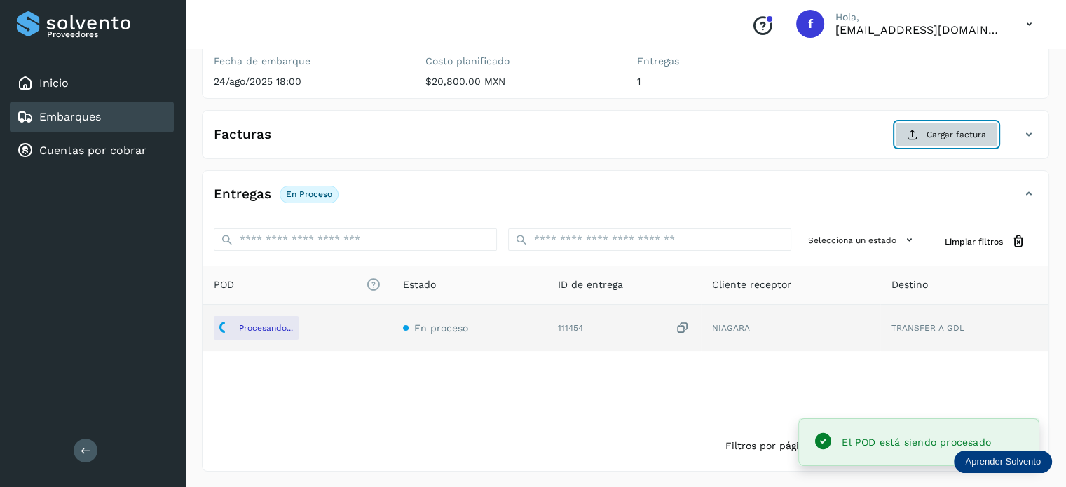
click at [944, 136] on span "Cargar factura" at bounding box center [957, 134] width 60 height 13
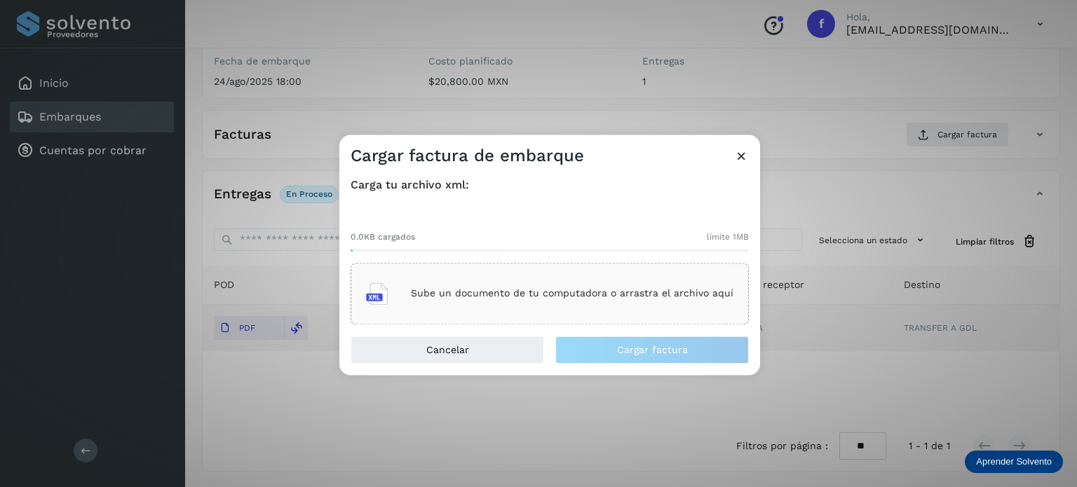
click at [556, 297] on p "Sube un documento de tu computadora o arrastra el archivo aquí" at bounding box center [572, 294] width 323 height 12
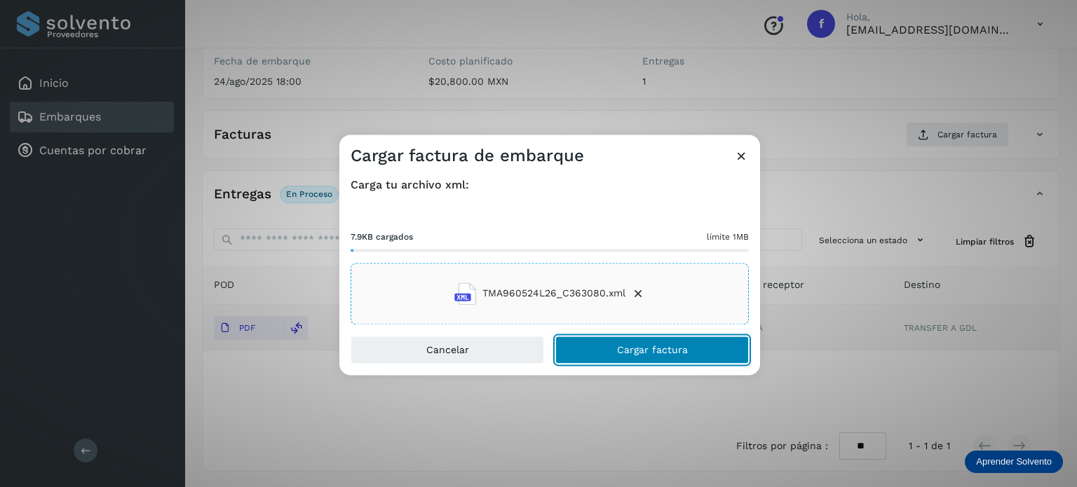
click at [591, 345] on button "Cargar factura" at bounding box center [652, 350] width 194 height 28
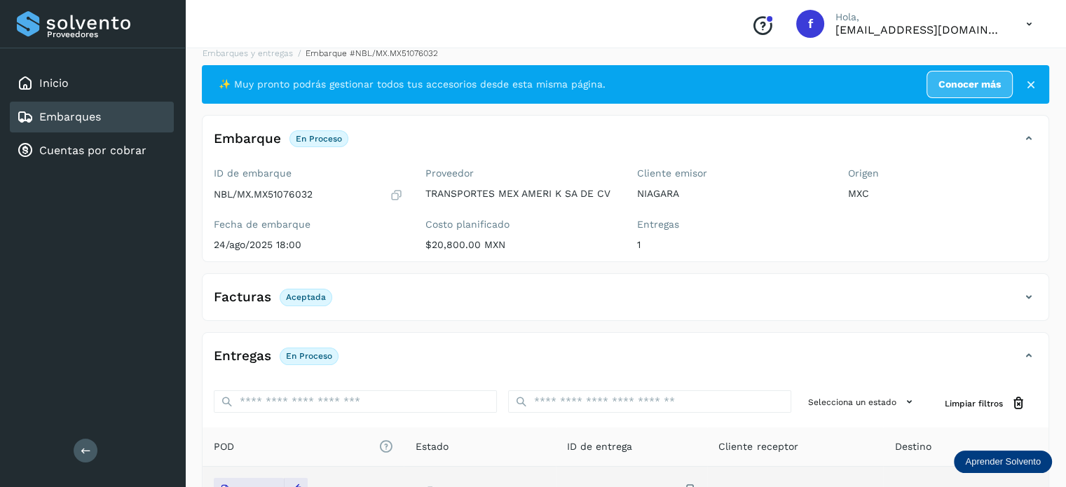
scroll to position [0, 0]
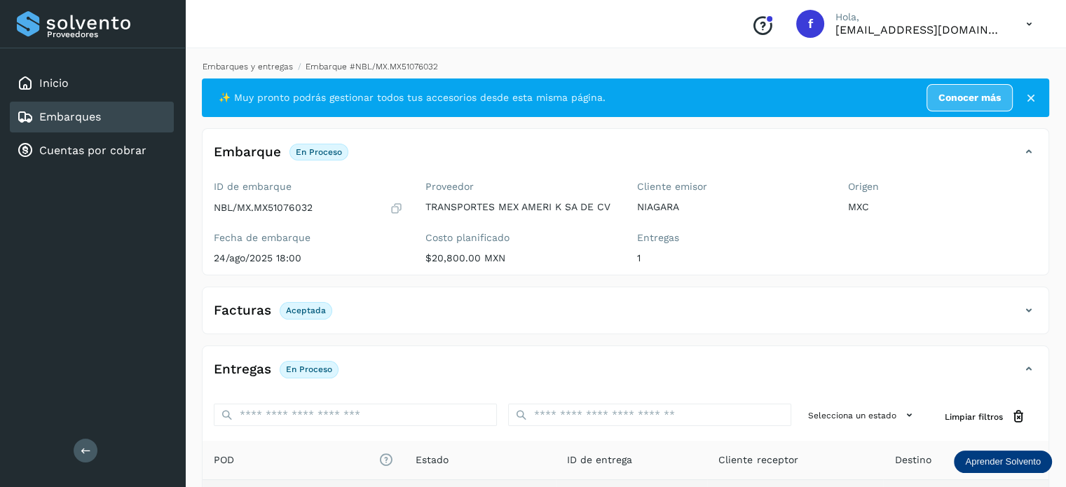
click at [264, 67] on link "Embarques y entregas" at bounding box center [248, 67] width 90 height 10
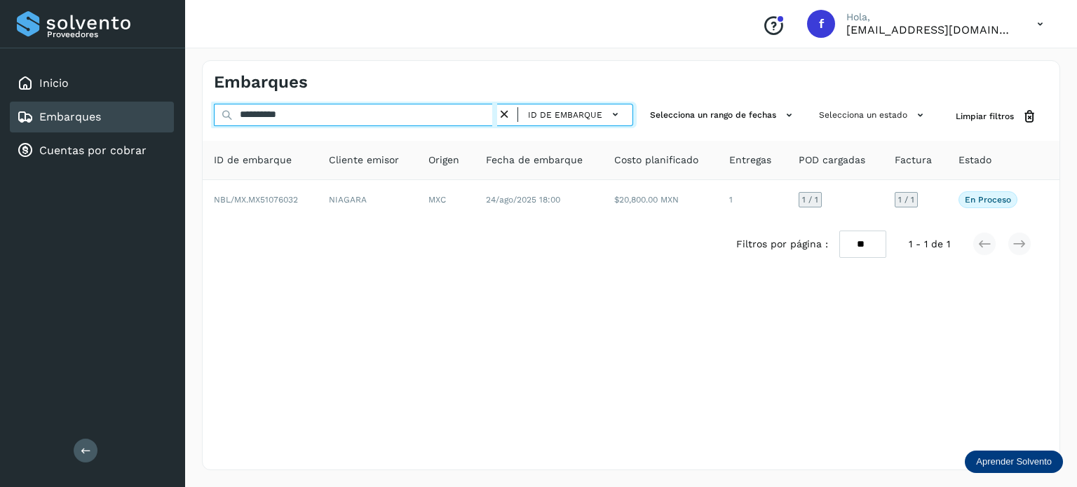
click at [260, 114] on input "**********" at bounding box center [355, 115] width 283 height 22
paste input "text"
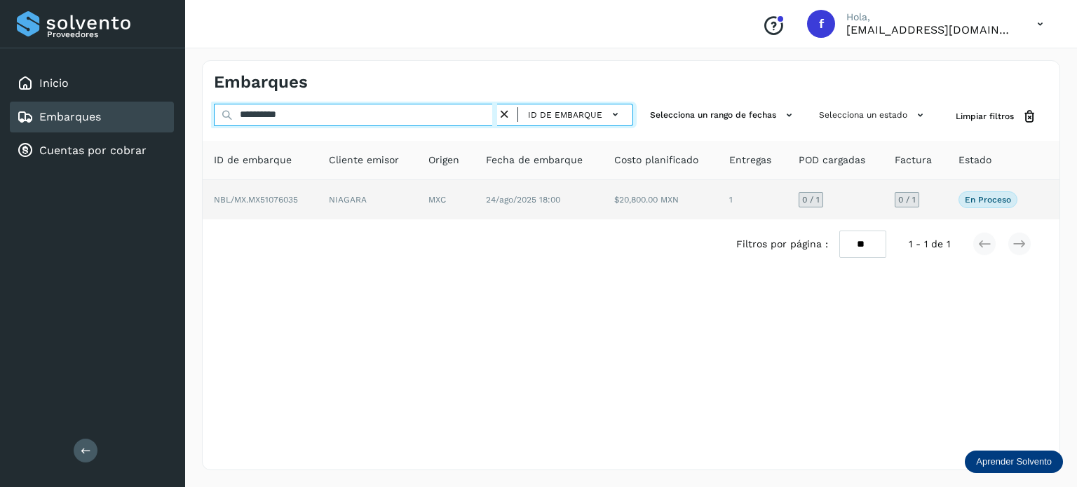
type input "**********"
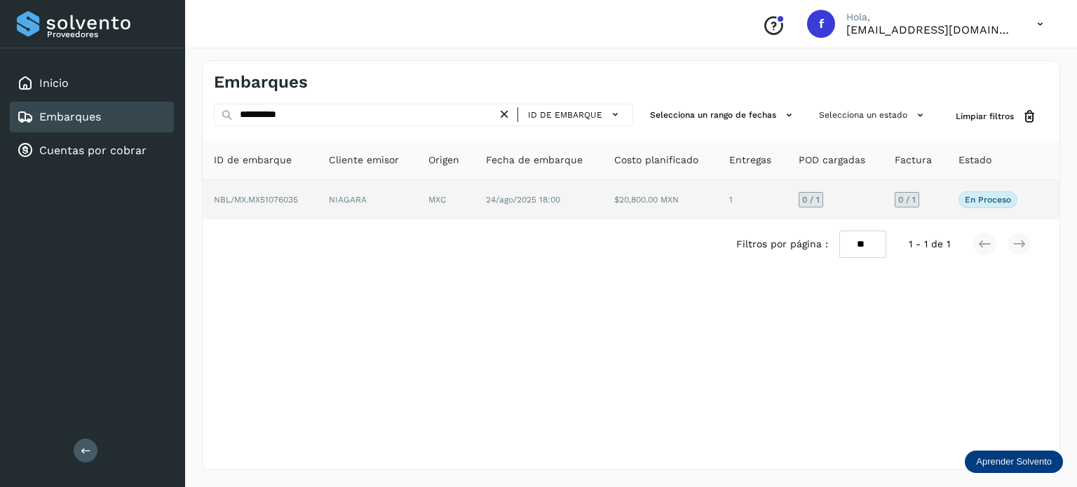
click at [602, 212] on tr "NBL/MX.MX51076035 NIAGARA MXC 24/ago/2025 18:00 $20,800.00 MXN 1 0 / 1 0 / 1 En…" at bounding box center [631, 199] width 857 height 39
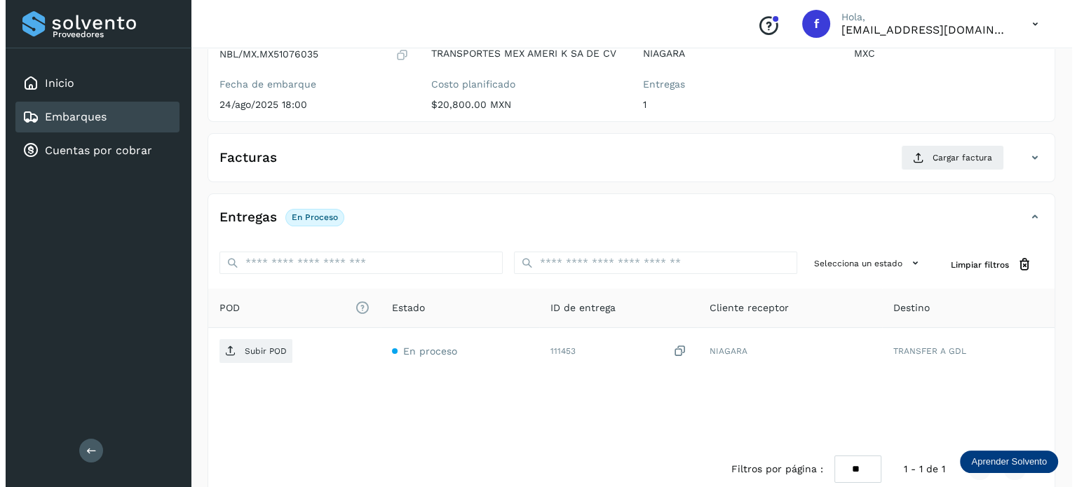
scroll to position [177, 0]
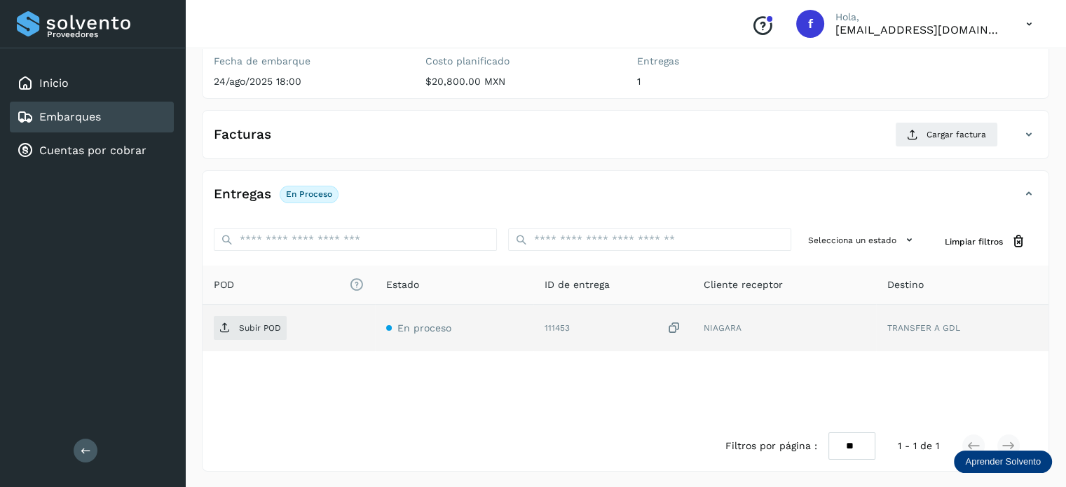
click at [675, 323] on icon at bounding box center [674, 328] width 14 height 15
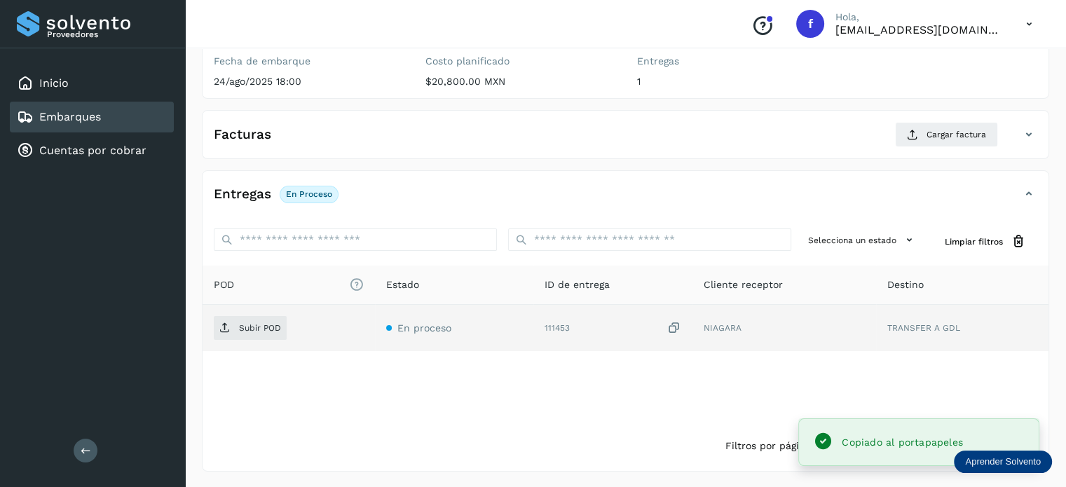
click at [236, 313] on td "Subir POD" at bounding box center [289, 328] width 172 height 46
click at [240, 323] on p "Subir POD" at bounding box center [260, 328] width 42 height 10
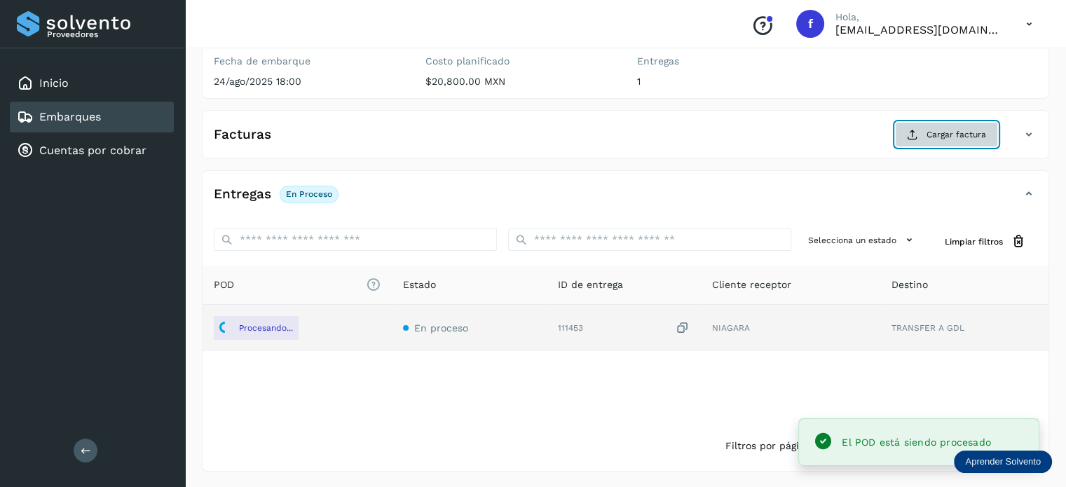
click at [944, 137] on span "Cargar factura" at bounding box center [957, 134] width 60 height 13
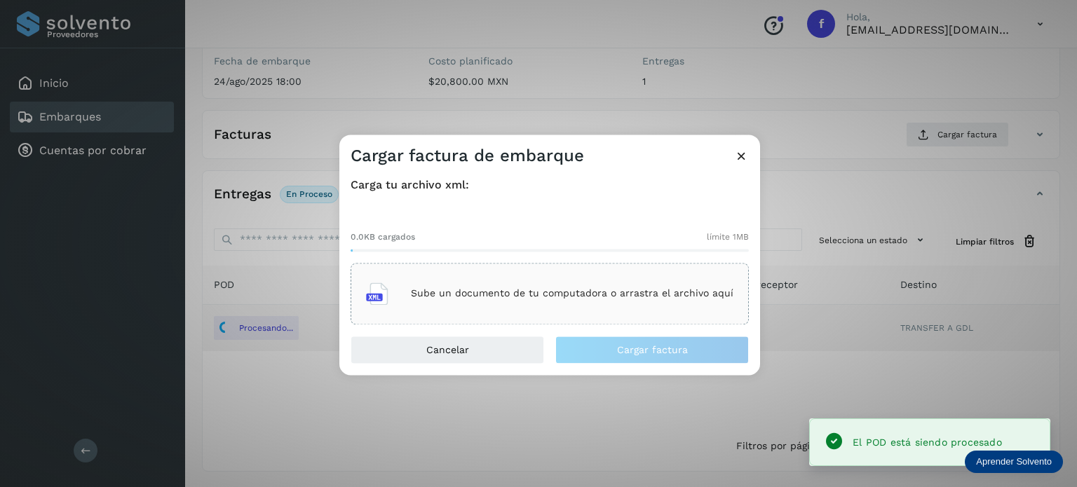
click at [529, 284] on div "Sube un documento de tu computadora o arrastra el archivo aquí" at bounding box center [549, 294] width 367 height 38
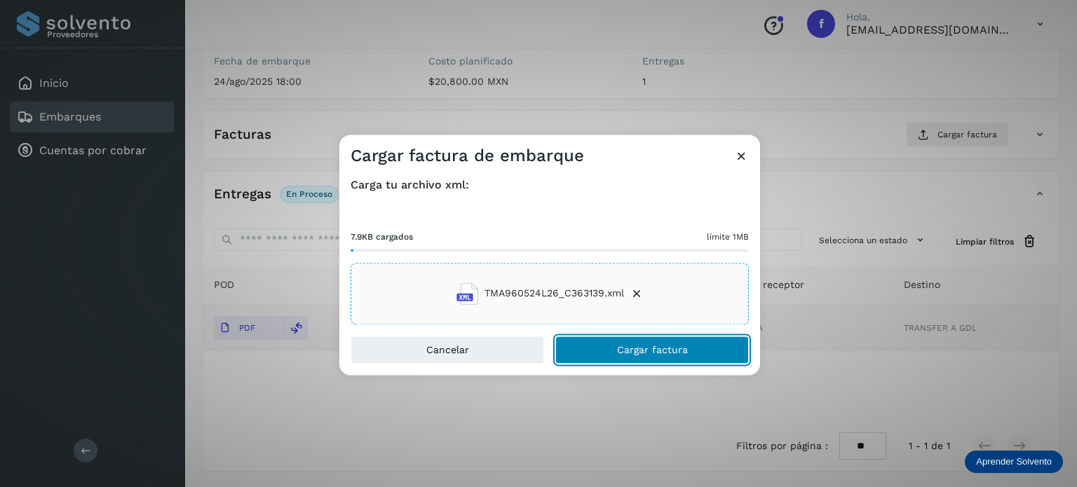
drag, startPoint x: 581, startPoint y: 338, endPoint x: 609, endPoint y: 284, distance: 60.5
click at [582, 338] on button "Cargar factura" at bounding box center [652, 350] width 194 height 28
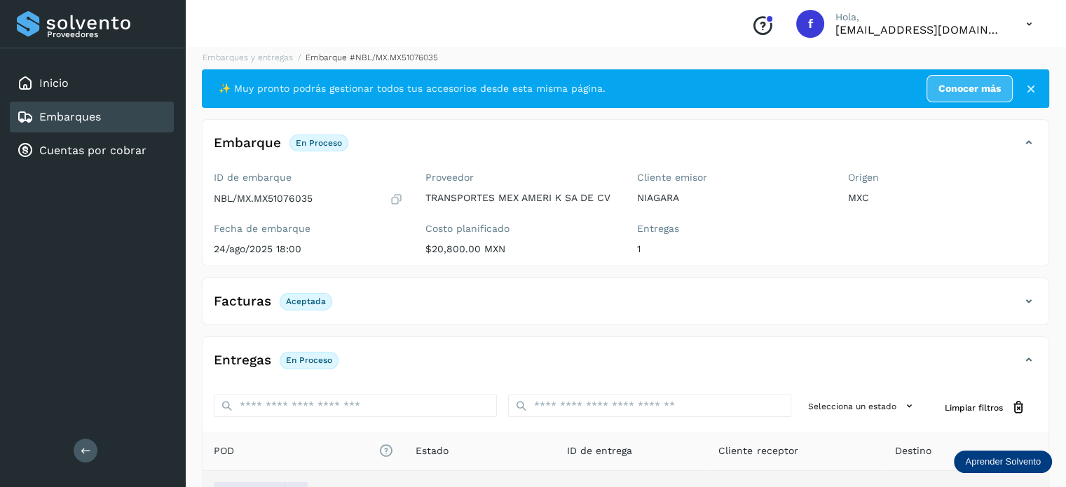
scroll to position [0, 0]
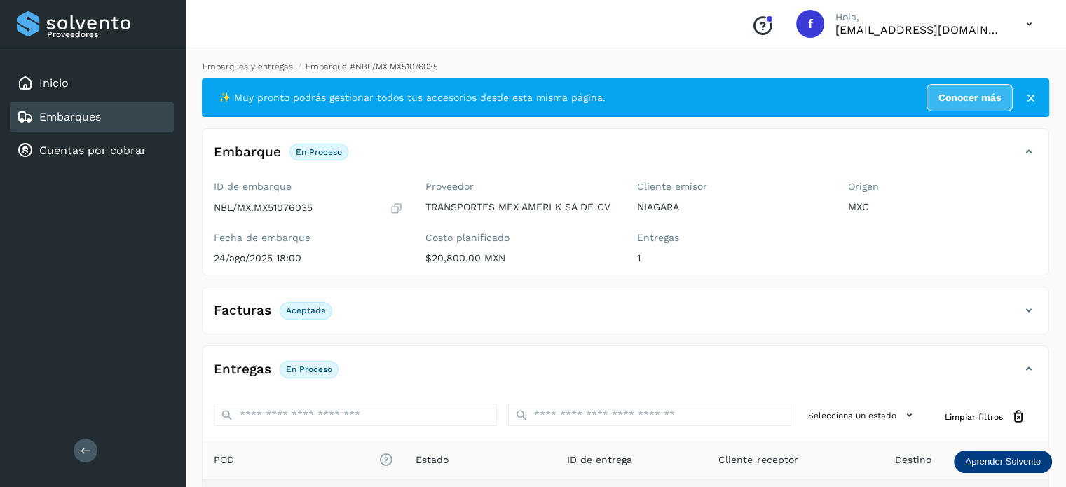
click at [244, 64] on link "Embarques y entregas" at bounding box center [248, 67] width 90 height 10
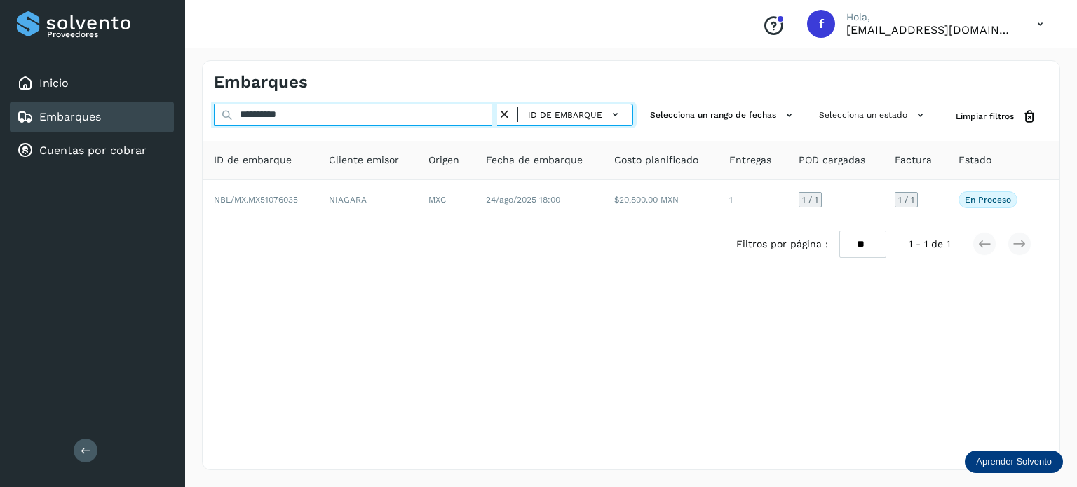
click at [285, 120] on input "**********" at bounding box center [355, 115] width 283 height 22
paste input "text"
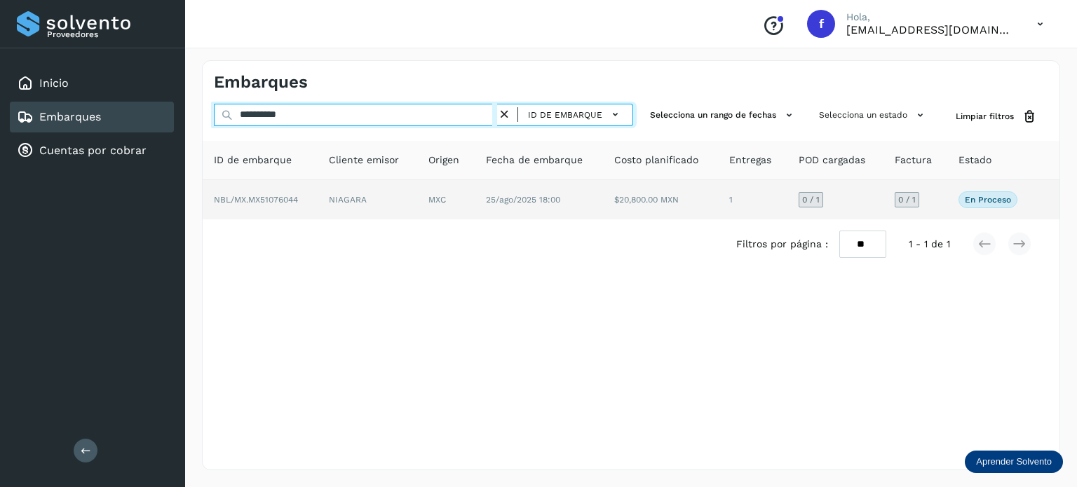
type input "**********"
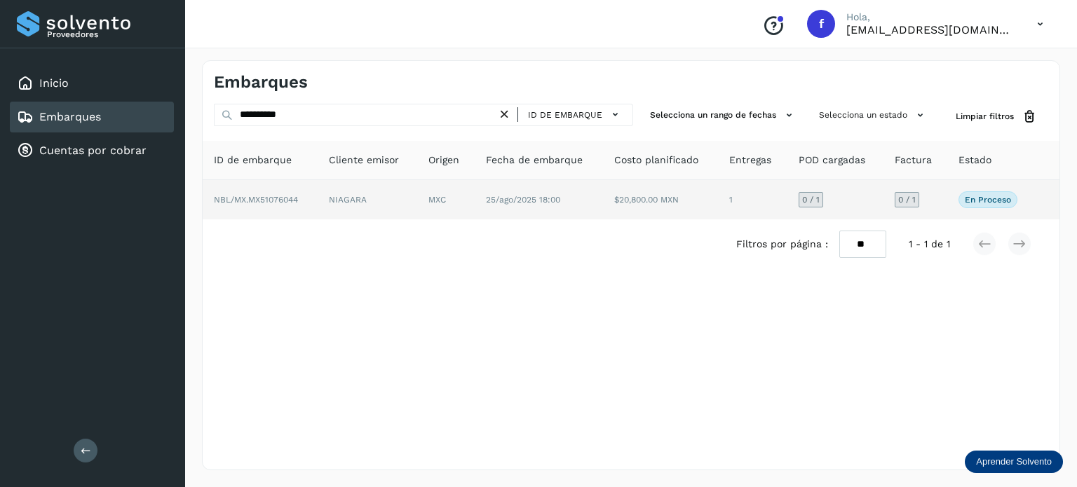
click at [416, 197] on td "NIAGARA" at bounding box center [368, 199] width 100 height 39
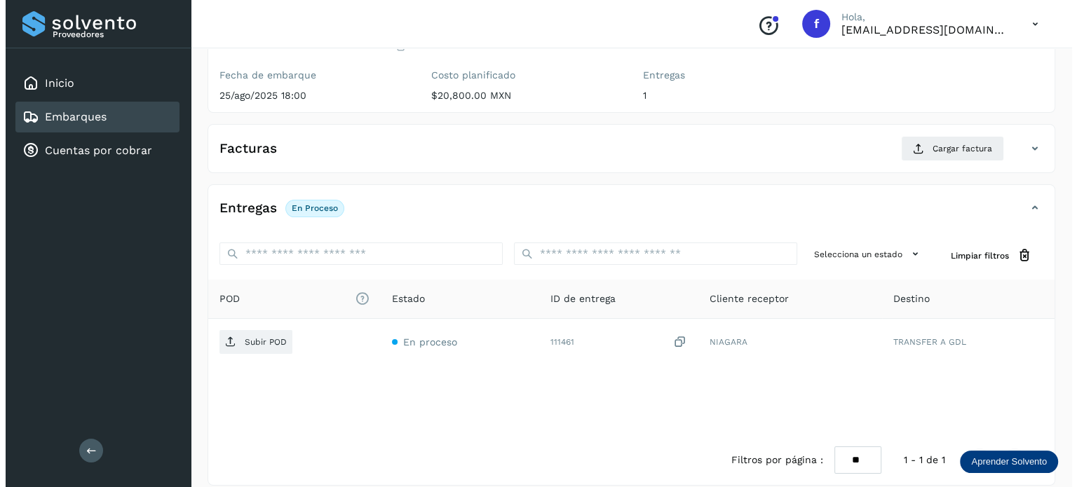
scroll to position [177, 0]
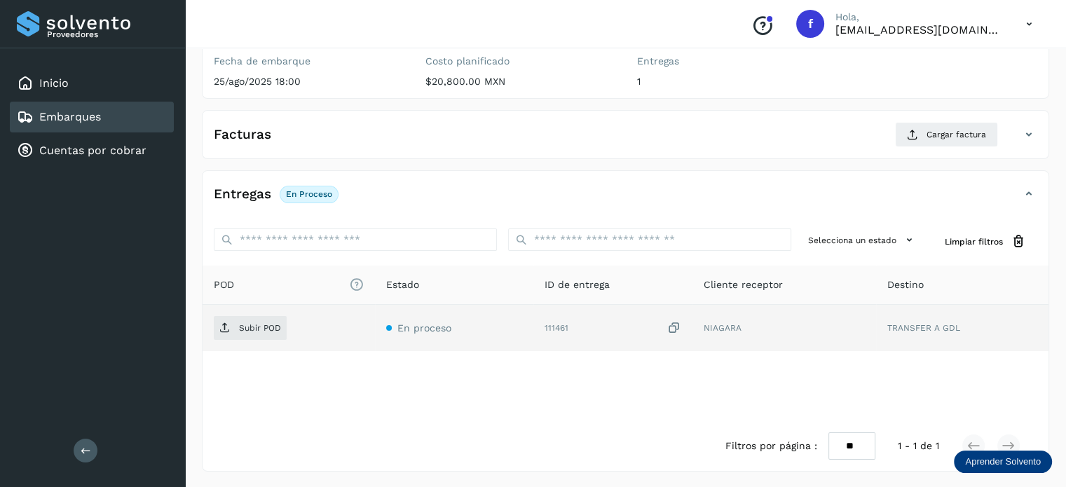
drag, startPoint x: 677, startPoint y: 328, endPoint x: 614, endPoint y: 336, distance: 62.9
click at [676, 328] on icon at bounding box center [674, 328] width 14 height 15
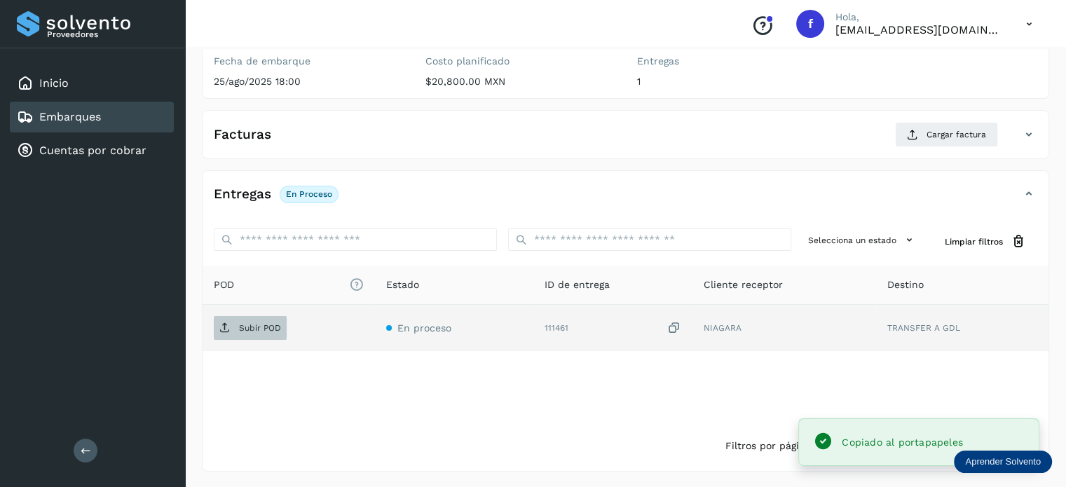
click at [236, 321] on span "Subir POD" at bounding box center [250, 328] width 73 height 22
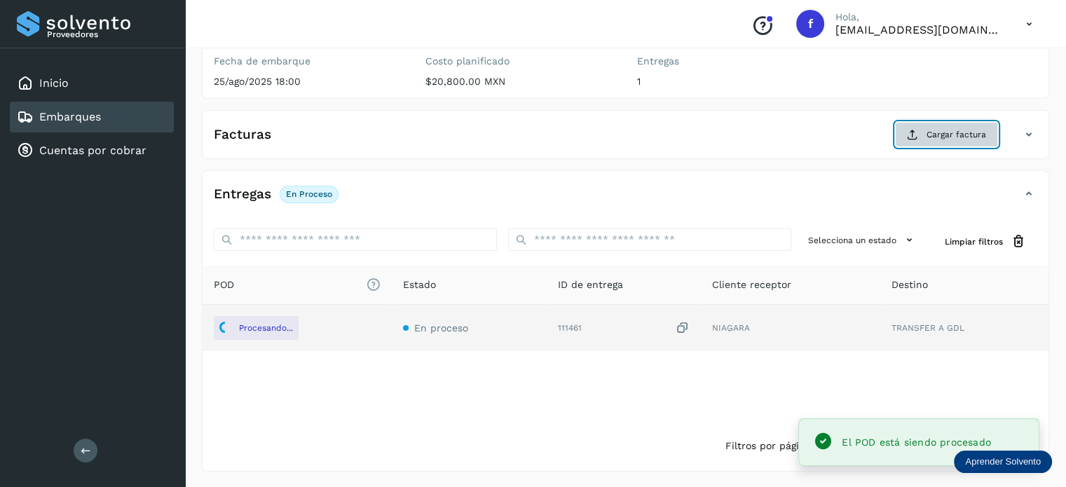
click at [922, 140] on button "Cargar factura" at bounding box center [946, 134] width 103 height 25
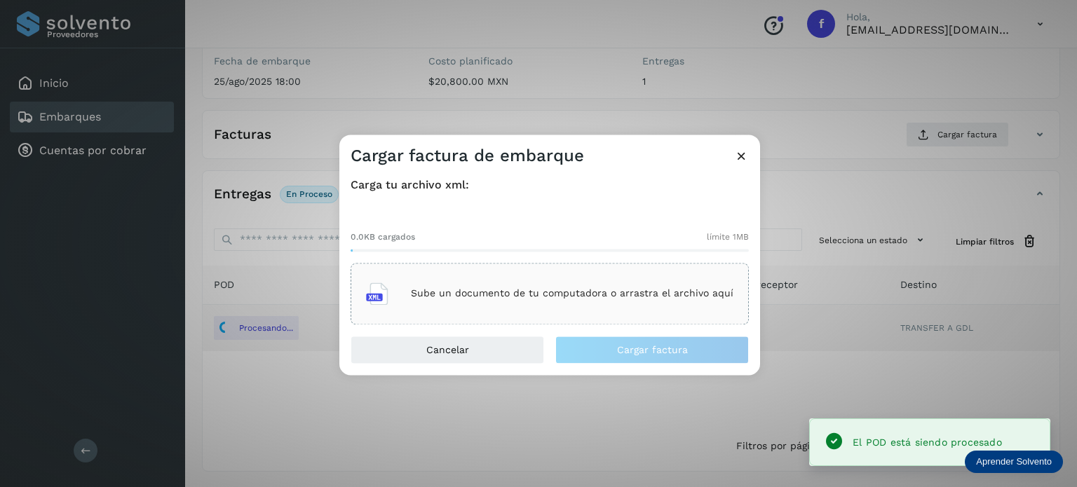
click at [550, 288] on p "Sube un documento de tu computadora o arrastra el archivo aquí" at bounding box center [572, 294] width 323 height 12
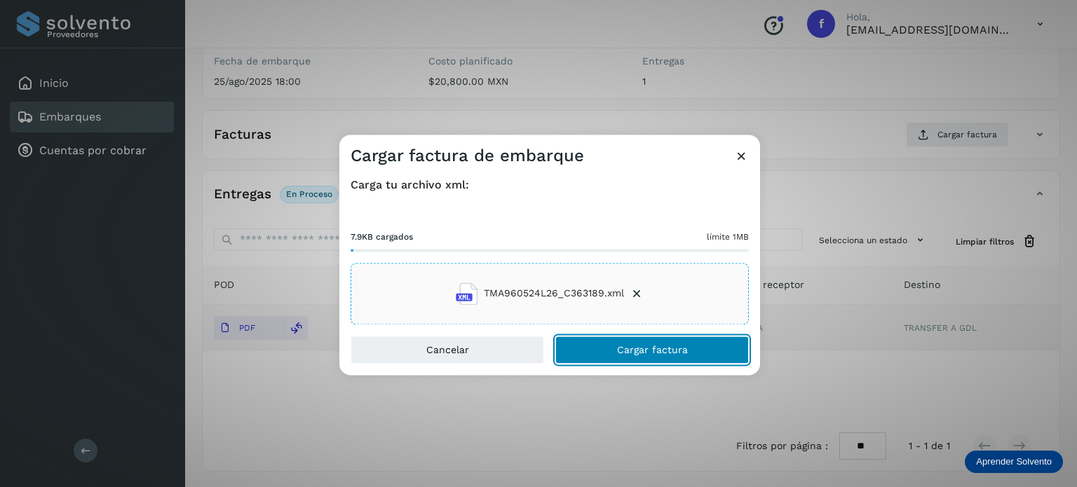
click at [586, 355] on button "Cargar factura" at bounding box center [652, 350] width 194 height 28
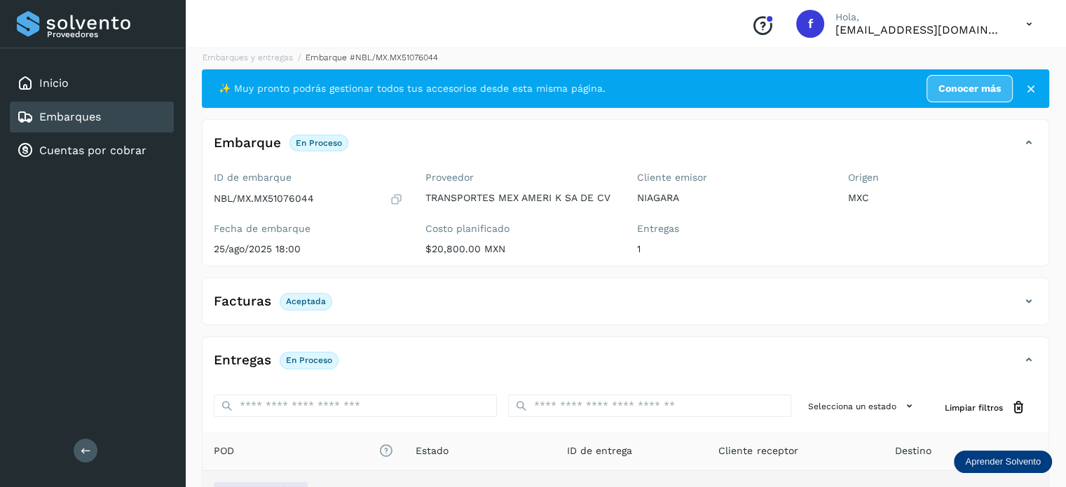
scroll to position [0, 0]
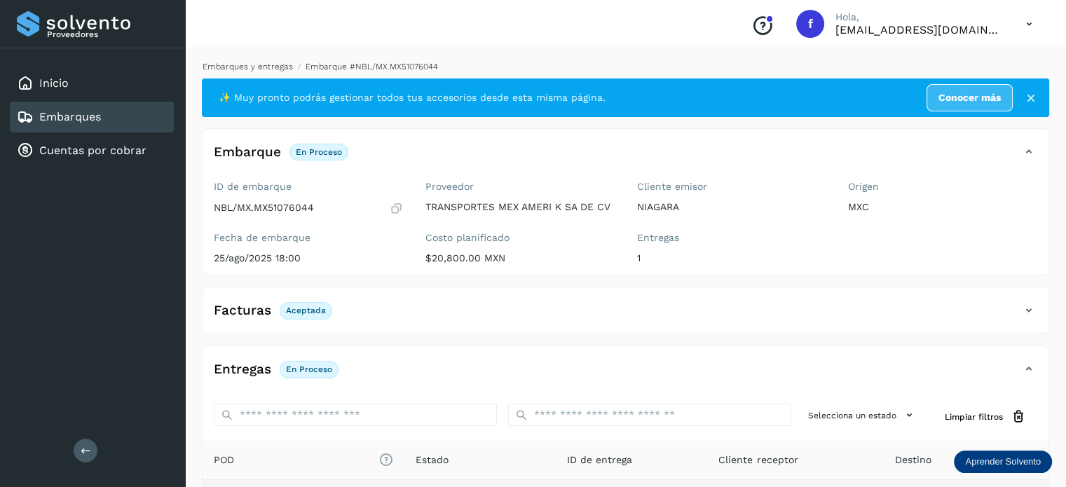
click at [256, 62] on link "Embarques y entregas" at bounding box center [248, 67] width 90 height 10
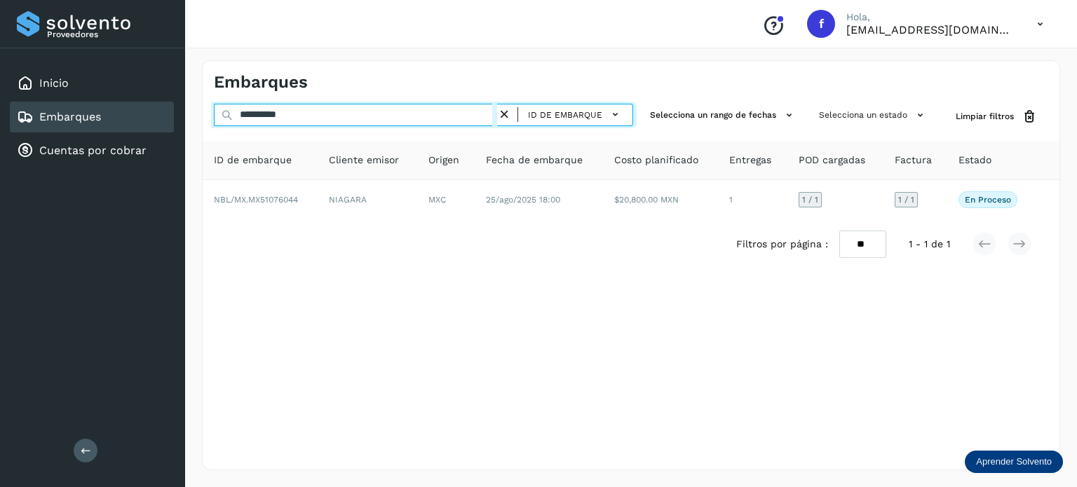
click at [278, 114] on input "**********" at bounding box center [355, 115] width 283 height 22
click at [278, 111] on input "**********" at bounding box center [355, 115] width 283 height 22
click at [287, 111] on input "**********" at bounding box center [355, 115] width 283 height 22
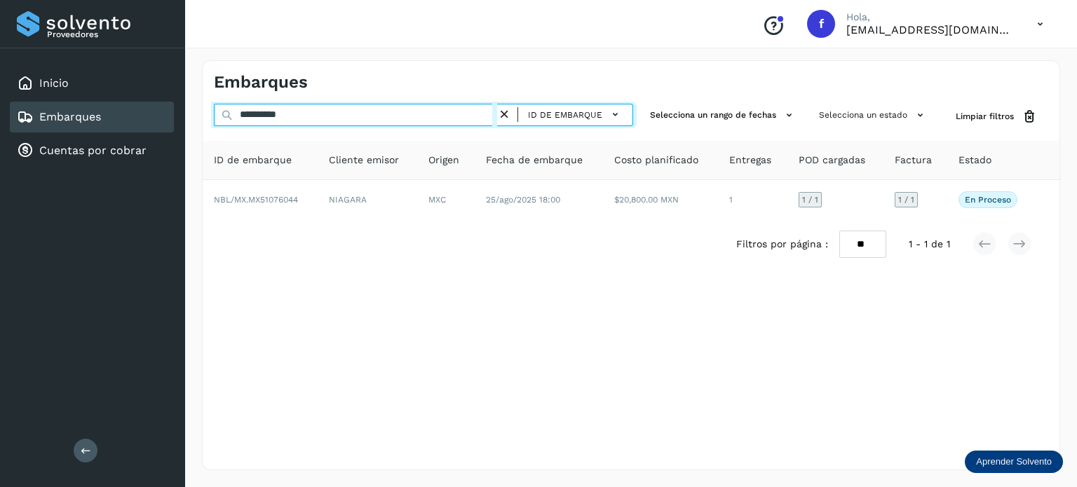
paste input "text"
type input "**********"
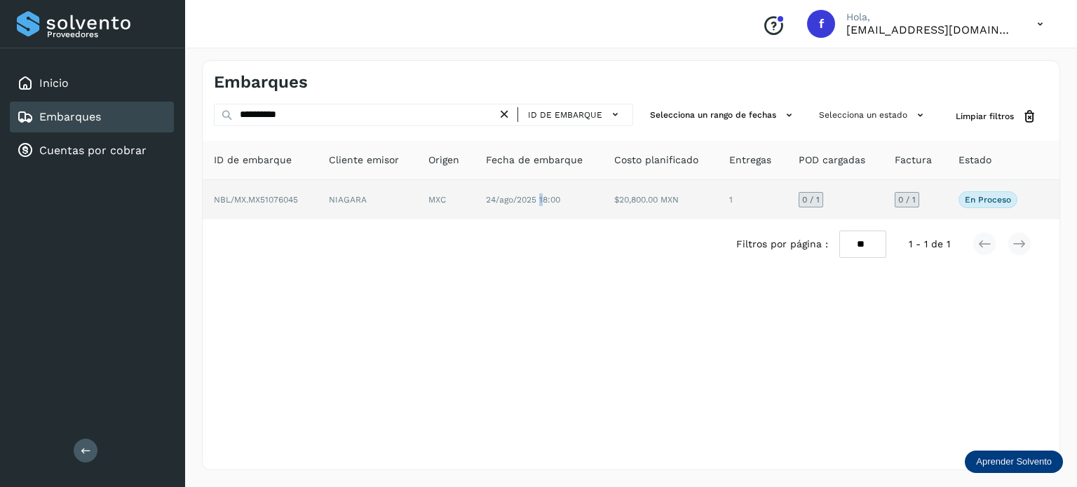
click at [541, 202] on span "24/ago/2025 18:00" at bounding box center [523, 200] width 74 height 10
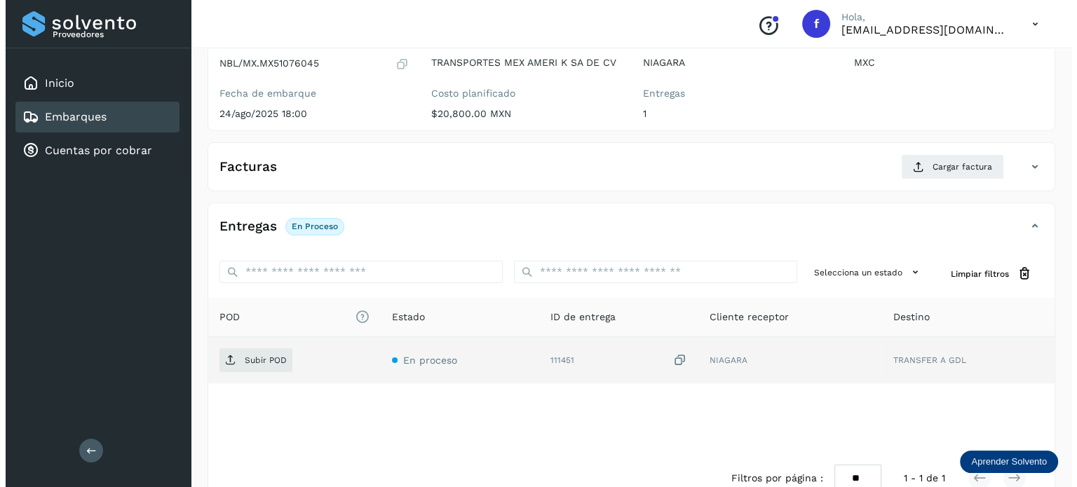
scroll to position [177, 0]
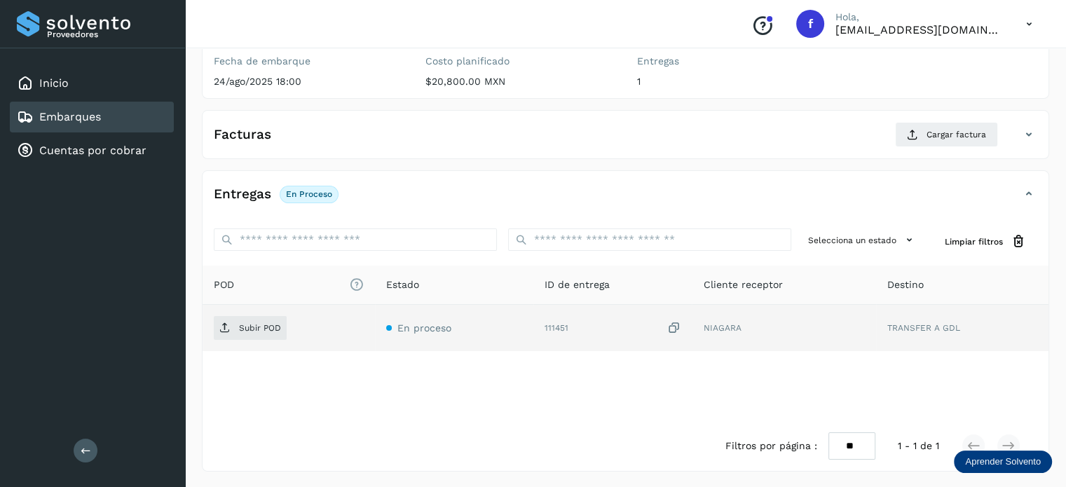
click at [676, 324] on icon at bounding box center [674, 328] width 14 height 15
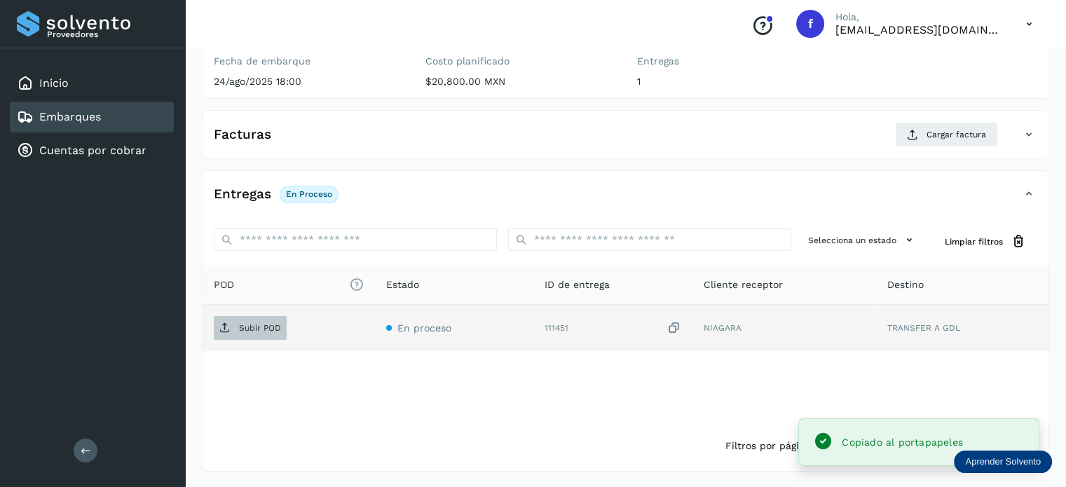
click at [272, 331] on p "Subir POD" at bounding box center [260, 328] width 42 height 10
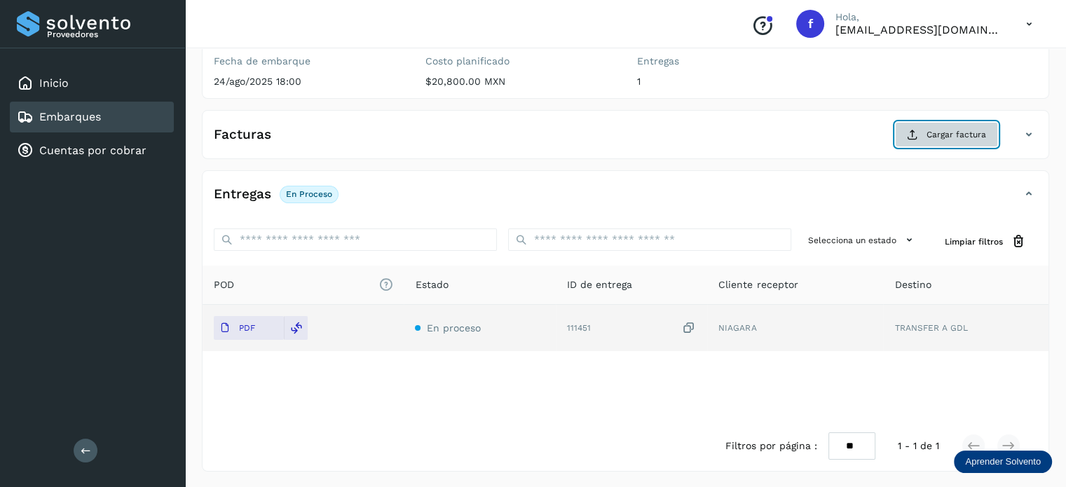
click at [926, 139] on button "Cargar factura" at bounding box center [946, 134] width 103 height 25
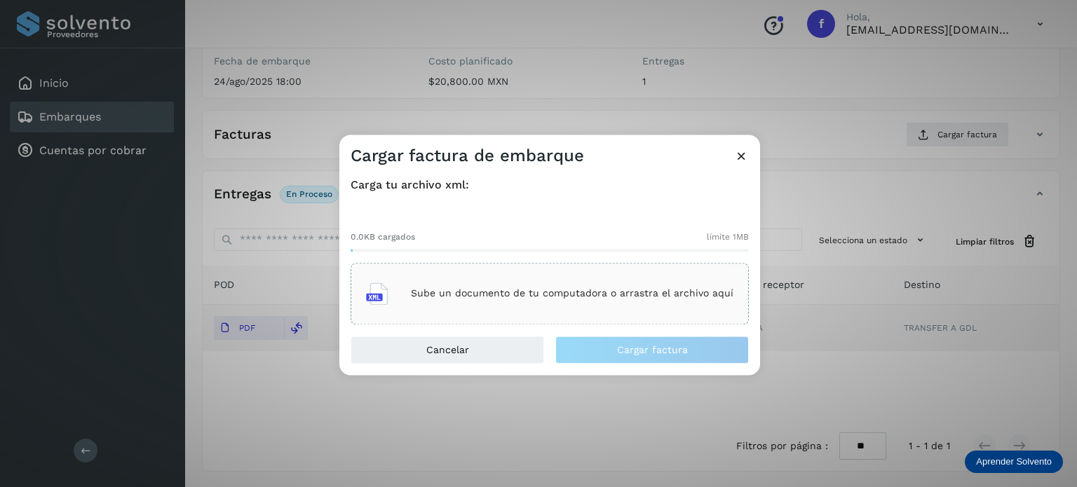
click at [527, 273] on div "Sube un documento de tu computadora o arrastra el archivo aquí" at bounding box center [550, 294] width 398 height 62
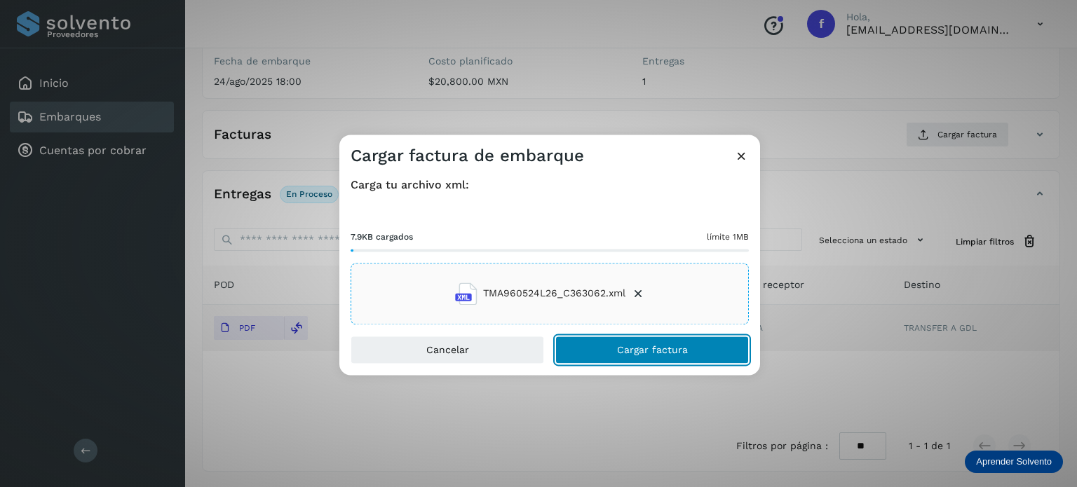
click at [588, 361] on button "Cargar factura" at bounding box center [652, 350] width 194 height 28
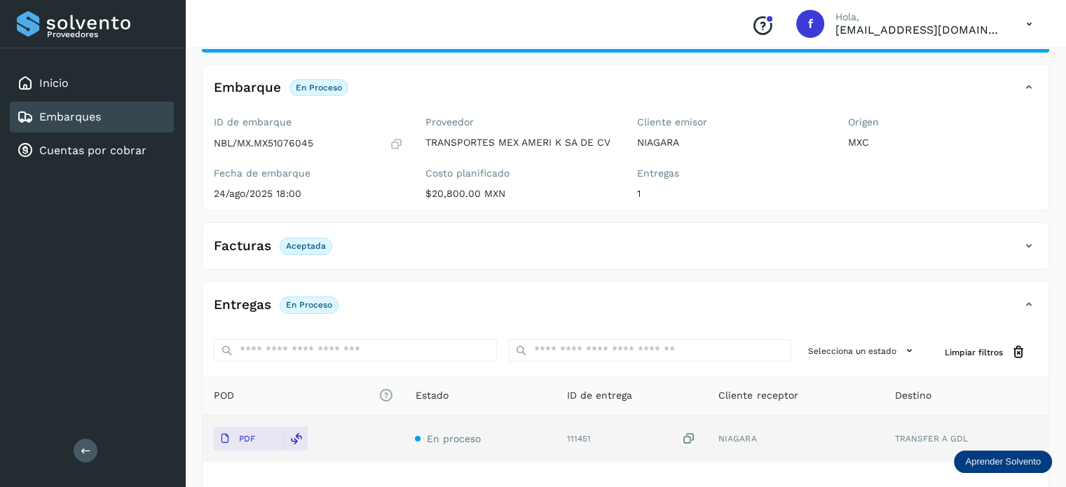
scroll to position [0, 0]
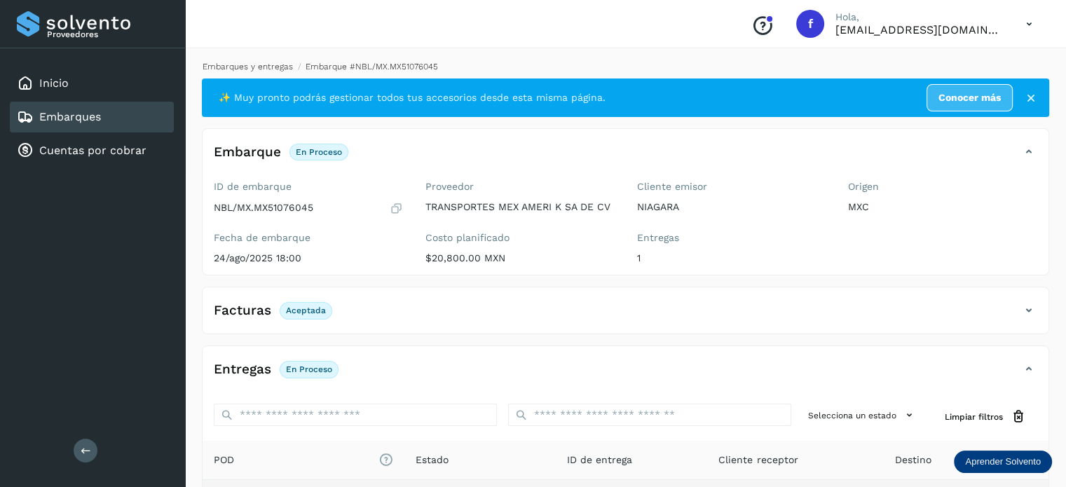
click at [238, 69] on link "Embarques y entregas" at bounding box center [248, 67] width 90 height 10
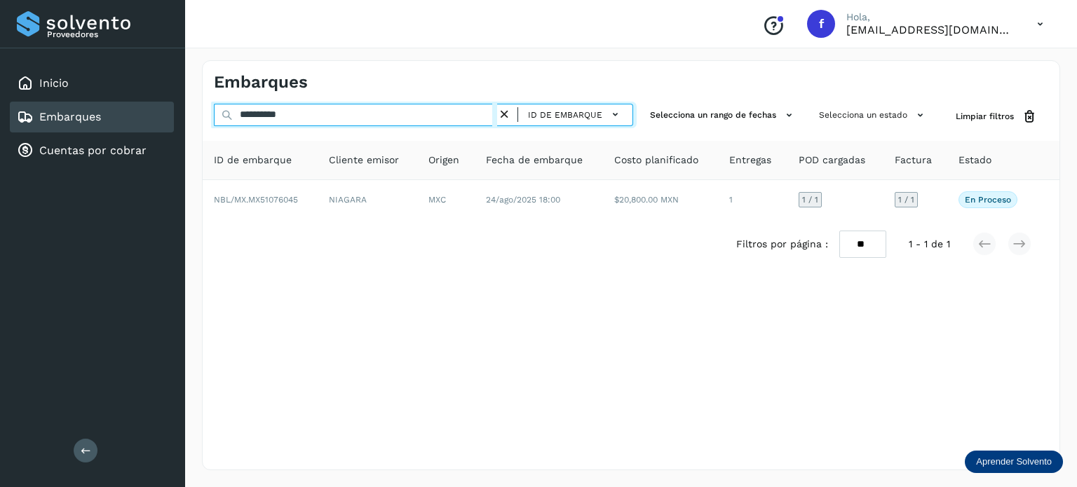
click at [271, 118] on input "**********" at bounding box center [355, 115] width 283 height 22
paste input "text"
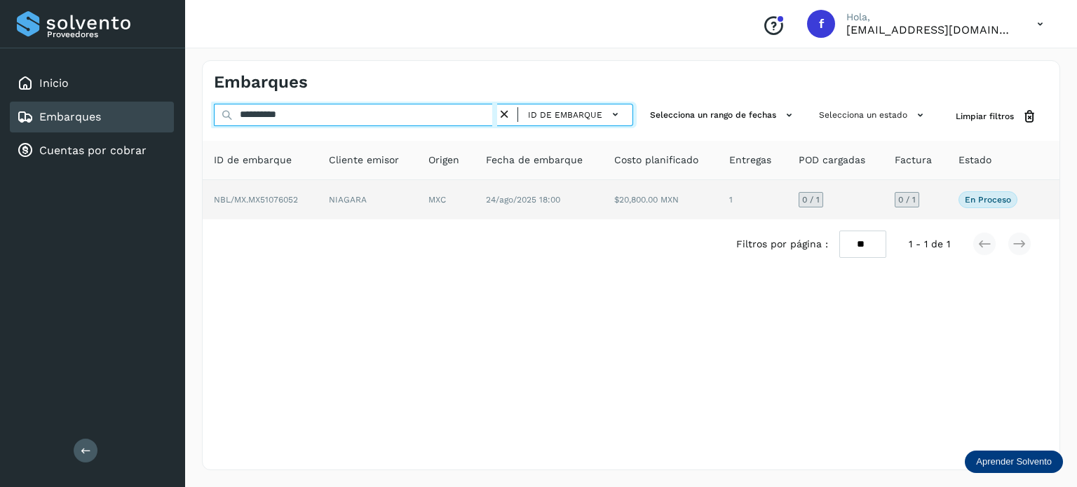
type input "**********"
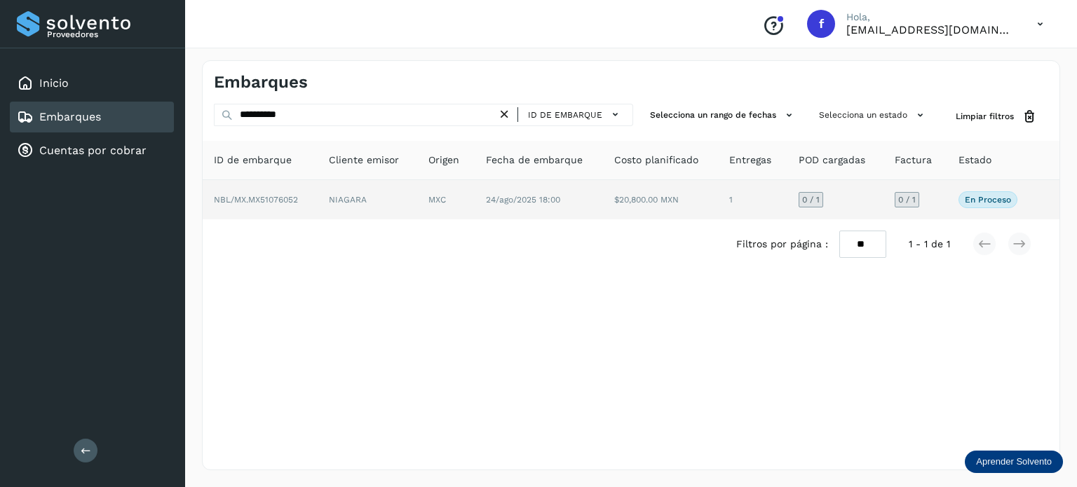
click at [463, 210] on td "MXC" at bounding box center [445, 199] width 57 height 39
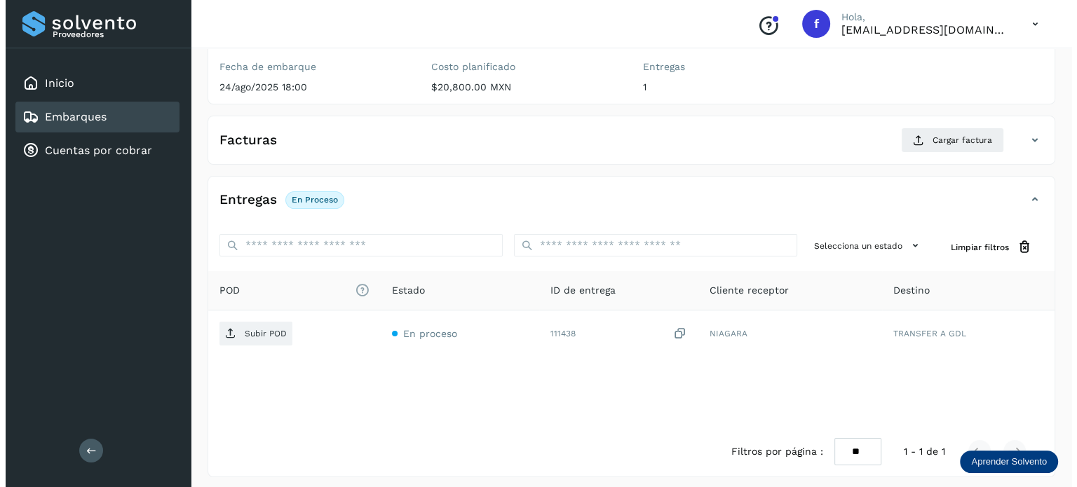
scroll to position [177, 0]
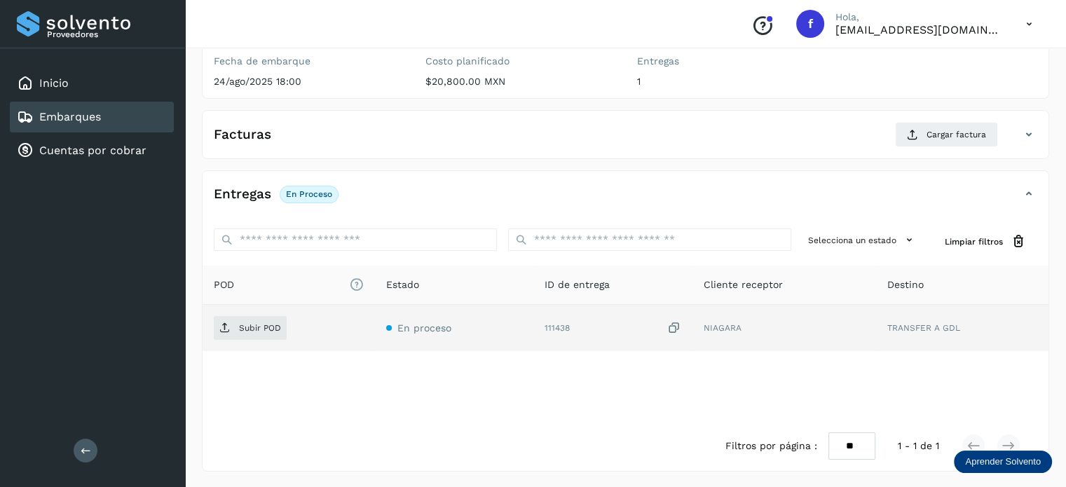
click at [679, 328] on icon at bounding box center [674, 328] width 14 height 15
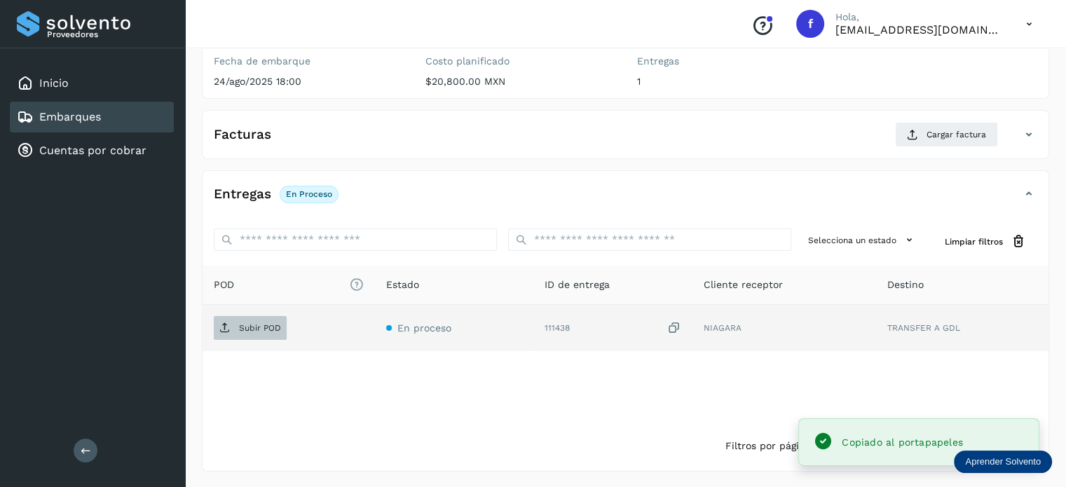
click at [264, 325] on p "Subir POD" at bounding box center [260, 328] width 42 height 10
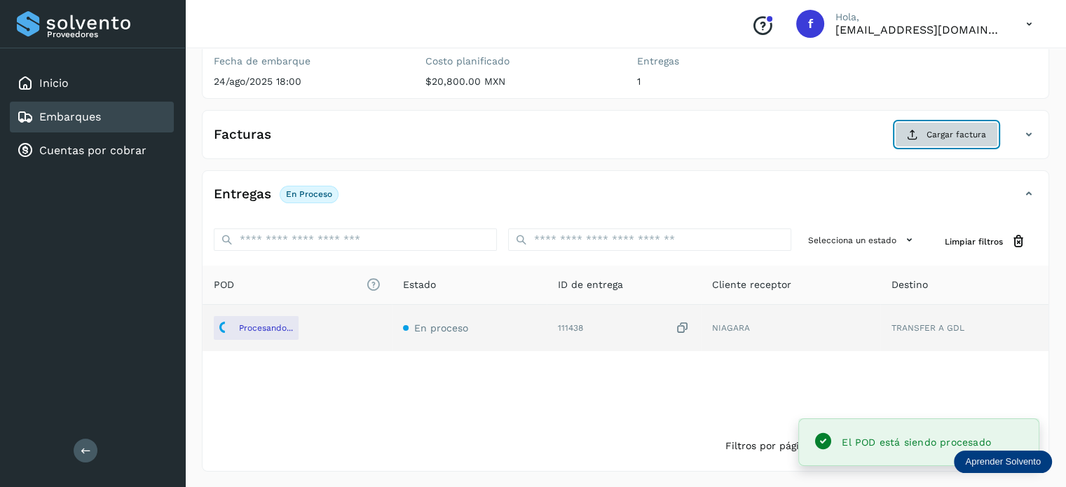
click at [935, 140] on button "Cargar factura" at bounding box center [946, 134] width 103 height 25
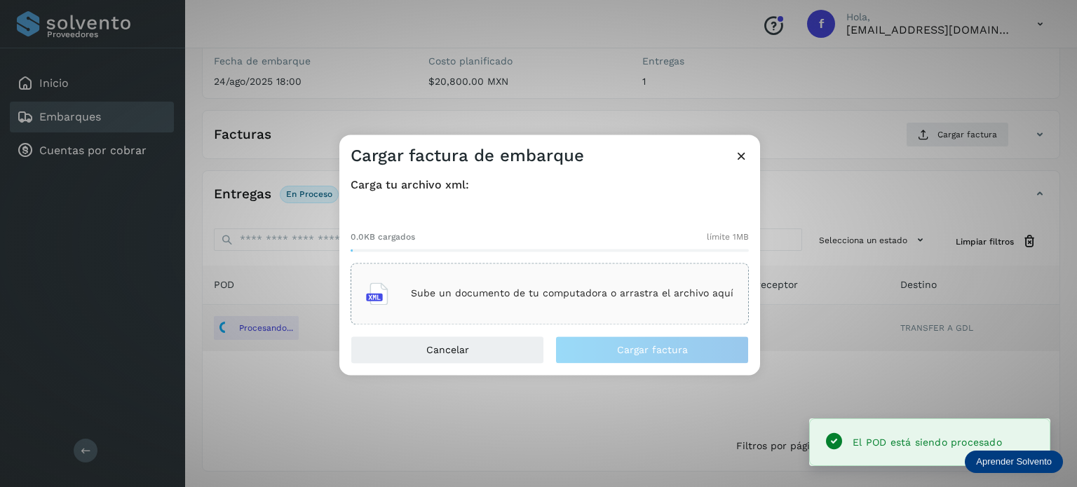
click at [590, 286] on div "Sube un documento de tu computadora o arrastra el archivo aquí" at bounding box center [549, 294] width 367 height 38
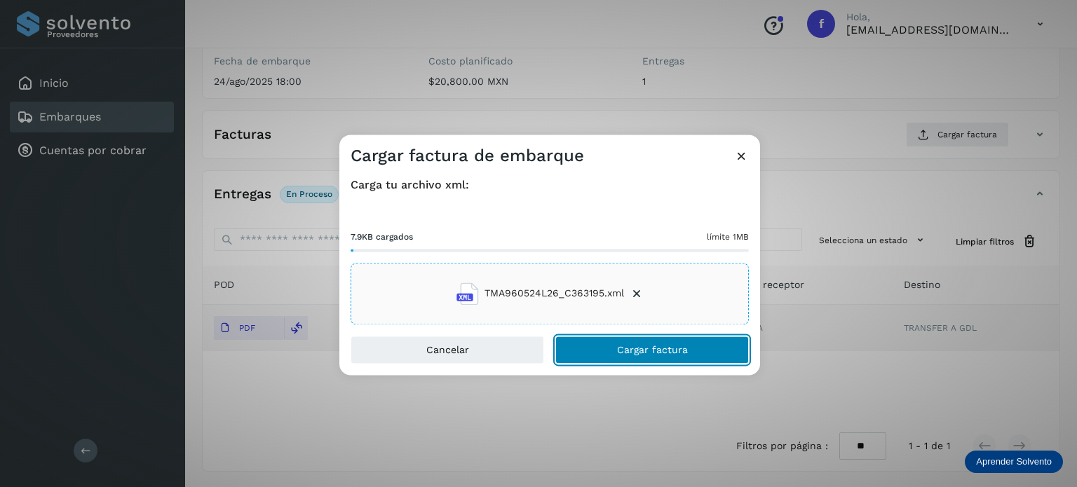
click at [597, 348] on button "Cargar factura" at bounding box center [652, 350] width 194 height 28
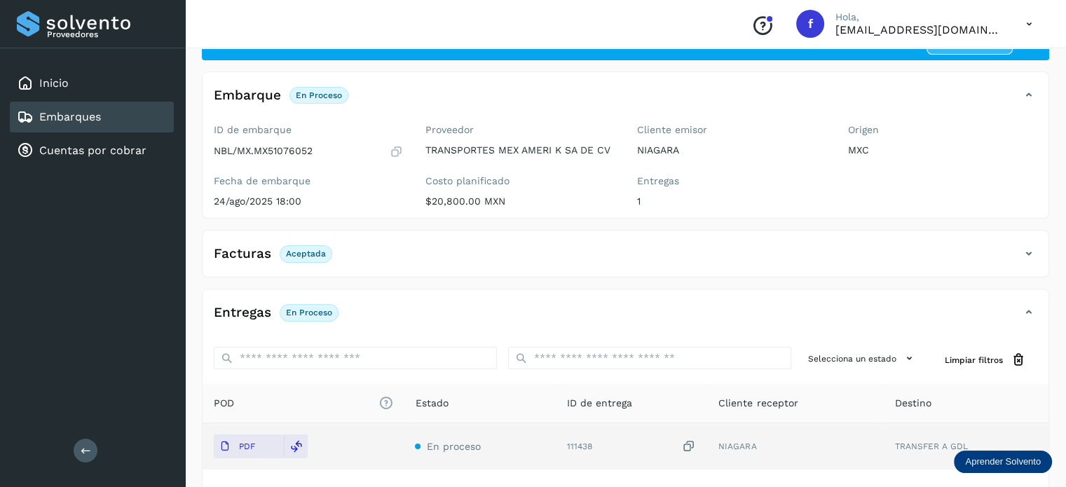
scroll to position [0, 0]
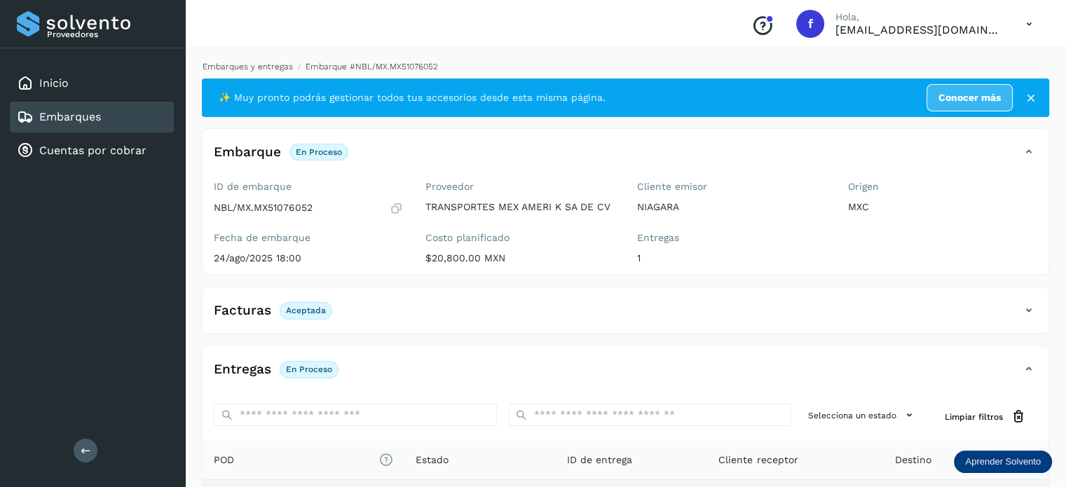
click at [285, 68] on link "Embarques y entregas" at bounding box center [248, 67] width 90 height 10
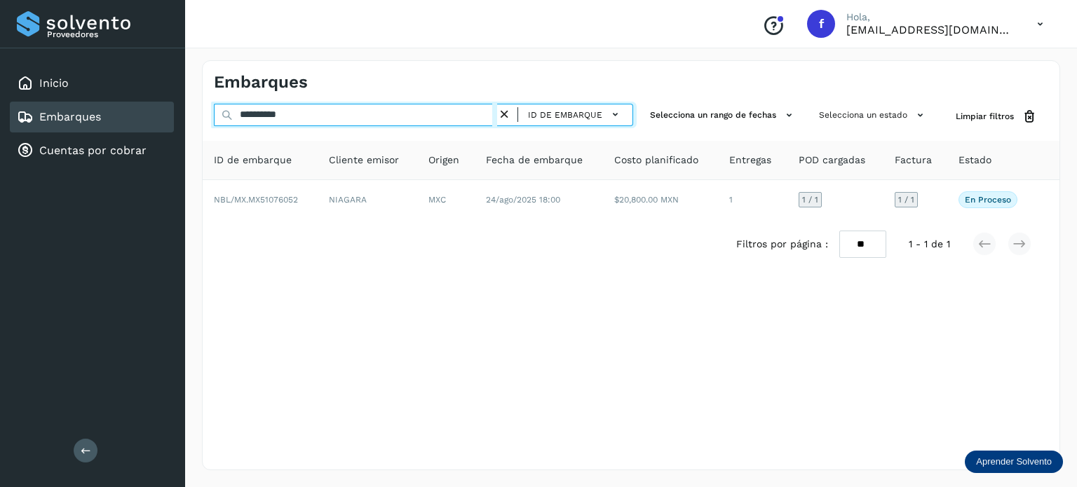
click at [270, 111] on input "**********" at bounding box center [355, 115] width 283 height 22
paste input "text"
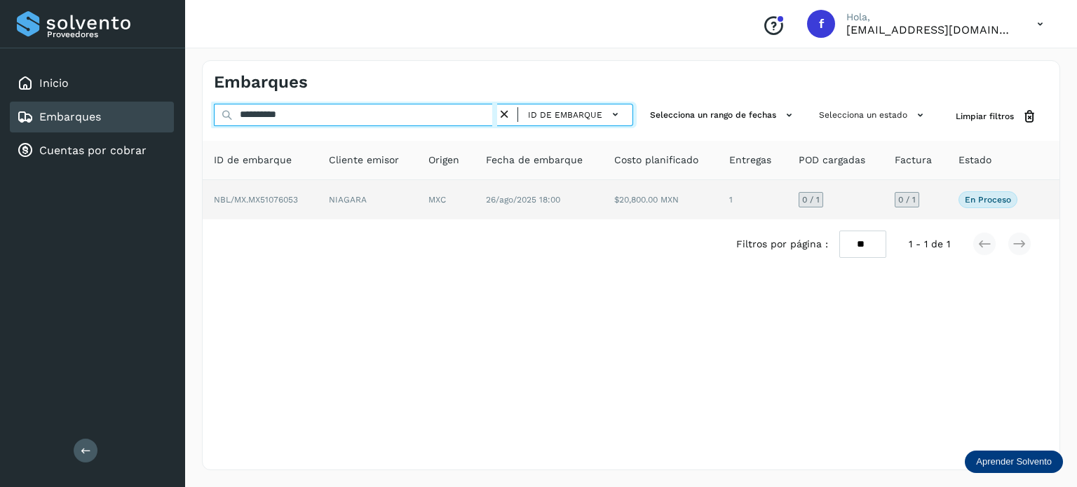
type input "**********"
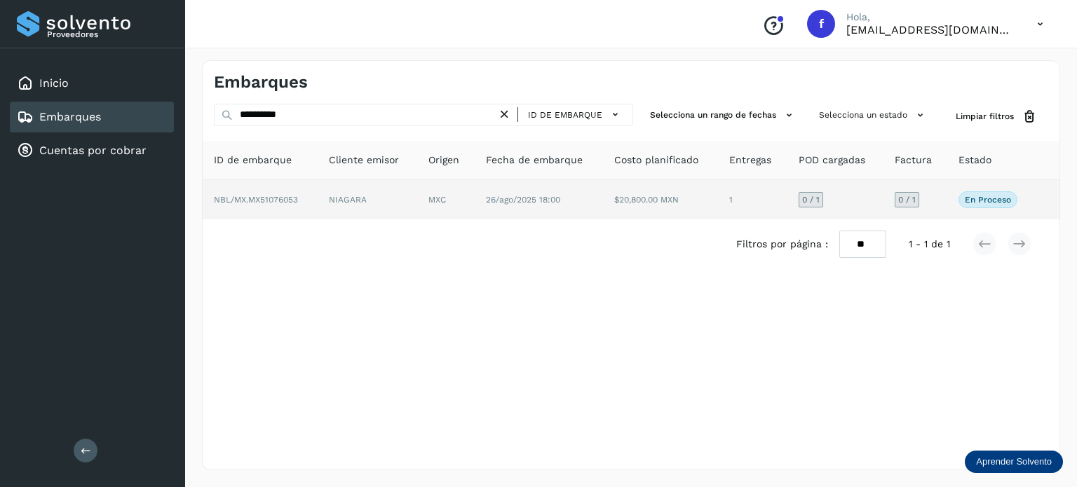
click at [481, 207] on td "26/ago/2025 18:00" at bounding box center [539, 199] width 128 height 39
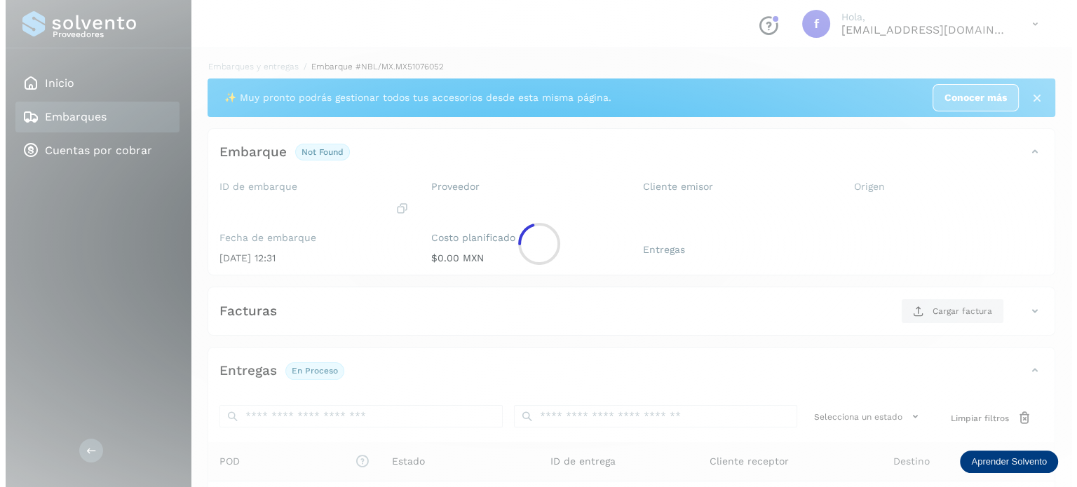
scroll to position [177, 0]
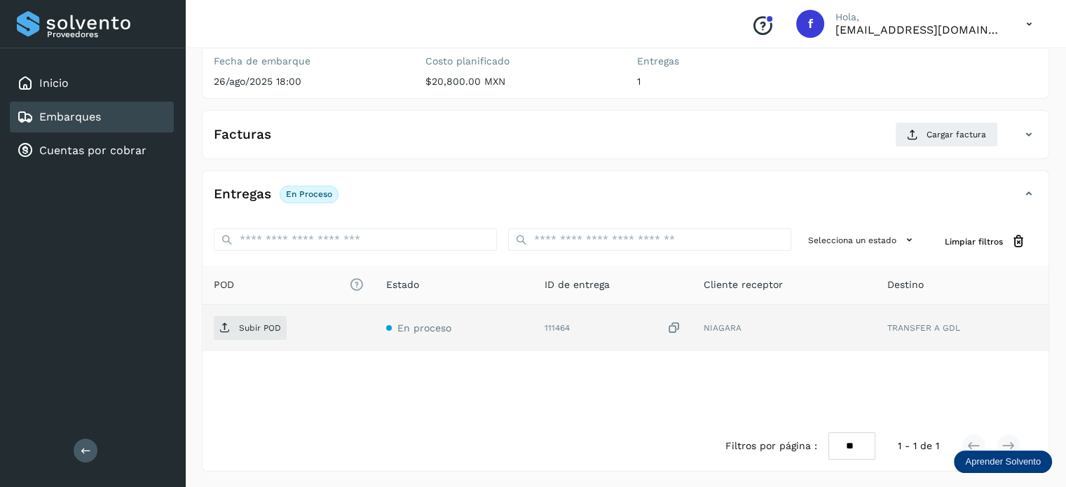
click at [672, 326] on icon at bounding box center [674, 328] width 14 height 15
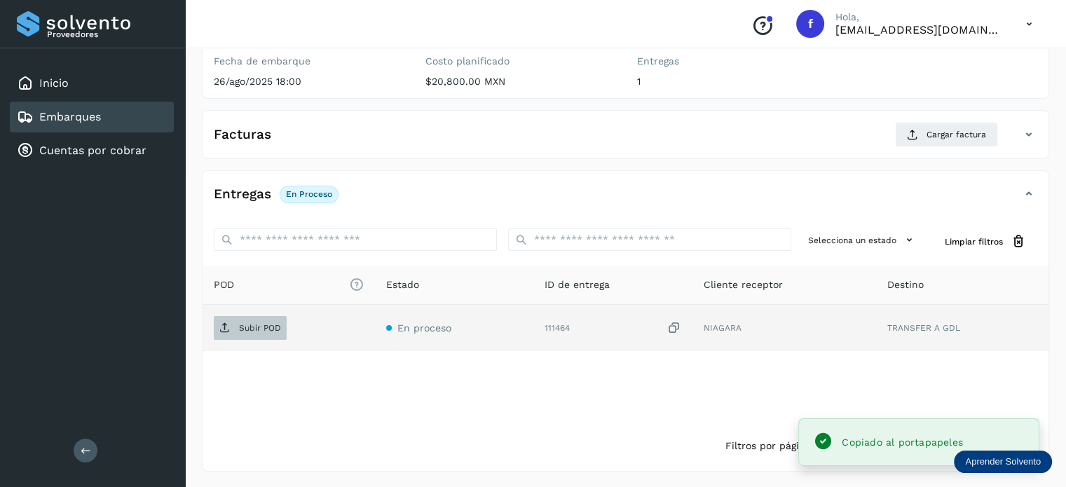
click at [243, 323] on p "Subir POD" at bounding box center [260, 328] width 42 height 10
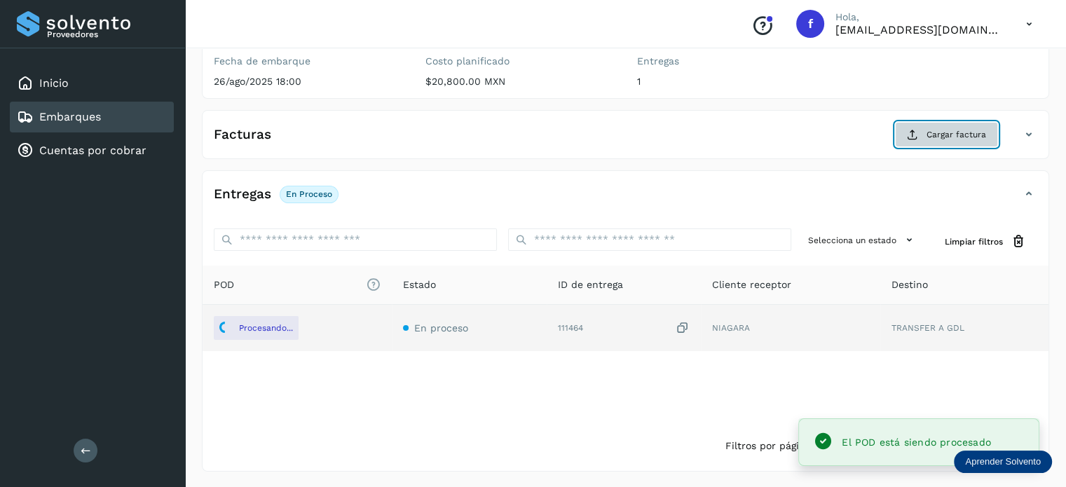
click at [937, 135] on span "Cargar factura" at bounding box center [957, 134] width 60 height 13
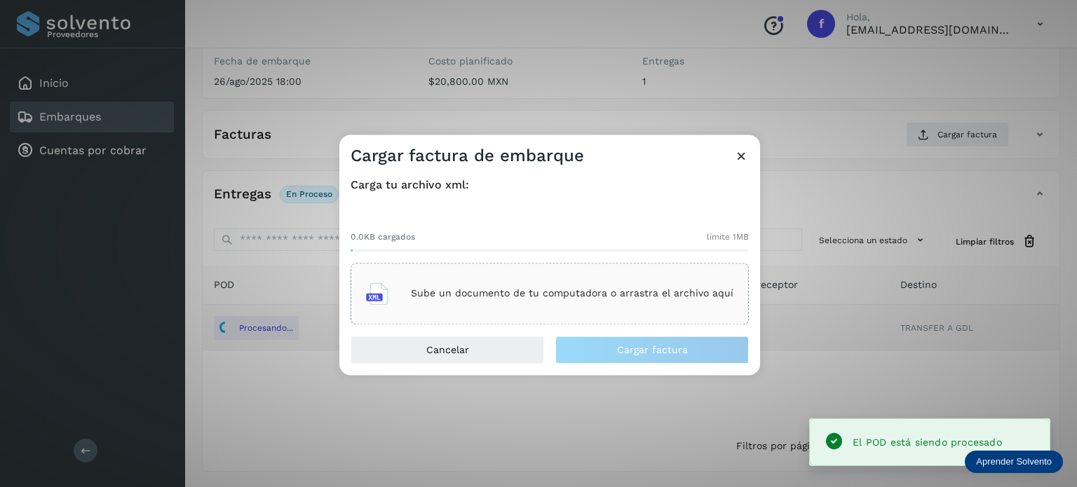
click at [598, 283] on div "Sube un documento de tu computadora o arrastra el archivo aquí" at bounding box center [549, 294] width 367 height 38
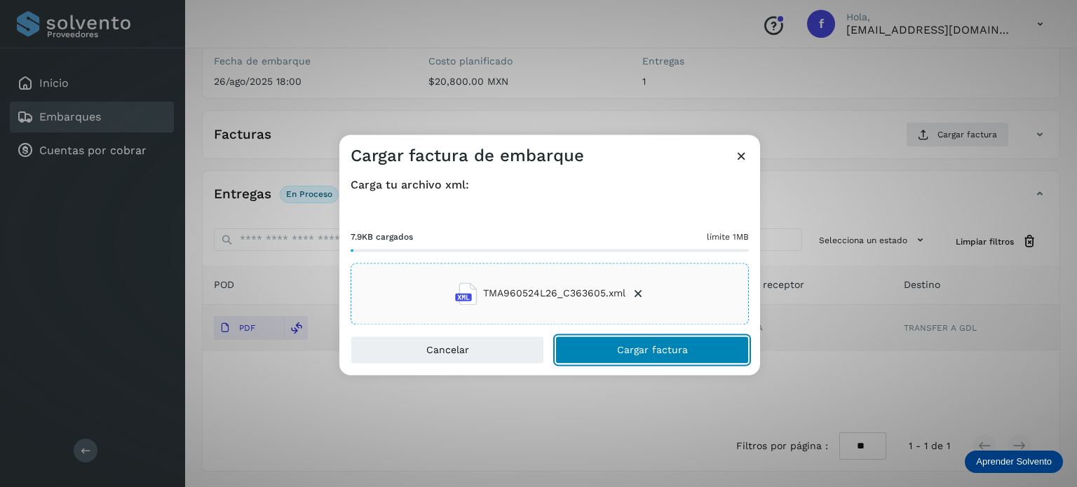
click at [643, 355] on button "Cargar factura" at bounding box center [652, 350] width 194 height 28
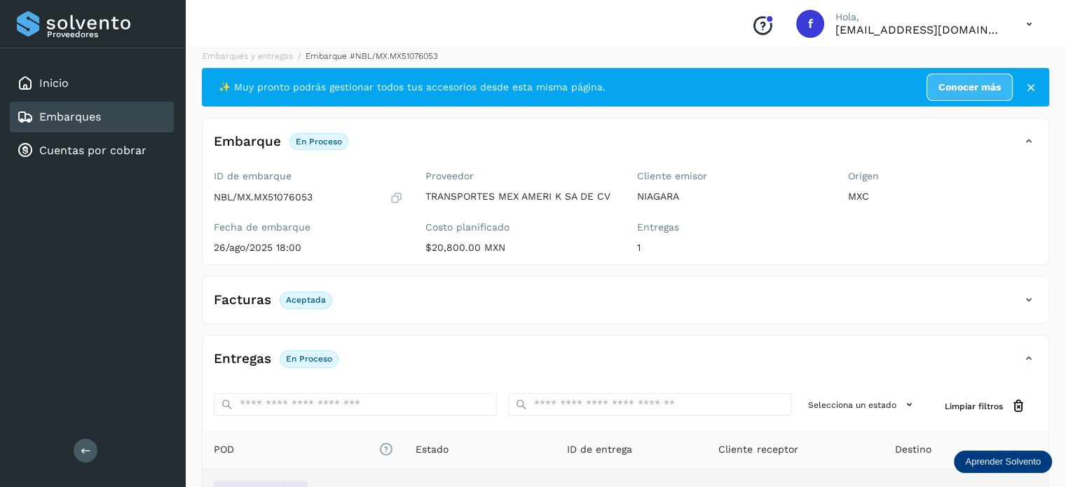
scroll to position [0, 0]
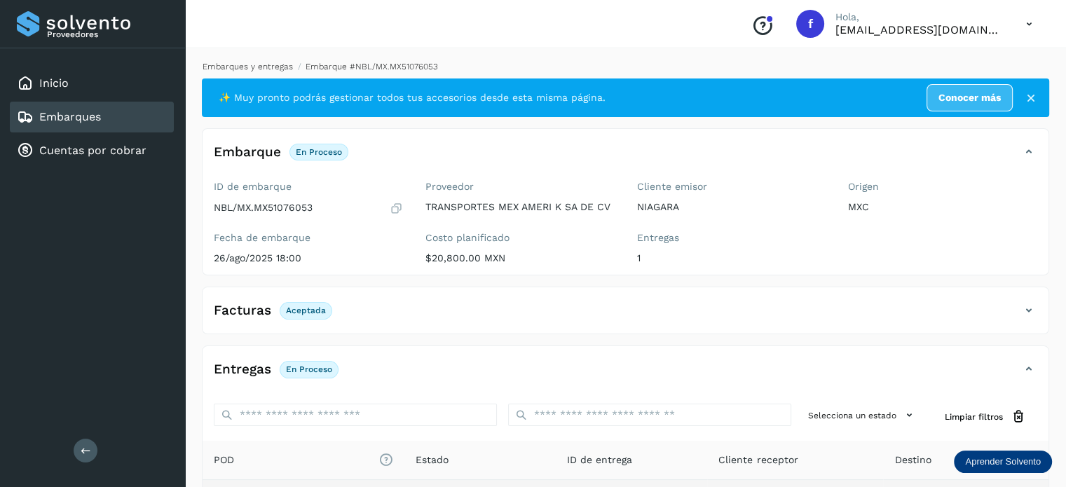
click at [257, 64] on link "Embarques y entregas" at bounding box center [248, 67] width 90 height 10
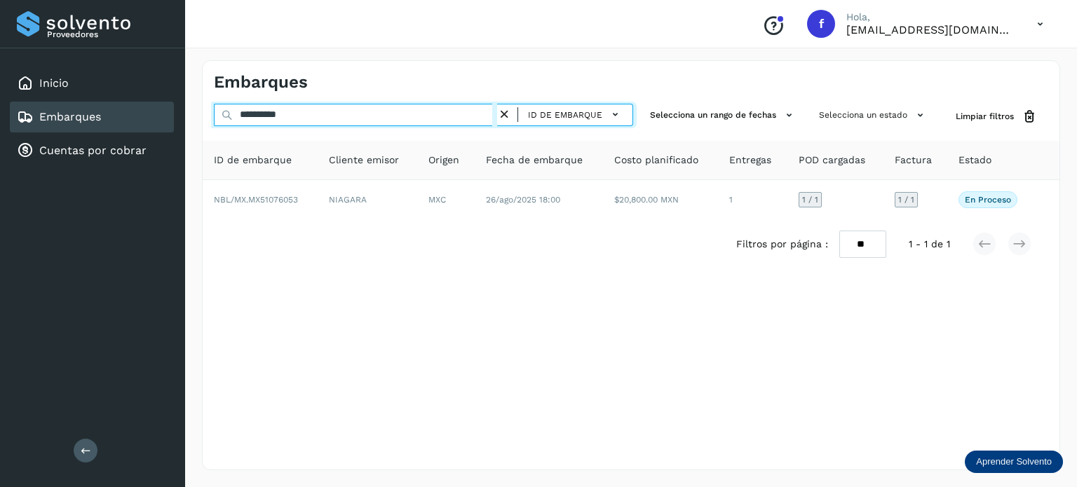
click at [248, 117] on input "**********" at bounding box center [355, 115] width 283 height 22
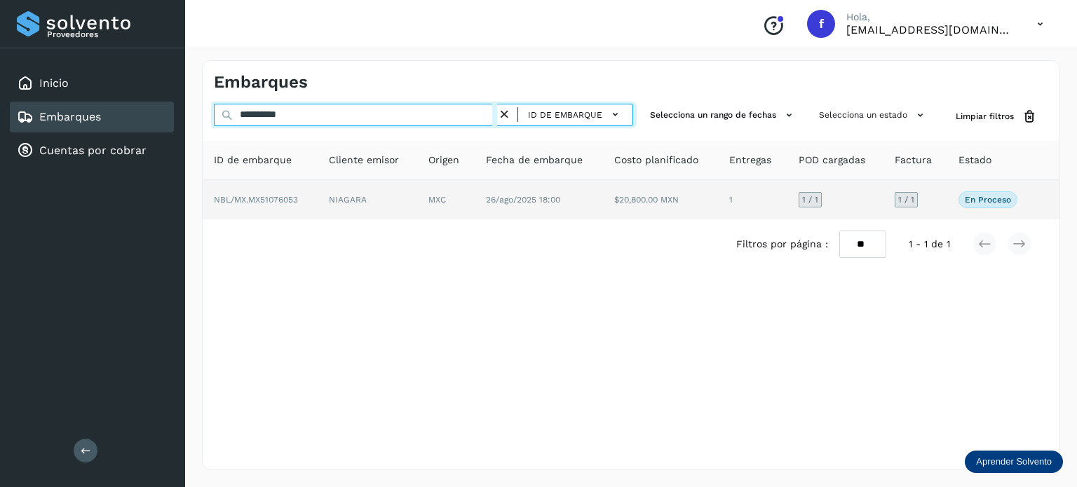
paste input "text"
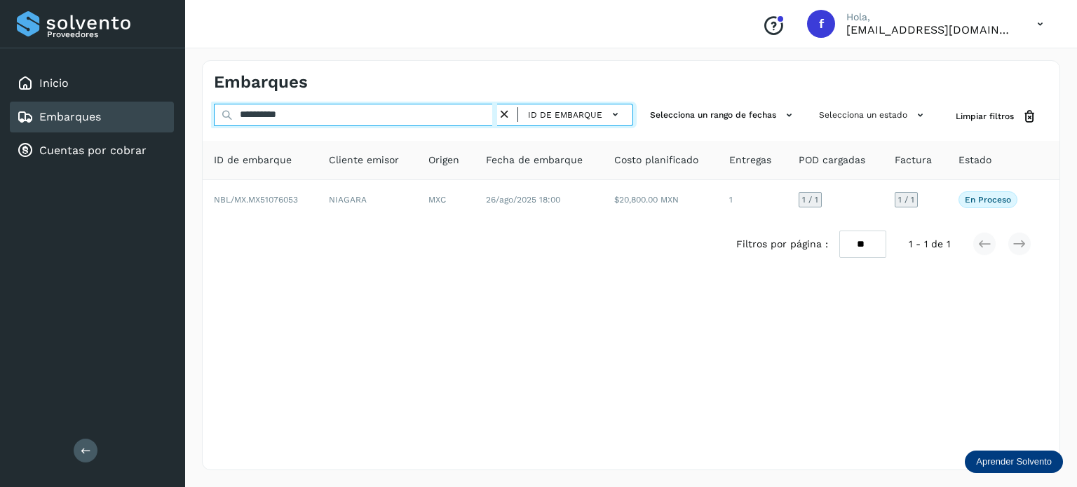
type input "**********"
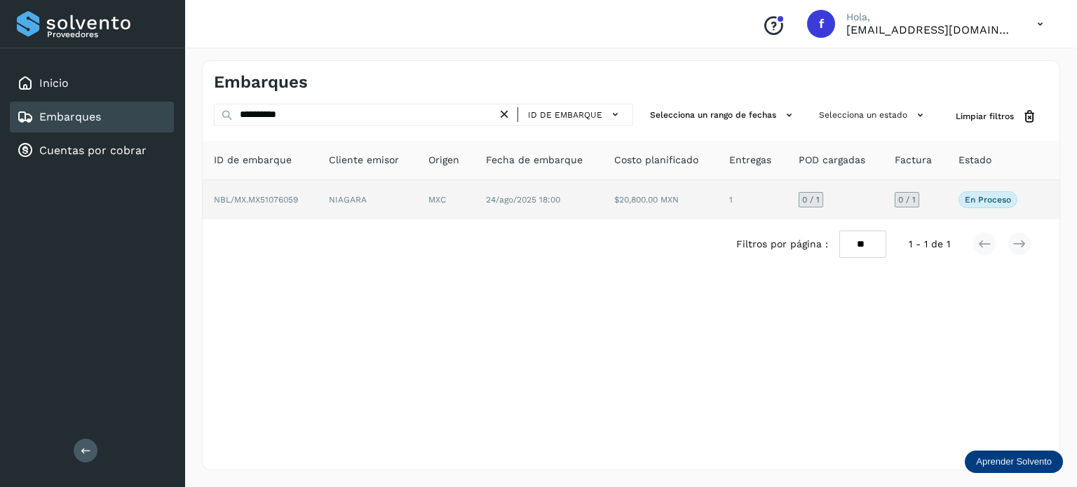
click at [405, 201] on td "NIAGARA" at bounding box center [368, 199] width 100 height 39
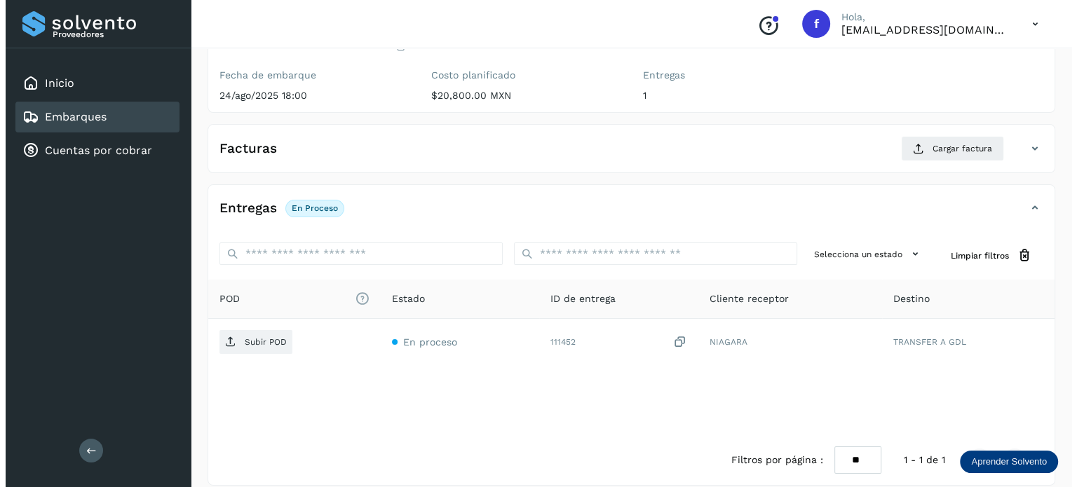
scroll to position [177, 0]
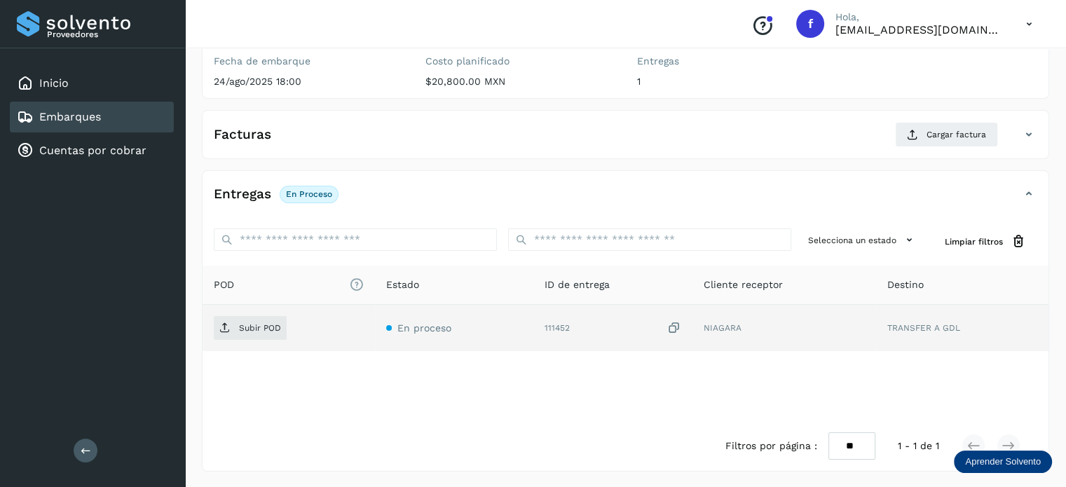
click at [679, 323] on icon at bounding box center [674, 328] width 14 height 15
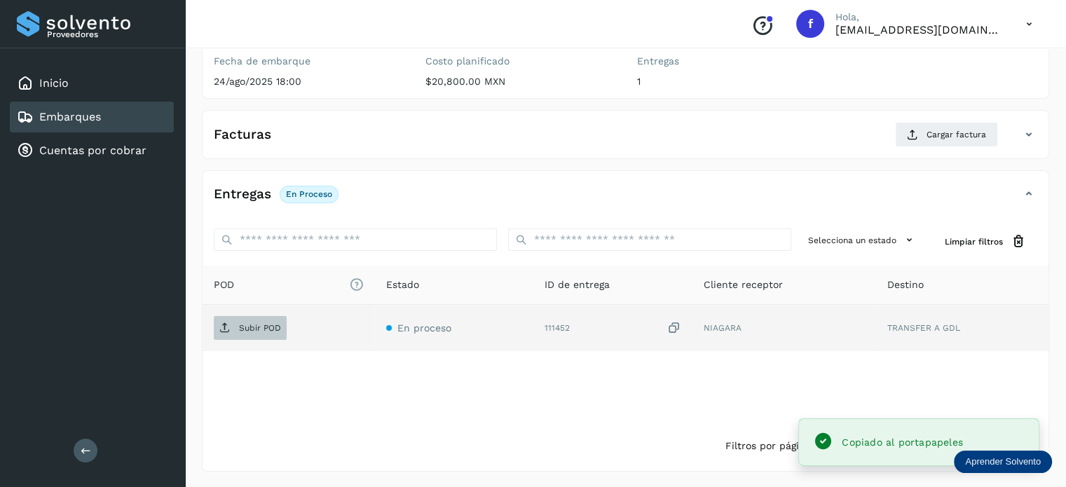
click at [264, 332] on span "Subir POD" at bounding box center [250, 328] width 73 height 22
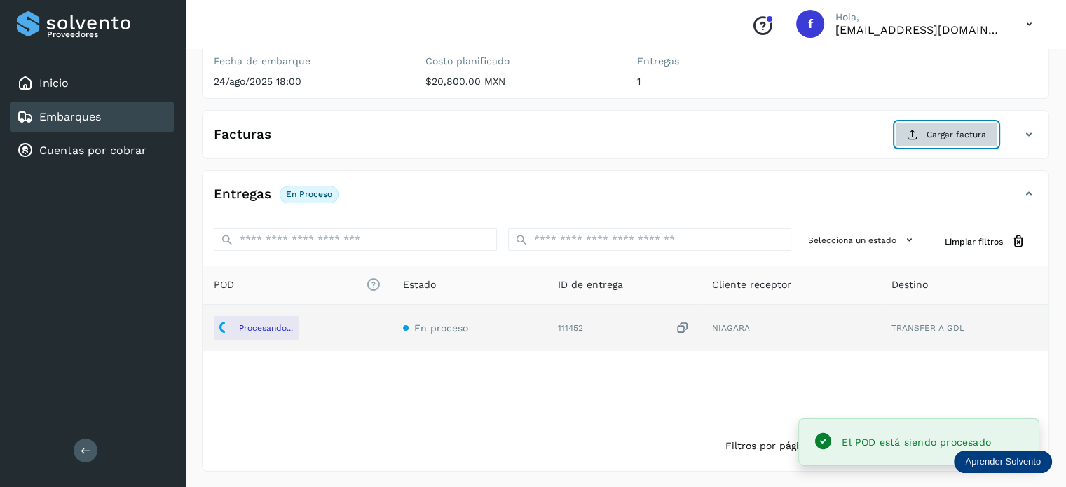
click at [925, 133] on button "Cargar factura" at bounding box center [946, 134] width 103 height 25
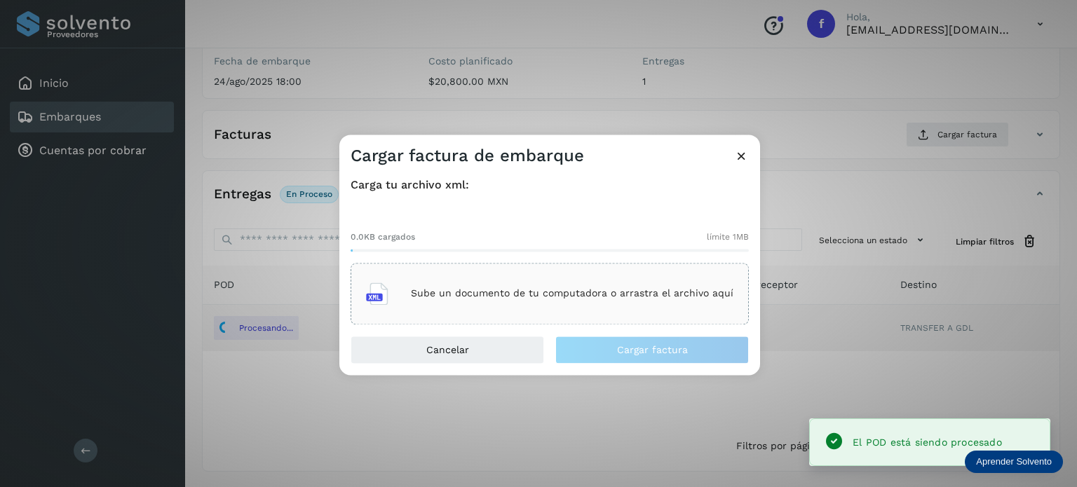
click at [632, 300] on div "Sube un documento de tu computadora o arrastra el archivo aquí" at bounding box center [549, 294] width 367 height 38
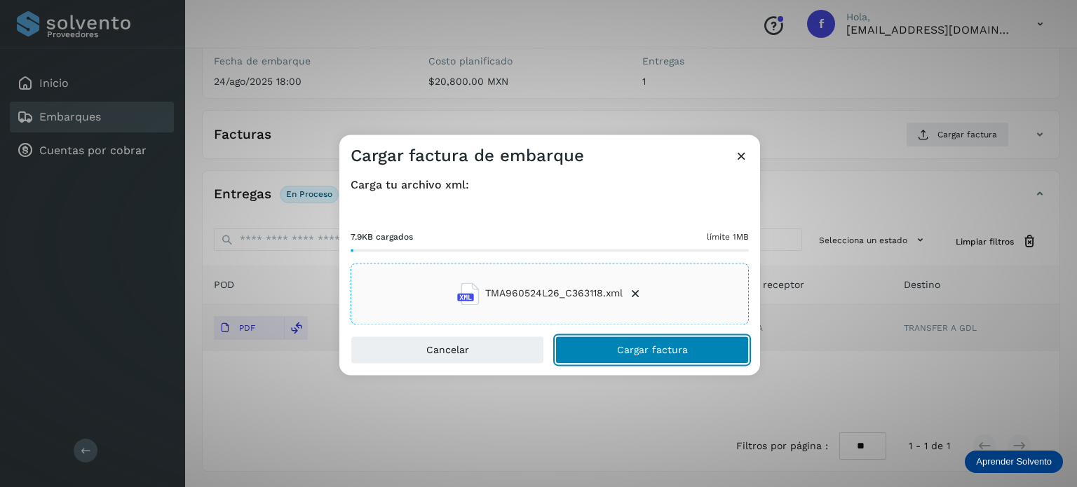
click at [617, 350] on span "Cargar factura" at bounding box center [652, 350] width 71 height 10
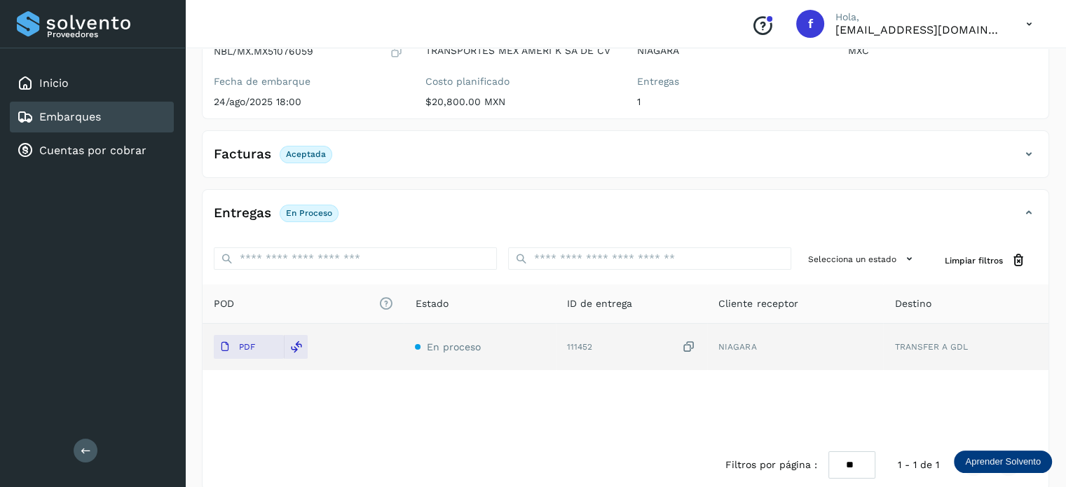
scroll to position [0, 0]
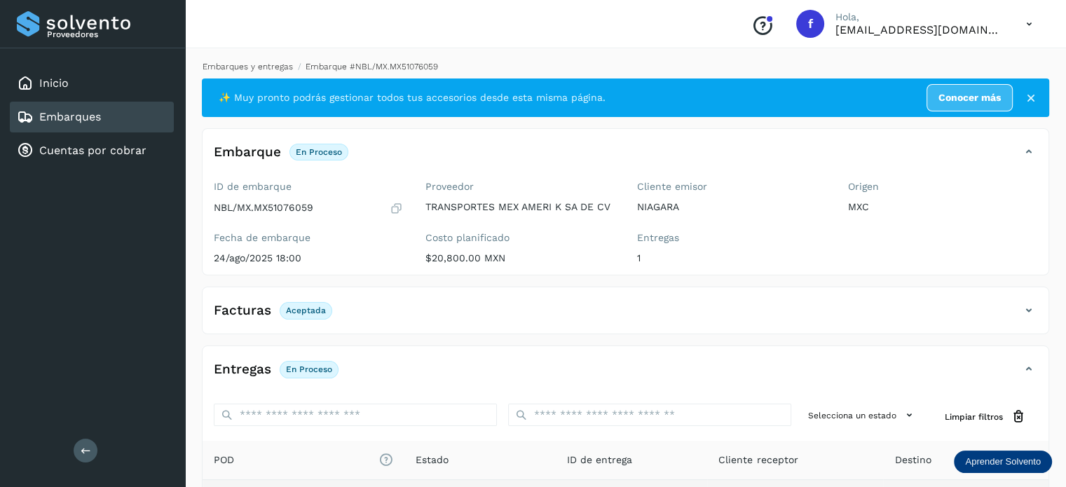
click at [276, 64] on link "Embarques y entregas" at bounding box center [248, 67] width 90 height 10
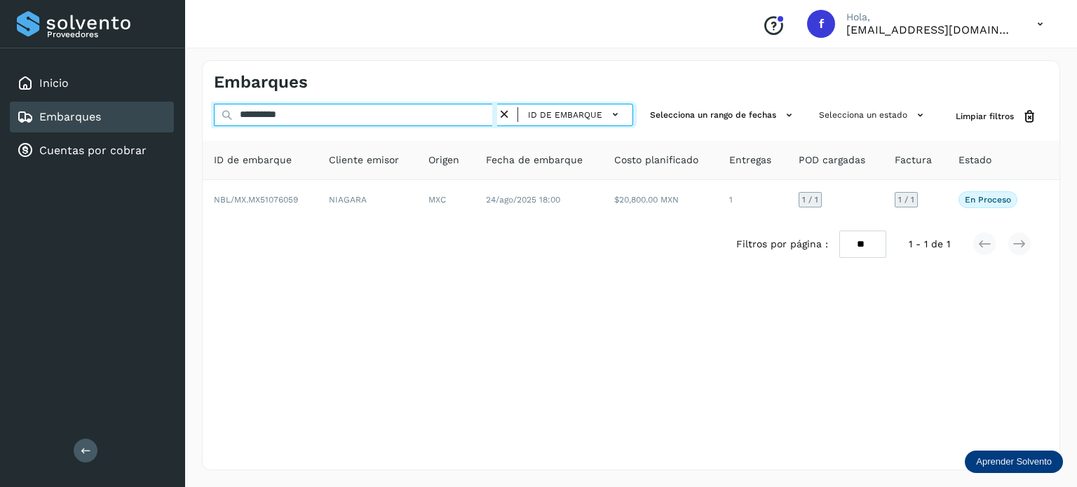
click at [275, 109] on input "**********" at bounding box center [355, 115] width 283 height 22
click at [275, 111] on input "**********" at bounding box center [355, 115] width 283 height 22
click at [275, 112] on input "**********" at bounding box center [355, 115] width 283 height 22
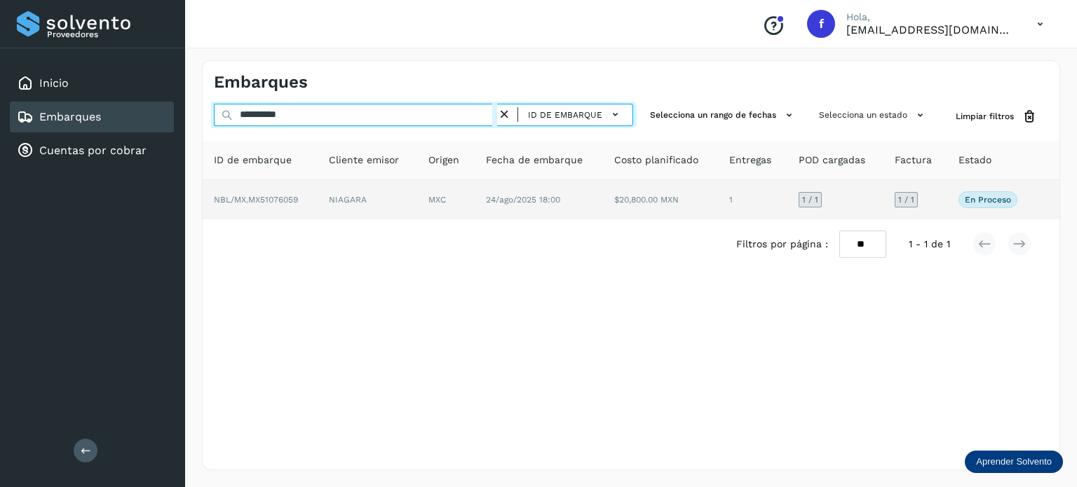
paste input "text"
type input "**********"
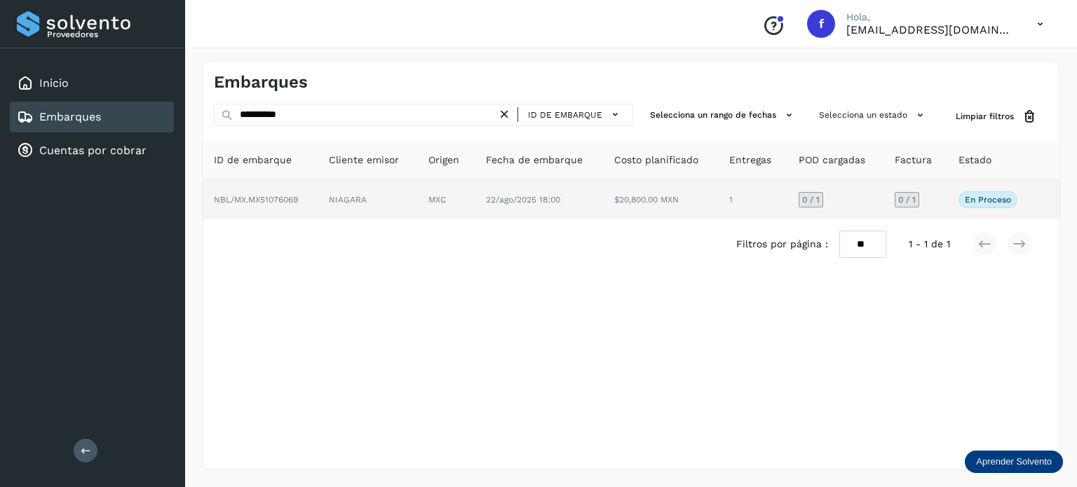
click at [534, 203] on span "22/ago/2025 18:00" at bounding box center [523, 200] width 74 height 10
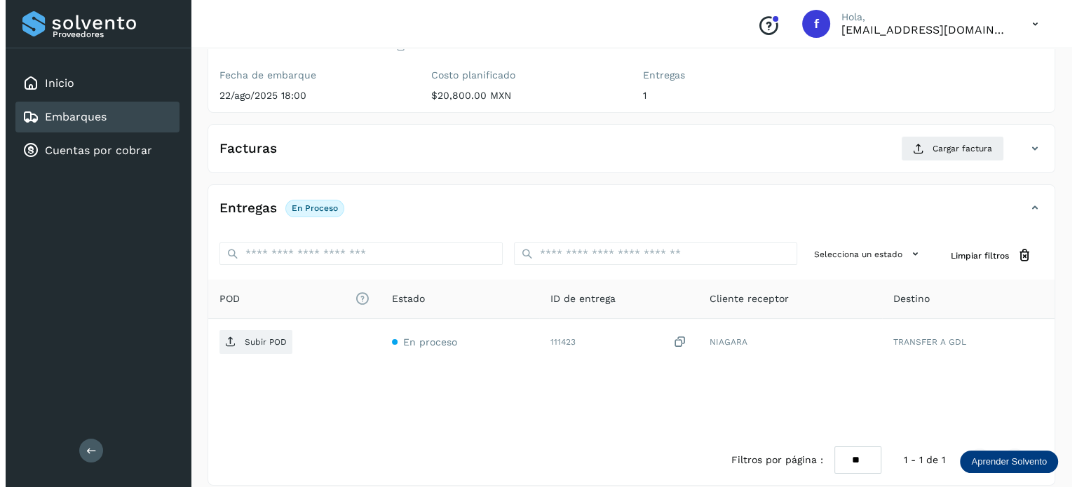
scroll to position [177, 0]
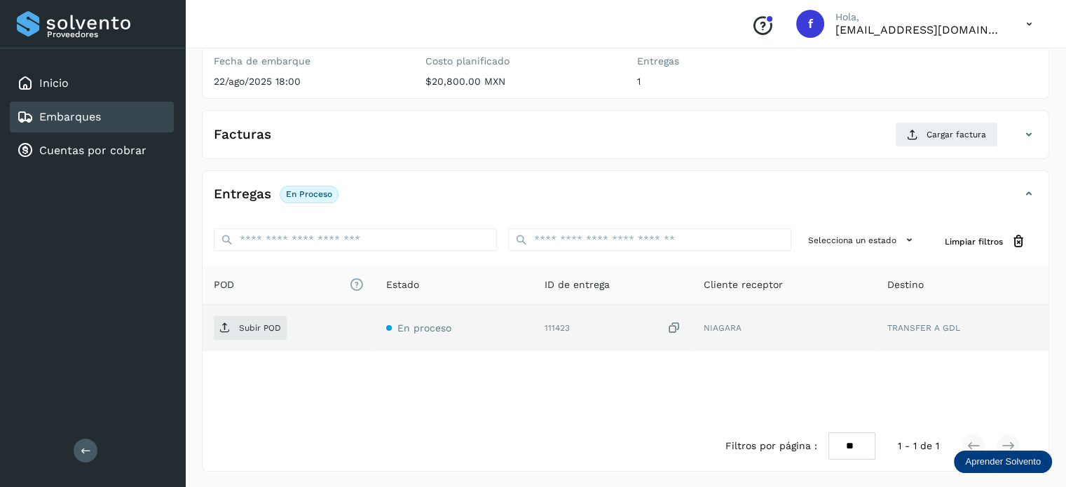
click at [677, 327] on icon at bounding box center [674, 328] width 14 height 15
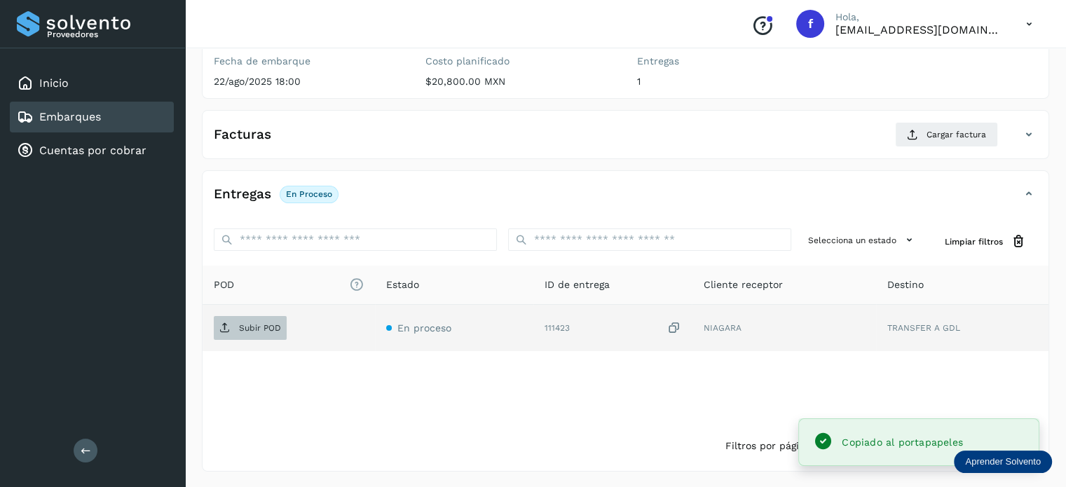
click at [224, 329] on icon at bounding box center [224, 328] width 11 height 11
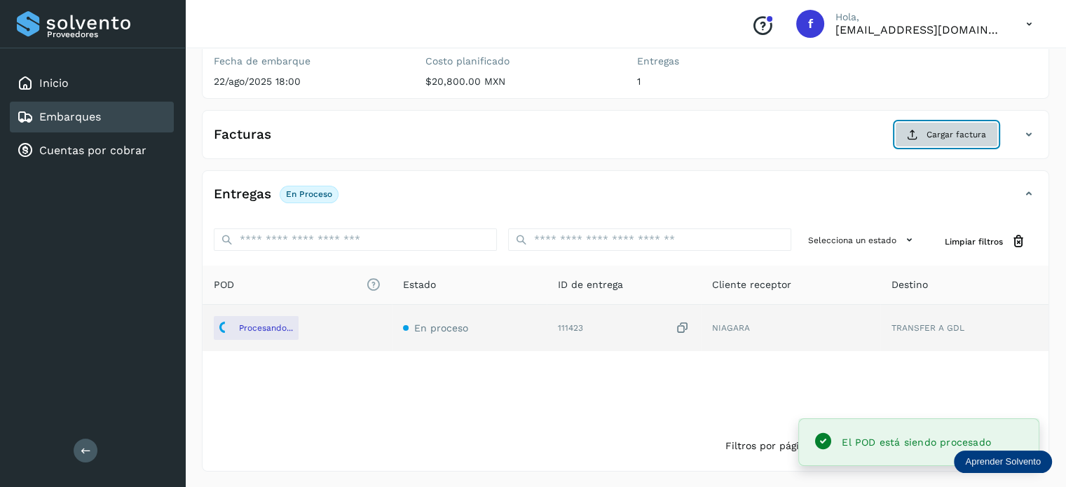
click at [931, 126] on button "Cargar factura" at bounding box center [946, 134] width 103 height 25
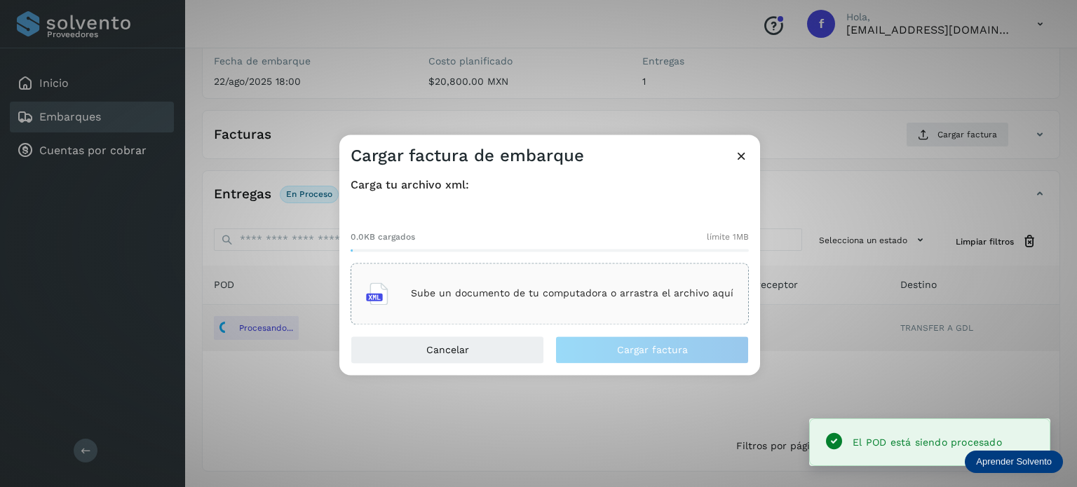
click at [569, 312] on div "Sube un documento de tu computadora o arrastra el archivo aquí" at bounding box center [549, 294] width 367 height 38
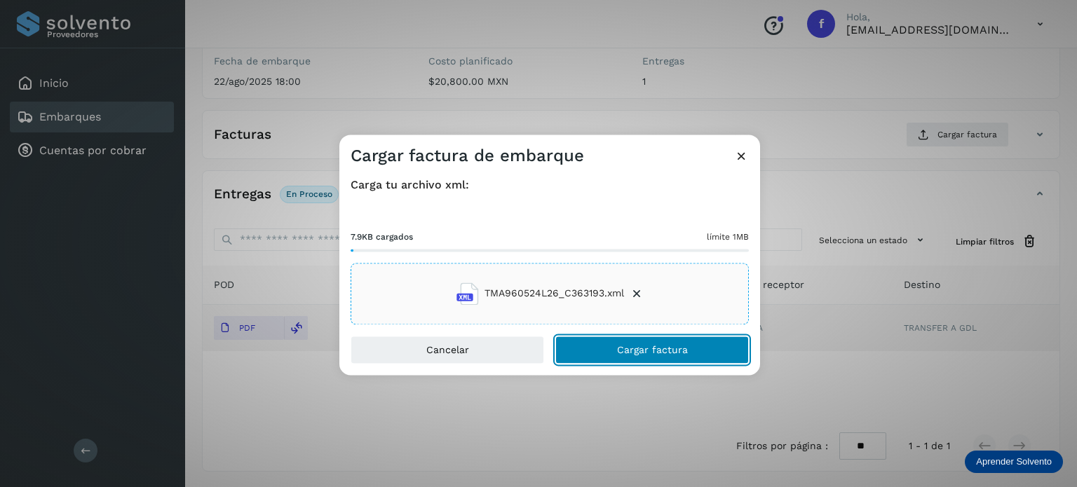
click at [663, 346] on span "Cargar factura" at bounding box center [652, 350] width 71 height 10
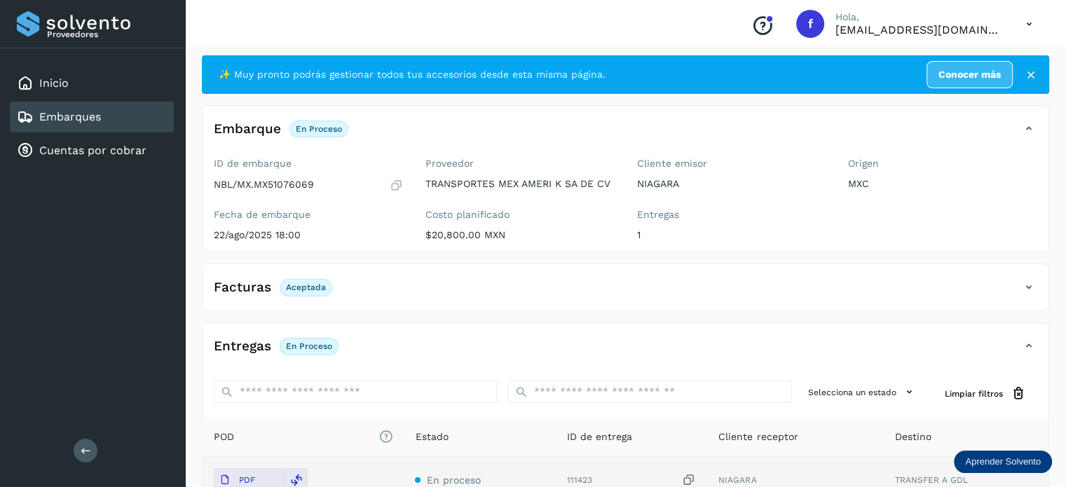
scroll to position [0, 0]
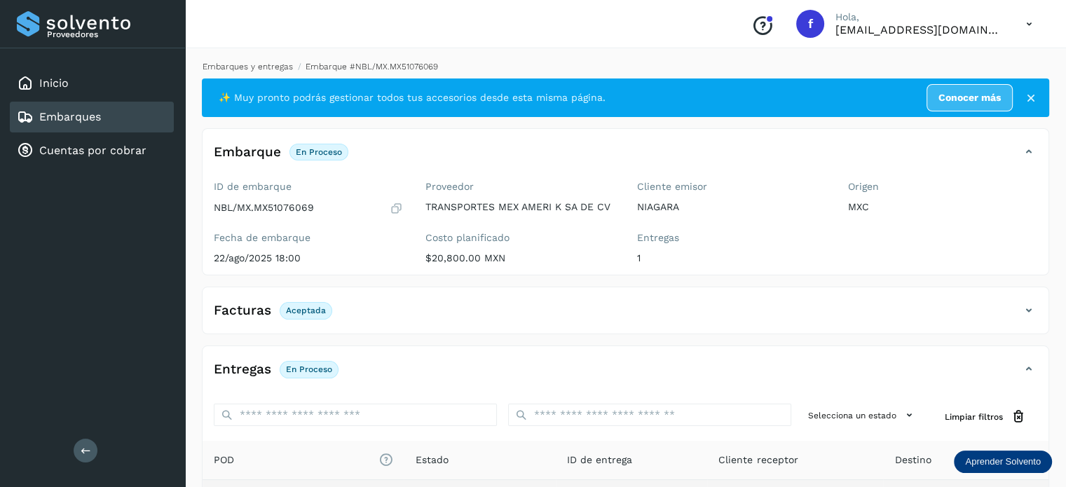
click at [252, 62] on link "Embarques y entregas" at bounding box center [248, 67] width 90 height 10
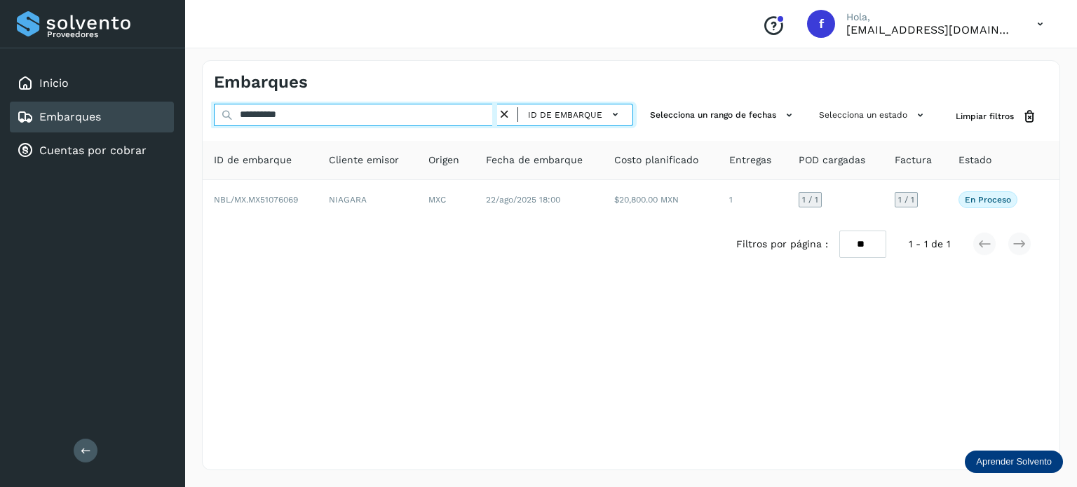
click at [271, 117] on input "**********" at bounding box center [355, 115] width 283 height 22
paste input "text"
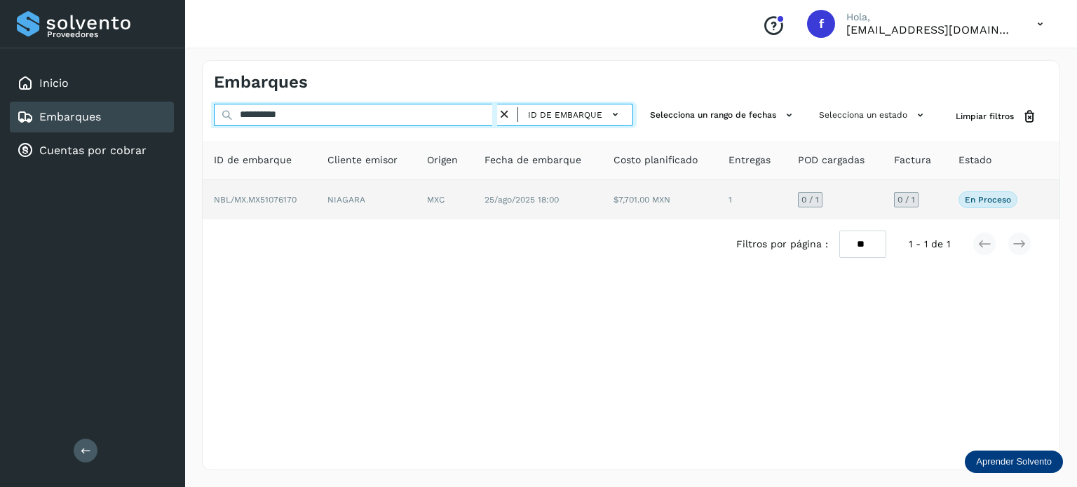
type input "**********"
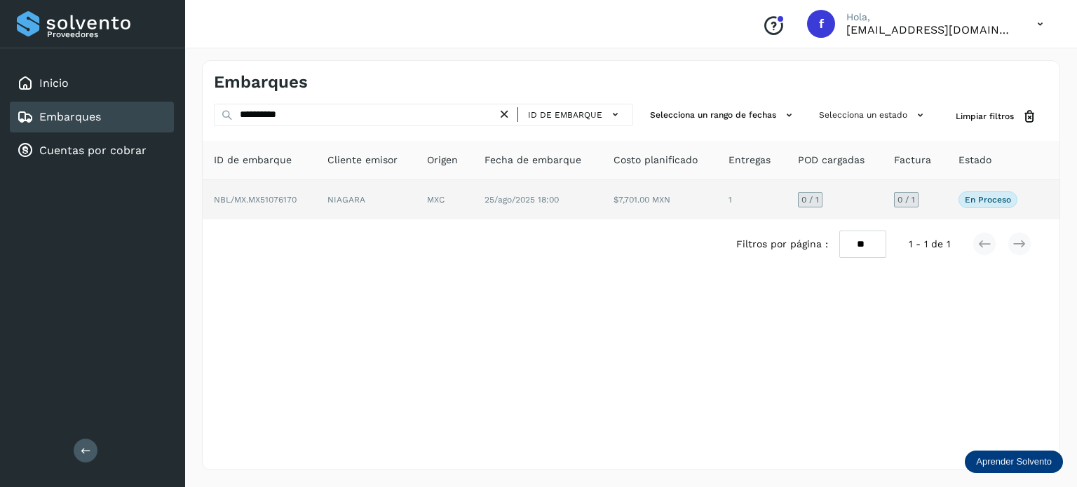
click at [487, 198] on span "25/ago/2025 18:00" at bounding box center [521, 200] width 74 height 10
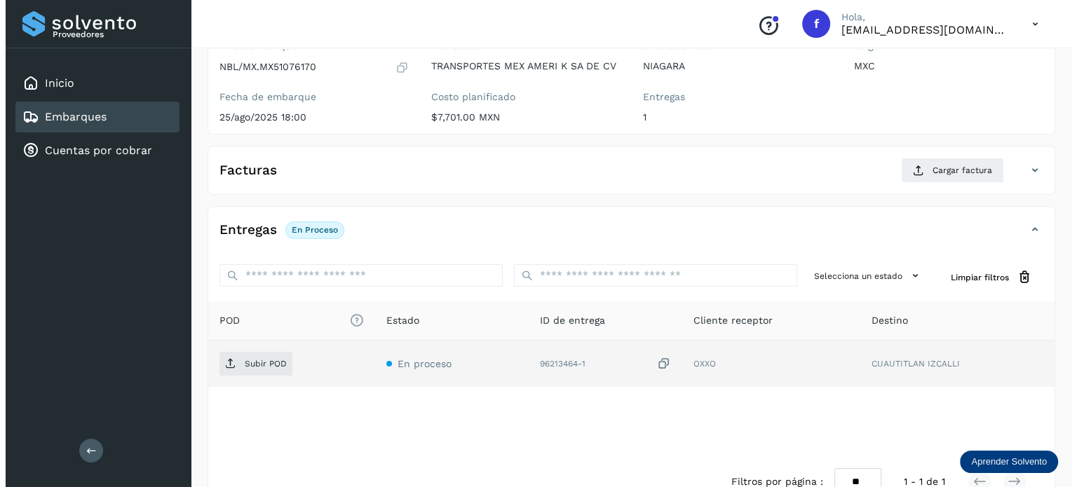
scroll to position [177, 0]
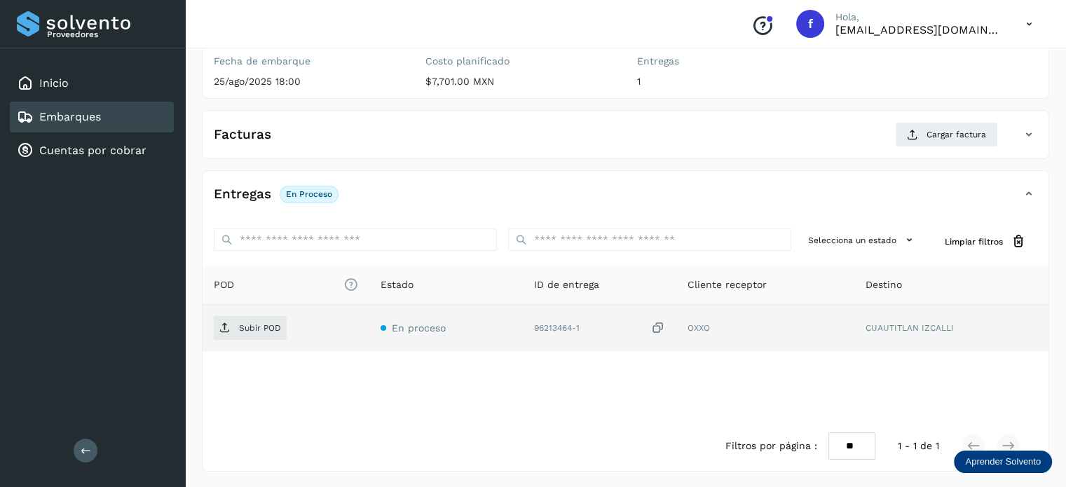
click at [659, 327] on icon at bounding box center [658, 328] width 14 height 15
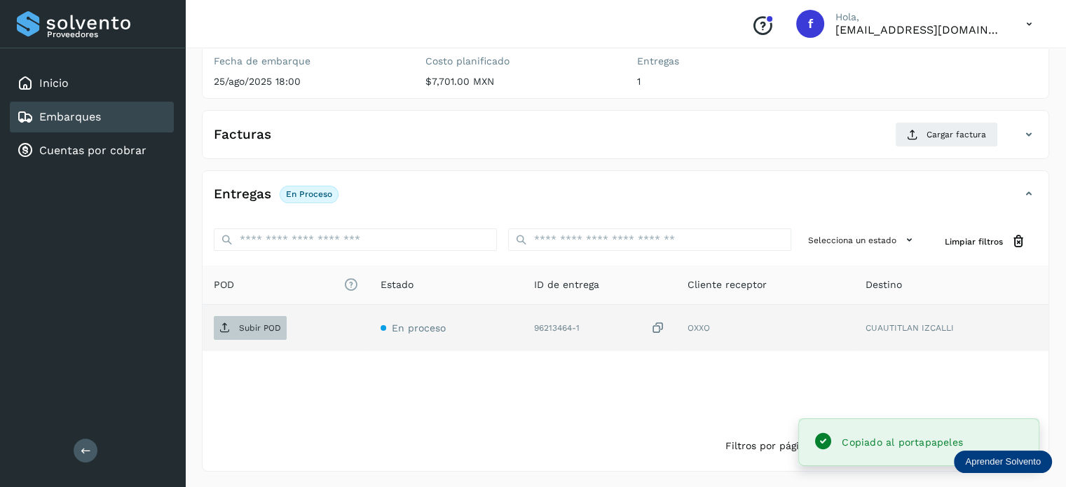
click at [229, 330] on icon at bounding box center [224, 328] width 11 height 11
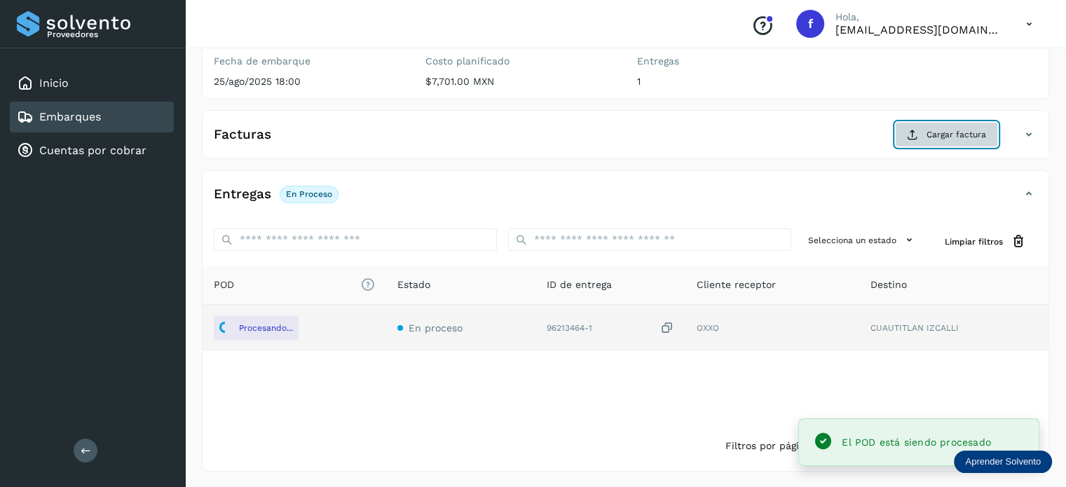
click at [919, 137] on icon at bounding box center [912, 134] width 11 height 11
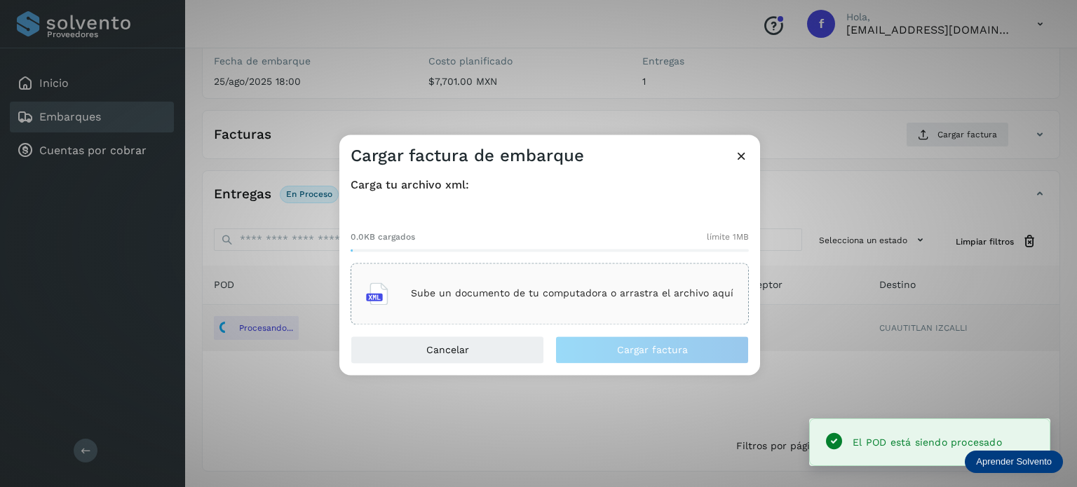
click at [557, 291] on p "Sube un documento de tu computadora o arrastra el archivo aquí" at bounding box center [572, 294] width 323 height 12
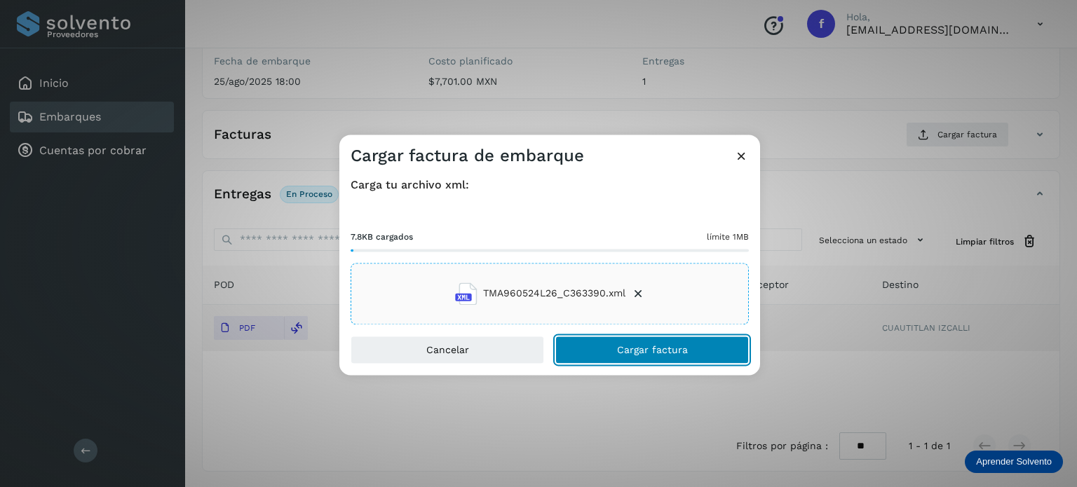
drag, startPoint x: 639, startPoint y: 353, endPoint x: 638, endPoint y: 343, distance: 9.8
click at [638, 351] on span "Cargar factura" at bounding box center [652, 350] width 71 height 10
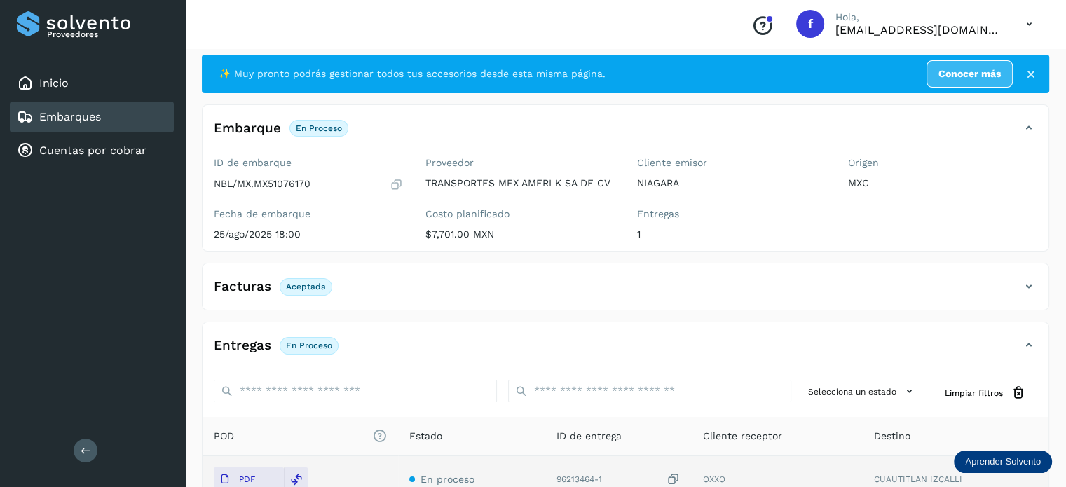
scroll to position [0, 0]
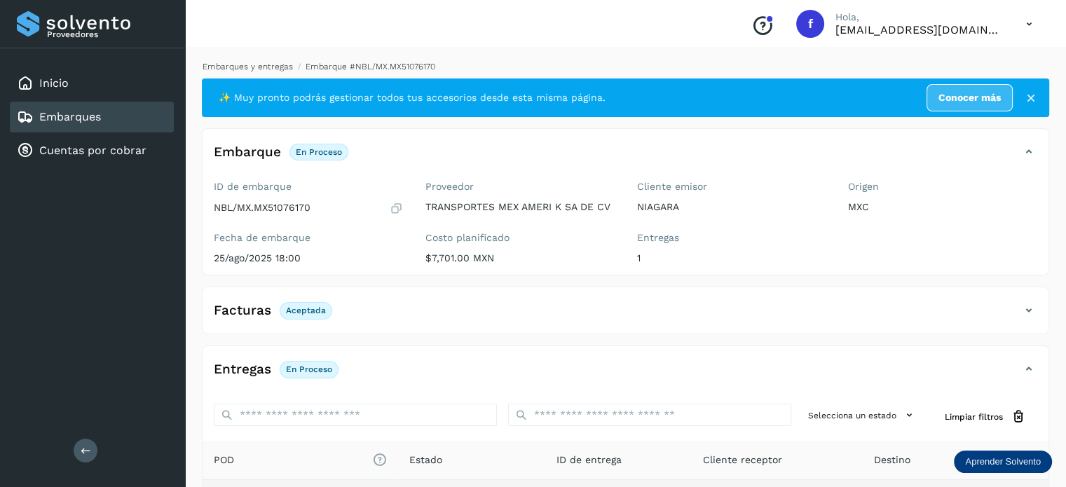
click at [255, 68] on link "Embarques y entregas" at bounding box center [248, 67] width 90 height 10
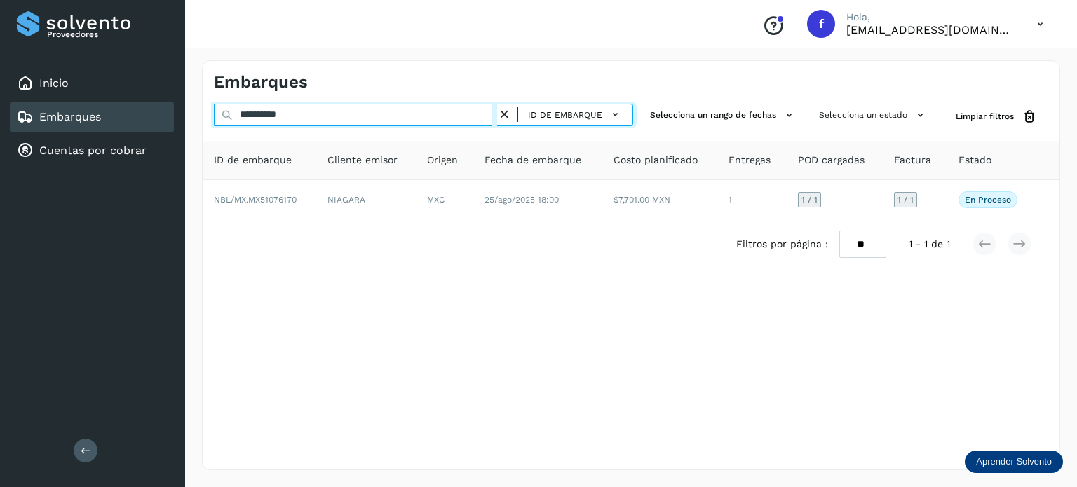
click at [255, 118] on input "**********" at bounding box center [355, 115] width 283 height 22
paste input "text"
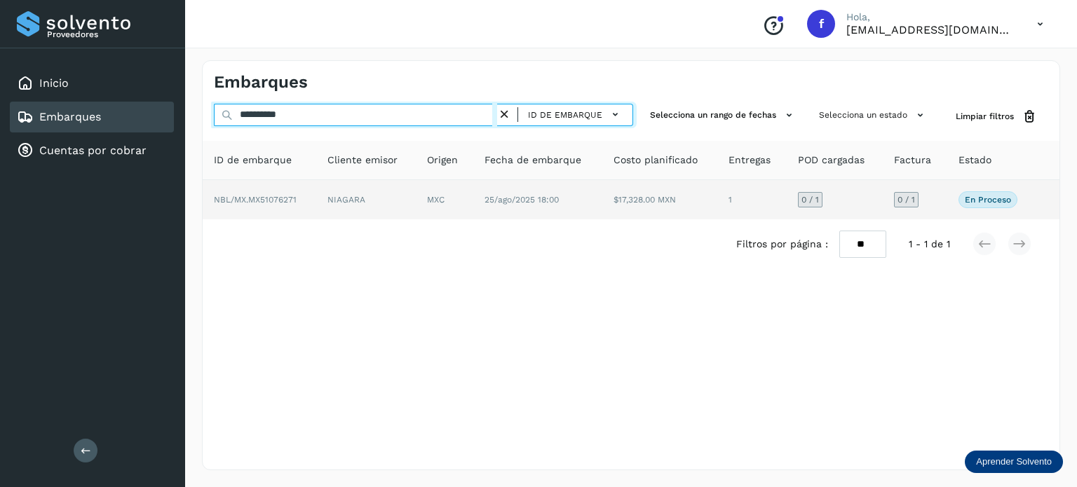
type input "**********"
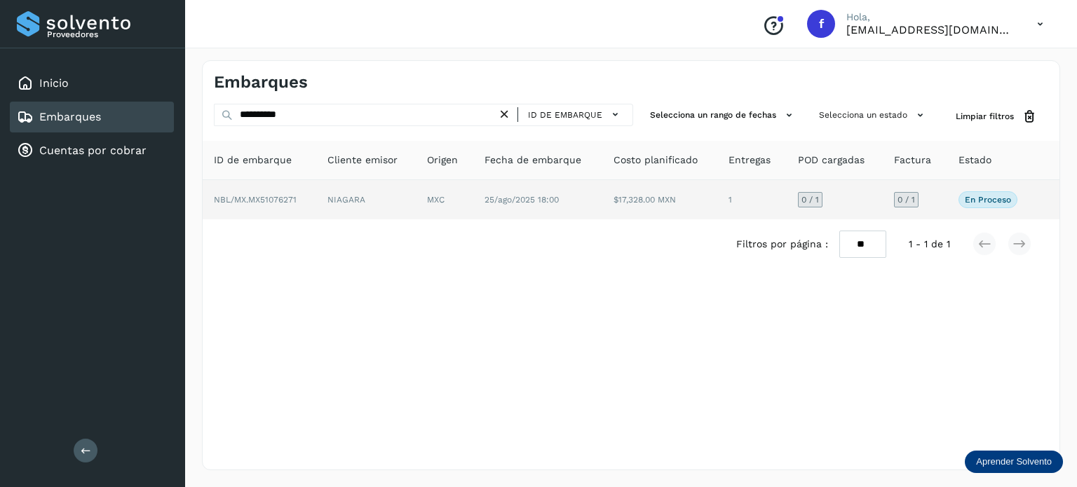
click at [437, 200] on td "MXC" at bounding box center [444, 199] width 57 height 39
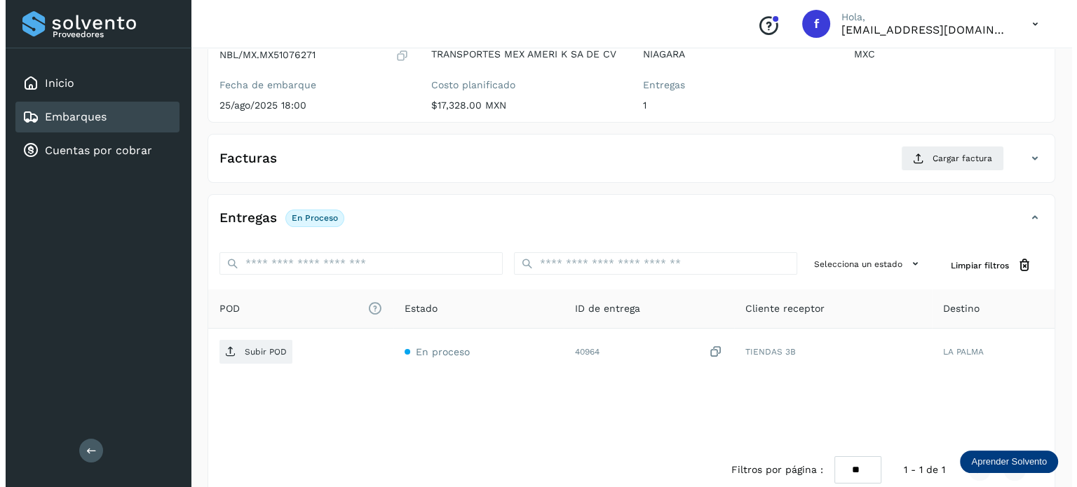
scroll to position [177, 0]
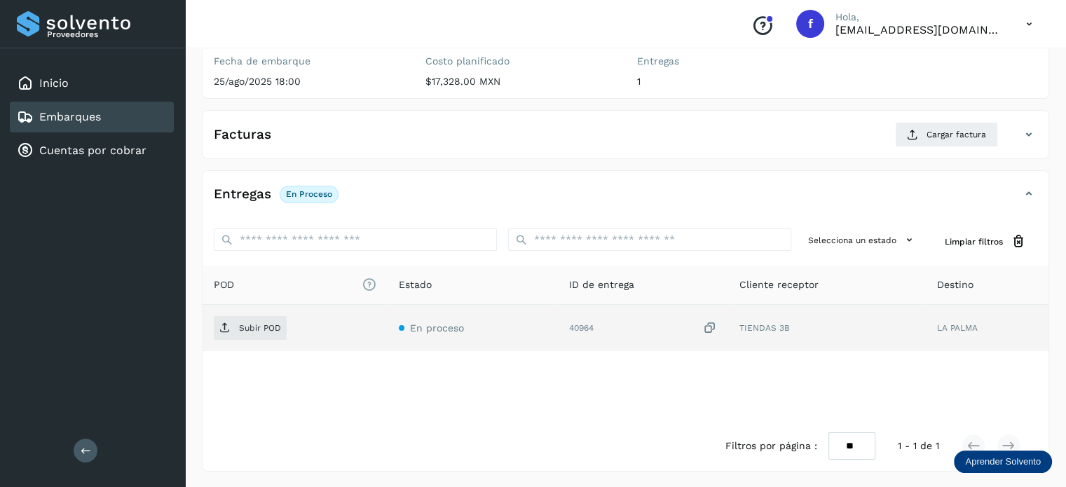
click at [707, 330] on icon at bounding box center [710, 328] width 14 height 15
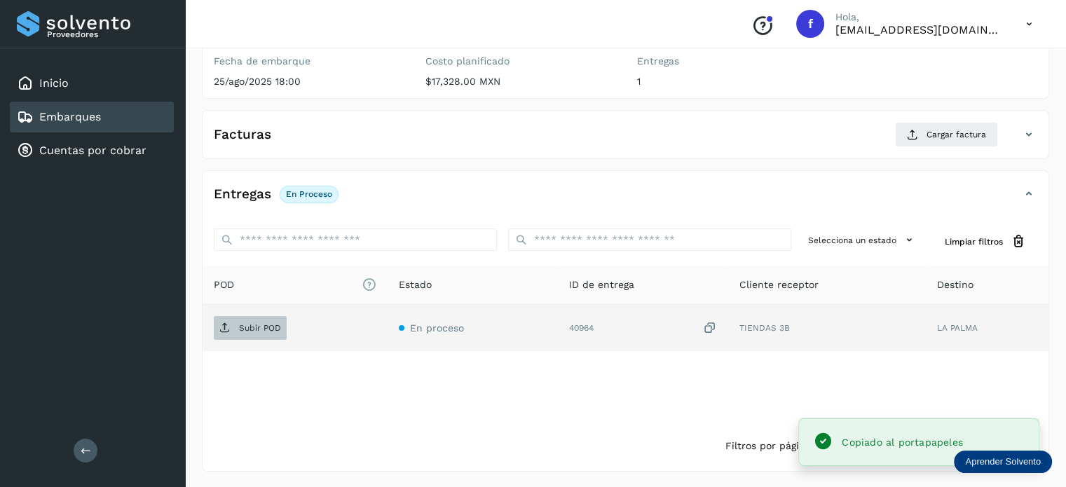
click at [249, 334] on span "Subir POD" at bounding box center [250, 328] width 73 height 22
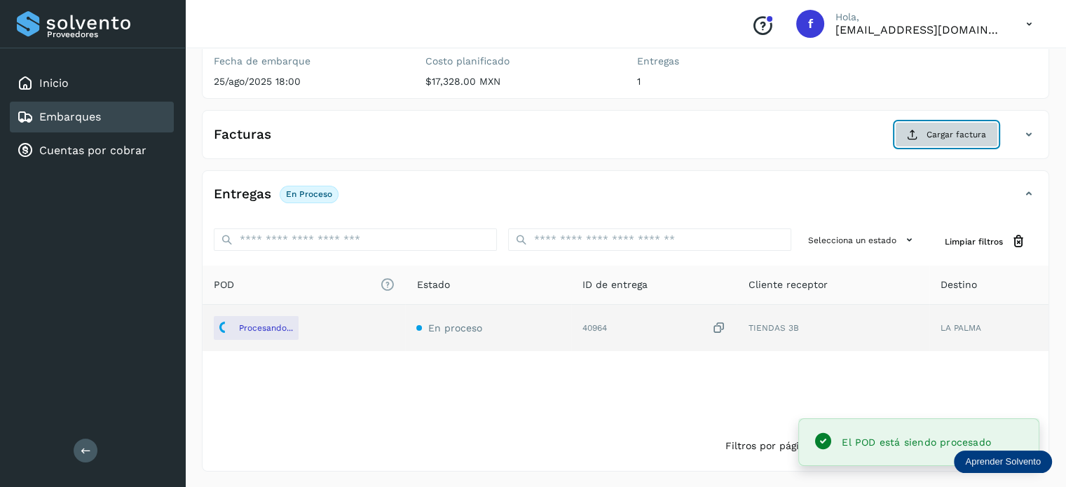
click at [931, 128] on span "Cargar factura" at bounding box center [957, 134] width 60 height 13
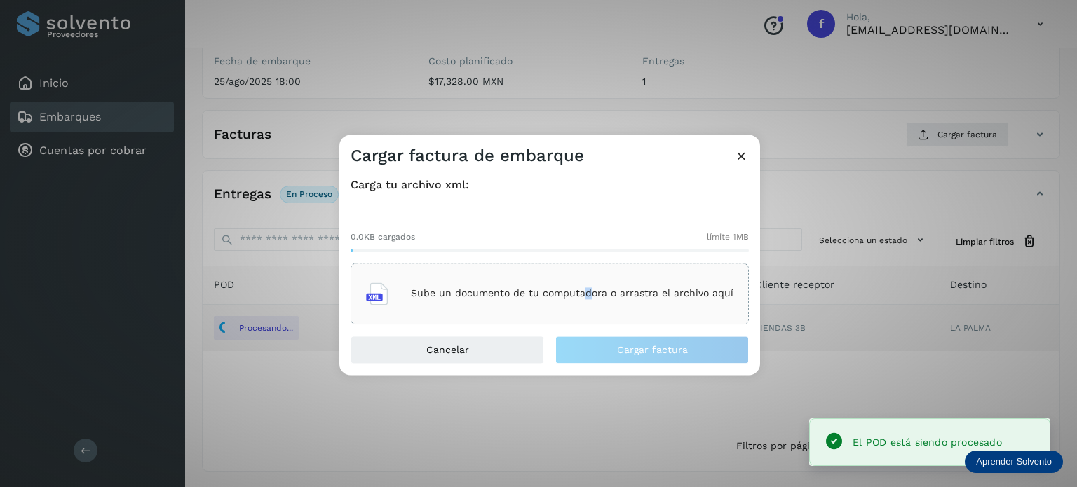
click at [588, 280] on div "Sube un documento de tu computadora o arrastra el archivo aquí" at bounding box center [549, 294] width 367 height 38
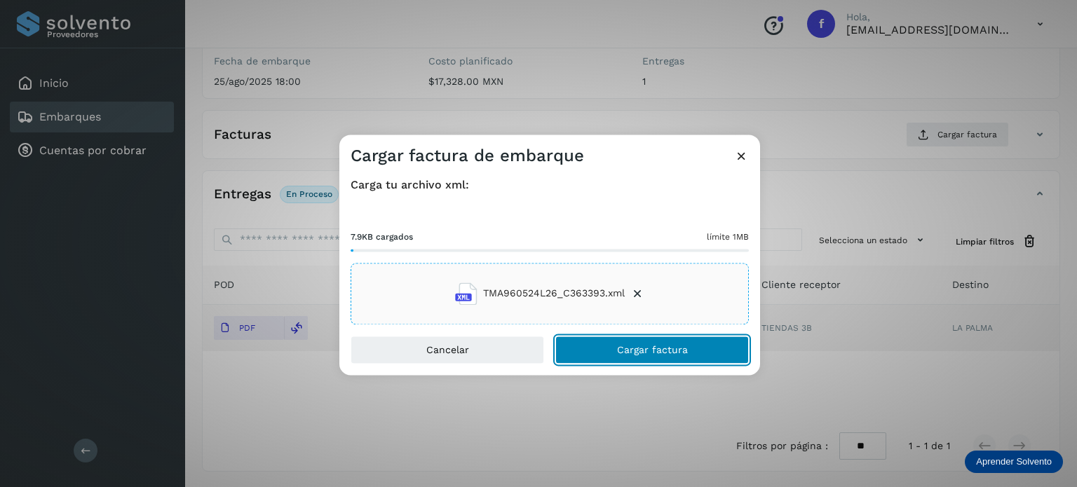
drag, startPoint x: 606, startPoint y: 343, endPoint x: 644, endPoint y: 272, distance: 80.0
click at [609, 344] on button "Cargar factura" at bounding box center [652, 350] width 194 height 28
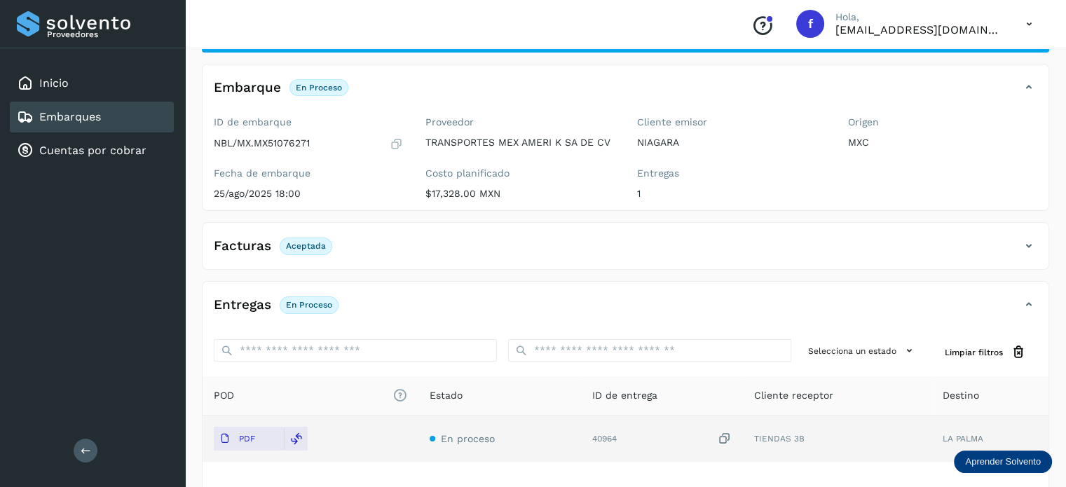
scroll to position [0, 0]
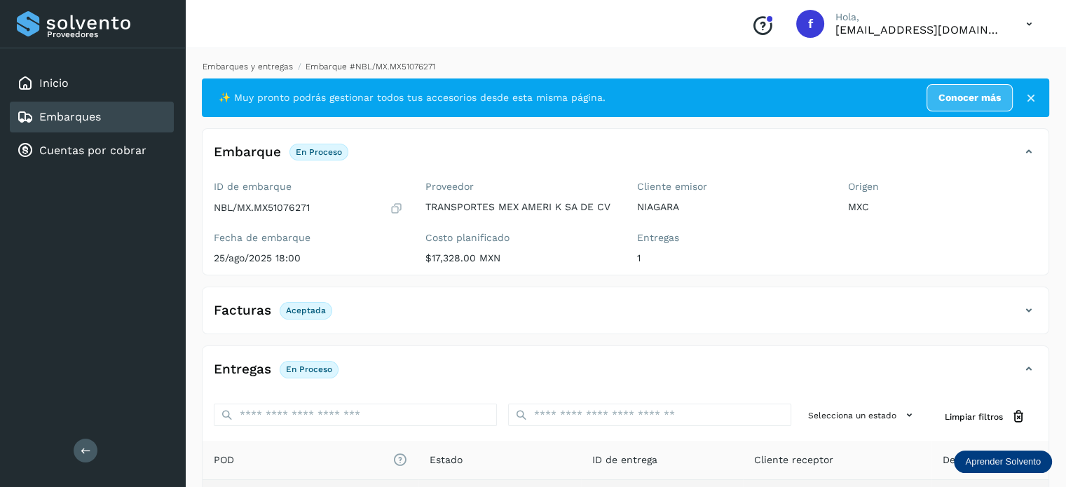
click at [248, 65] on link "Embarques y entregas" at bounding box center [248, 67] width 90 height 10
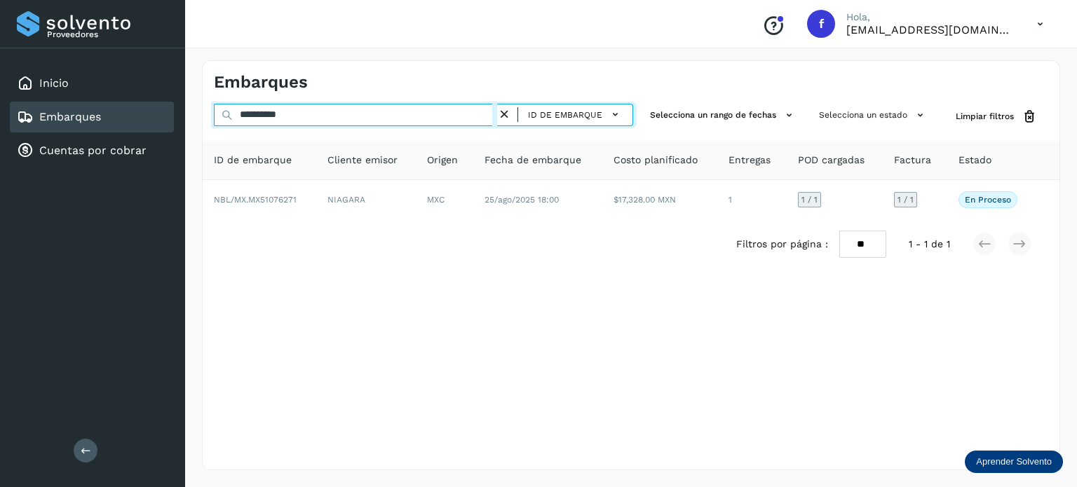
click at [263, 121] on input "**********" at bounding box center [355, 115] width 283 height 22
paste input "text"
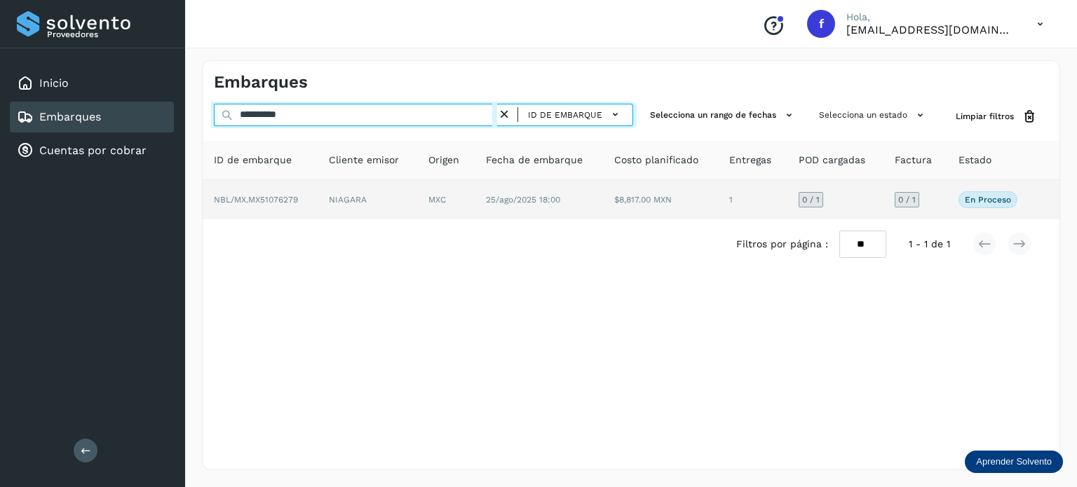
type input "**********"
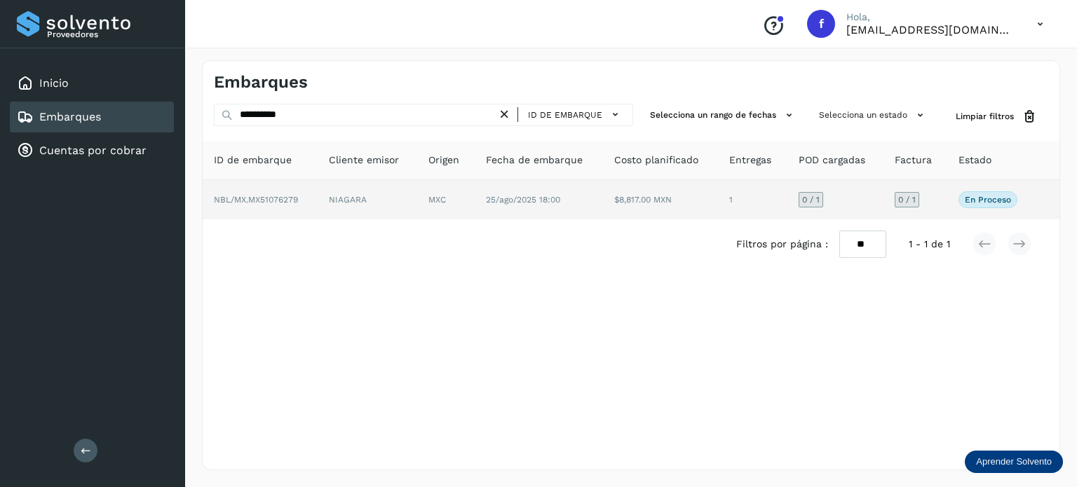
click at [578, 202] on td "25/ago/2025 18:00" at bounding box center [539, 199] width 128 height 39
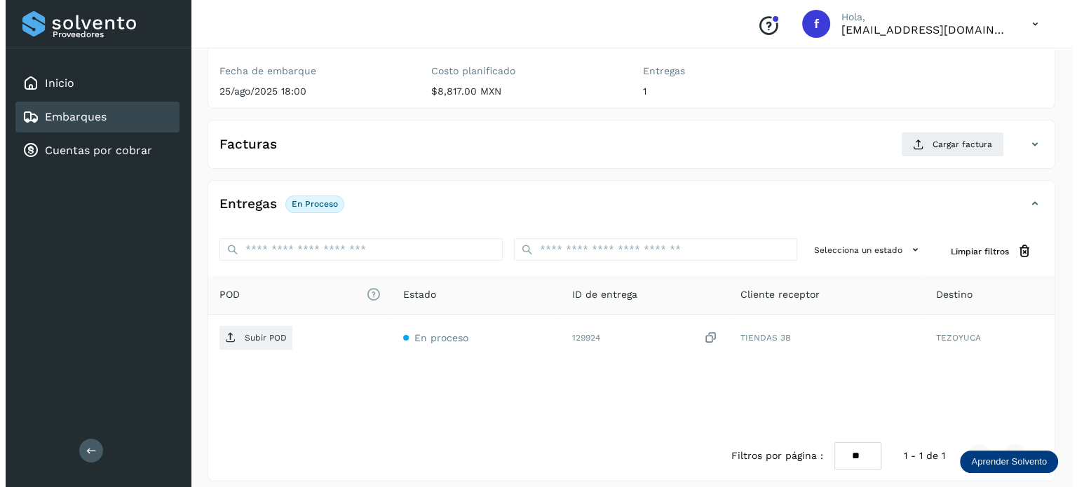
scroll to position [177, 0]
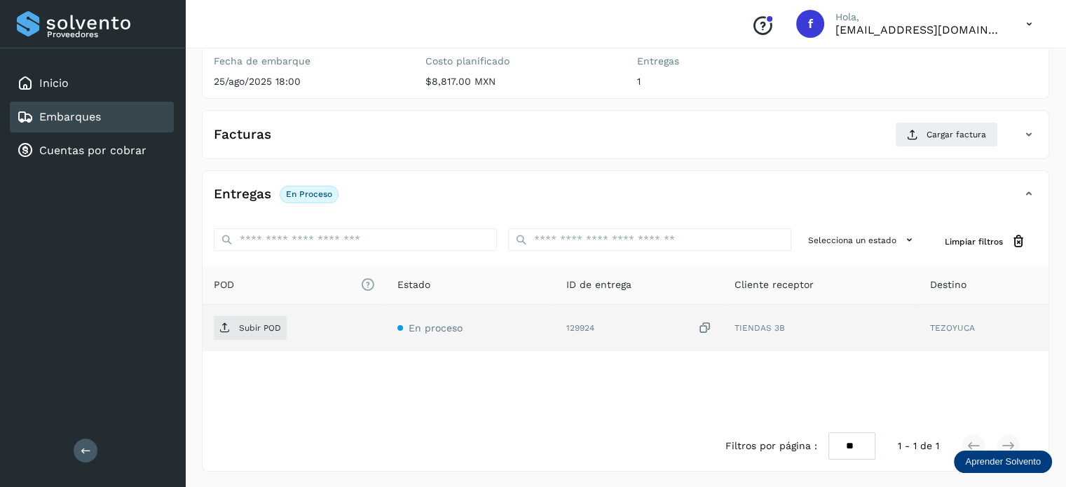
drag, startPoint x: 707, startPoint y: 329, endPoint x: 608, endPoint y: 339, distance: 99.3
click at [707, 328] on icon at bounding box center [705, 328] width 14 height 15
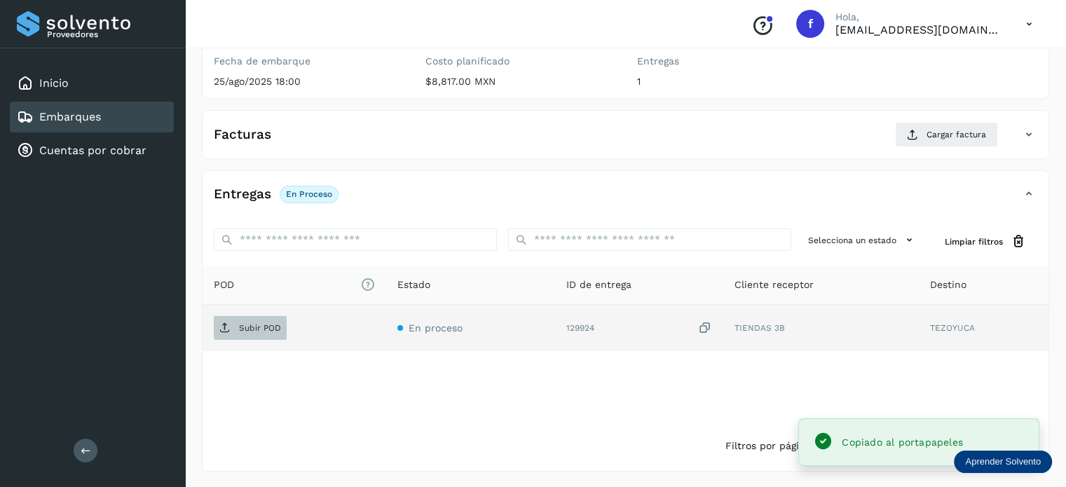
click at [258, 331] on p "Subir POD" at bounding box center [260, 328] width 42 height 10
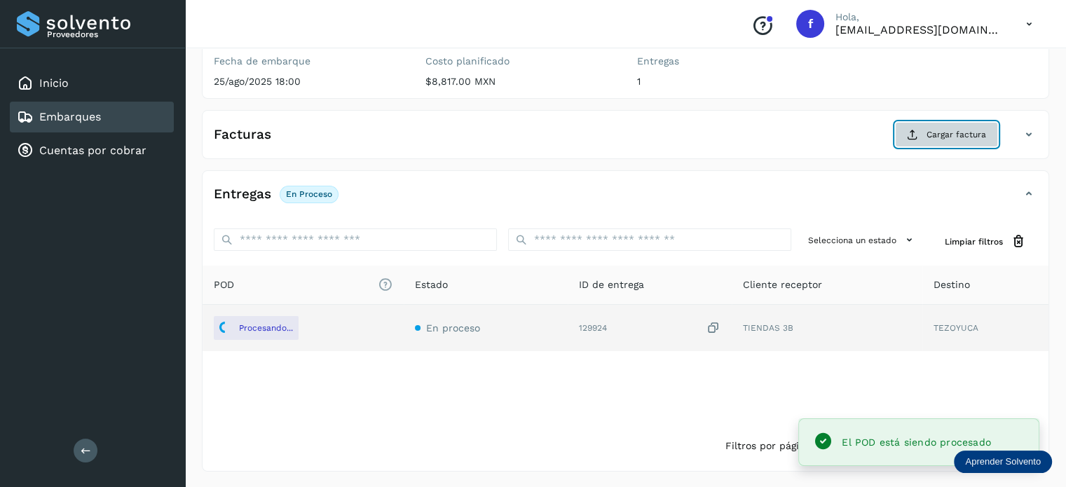
click at [921, 138] on button "Cargar factura" at bounding box center [946, 134] width 103 height 25
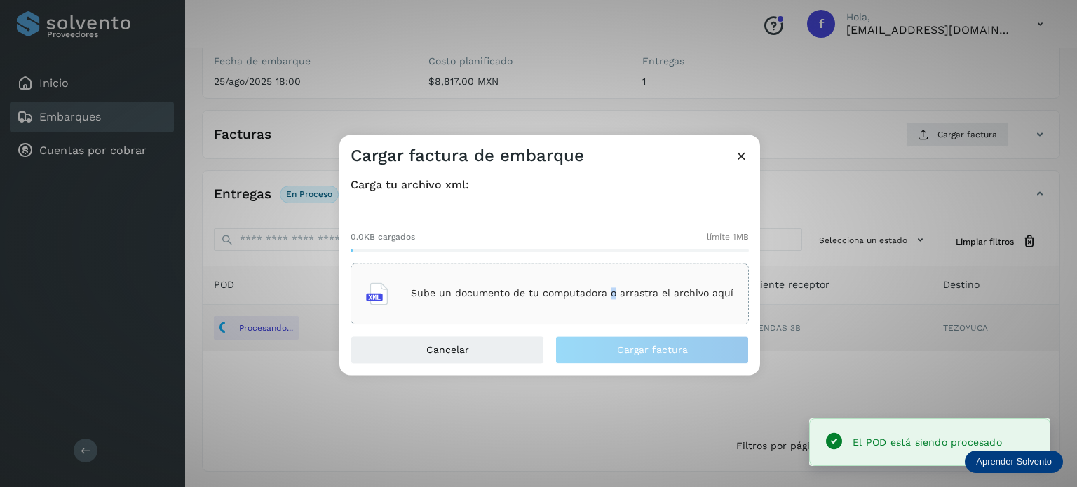
click at [613, 294] on p "Sube un documento de tu computadora o arrastra el archivo aquí" at bounding box center [572, 294] width 323 height 12
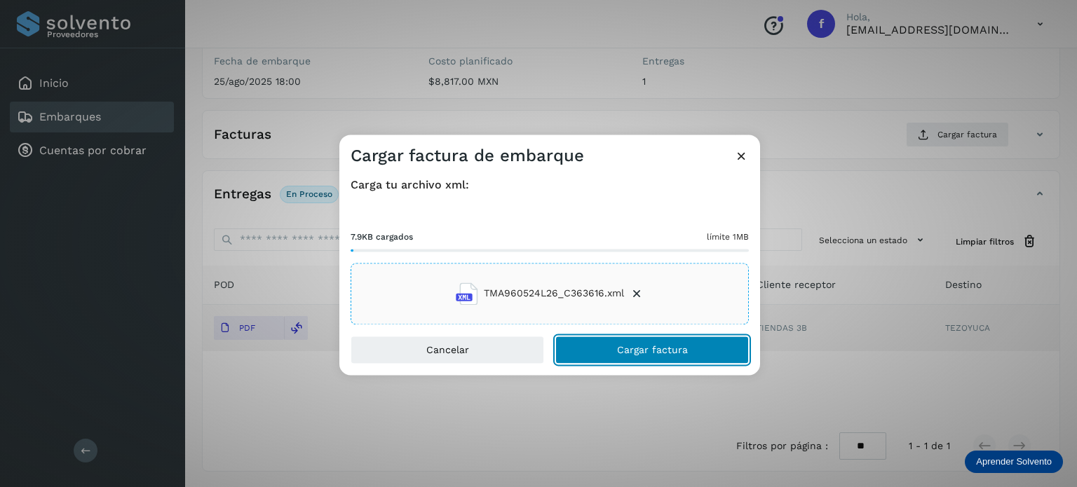
drag, startPoint x: 623, startPoint y: 350, endPoint x: 656, endPoint y: 212, distance: 141.3
click at [623, 350] on span "Cargar factura" at bounding box center [652, 350] width 71 height 10
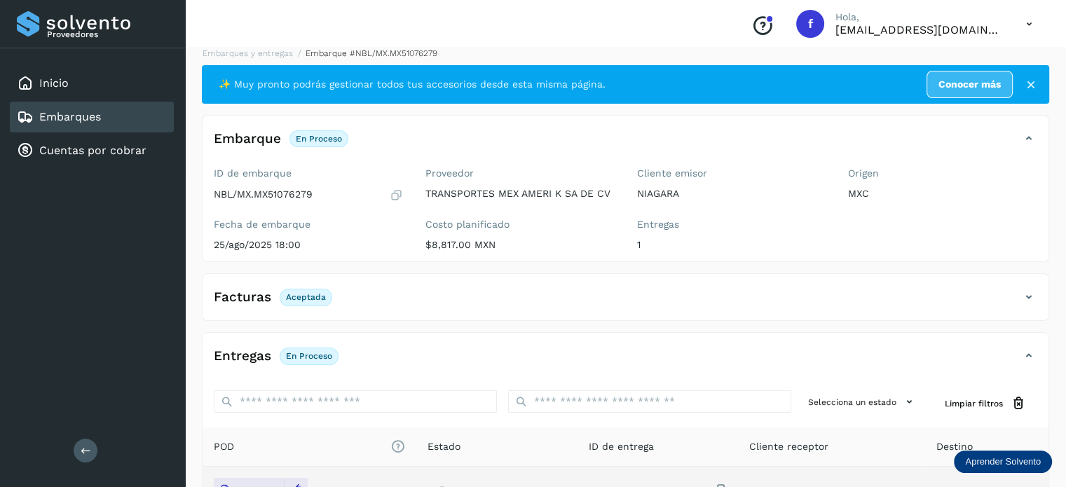
scroll to position [0, 0]
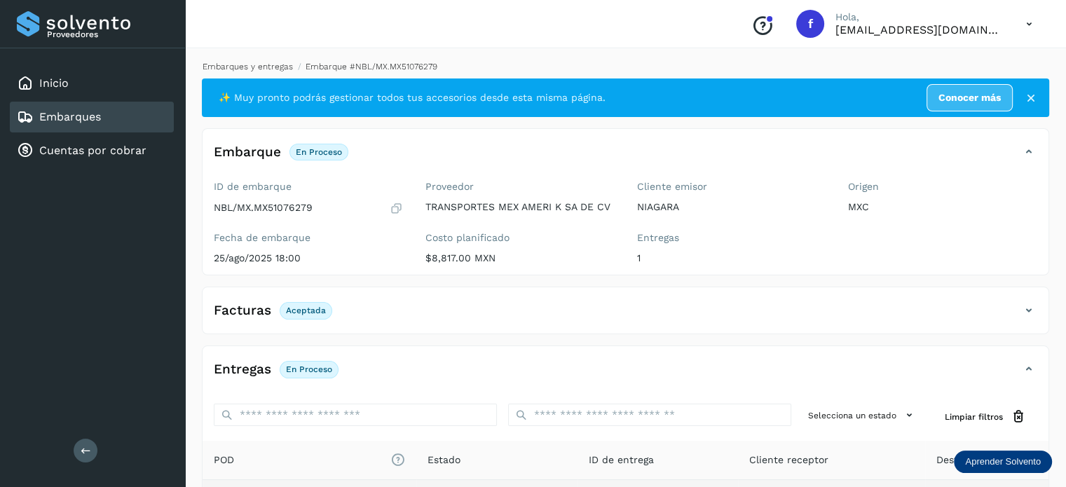
click at [233, 69] on link "Embarques y entregas" at bounding box center [248, 67] width 90 height 10
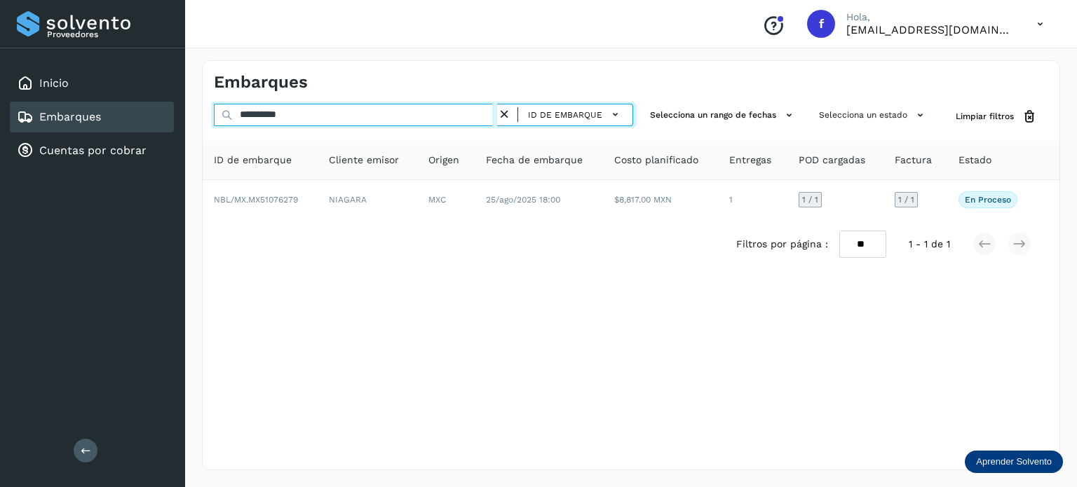
click at [261, 113] on input "**********" at bounding box center [355, 115] width 283 height 22
paste input "text"
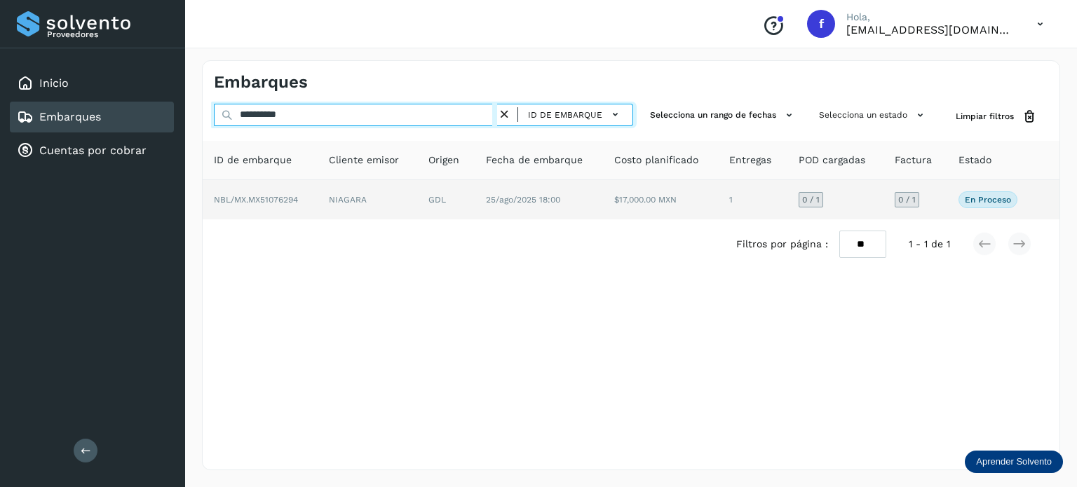
type input "**********"
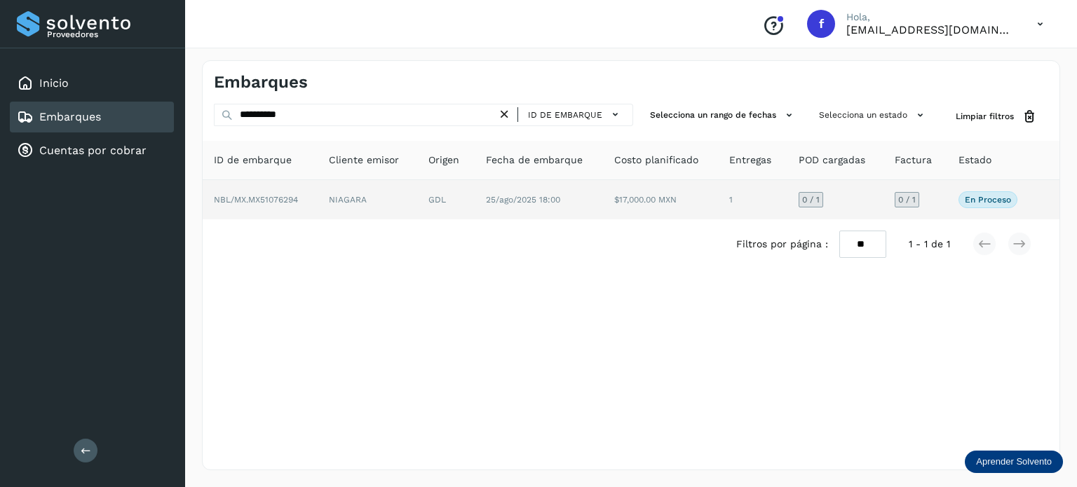
click at [407, 196] on td "NIAGARA" at bounding box center [368, 199] width 100 height 39
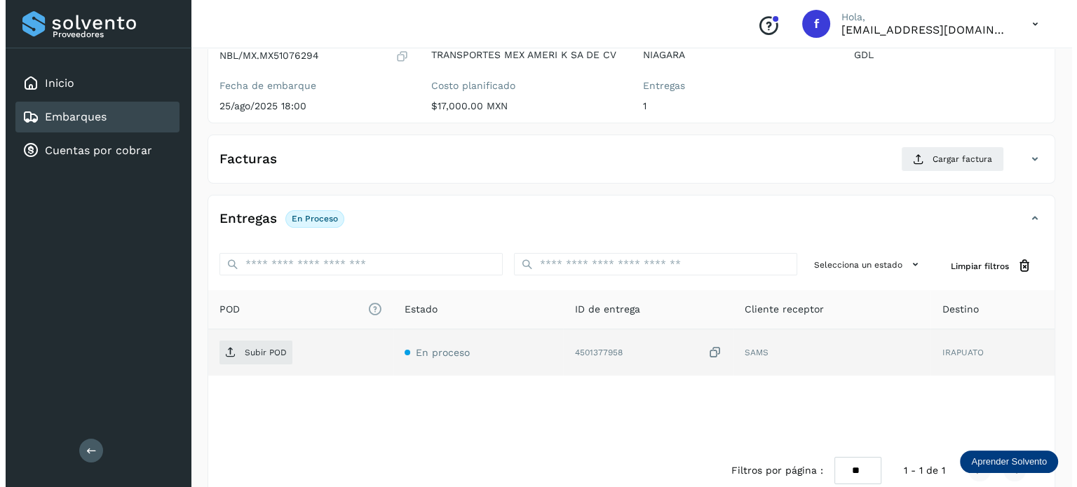
scroll to position [177, 0]
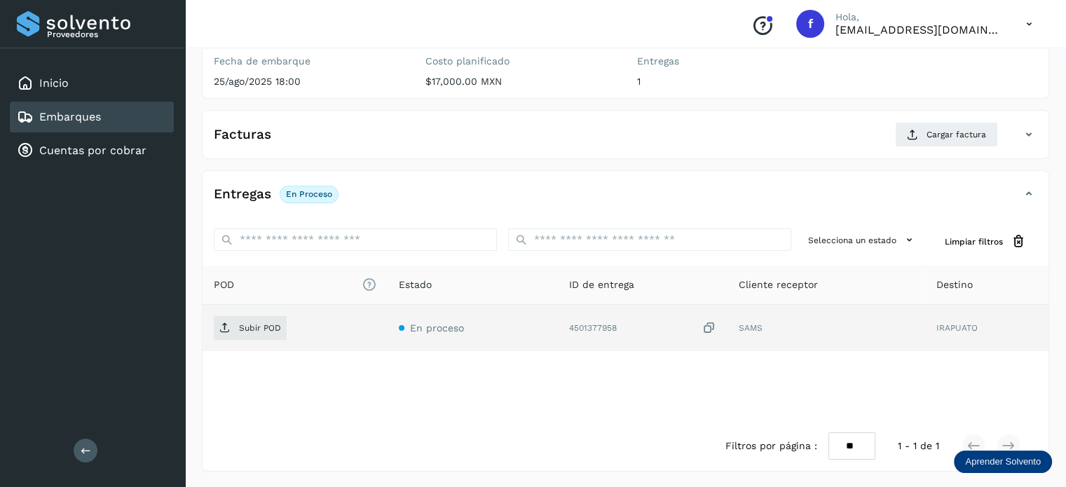
click at [710, 322] on icon at bounding box center [710, 328] width 14 height 15
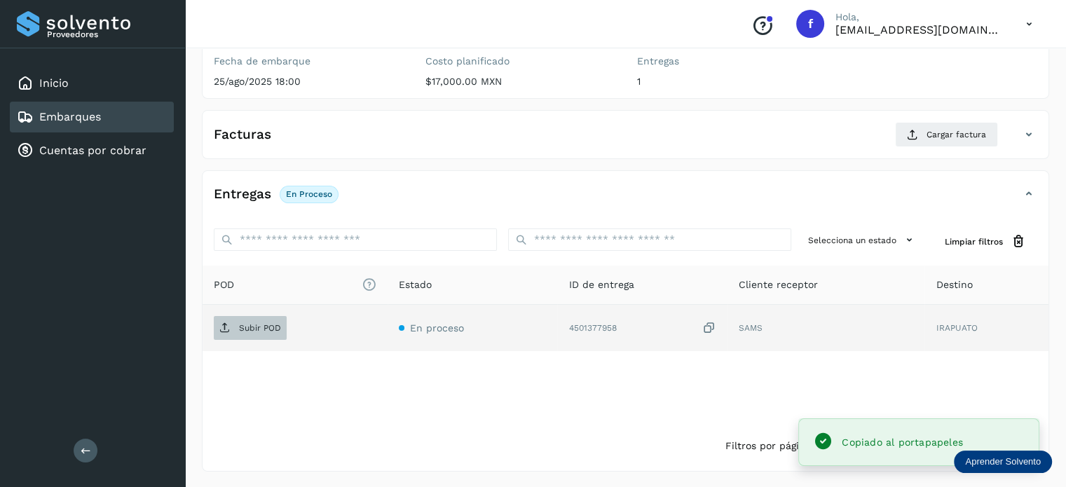
click at [246, 330] on p "Subir POD" at bounding box center [260, 328] width 42 height 10
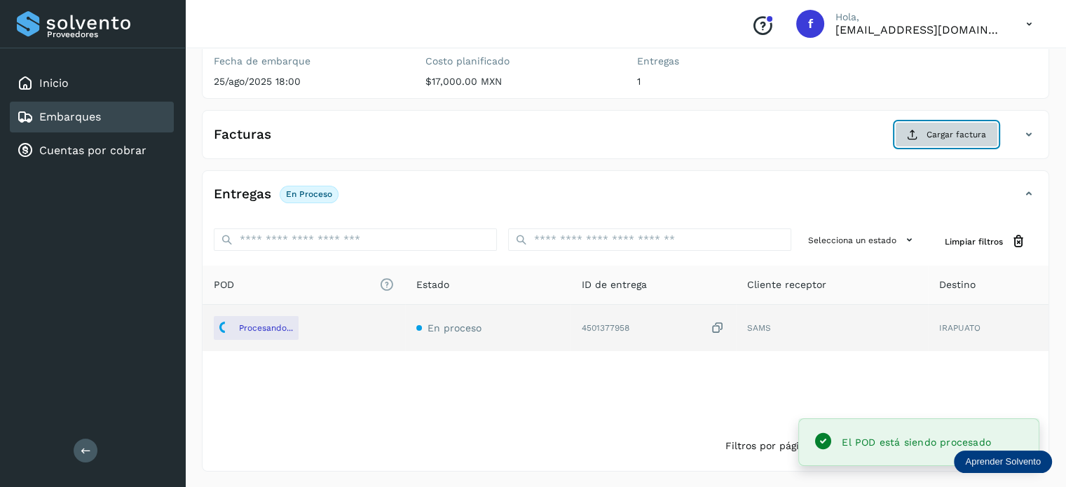
click at [931, 140] on span "Cargar factura" at bounding box center [957, 134] width 60 height 13
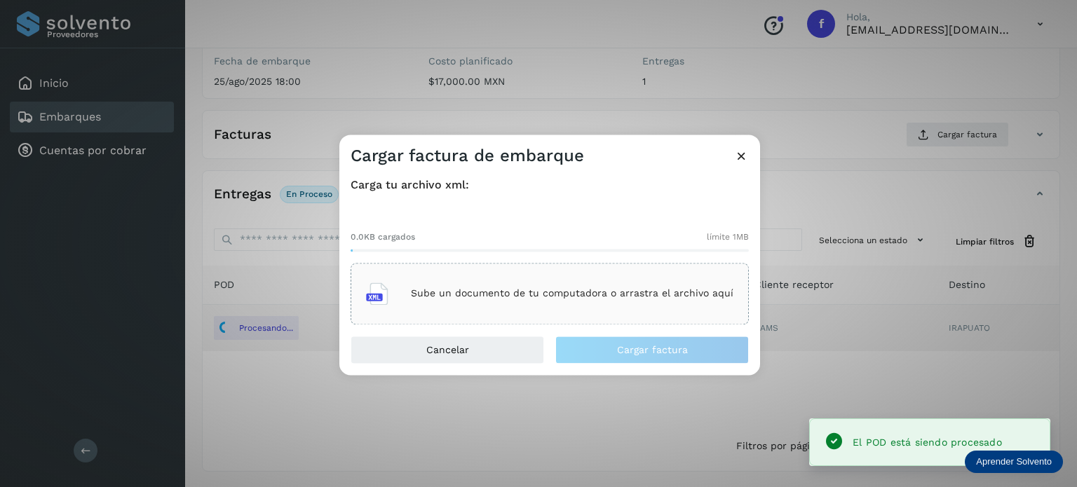
click at [548, 302] on div "Sube un documento de tu computadora o arrastra el archivo aquí" at bounding box center [549, 294] width 367 height 38
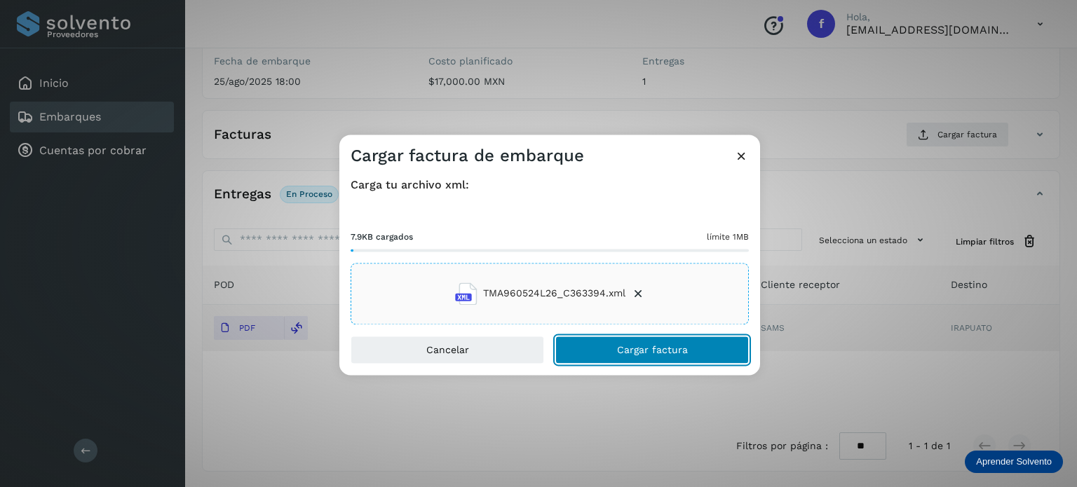
click at [677, 340] on button "Cargar factura" at bounding box center [652, 350] width 194 height 28
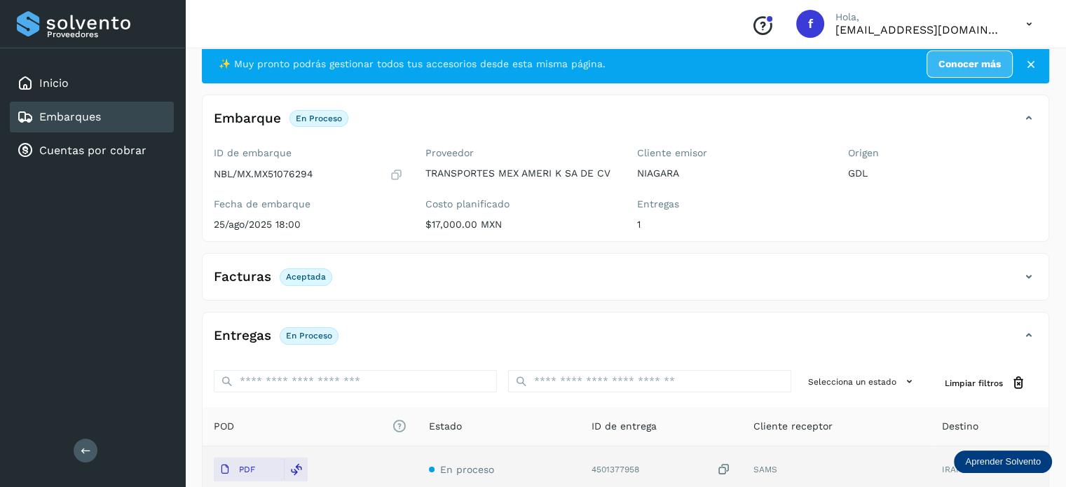
scroll to position [0, 0]
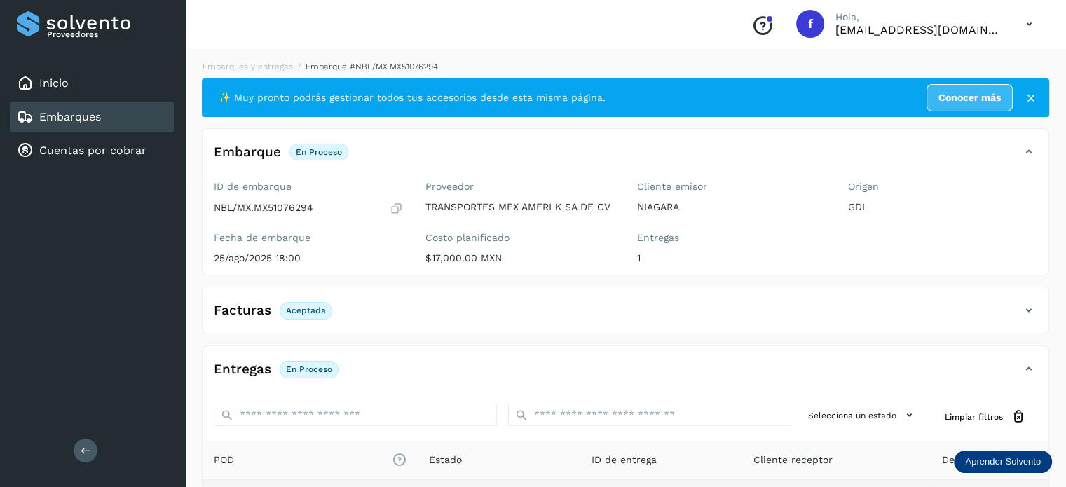
drag, startPoint x: 250, startPoint y: 65, endPoint x: 393, endPoint y: 55, distance: 143.3
click at [250, 65] on link "Embarques y entregas" at bounding box center [248, 67] width 90 height 10
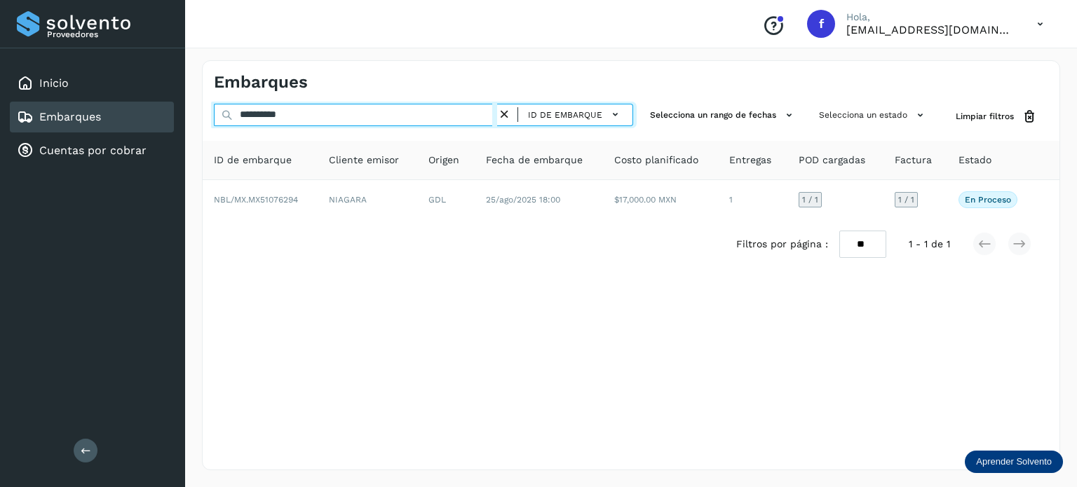
click at [264, 116] on input "**********" at bounding box center [355, 115] width 283 height 22
paste input "text"
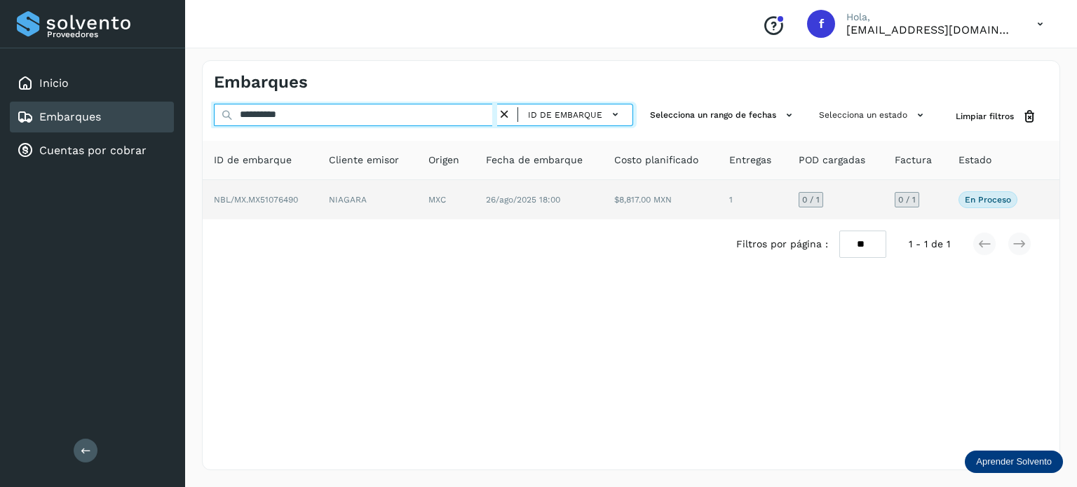
type input "**********"
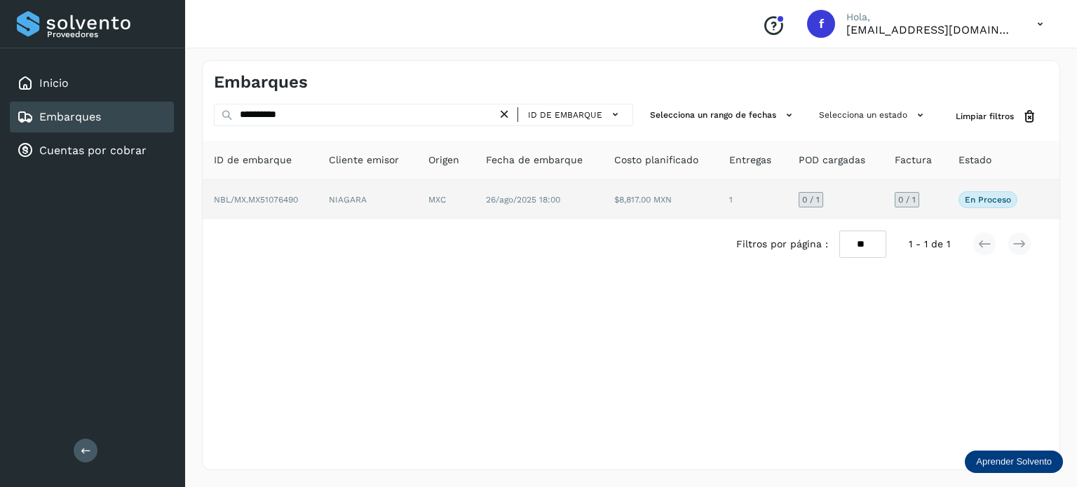
click at [432, 212] on td "MXC" at bounding box center [445, 199] width 57 height 39
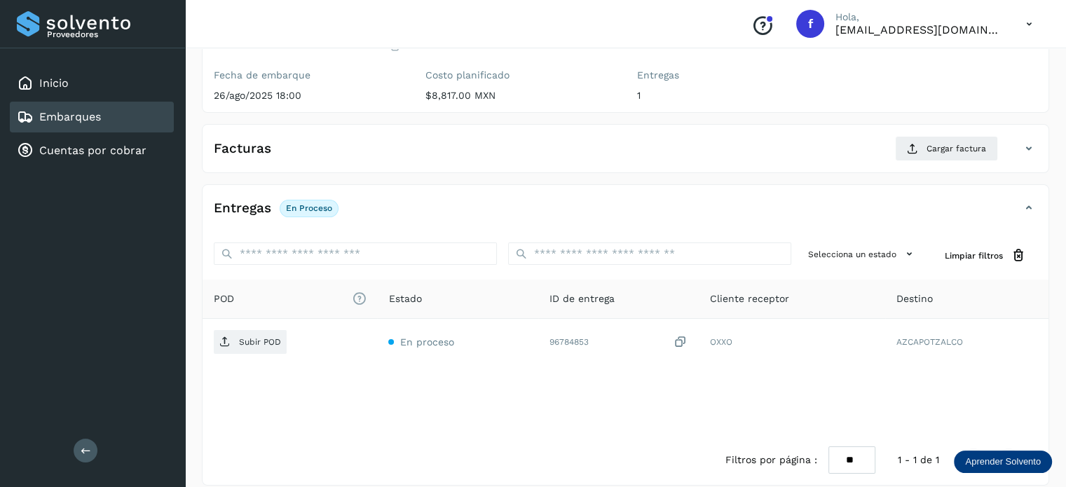
scroll to position [177, 0]
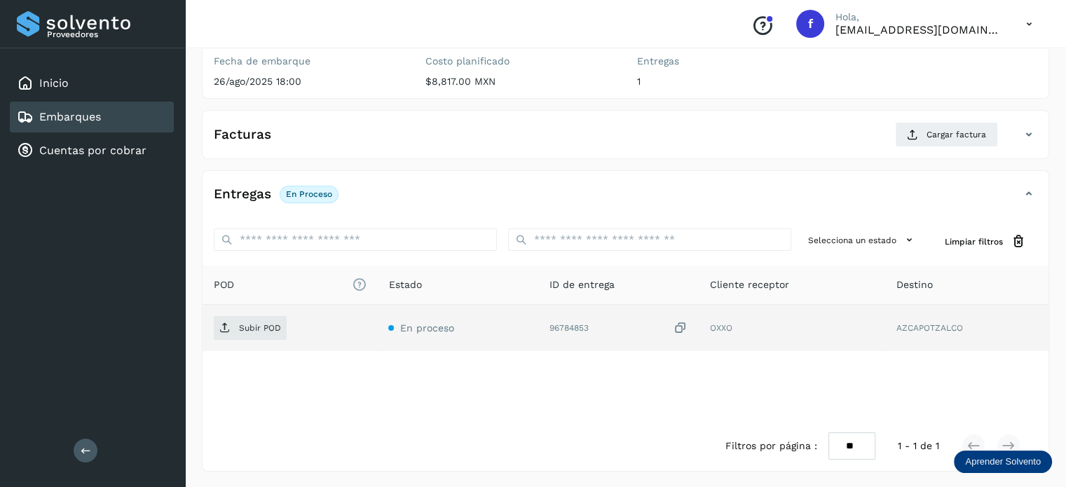
click at [682, 327] on icon at bounding box center [681, 328] width 14 height 15
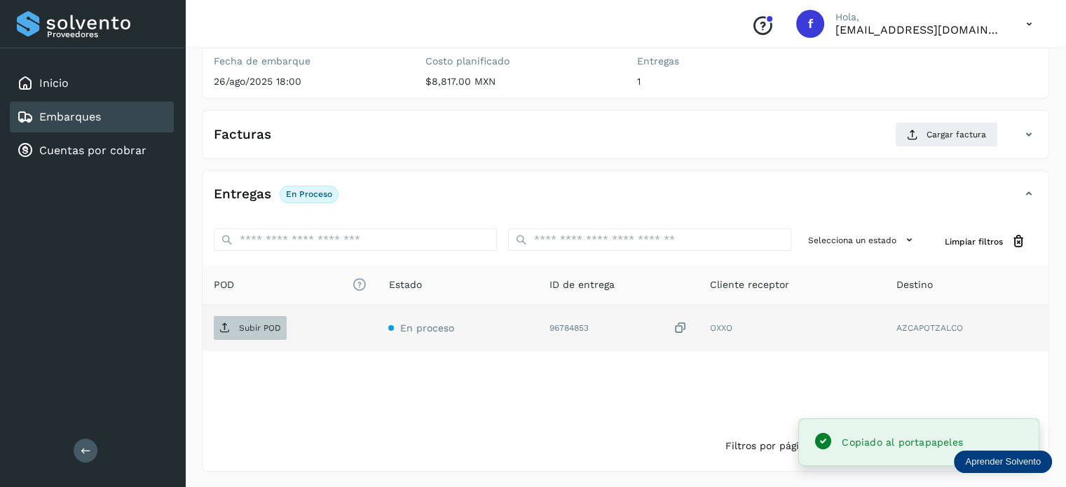
click at [246, 325] on p "Subir POD" at bounding box center [260, 328] width 42 height 10
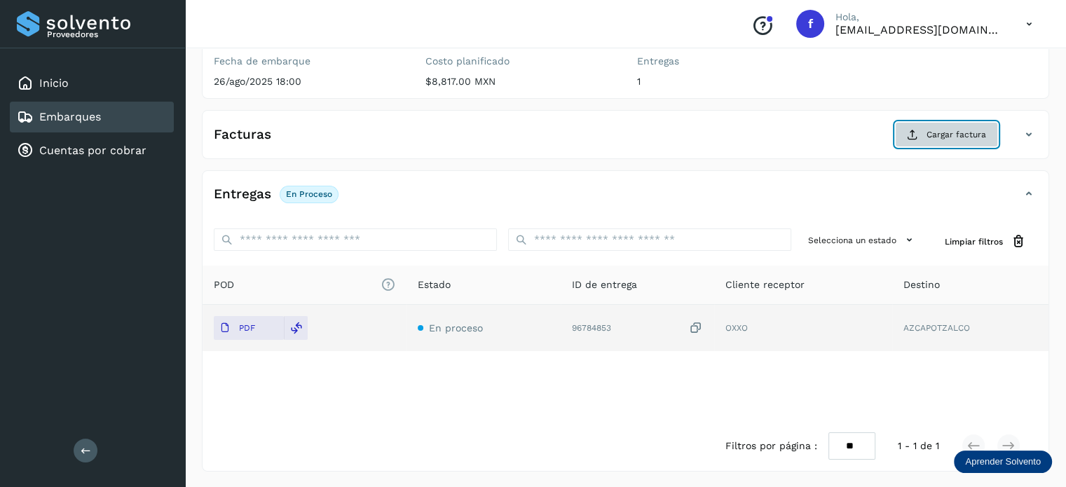
click at [948, 140] on button "Cargar factura" at bounding box center [946, 134] width 103 height 25
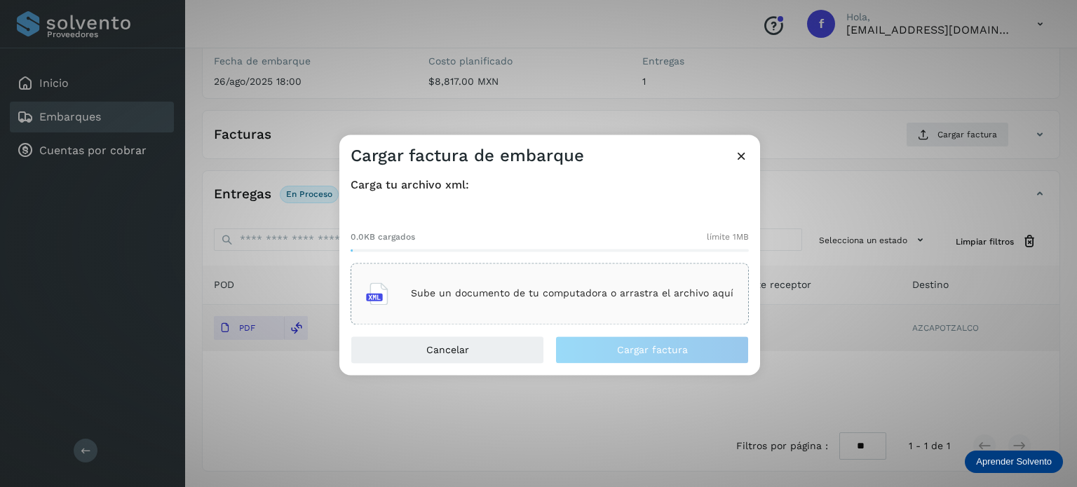
click at [555, 283] on div "Sube un documento de tu computadora o arrastra el archivo aquí" at bounding box center [549, 294] width 367 height 38
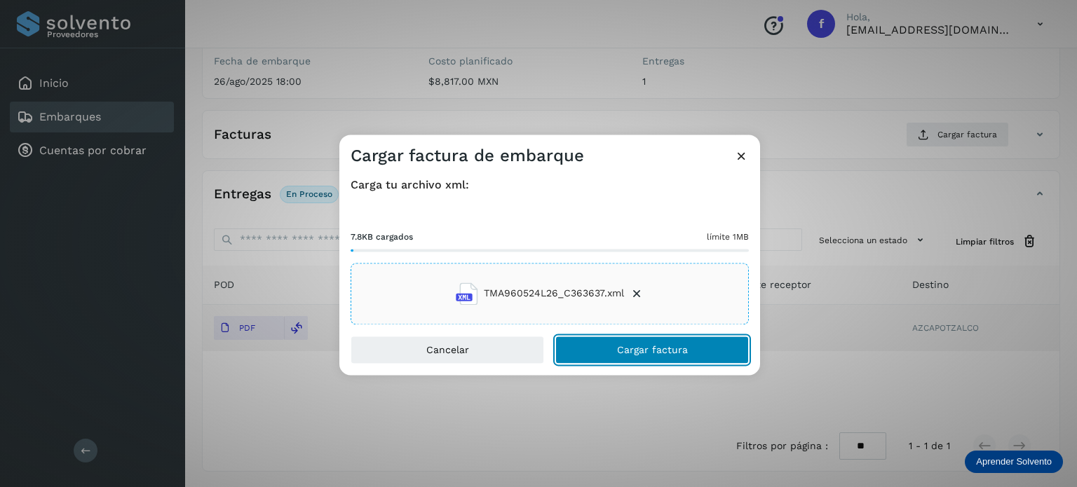
click at [602, 341] on button "Cargar factura" at bounding box center [652, 350] width 194 height 28
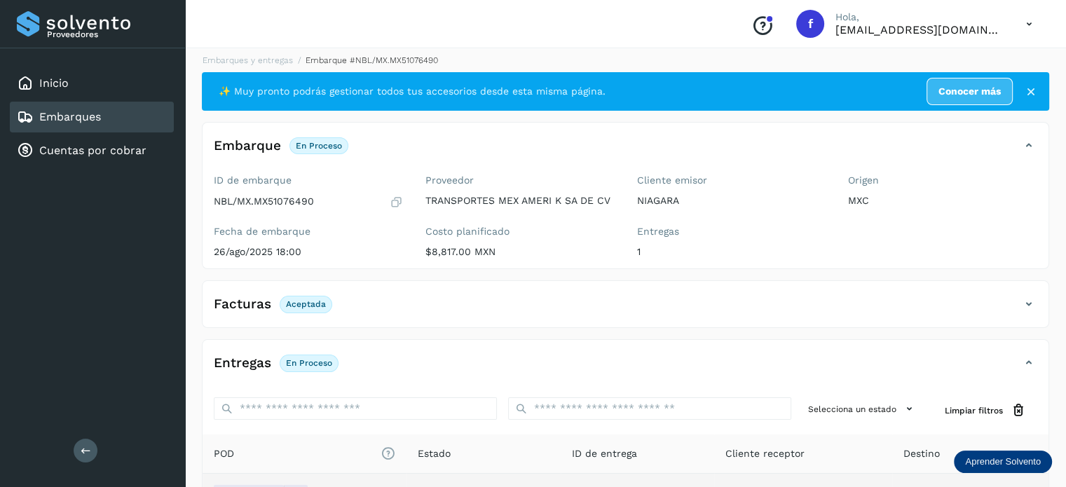
scroll to position [0, 0]
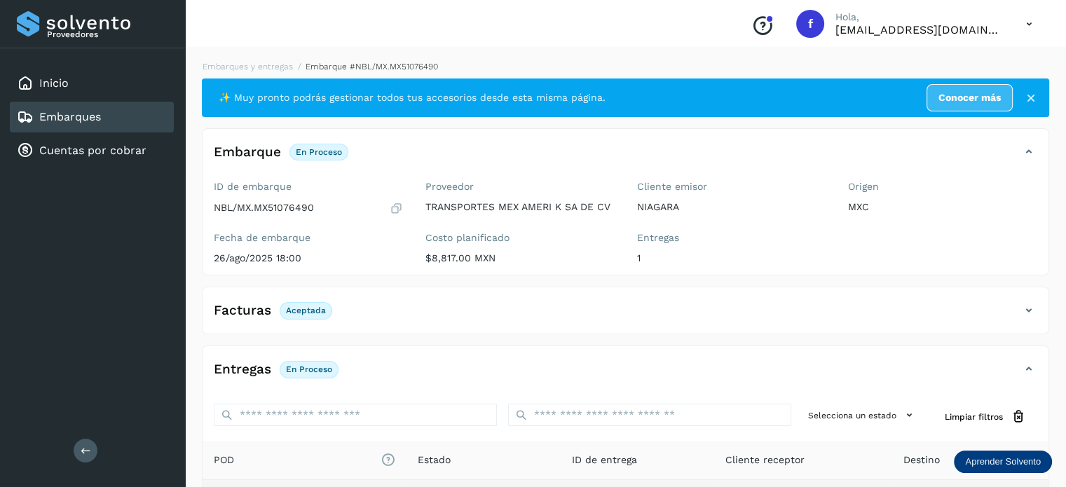
click at [239, 74] on div "Embarques y entregas Embarque #NBL/MX.MX51076490 ✨ Muy pronto podrás gestionar …" at bounding box center [626, 353] width 848 height 587
click at [248, 66] on link "Embarques y entregas" at bounding box center [248, 67] width 90 height 10
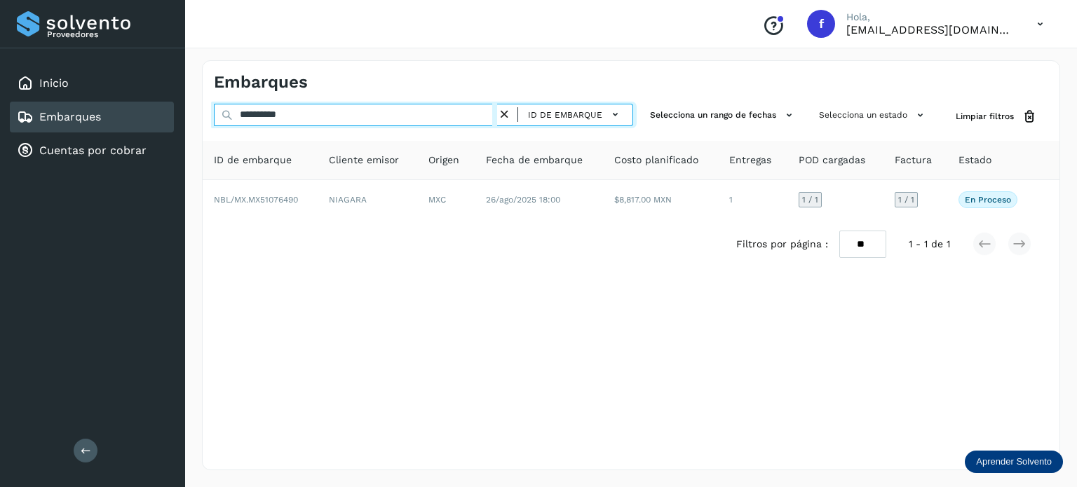
click at [268, 112] on input "**********" at bounding box center [355, 115] width 283 height 22
paste input "text"
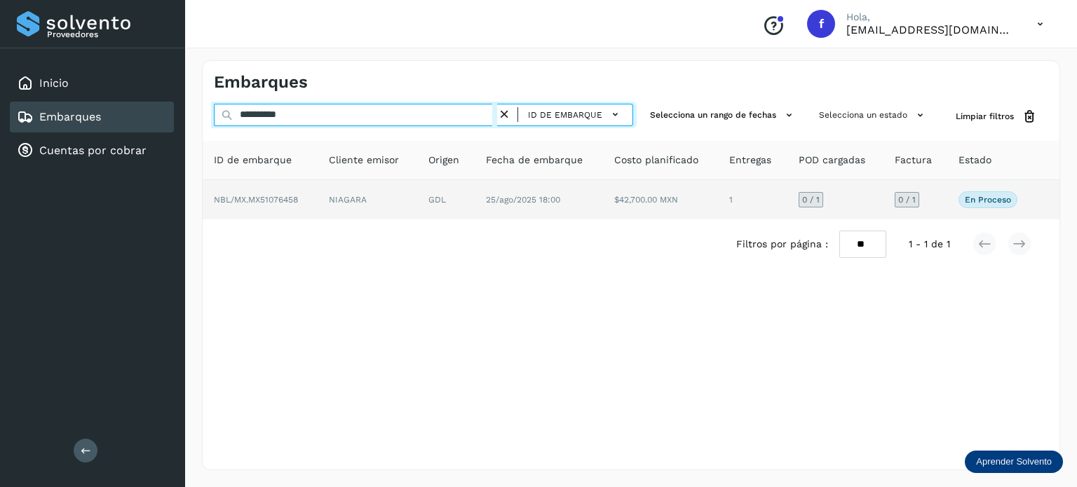
type input "**********"
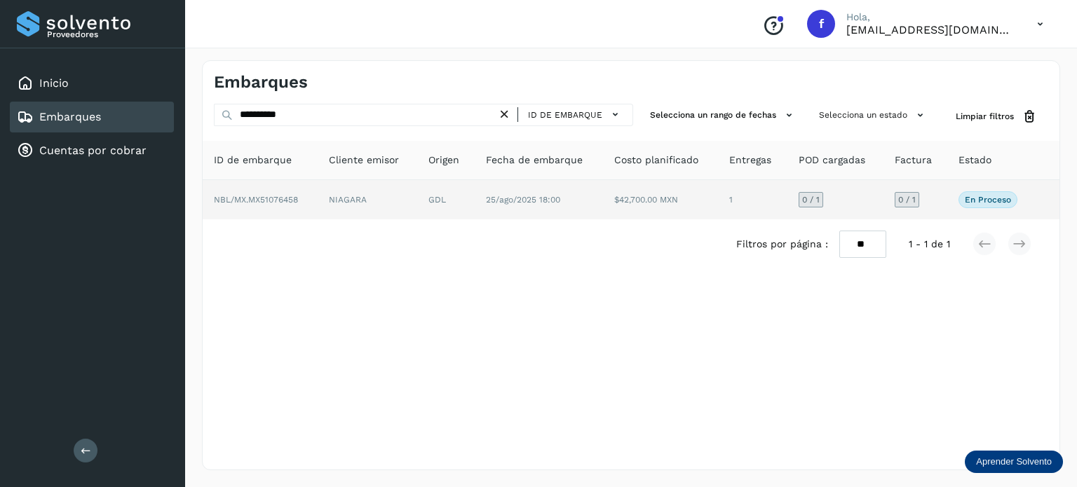
click at [506, 201] on span "25/ago/2025 18:00" at bounding box center [523, 200] width 74 height 10
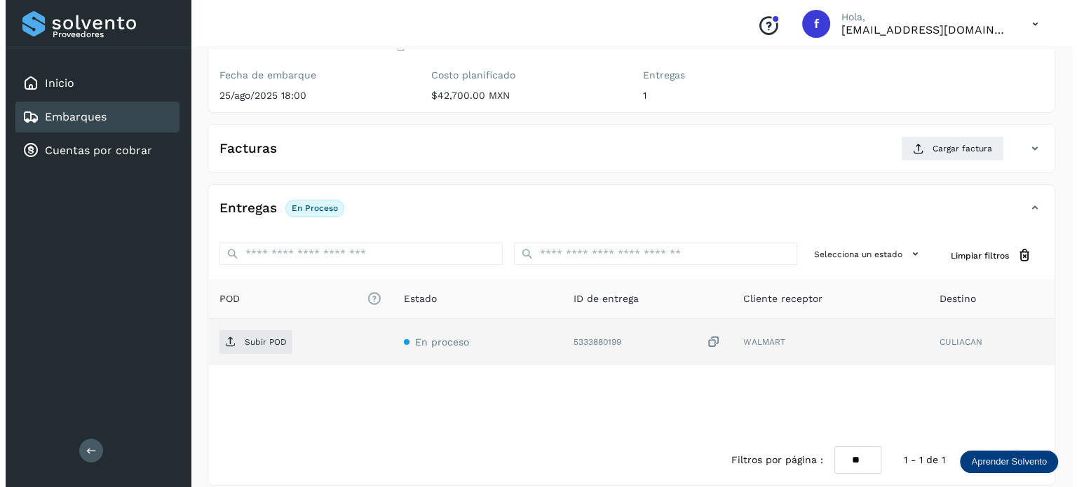
scroll to position [177, 0]
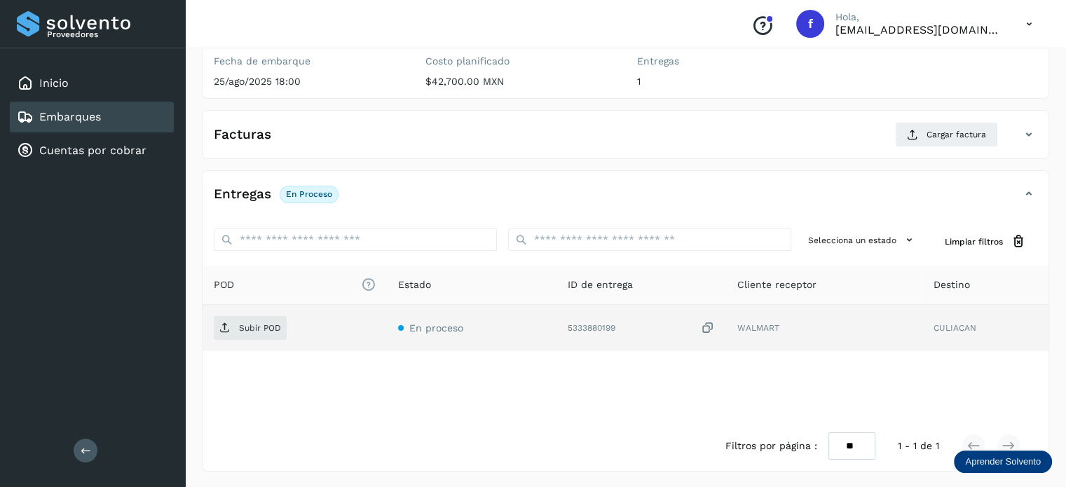
click at [707, 325] on icon at bounding box center [708, 328] width 14 height 15
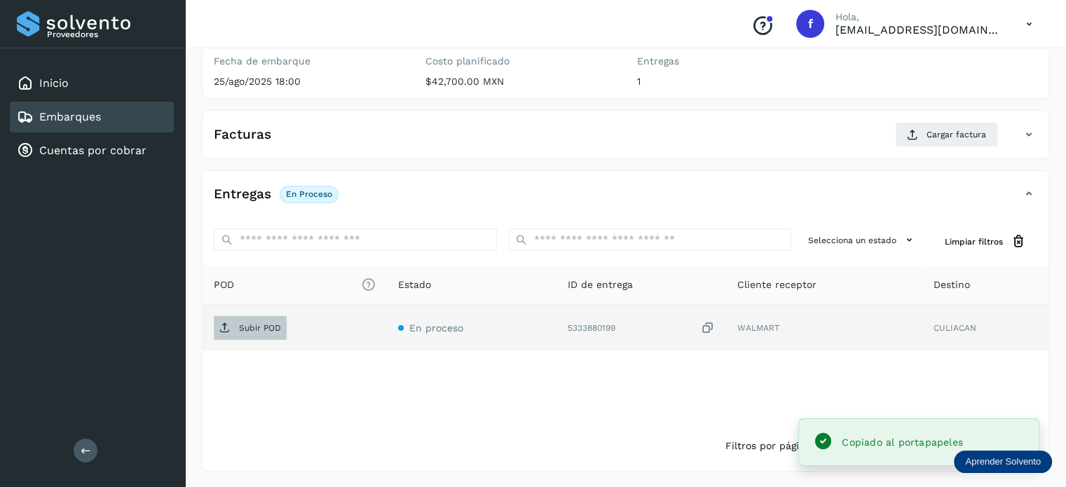
click at [275, 332] on span "Subir POD" at bounding box center [250, 328] width 73 height 22
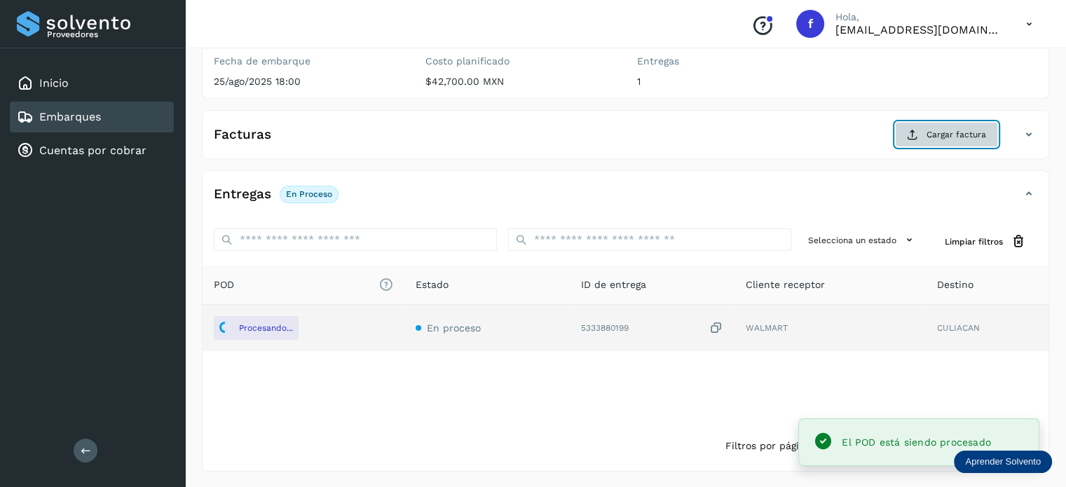
click at [940, 142] on button "Cargar factura" at bounding box center [946, 134] width 103 height 25
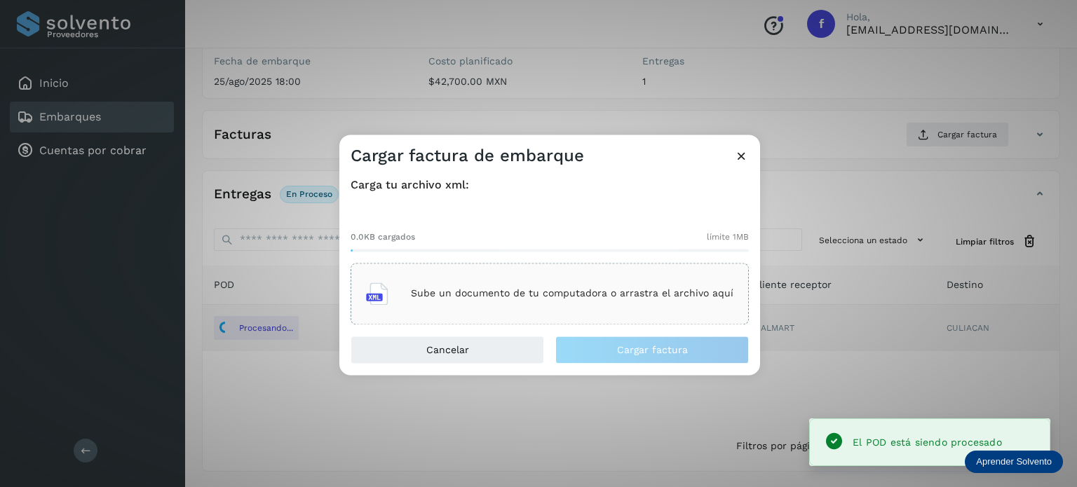
click at [636, 306] on div "Sube un documento de tu computadora o arrastra el archivo aquí" at bounding box center [549, 294] width 367 height 38
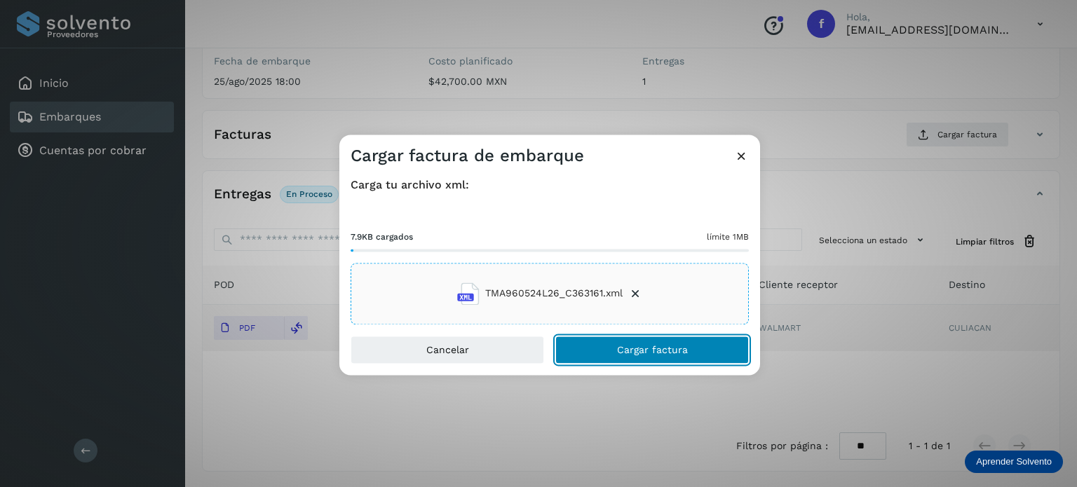
click at [595, 347] on button "Cargar factura" at bounding box center [652, 350] width 194 height 28
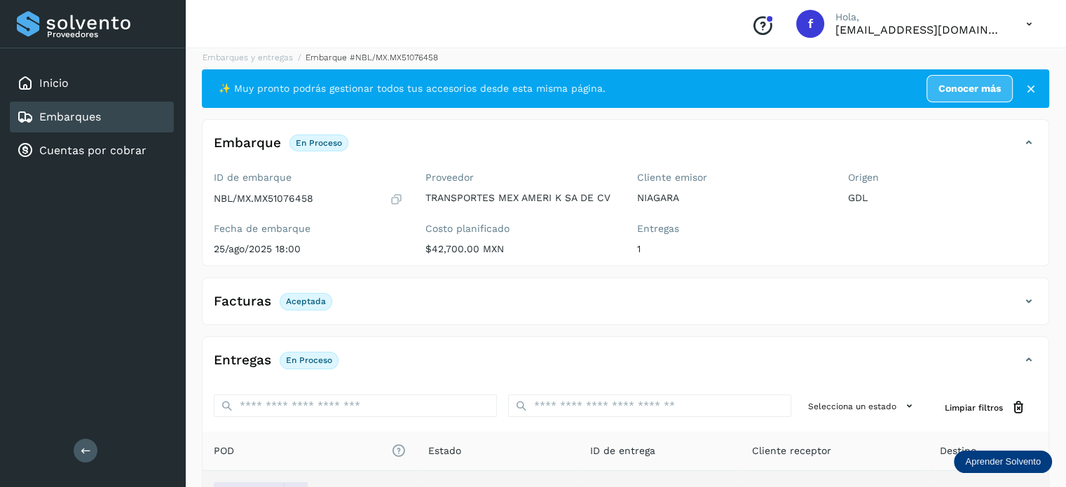
scroll to position [0, 0]
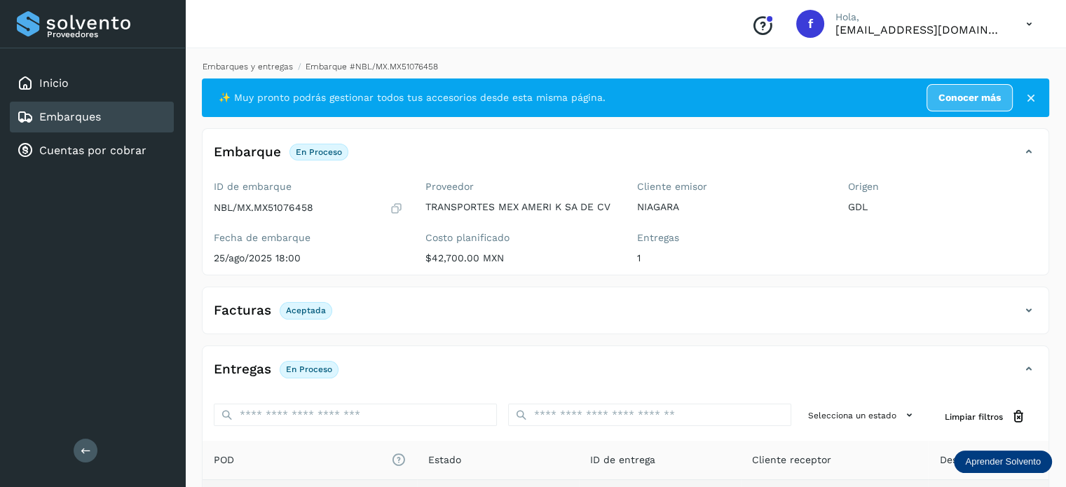
click at [264, 70] on link "Embarques y entregas" at bounding box center [248, 67] width 90 height 10
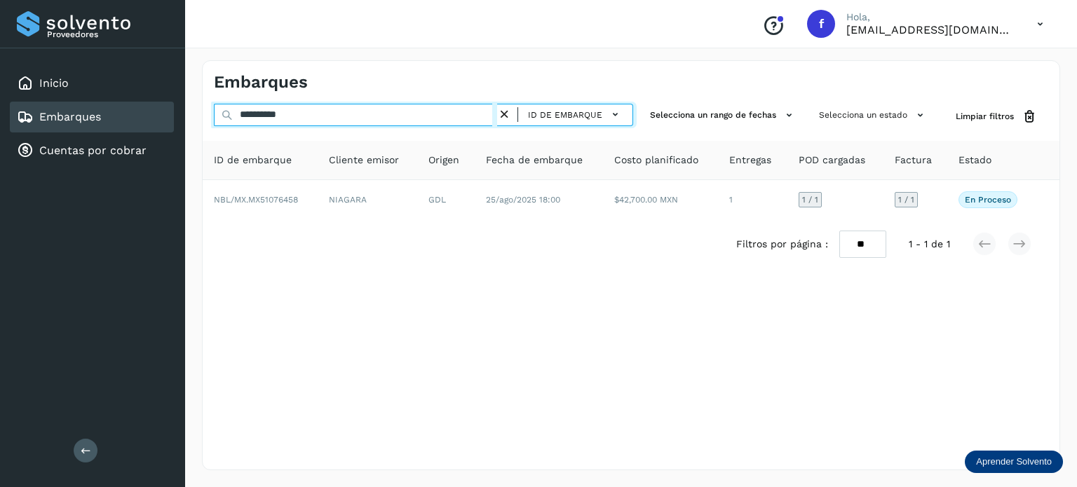
click at [272, 113] on input "**********" at bounding box center [355, 115] width 283 height 22
drag, startPoint x: 272, startPoint y: 113, endPoint x: 280, endPoint y: 123, distance: 12.9
click at [272, 114] on input "**********" at bounding box center [355, 115] width 283 height 22
paste input "text"
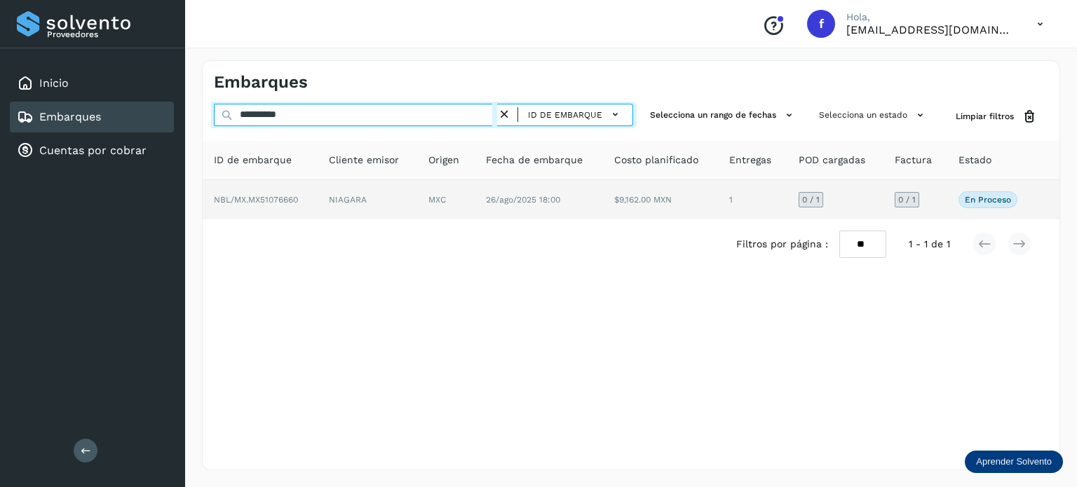
type input "**********"
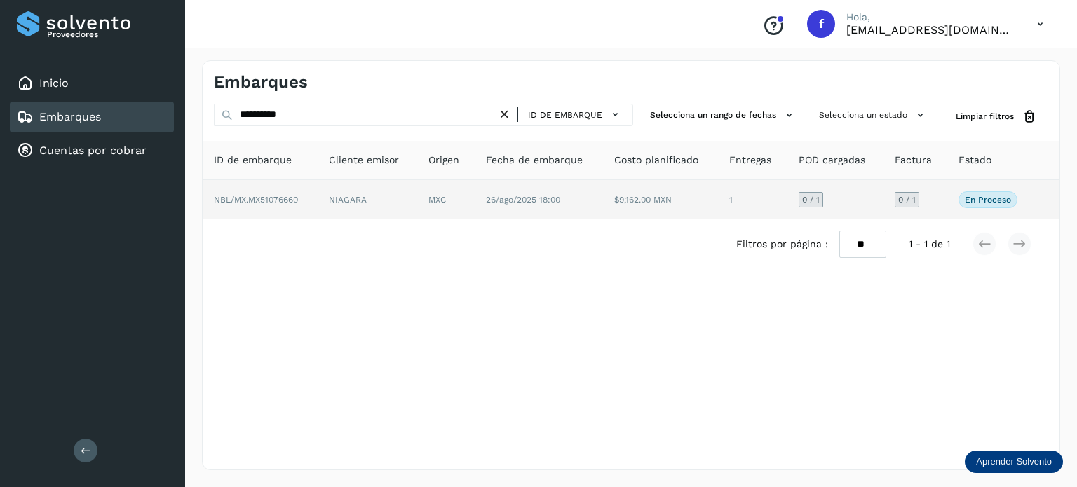
click at [454, 203] on td "MXC" at bounding box center [445, 199] width 57 height 39
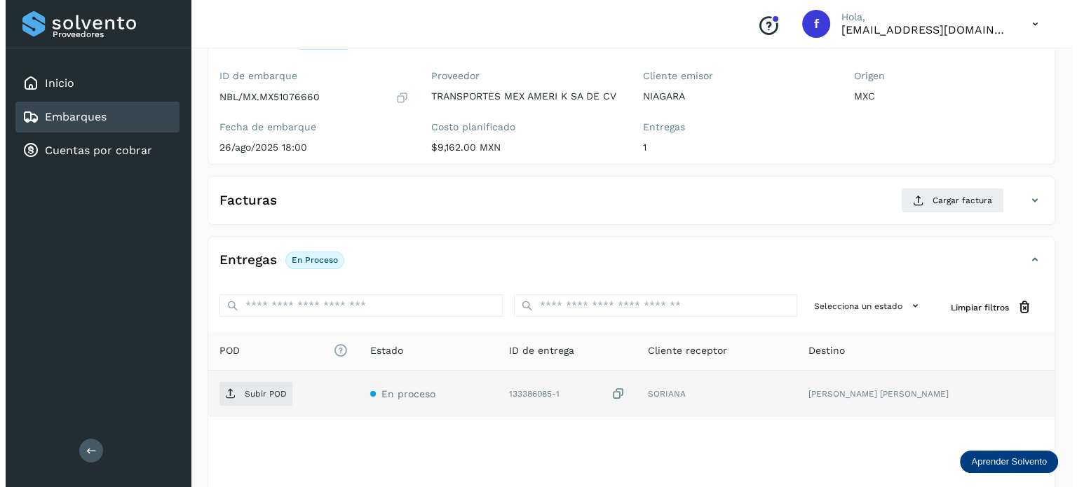
scroll to position [177, 0]
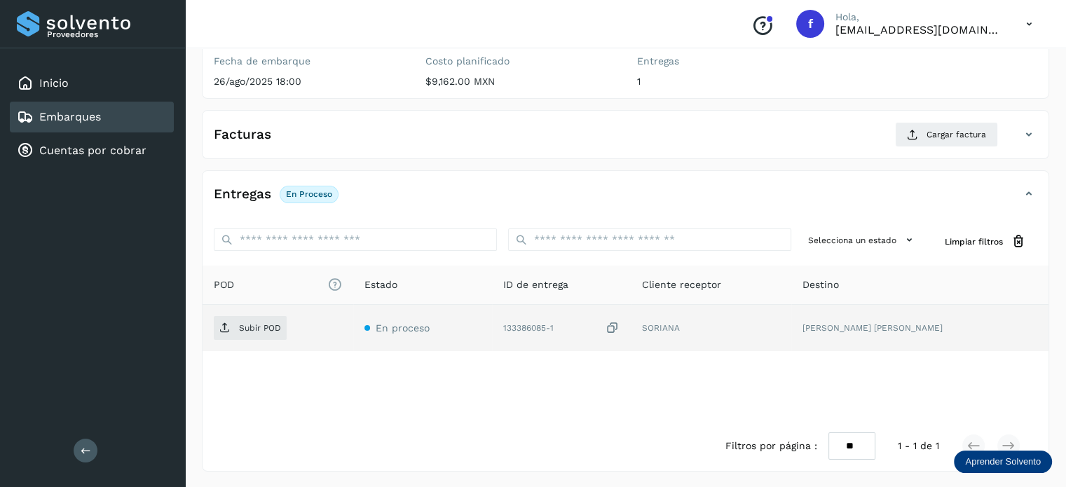
click at [620, 322] on icon at bounding box center [613, 328] width 14 height 15
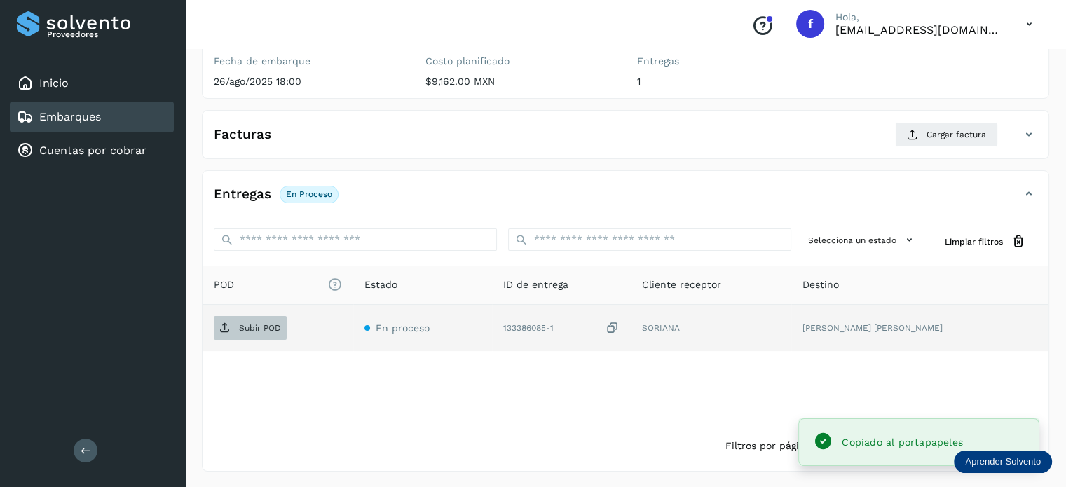
click at [251, 327] on p "Subir POD" at bounding box center [260, 328] width 42 height 10
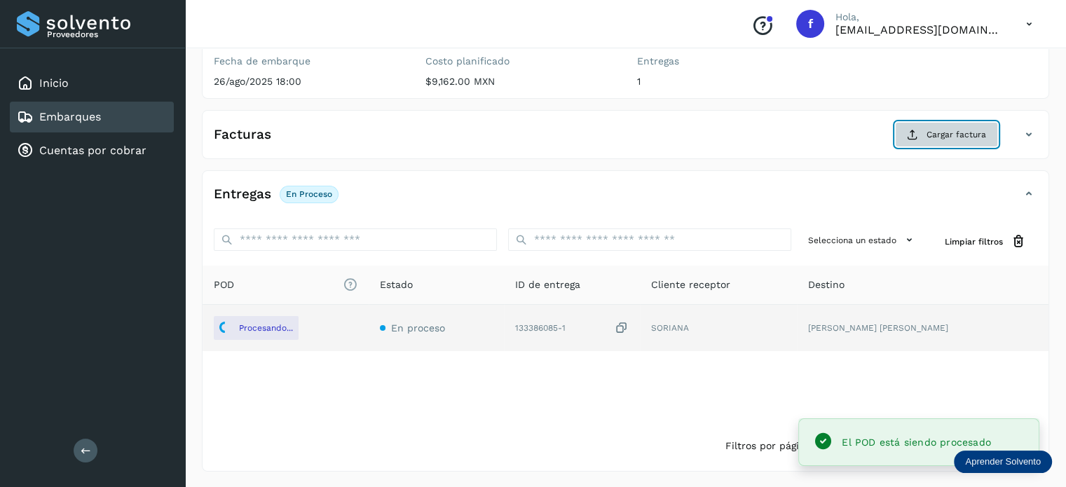
click at [937, 129] on span "Cargar factura" at bounding box center [957, 134] width 60 height 13
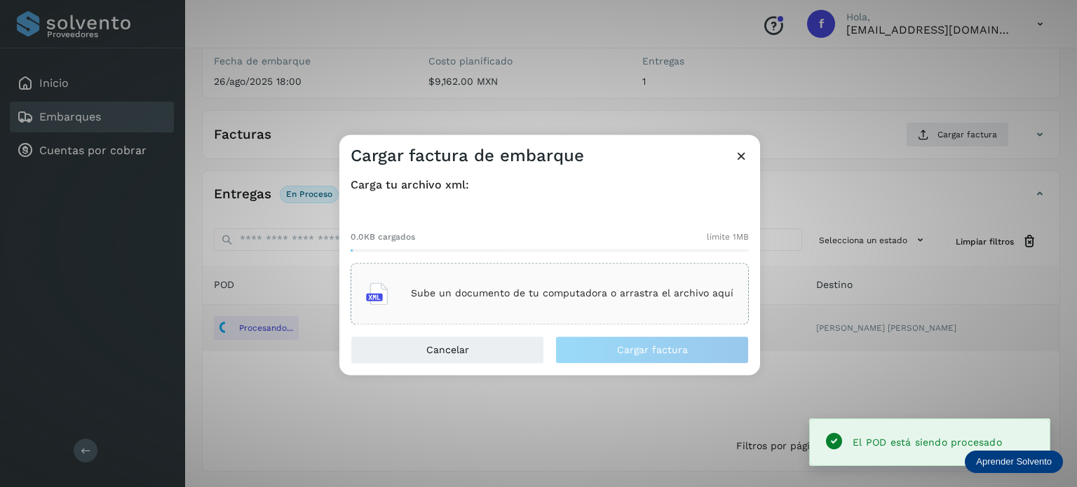
click at [638, 280] on div "Sube un documento de tu computadora o arrastra el archivo aquí" at bounding box center [549, 294] width 367 height 38
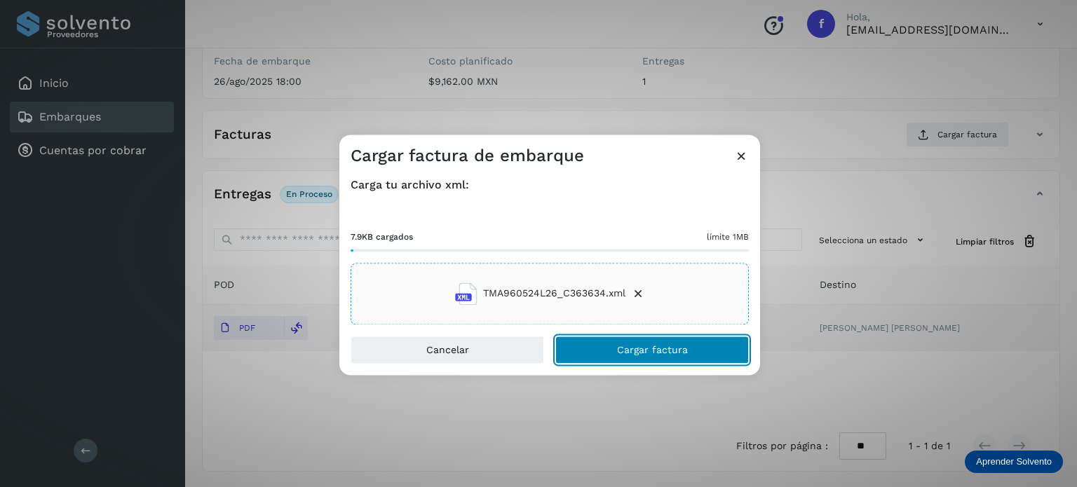
click at [669, 351] on span "Cargar factura" at bounding box center [652, 350] width 71 height 10
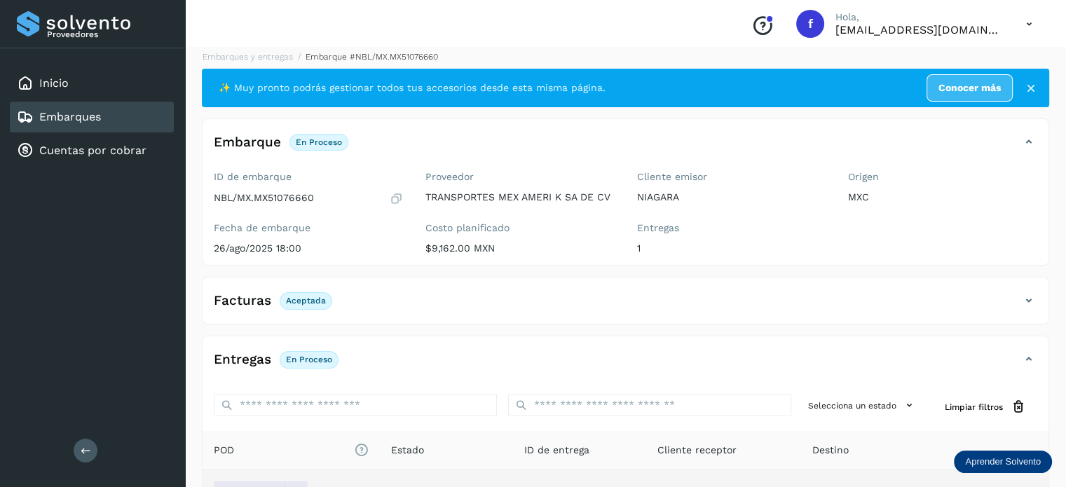
scroll to position [0, 0]
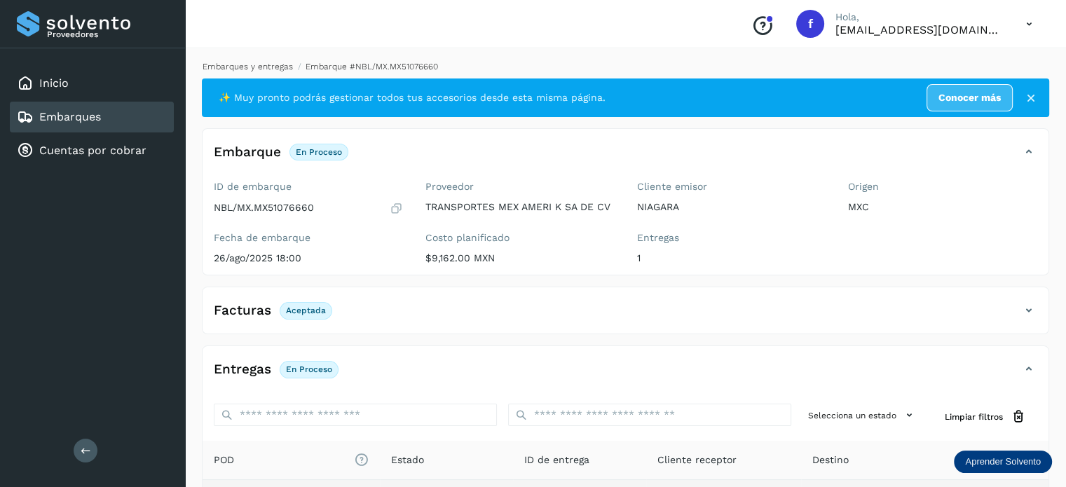
click at [247, 68] on link "Embarques y entregas" at bounding box center [248, 67] width 90 height 10
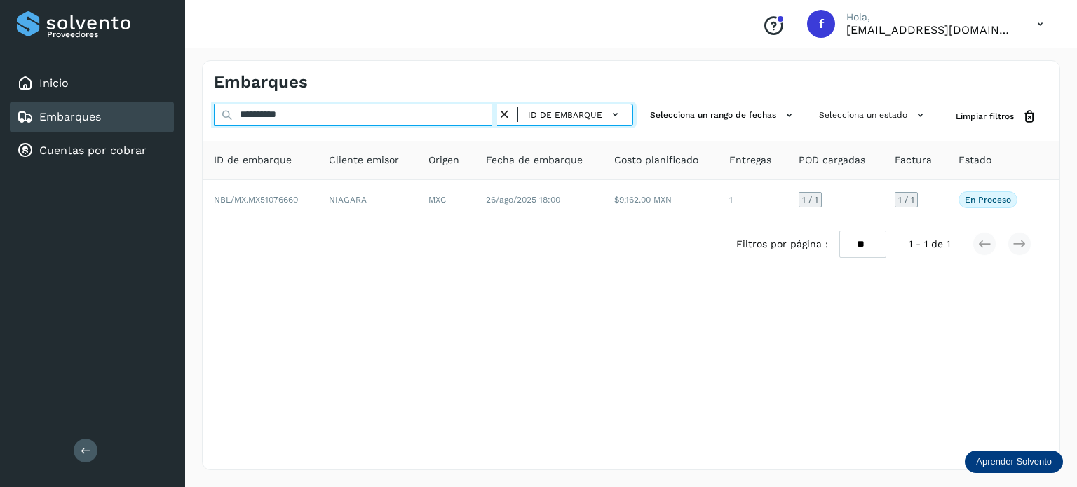
click at [267, 113] on input "**********" at bounding box center [355, 115] width 283 height 22
paste input "text"
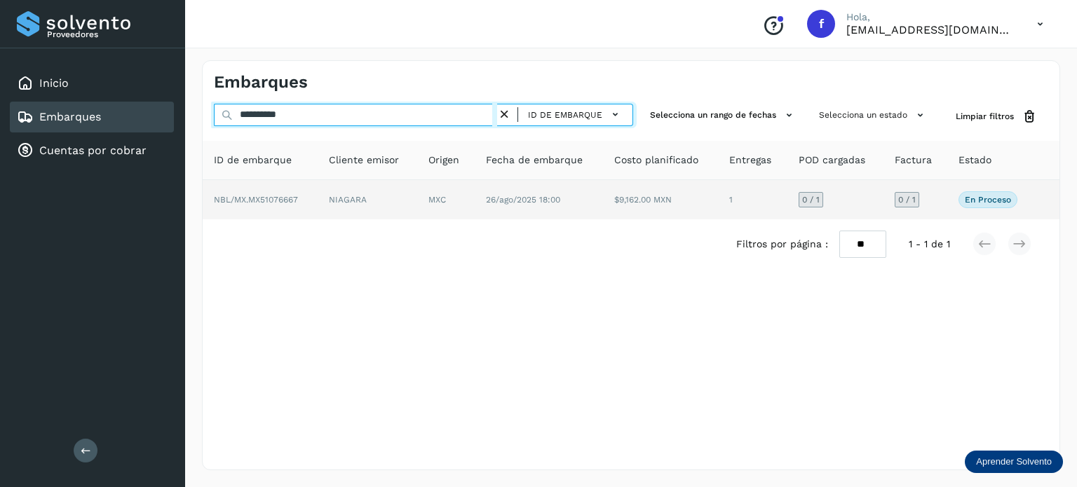
type input "**********"
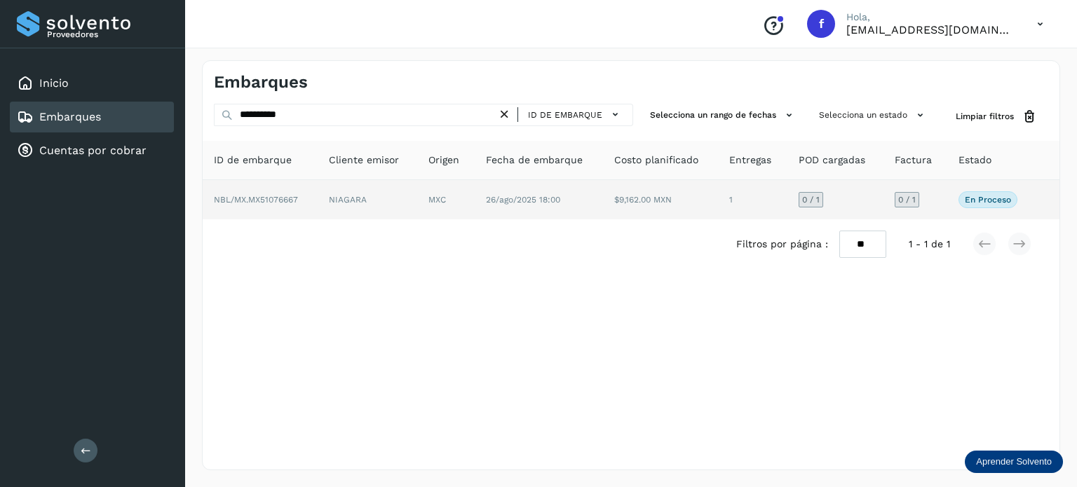
click at [423, 201] on td "MXC" at bounding box center [445, 199] width 57 height 39
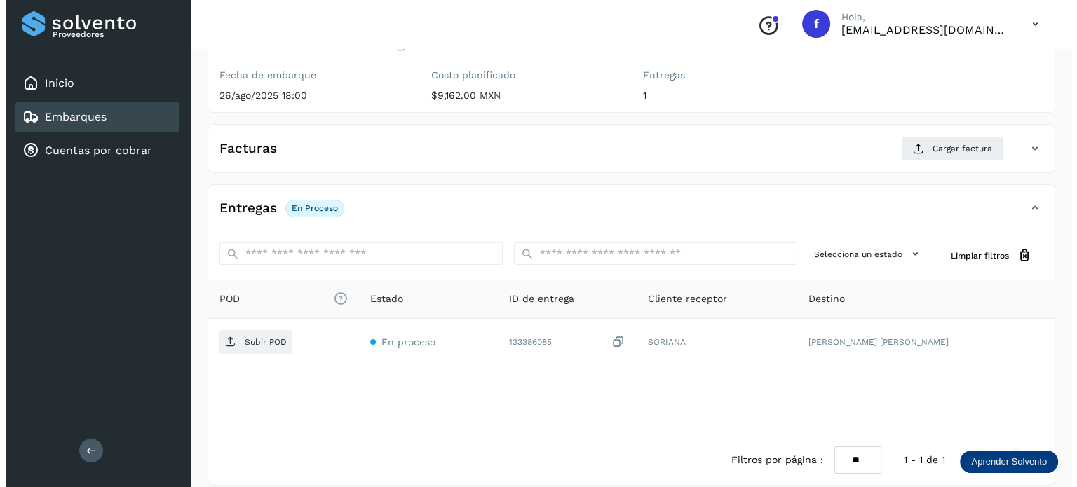
scroll to position [177, 0]
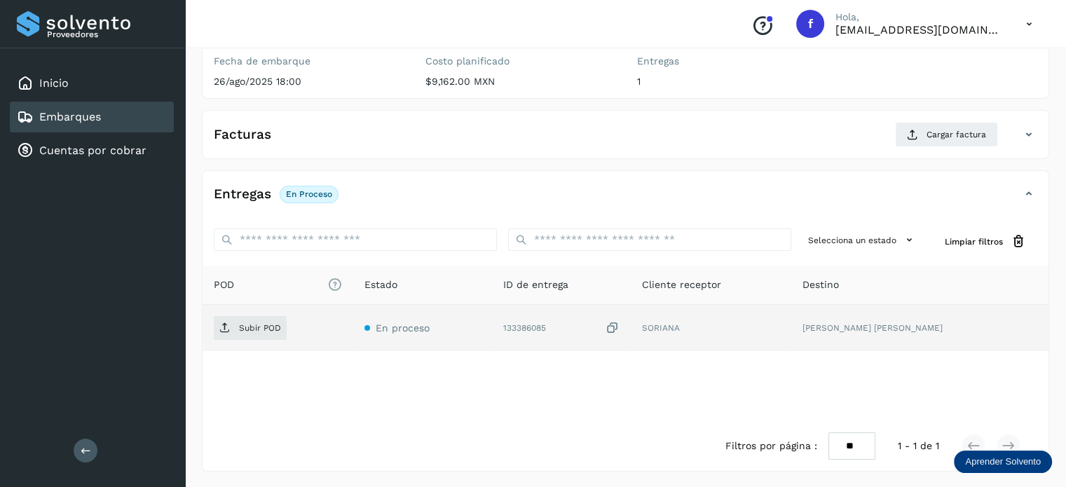
click at [620, 327] on icon at bounding box center [613, 328] width 14 height 15
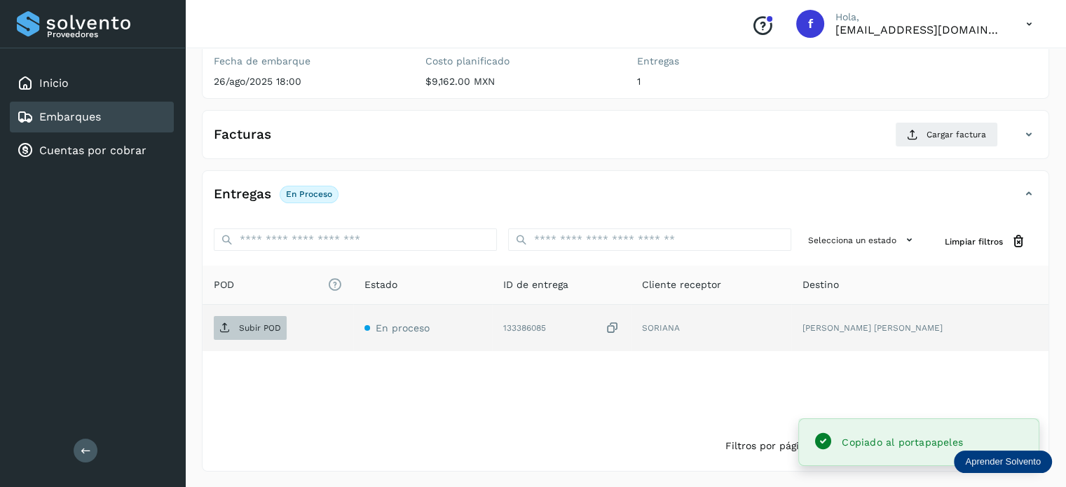
click at [257, 323] on p "Subir POD" at bounding box center [260, 328] width 42 height 10
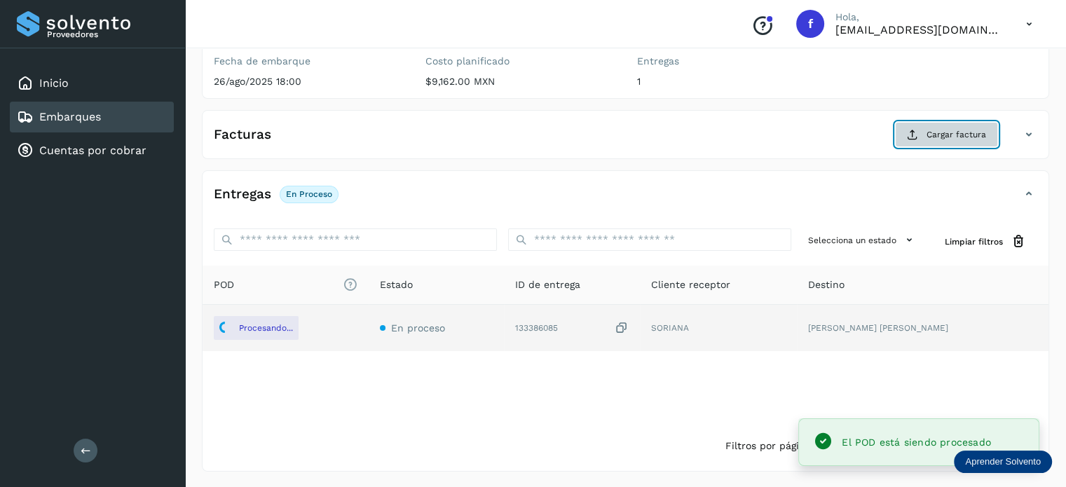
click at [940, 138] on span "Cargar factura" at bounding box center [957, 134] width 60 height 13
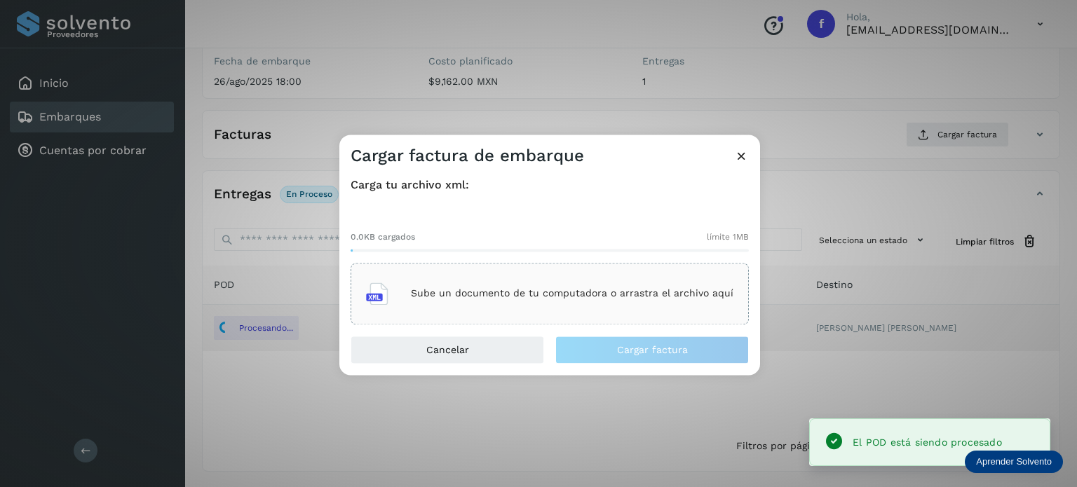
click at [697, 299] on p "Sube un documento de tu computadora o arrastra el archivo aquí" at bounding box center [572, 294] width 323 height 12
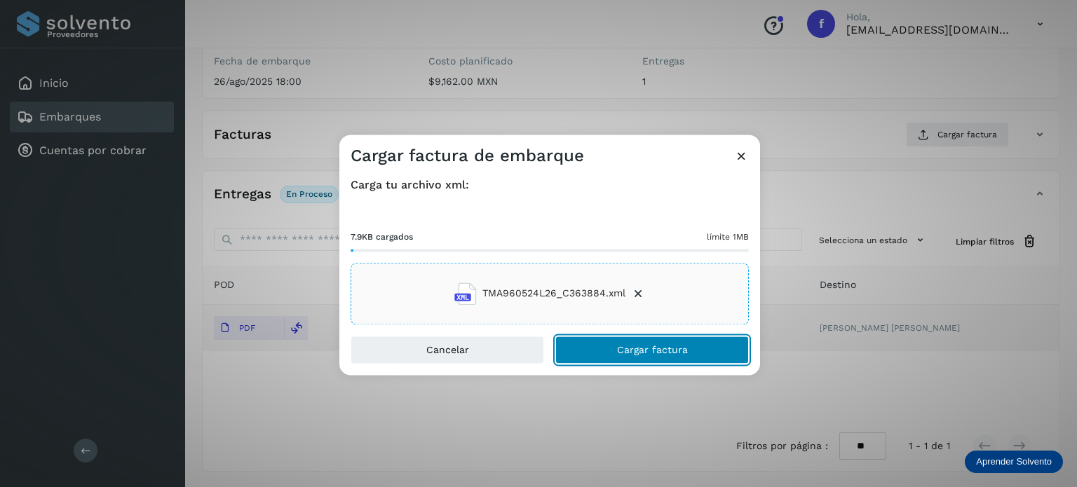
click at [617, 345] on span "Cargar factura" at bounding box center [652, 350] width 71 height 10
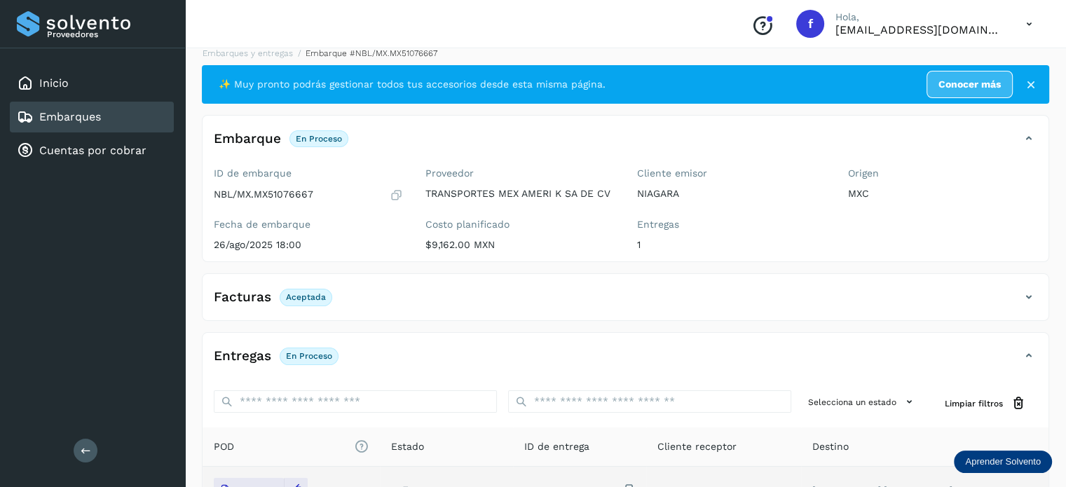
scroll to position [0, 0]
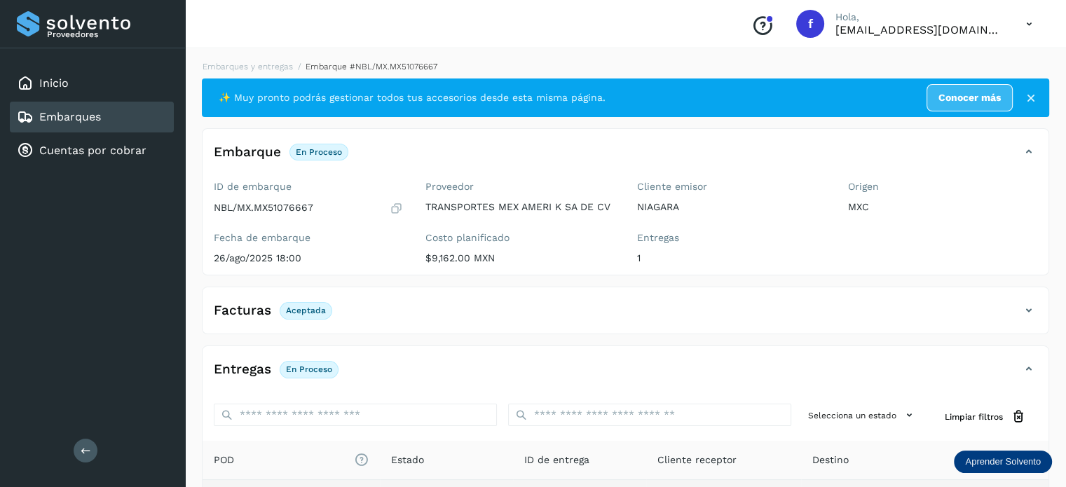
click at [251, 60] on li "Embarques y entregas" at bounding box center [244, 66] width 100 height 13
click at [250, 64] on link "Embarques y entregas" at bounding box center [248, 67] width 90 height 10
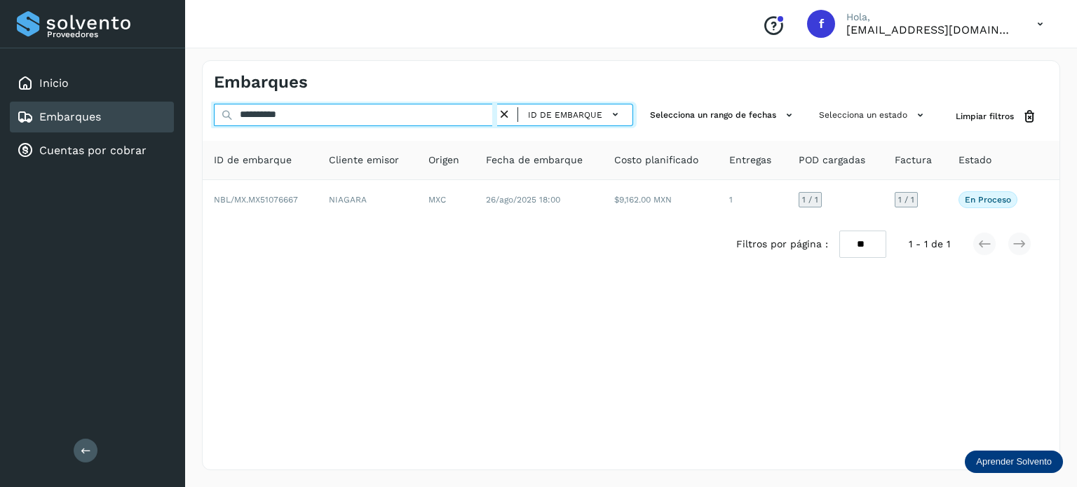
click at [266, 116] on input "**********" at bounding box center [355, 115] width 283 height 22
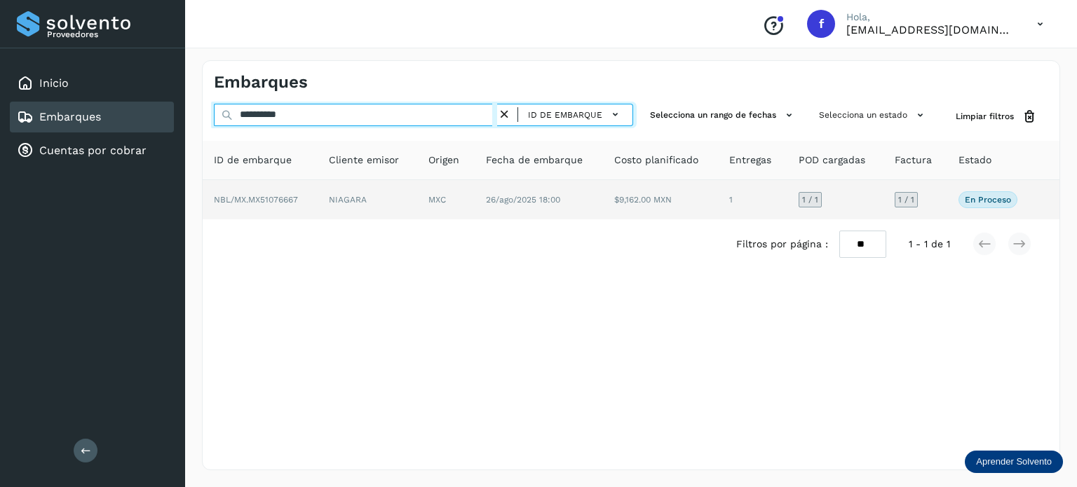
paste input "text"
type input "**********"
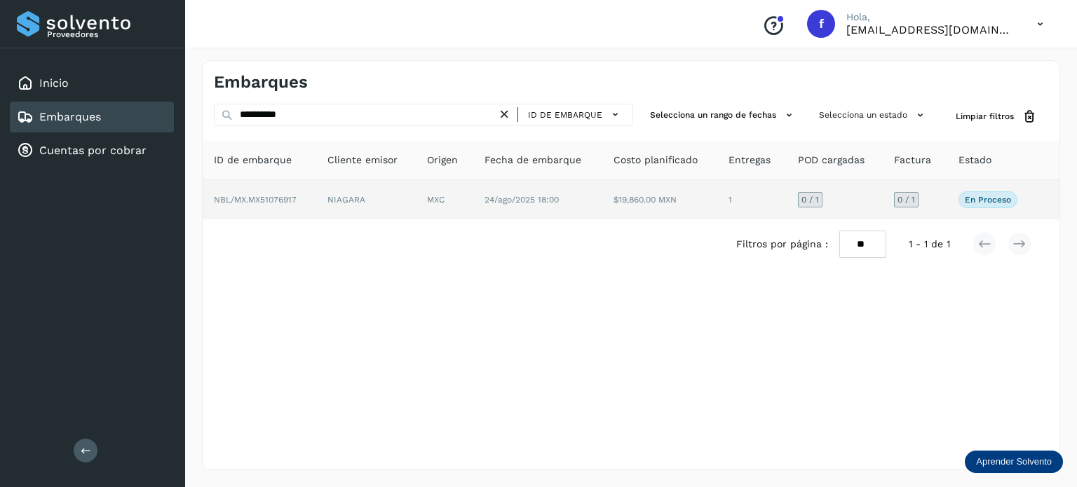
click at [381, 200] on td "NIAGARA" at bounding box center [366, 199] width 100 height 39
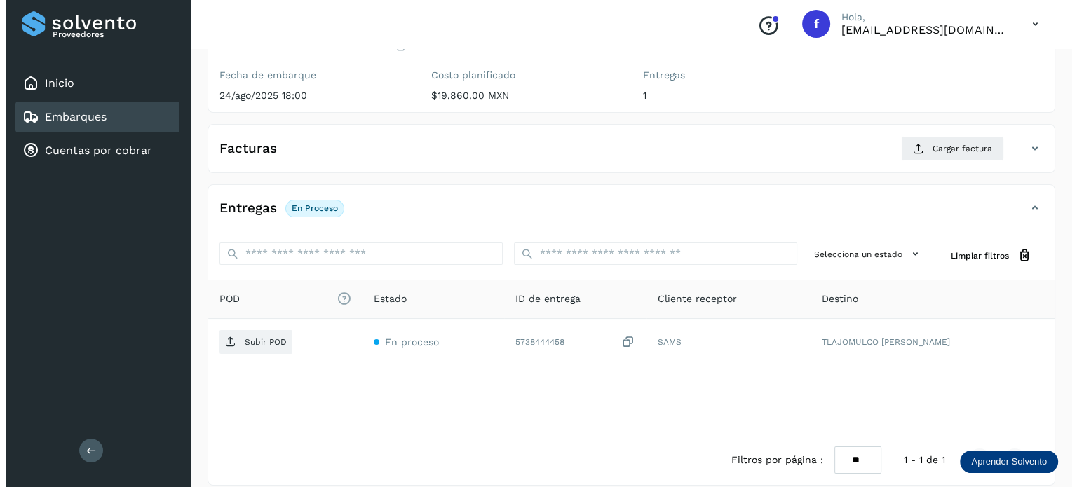
scroll to position [177, 0]
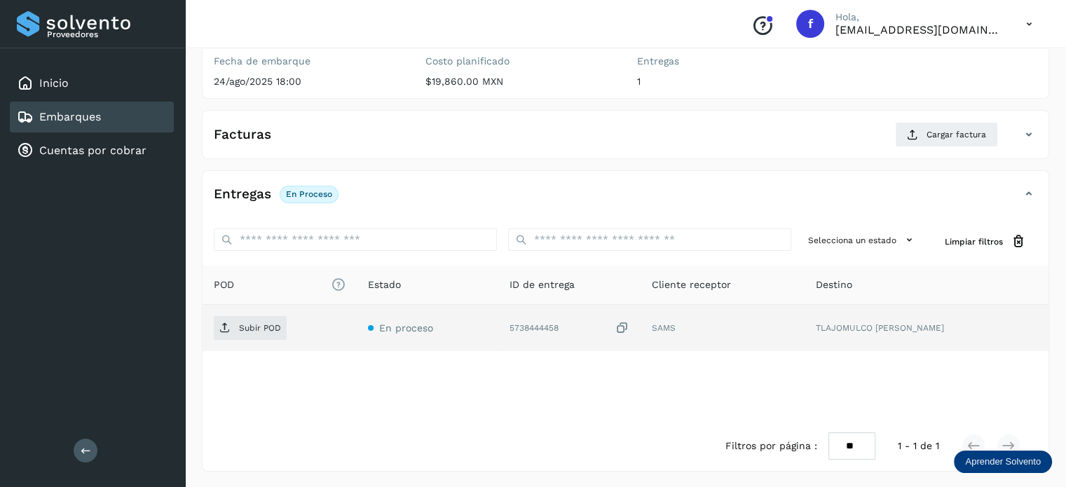
click at [630, 327] on icon at bounding box center [623, 328] width 14 height 15
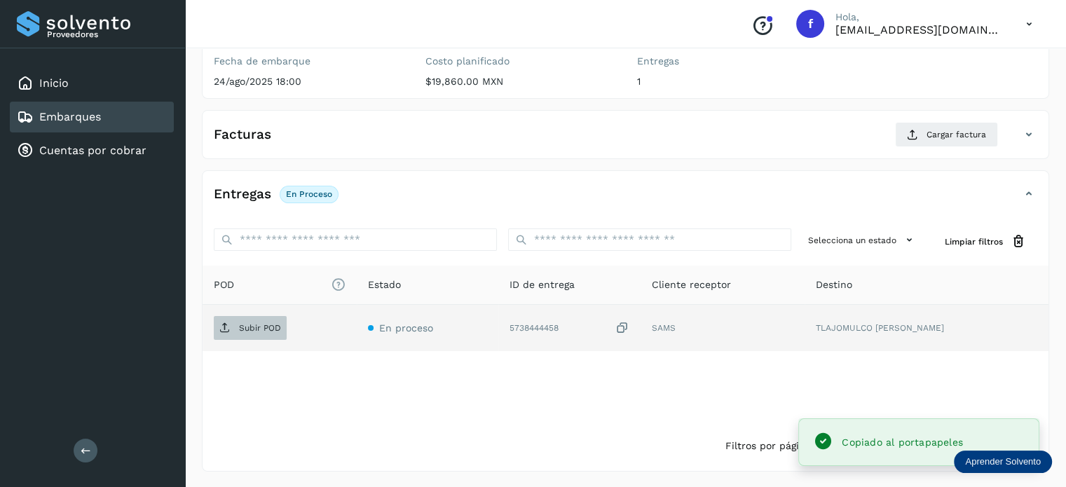
click at [270, 327] on p "Subir POD" at bounding box center [260, 328] width 42 height 10
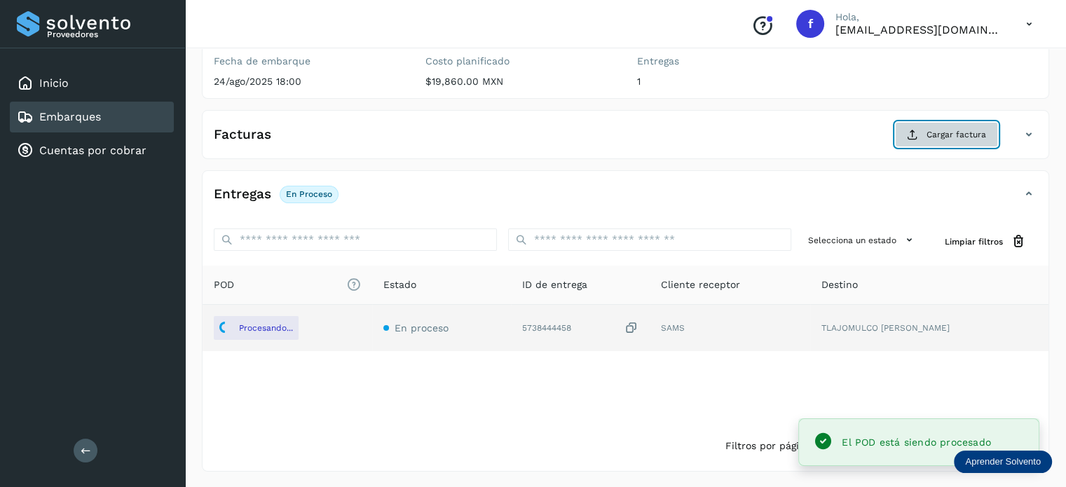
click at [919, 129] on icon at bounding box center [912, 134] width 11 height 11
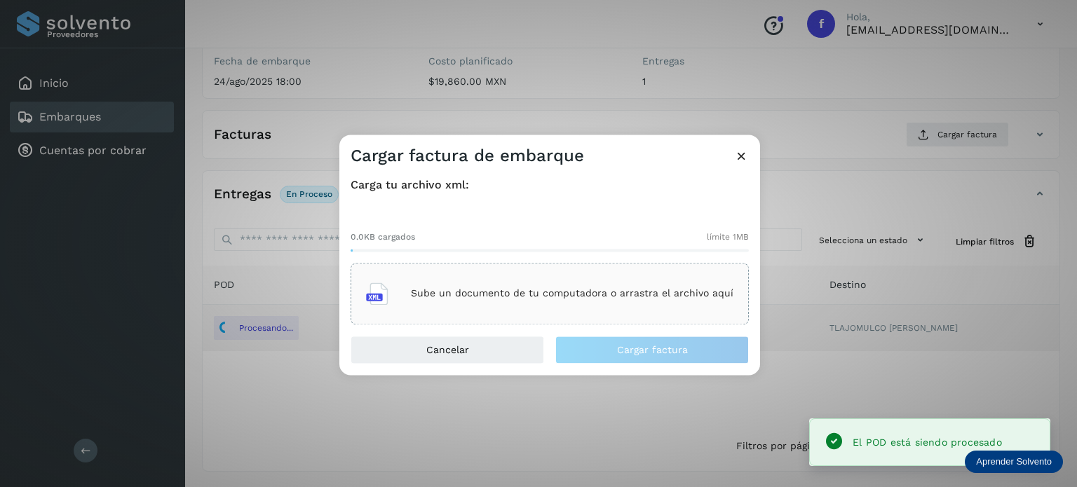
click at [647, 299] on p "Sube un documento de tu computadora o arrastra el archivo aquí" at bounding box center [572, 294] width 323 height 12
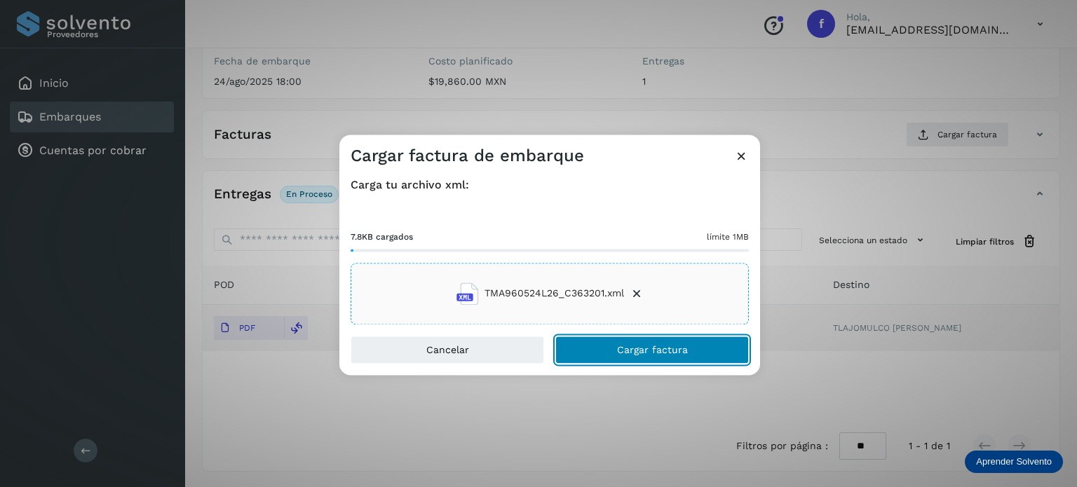
click at [581, 346] on button "Cargar factura" at bounding box center [652, 350] width 194 height 28
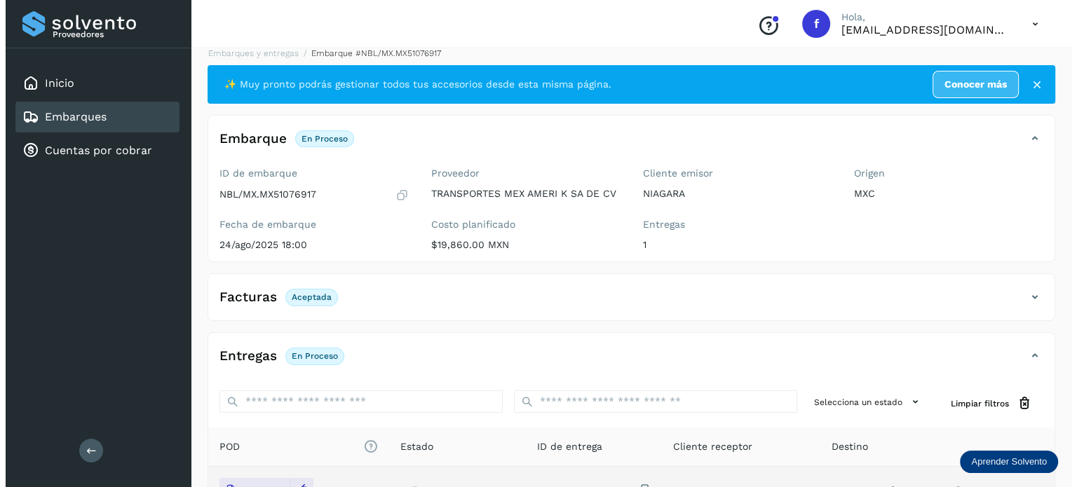
scroll to position [0, 0]
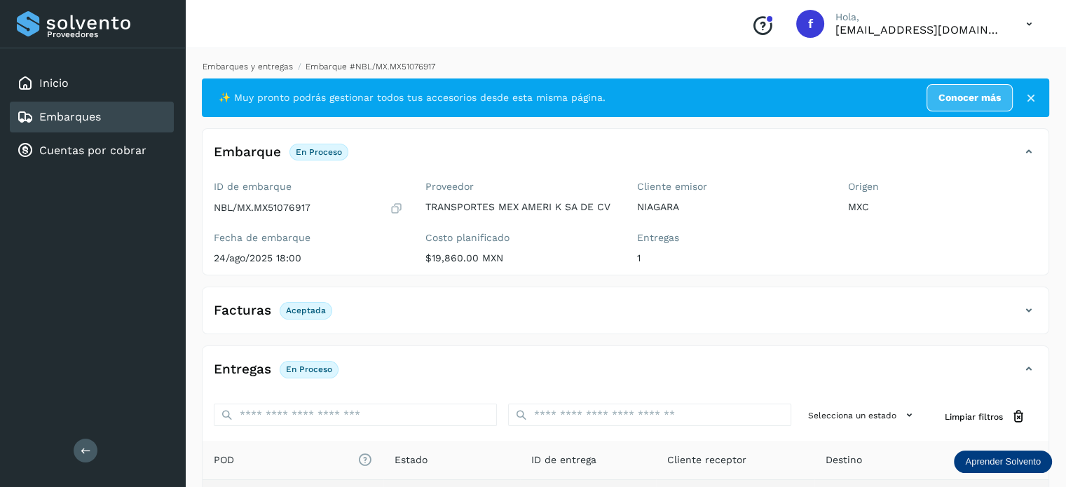
click at [266, 62] on link "Embarques y entregas" at bounding box center [248, 67] width 90 height 10
